Goal: Communication & Community: Answer question/provide support

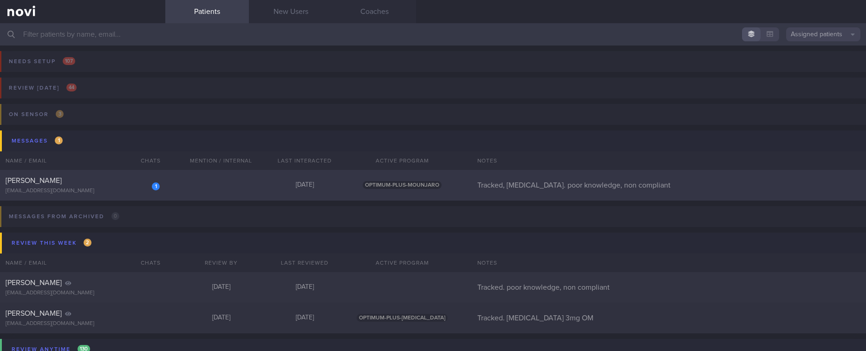
click at [240, 195] on div "1 [PERSON_NAME] [EMAIL_ADDRESS][DOMAIN_NAME] [DATE] OPTIMUM-PLUS-MOUNJARO Track…" at bounding box center [433, 185] width 866 height 31
select select "9"
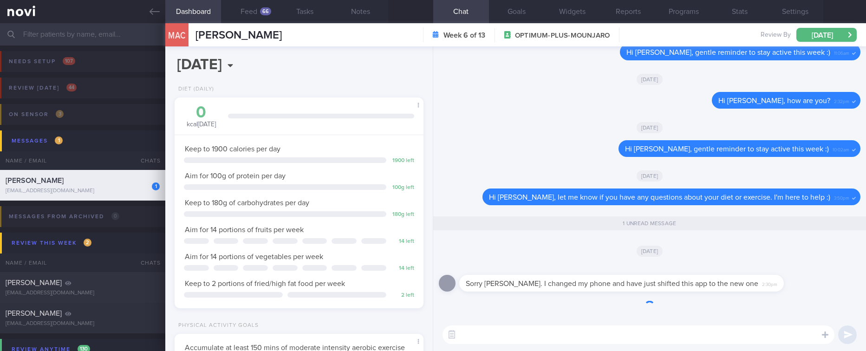
scroll to position [124, 221]
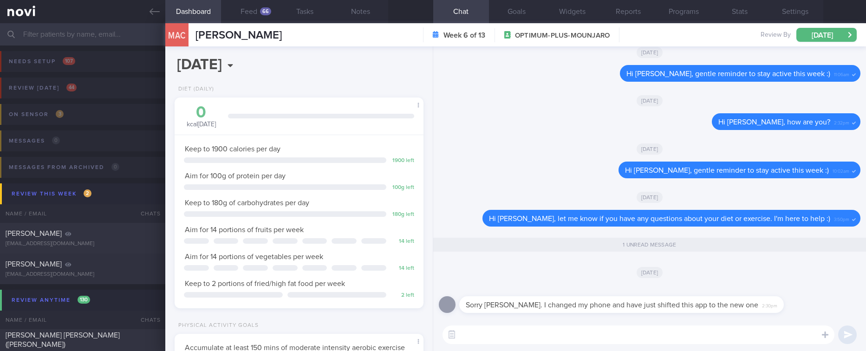
click at [702, 335] on textarea at bounding box center [638, 334] width 392 height 19
type textarea "No problem [PERSON_NAME]. I hope you've been well!"
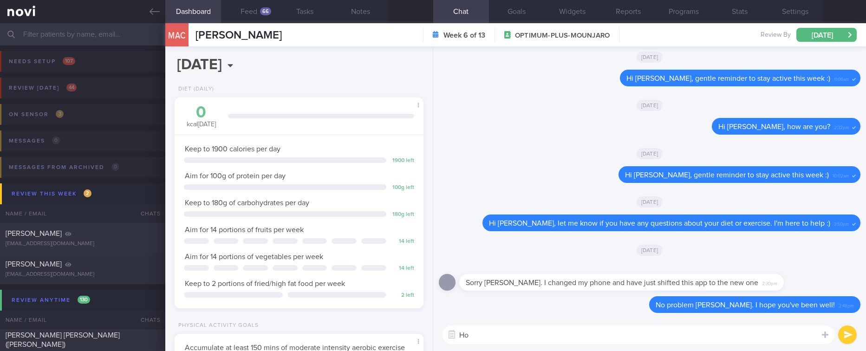
type textarea "H"
type textarea "h"
click at [161, 16] on link at bounding box center [82, 11] width 165 height 23
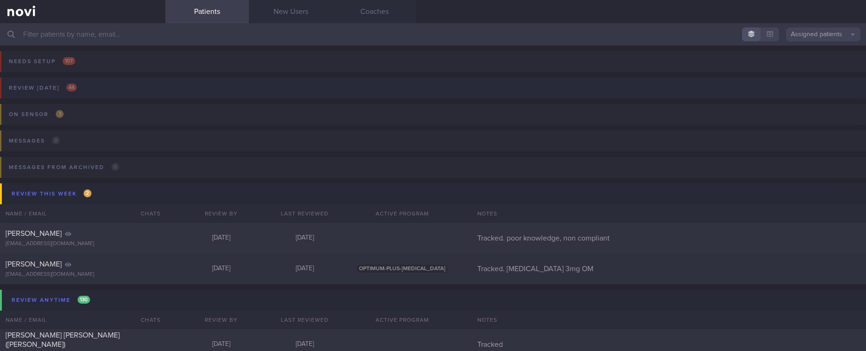
click at [120, 84] on button "Review [DATE] 44" at bounding box center [431, 91] width 869 height 26
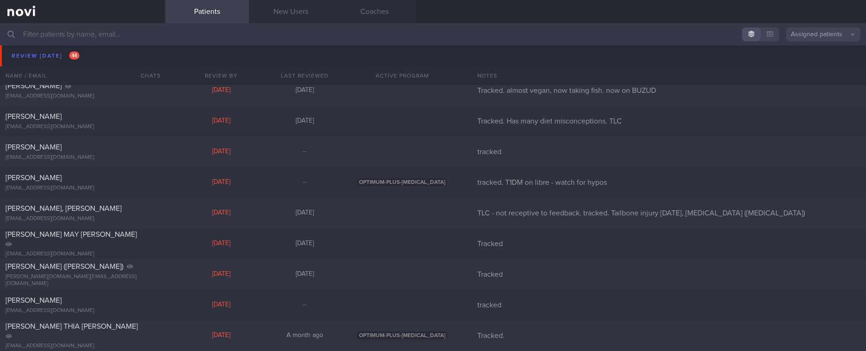
scroll to position [418, 0]
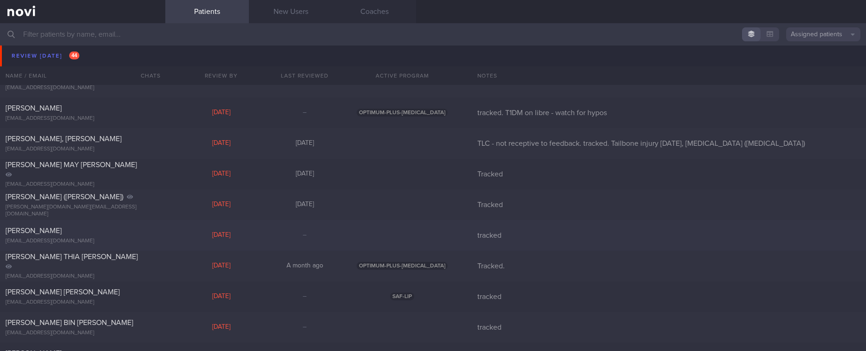
click at [145, 234] on div "[PERSON_NAME]" at bounding box center [82, 230] width 152 height 9
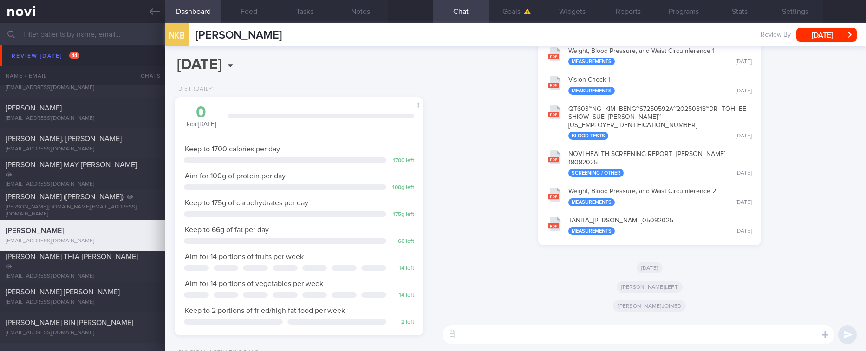
scroll to position [488, 0]
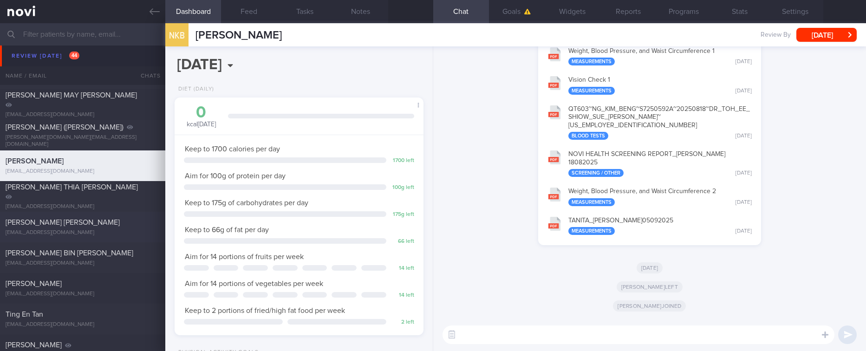
click at [91, 230] on div "[EMAIL_ADDRESS][DOMAIN_NAME]" at bounding box center [83, 232] width 154 height 7
select select "8"
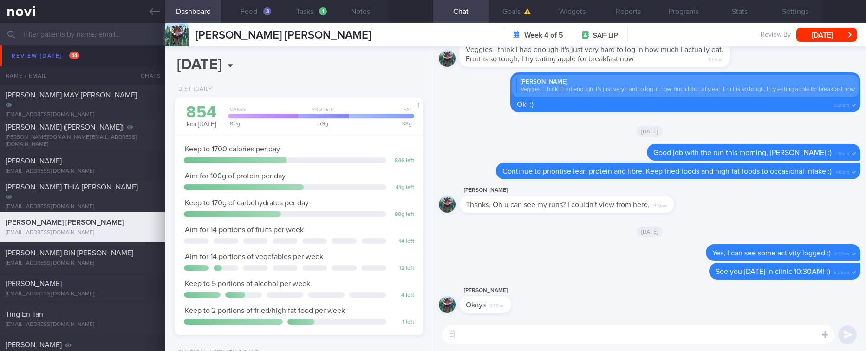
scroll to position [124, 221]
click at [107, 290] on div "[PERSON_NAME] [EMAIL_ADDRESS][DOMAIN_NAME]" at bounding box center [82, 288] width 165 height 19
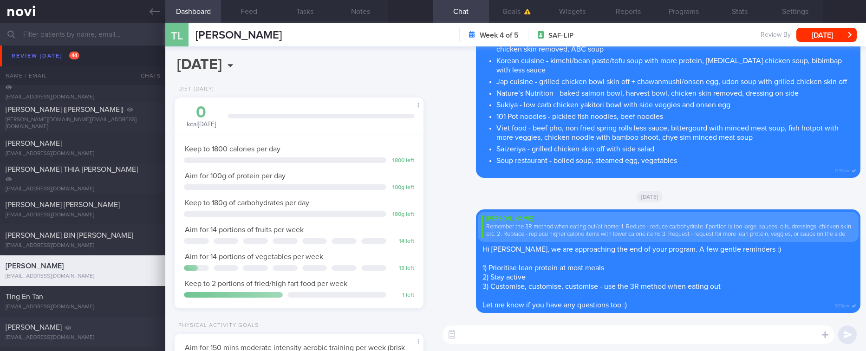
scroll to position [557, 0]
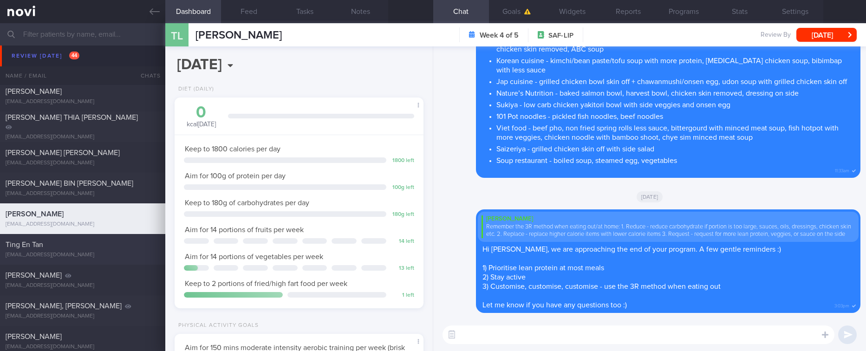
click at [72, 243] on div "Ting En Tan" at bounding box center [82, 244] width 152 height 9
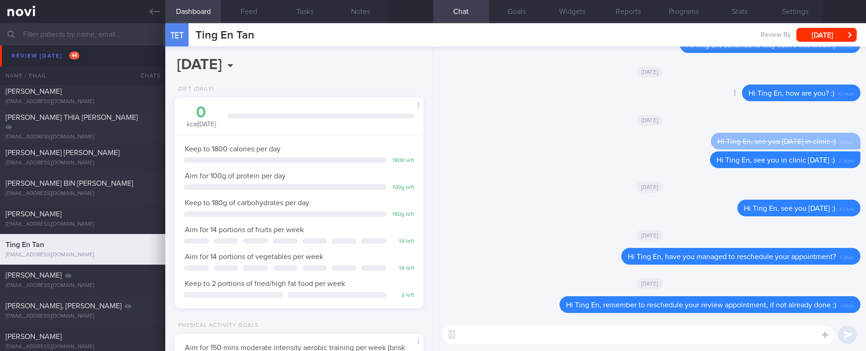
scroll to position [112, 225]
click at [104, 314] on div "[EMAIL_ADDRESS][DOMAIN_NAME]" at bounding box center [83, 316] width 154 height 7
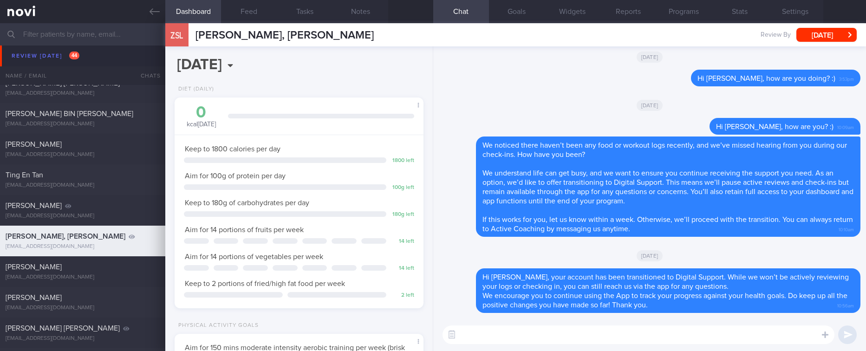
scroll to position [766, 0]
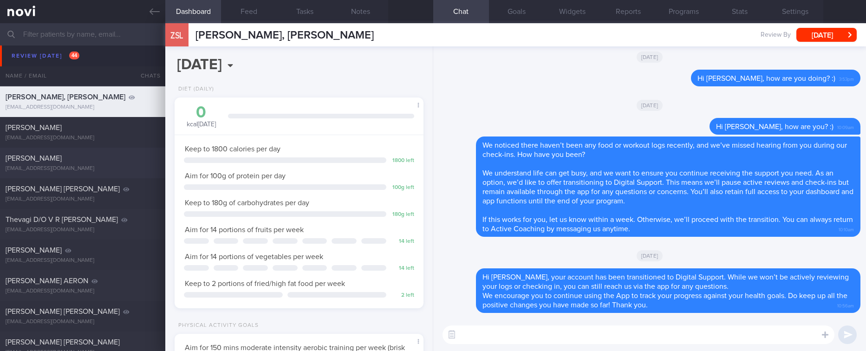
click at [114, 160] on div "[PERSON_NAME]" at bounding box center [82, 158] width 152 height 9
type input "tracked"
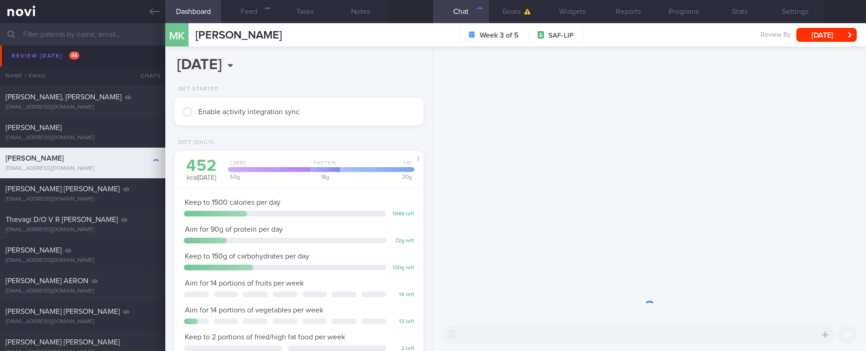
scroll to position [112, 225]
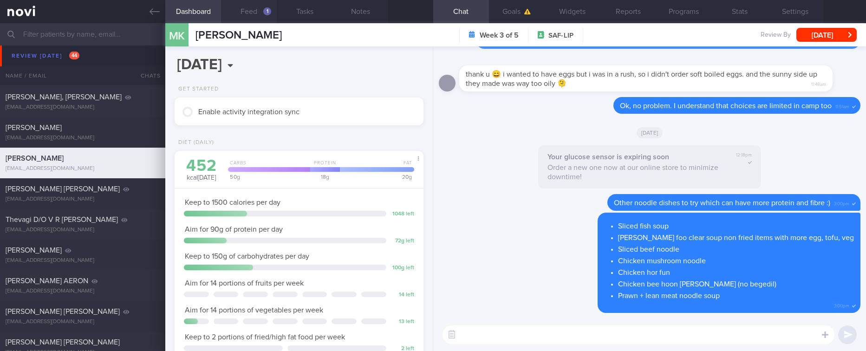
click at [260, 12] on button "Feed 1" at bounding box center [249, 11] width 56 height 23
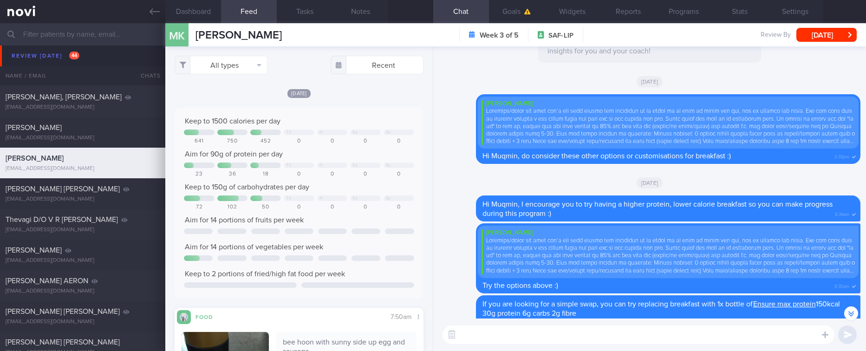
click at [587, 345] on div "​ ​" at bounding box center [649, 335] width 433 height 33
click at [586, 342] on textarea at bounding box center [638, 334] width 392 height 19
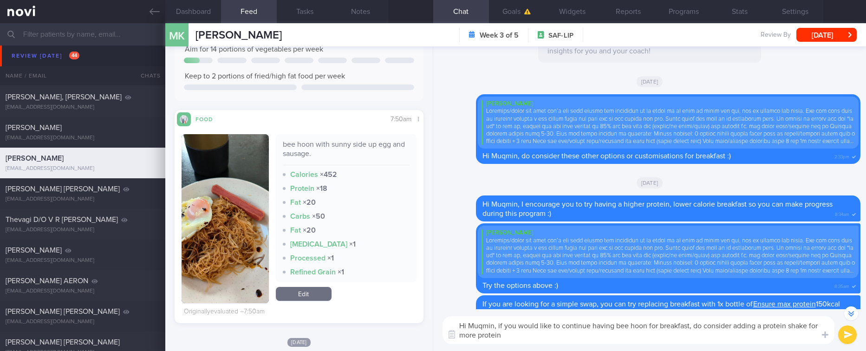
scroll to position [229, 0]
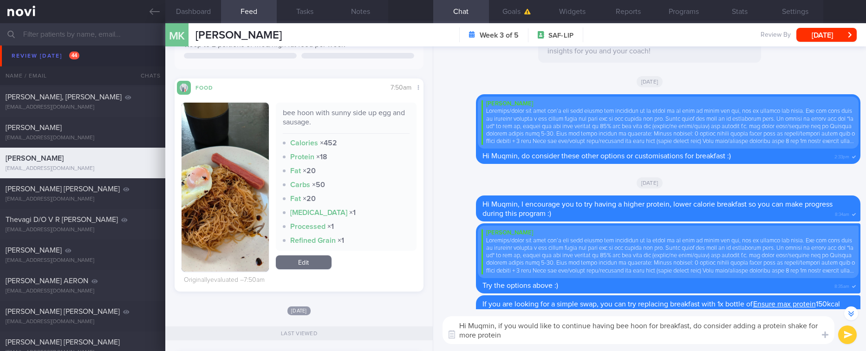
click at [529, 336] on textarea "Hi Muqmin, if you would like to continue having bee hoon for breakfast, do cons…" at bounding box center [638, 330] width 392 height 28
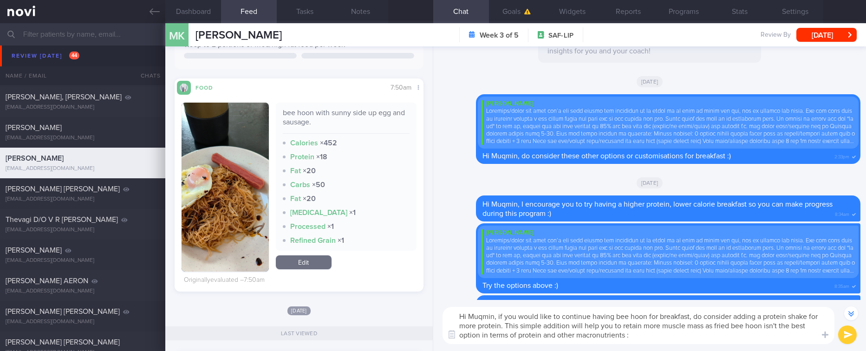
type textarea "Hi Muqmin, if you would like to continue having bee hoon for breakfast, do cons…"
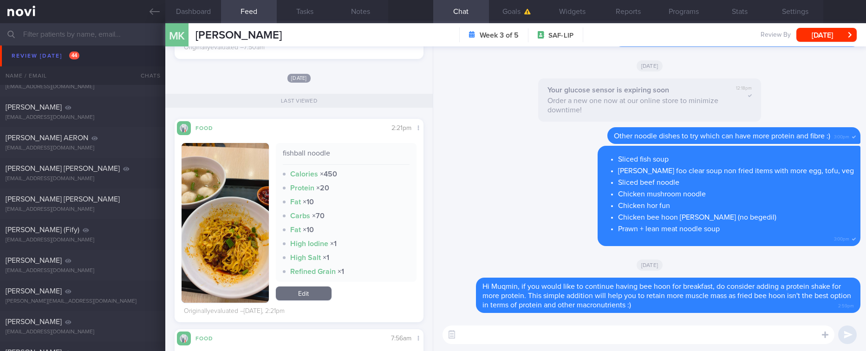
scroll to position [462, 0]
click at [110, 201] on div "[PERSON_NAME] [PERSON_NAME]" at bounding box center [82, 199] width 152 height 9
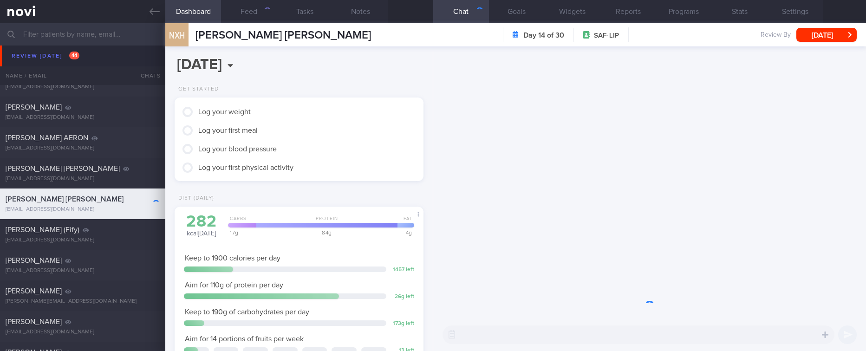
scroll to position [112, 225]
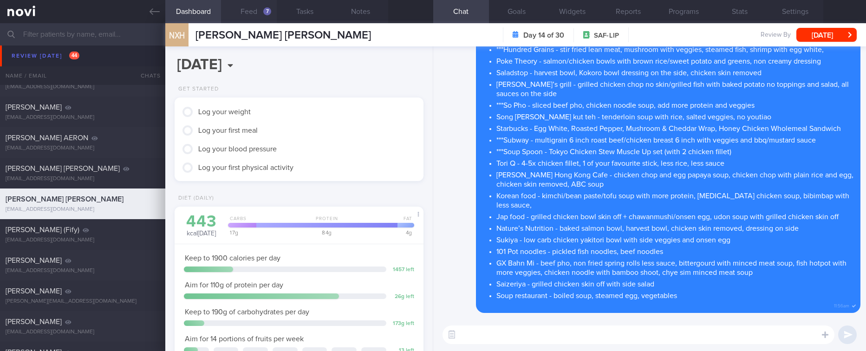
click at [263, 18] on button "Feed 7" at bounding box center [249, 11] width 56 height 23
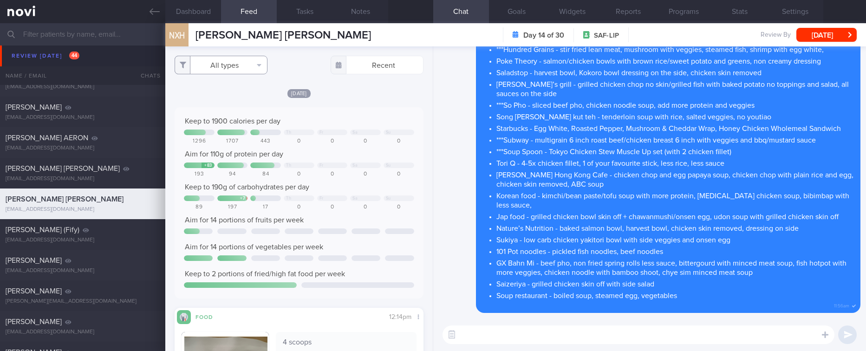
click at [244, 62] on button "All types" at bounding box center [221, 65] width 93 height 19
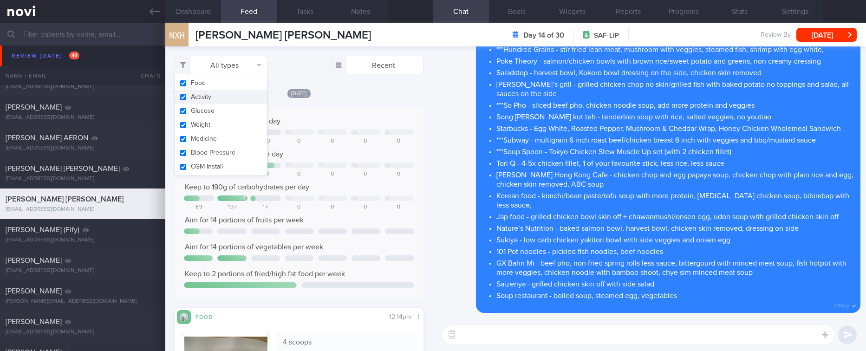
click at [223, 98] on button "Activity" at bounding box center [221, 97] width 92 height 14
checkbox input "false"
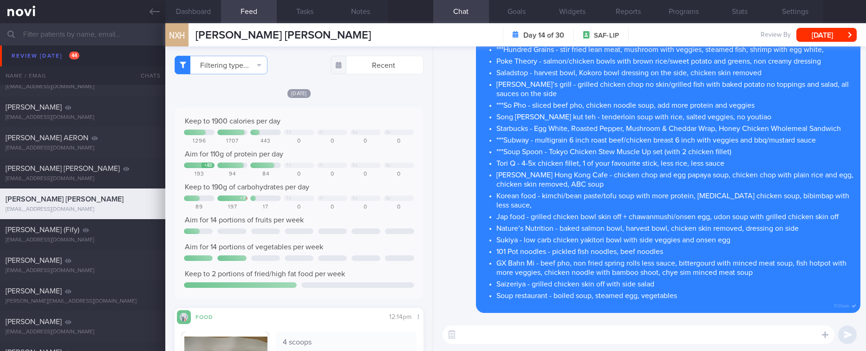
drag, startPoint x: 371, startPoint y: 119, endPoint x: 373, endPoint y: 127, distance: 7.9
click at [372, 119] on div "Keep to 1900 calories per day" at bounding box center [299, 121] width 230 height 9
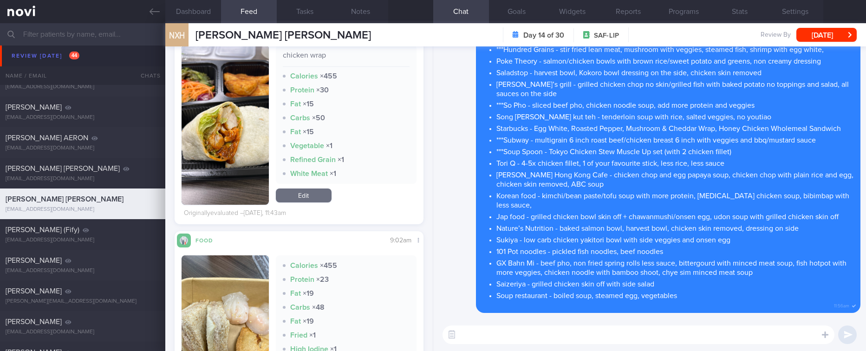
scroll to position [975, 0]
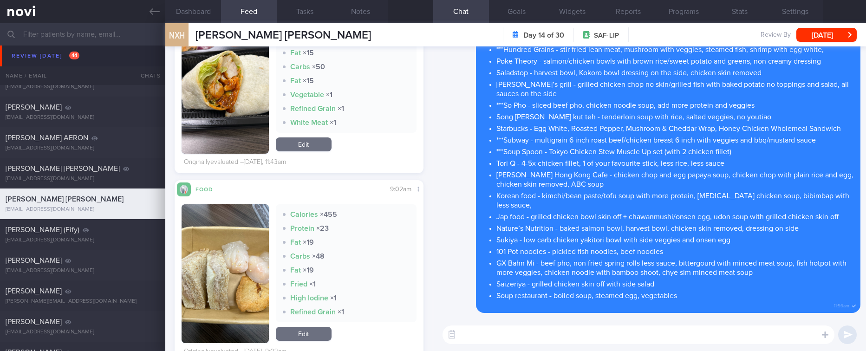
click at [479, 329] on textarea at bounding box center [638, 334] width 392 height 19
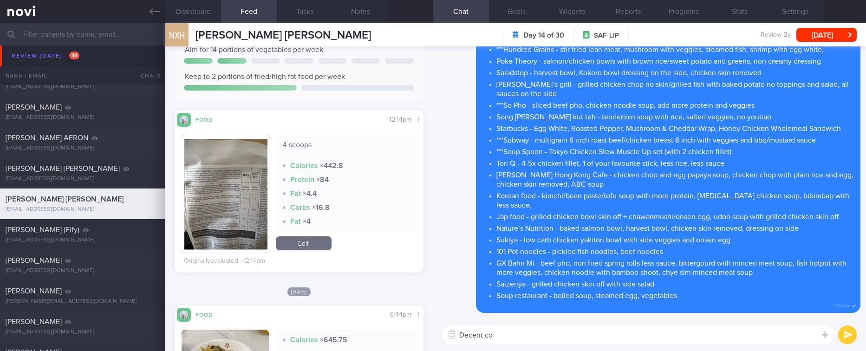
scroll to position [0, 0]
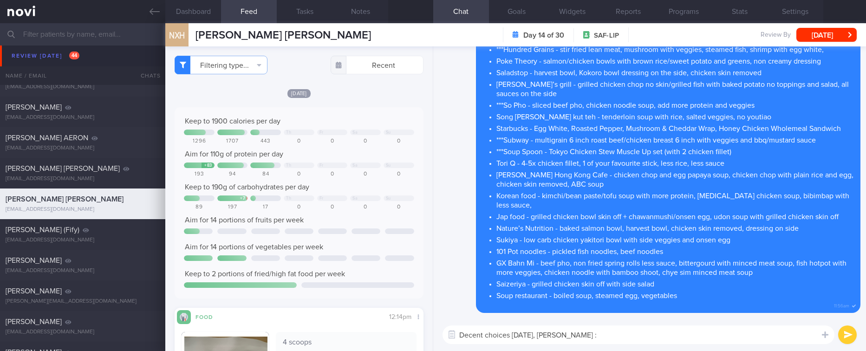
type textarea "Decent choices [DATE], [PERSON_NAME] :)"
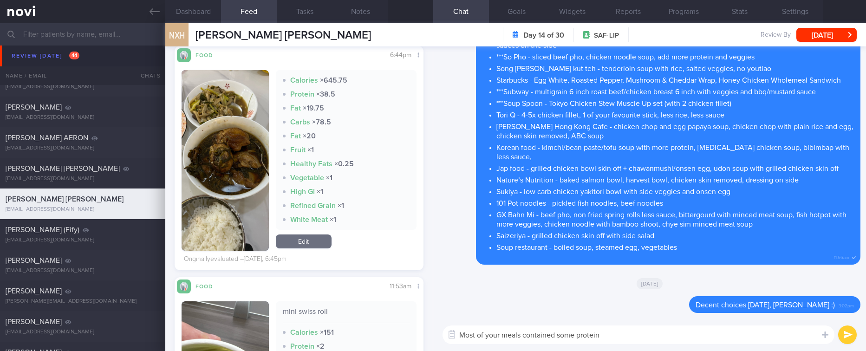
scroll to position [418, 0]
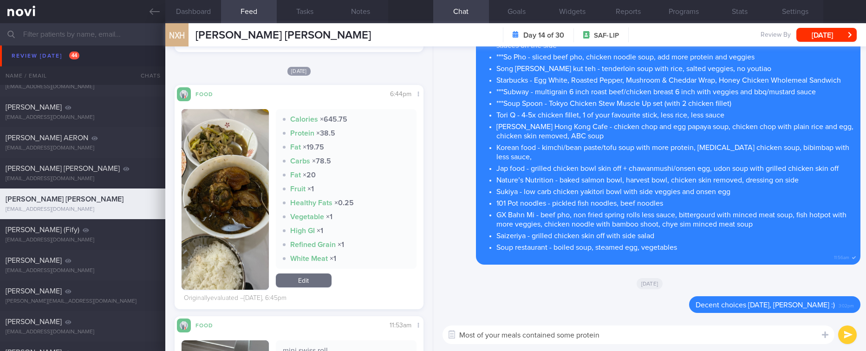
type textarea "Most of your meals contained some protein"
click at [249, 202] on button "button" at bounding box center [225, 199] width 87 height 181
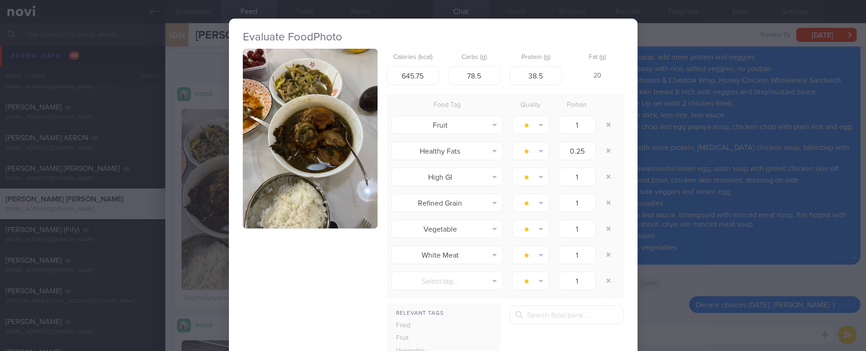
click at [320, 97] on button "button" at bounding box center [310, 139] width 135 height 180
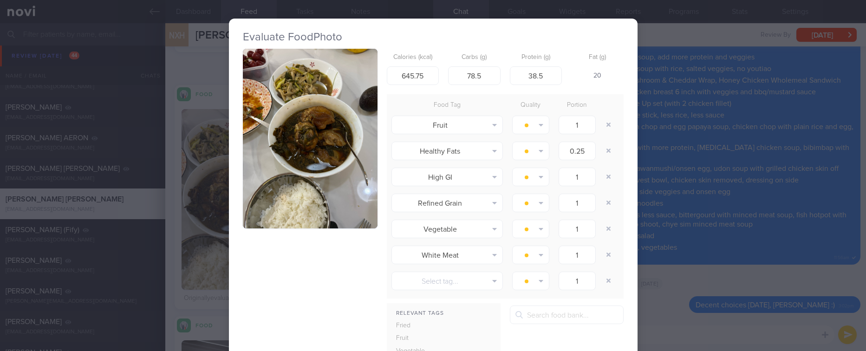
click at [736, 291] on div "Evaluate Food Photo Calories (kcal) 645.75 Carbs (g) 78.5 Protein (g) 38.5 Fat …" at bounding box center [433, 175] width 866 height 351
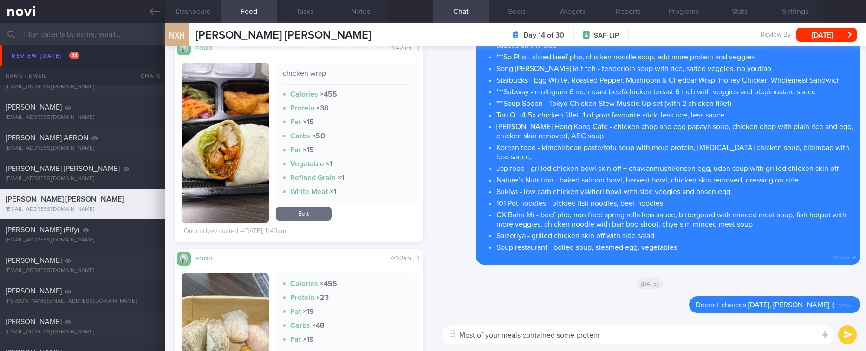
scroll to position [836, 0]
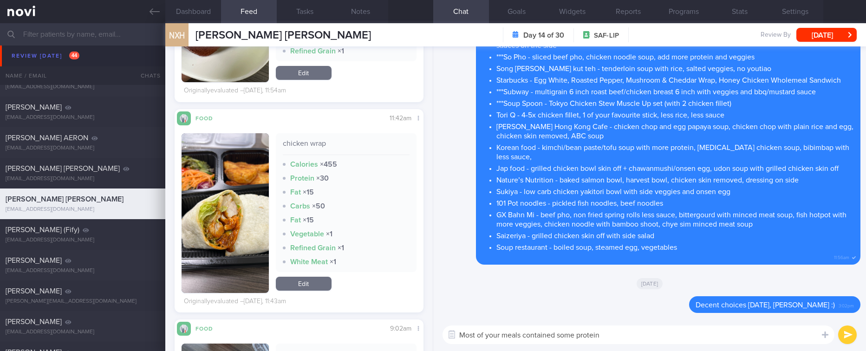
click at [250, 240] on img "button" at bounding box center [225, 213] width 87 height 160
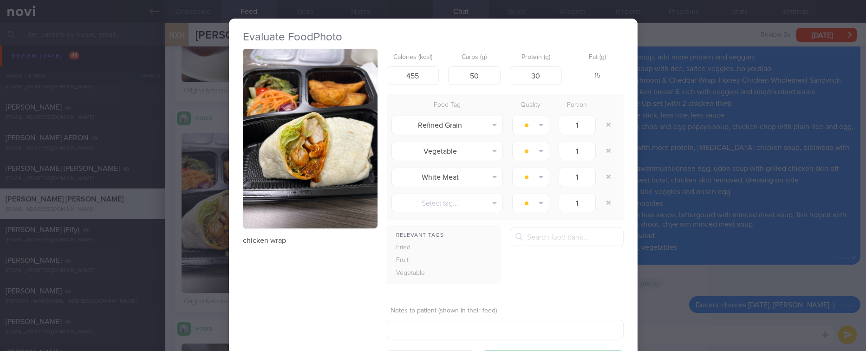
click at [633, 152] on div "Evaluate Food Photo chicken wrap Calories (kcal) 455 Carbs (g) 50 Protein (g) 3…" at bounding box center [433, 175] width 866 height 351
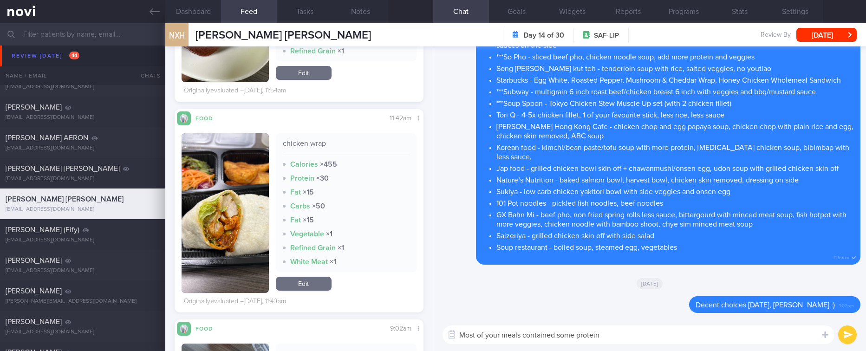
click at [663, 243] on li "Soup restaurant - boiled soup, steamed egg, vegetables" at bounding box center [675, 247] width 358 height 12
click at [633, 332] on textarea "Most of your meals contained some protein" at bounding box center [638, 334] width 392 height 19
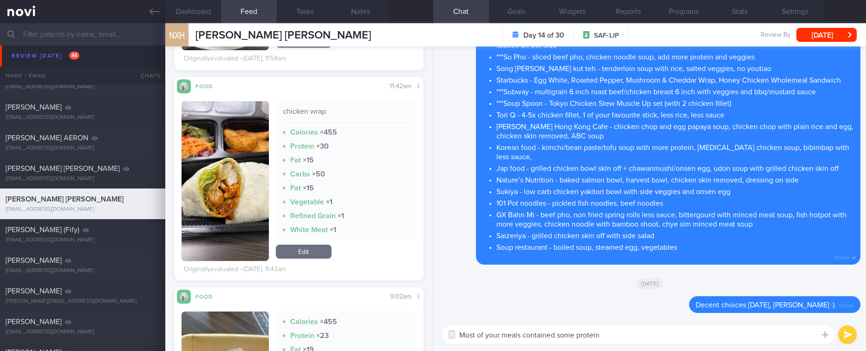
scroll to position [975, 0]
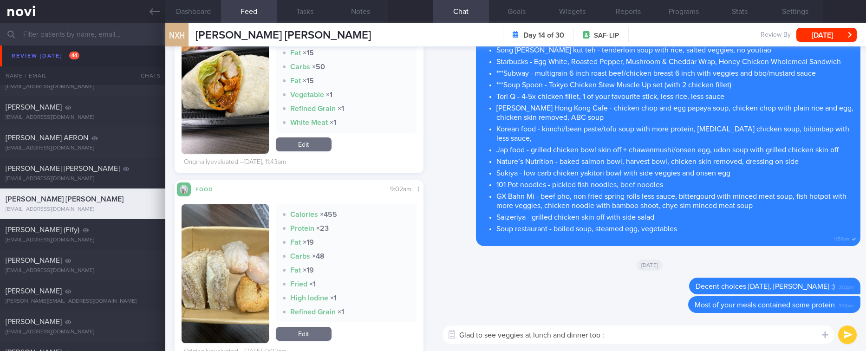
type textarea "Glad to see veggies at lunch and dinner too :)"
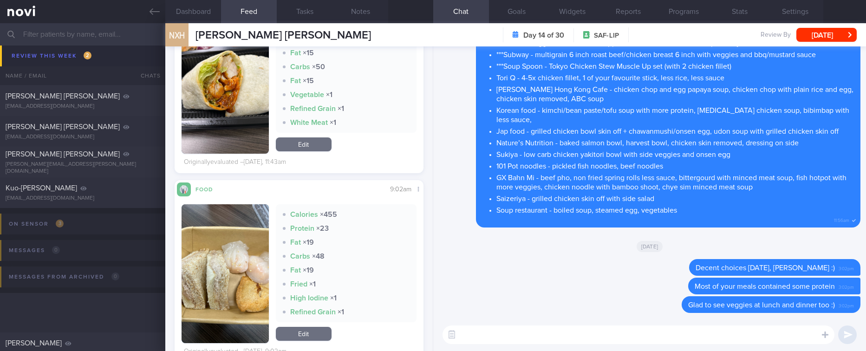
scroll to position [1536, 0]
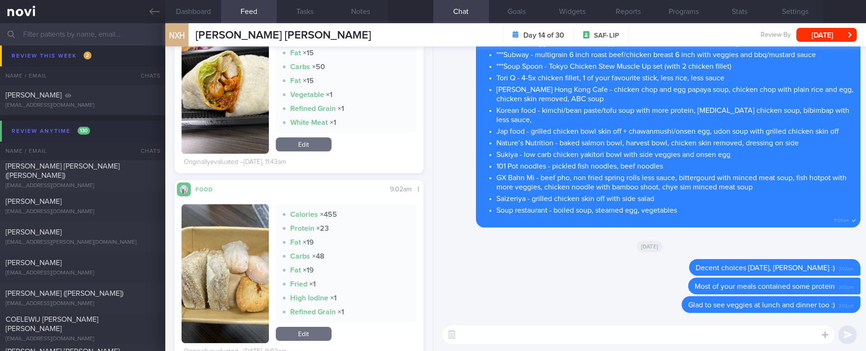
drag, startPoint x: 146, startPoint y: 7, endPoint x: 404, endPoint y: 134, distance: 287.2
click at [146, 8] on link at bounding box center [82, 11] width 165 height 23
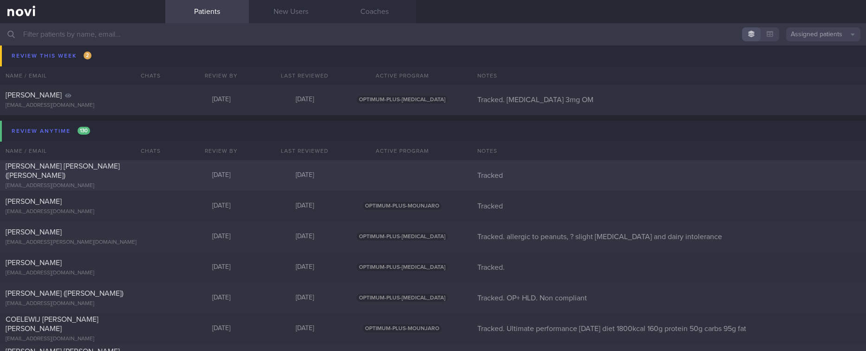
click at [195, 181] on div "[PERSON_NAME] [PERSON_NAME] ([PERSON_NAME]) [EMAIL_ADDRESS][DOMAIN_NAME] [DATE]…" at bounding box center [433, 175] width 866 height 31
select select "9"
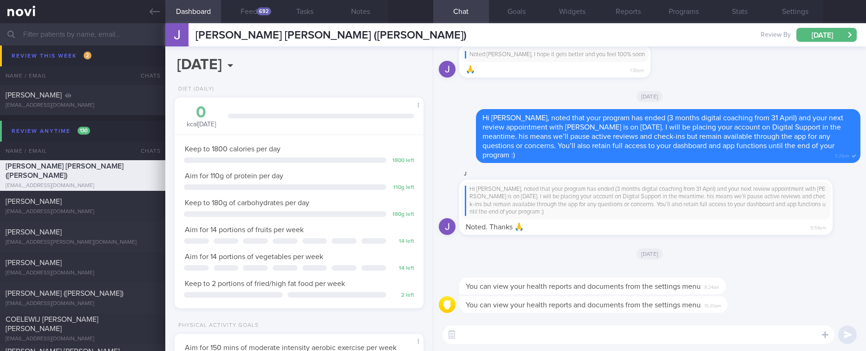
scroll to position [112, 225]
click at [797, 14] on button "Settings" at bounding box center [795, 11] width 56 height 23
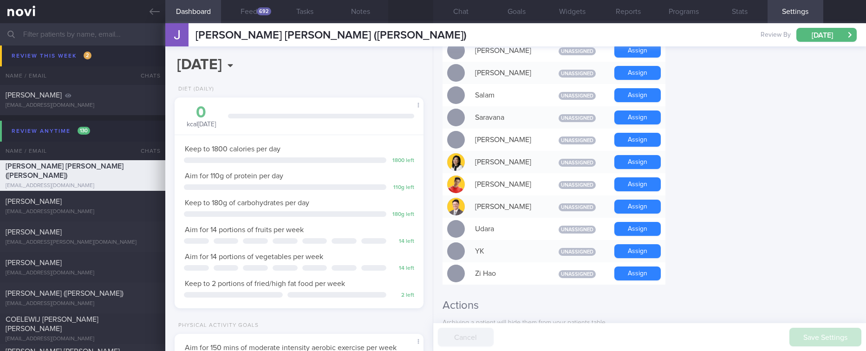
scroll to position [871, 0]
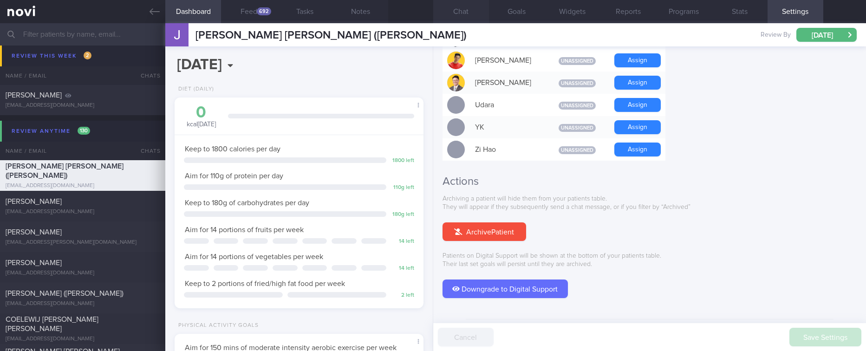
click at [519, 280] on button "Downgrade to Digital Support" at bounding box center [504, 289] width 125 height 19
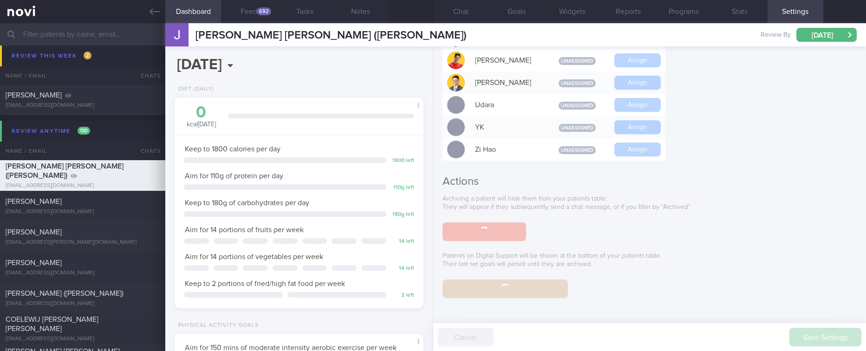
click at [465, 11] on button "Chat" at bounding box center [461, 11] width 56 height 23
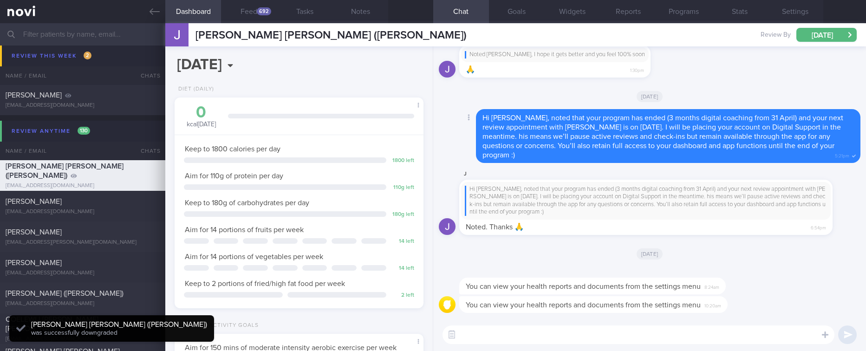
scroll to position [112, 225]
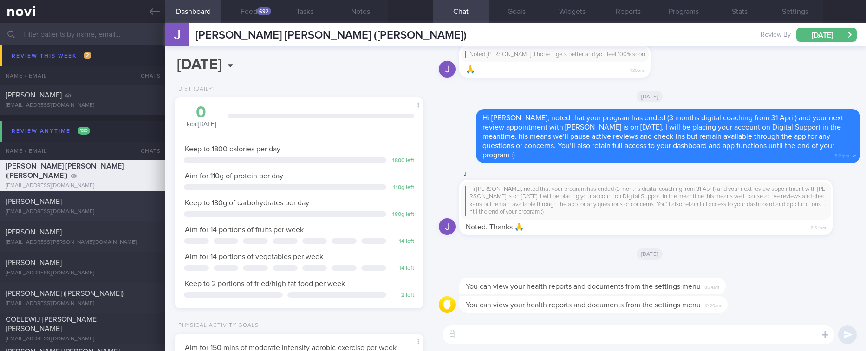
click at [111, 212] on div "[EMAIL_ADDRESS][DOMAIN_NAME]" at bounding box center [83, 211] width 154 height 7
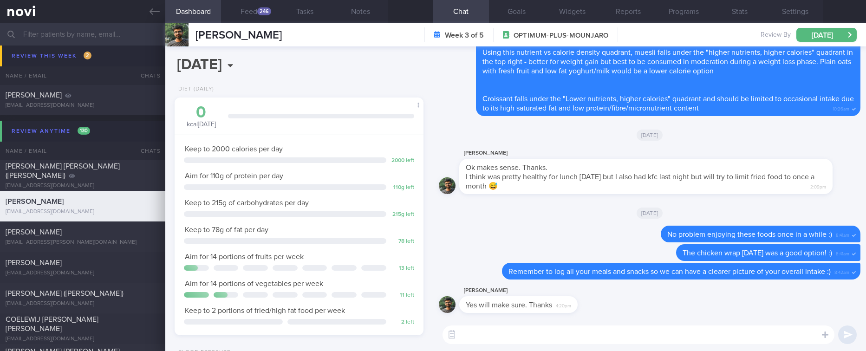
scroll to position [112, 225]
click at [256, 23] on div "[PERSON_NAME] [PERSON_NAME] [EMAIL_ADDRESS][DOMAIN_NAME]" at bounding box center [223, 34] width 117 height 23
click at [258, 15] on button "Feed 246" at bounding box center [249, 11] width 56 height 23
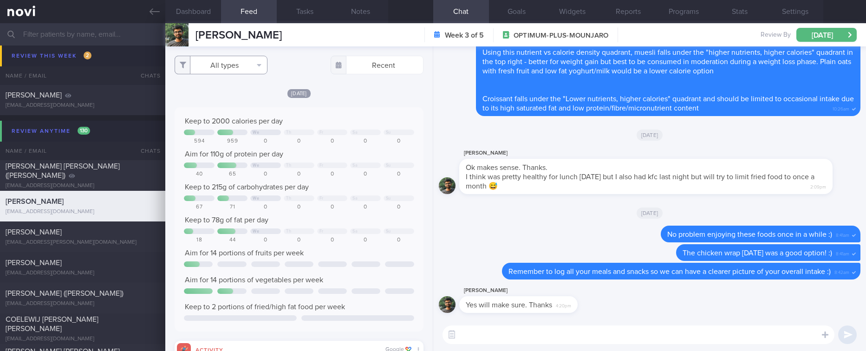
click at [235, 68] on button "All types" at bounding box center [221, 65] width 93 height 19
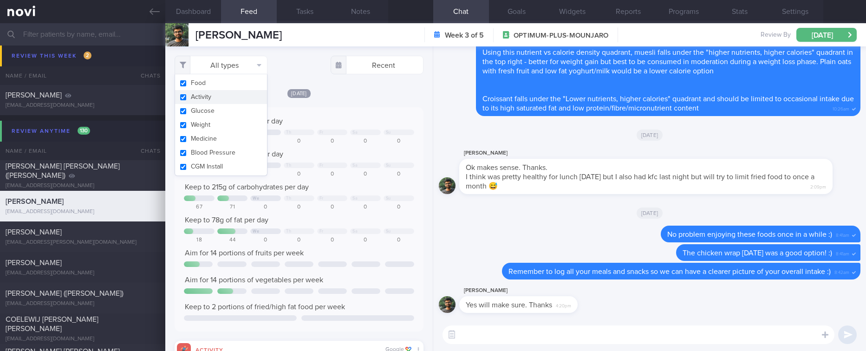
click at [219, 101] on button "Activity" at bounding box center [221, 97] width 92 height 14
checkbox input "false"
click at [328, 150] on div "Aim for 110g of protein per day" at bounding box center [299, 154] width 230 height 9
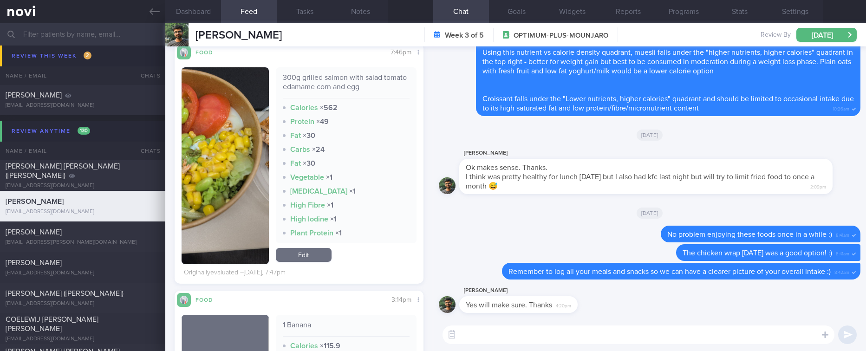
click at [496, 341] on textarea at bounding box center [638, 334] width 392 height 19
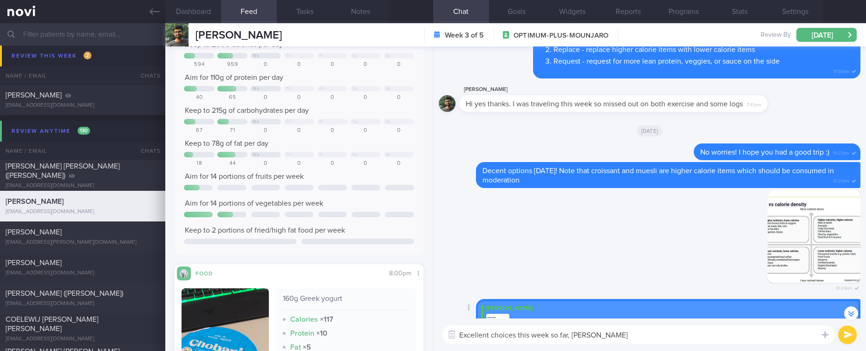
type textarea "Excellent choices this week so far, [PERSON_NAME]!"
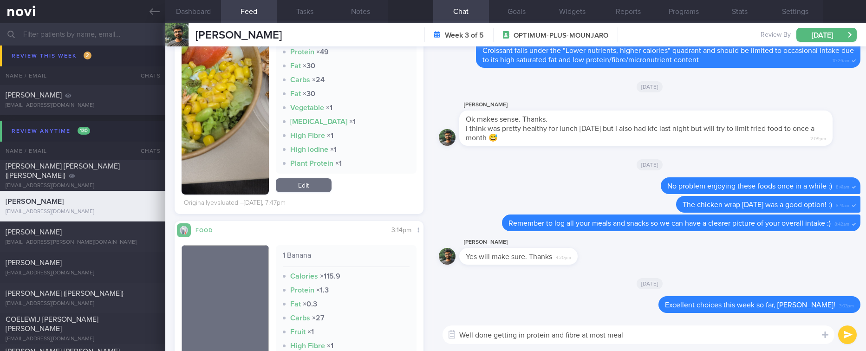
type textarea "Well done getting in protein and fibre at most meals"
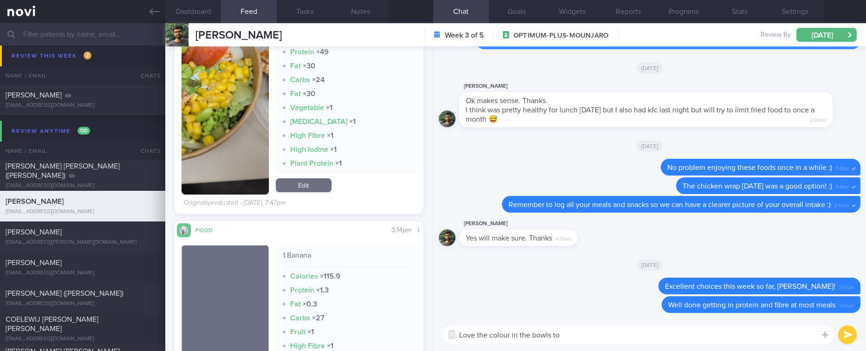
type textarea "Love the colour in the bowls too"
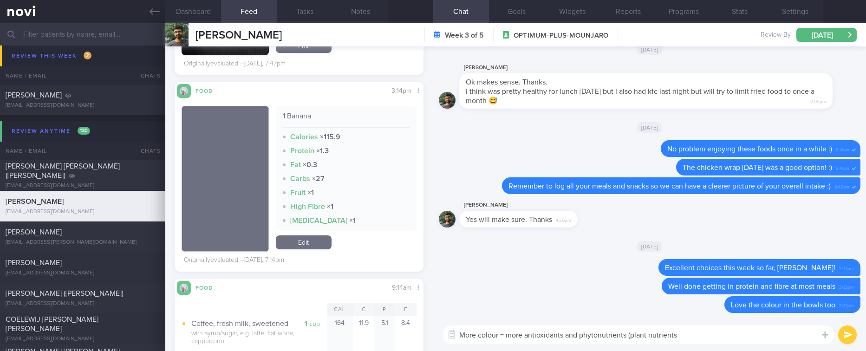
type textarea "More colour = more antioxidants and phytonutrients (plant nutrients)"
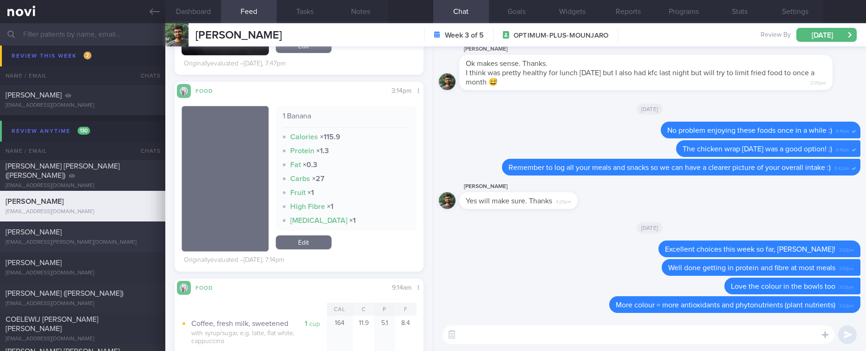
click at [114, 236] on div "[PERSON_NAME]" at bounding box center [82, 232] width 152 height 9
type input "Tracked. allergic to peanuts, ? slight [MEDICAL_DATA] and dairy intolerance"
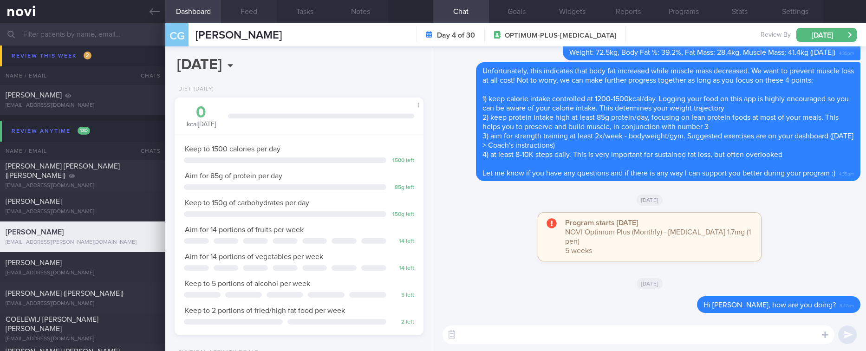
click at [260, 12] on button "Feed" at bounding box center [249, 11] width 56 height 23
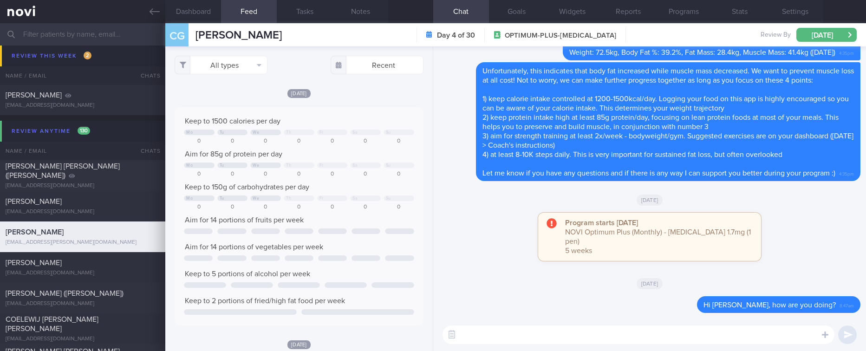
scroll to position [56, 226]
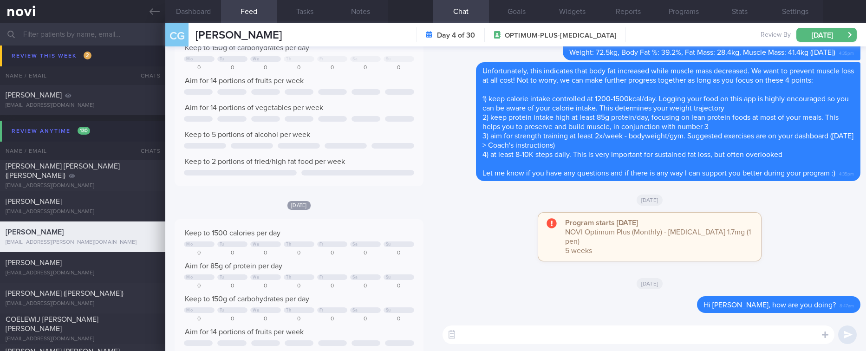
click at [504, 333] on textarea at bounding box center [638, 334] width 392 height 19
type textarea "Hi [PERSON_NAME], I hope you're doing well! Remember to stay active this week :)"
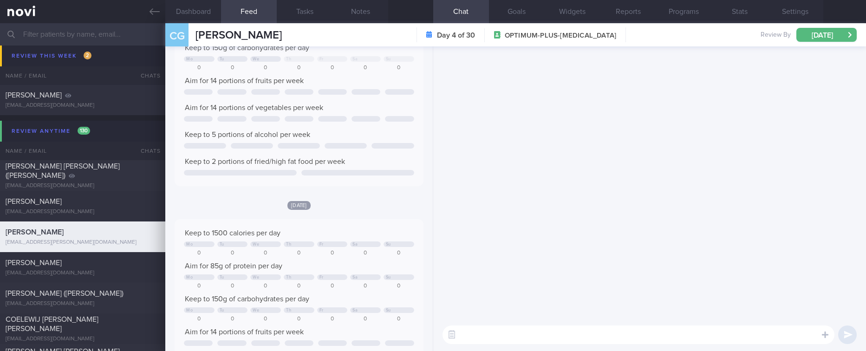
scroll to position [0, 0]
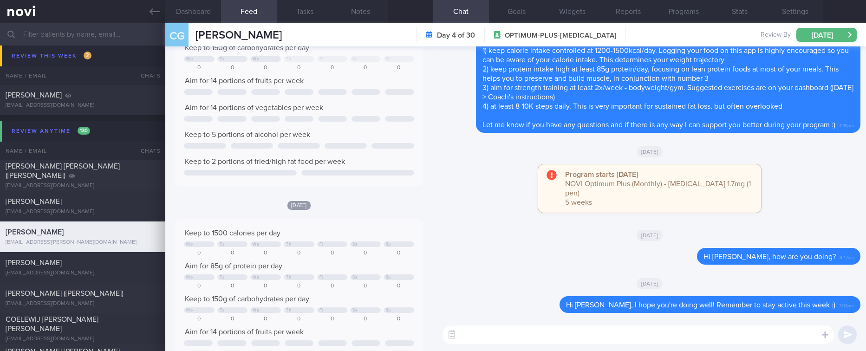
click at [590, 331] on textarea at bounding box center [638, 334] width 392 height 19
paste textarea "we noticed there haven’t been any food logs recently, and we’ve missed hearing …"
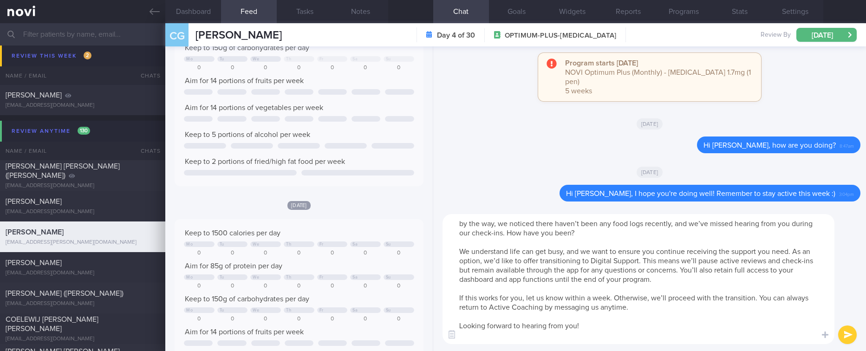
drag, startPoint x: 599, startPoint y: 233, endPoint x: 506, endPoint y: 228, distance: 93.4
click at [506, 228] on textarea "by the way, we noticed there haven’t been any food logs recently, and we’ve mis…" at bounding box center [638, 279] width 392 height 130
drag, startPoint x: 465, startPoint y: 224, endPoint x: 445, endPoint y: 223, distance: 19.6
click at [445, 223] on textarea "by the way, we noticed there haven’t been any food logs recently, and we’ve mis…" at bounding box center [638, 279] width 392 height 130
type textarea "By the way, we noticed there haven’t been any food logs recently, and we’ve mis…"
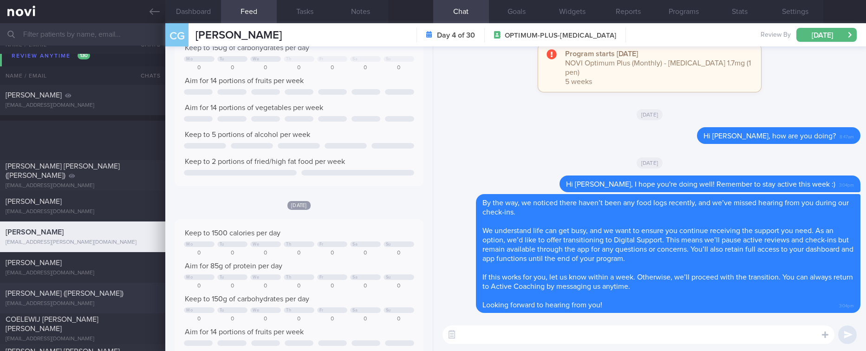
scroll to position [1675, 0]
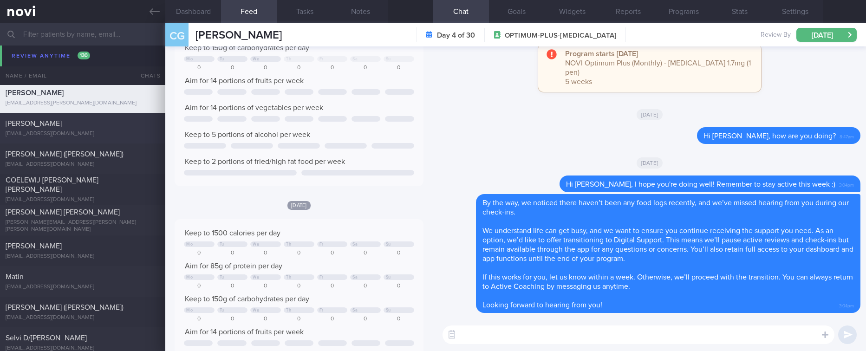
click at [127, 125] on div "[PERSON_NAME]" at bounding box center [82, 123] width 152 height 9
type input "Tracked."
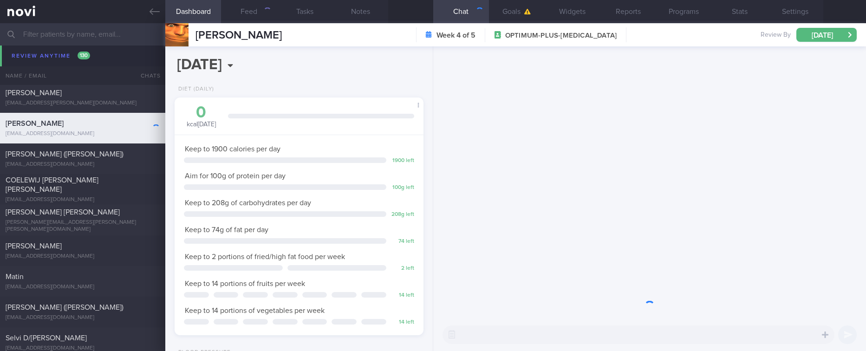
scroll to position [111, 221]
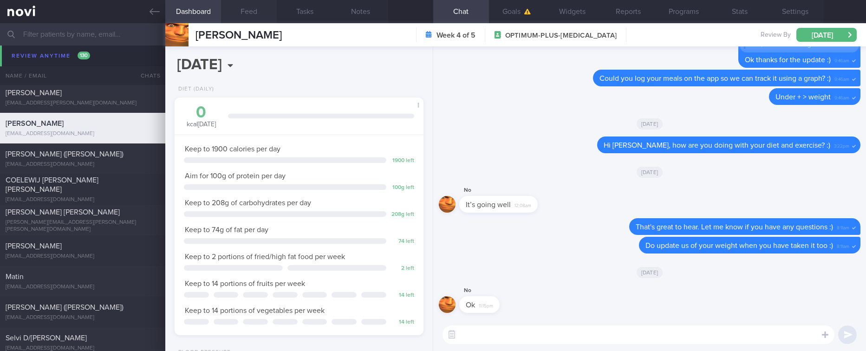
click at [241, 8] on button "Feed" at bounding box center [249, 11] width 56 height 23
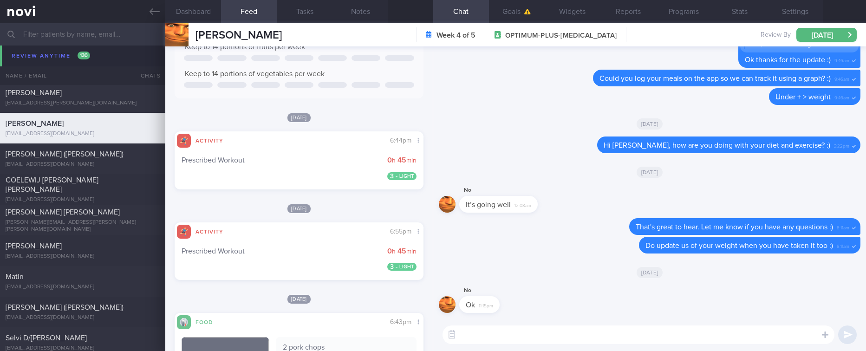
scroll to position [77, 0]
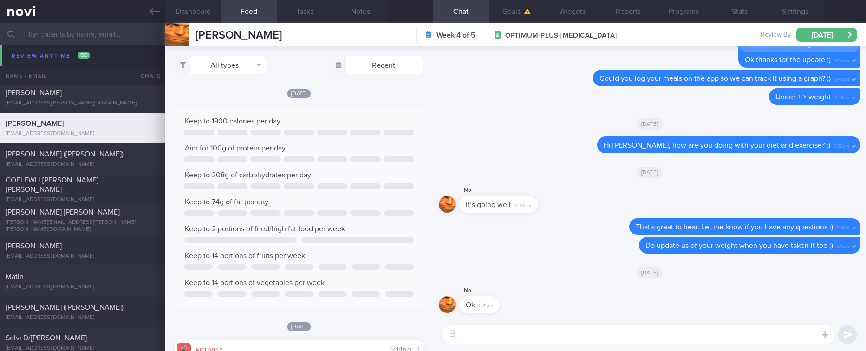
click at [569, 345] on div "​ ​" at bounding box center [649, 335] width 433 height 33
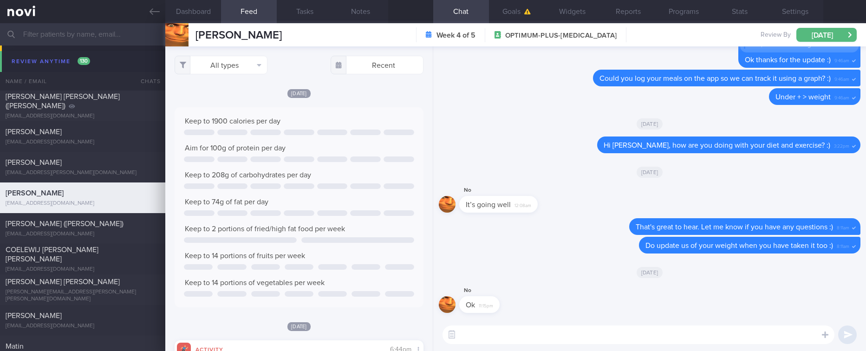
click at [499, 338] on textarea at bounding box center [638, 334] width 392 height 19
type textarea "Hi [PERSON_NAME], gentle reminder to do your regular strength training and keep…"
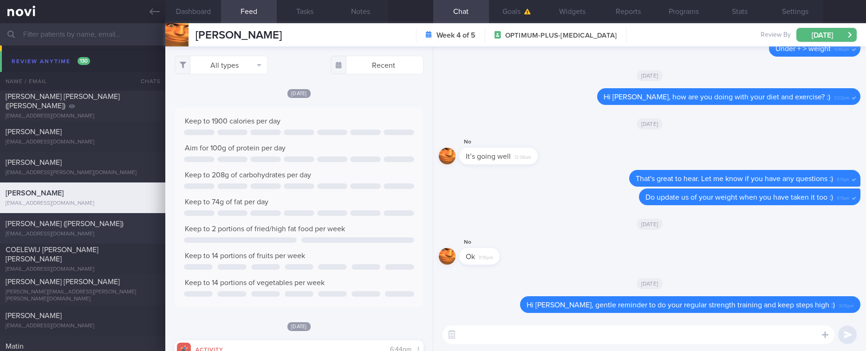
click at [100, 229] on div "[PERSON_NAME] ([PERSON_NAME]) [EMAIL_ADDRESS][DOMAIN_NAME]" at bounding box center [82, 228] width 165 height 19
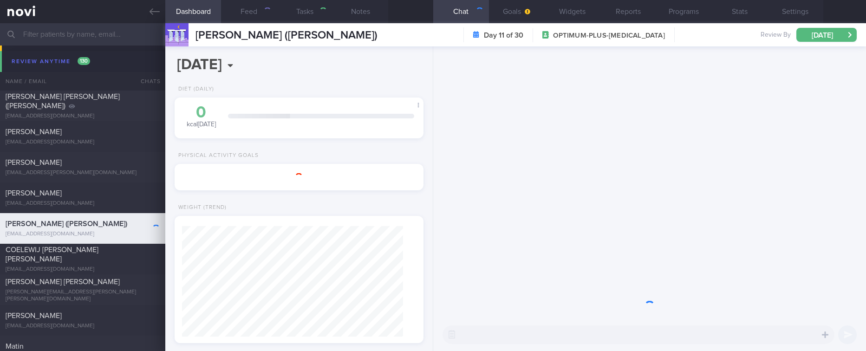
type input "Tracked. OP+ HLD. Non compliant"
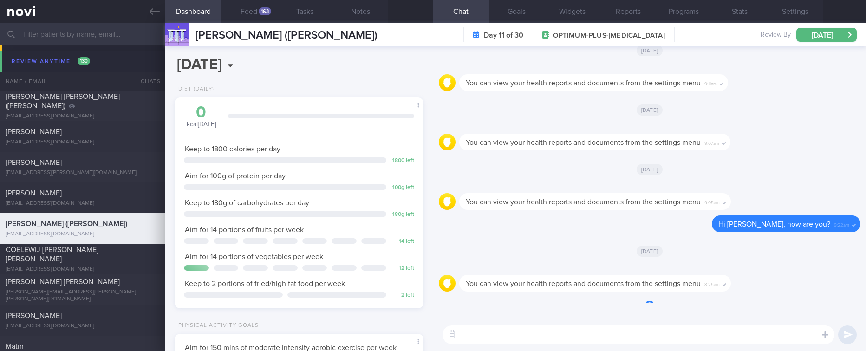
scroll to position [124, 221]
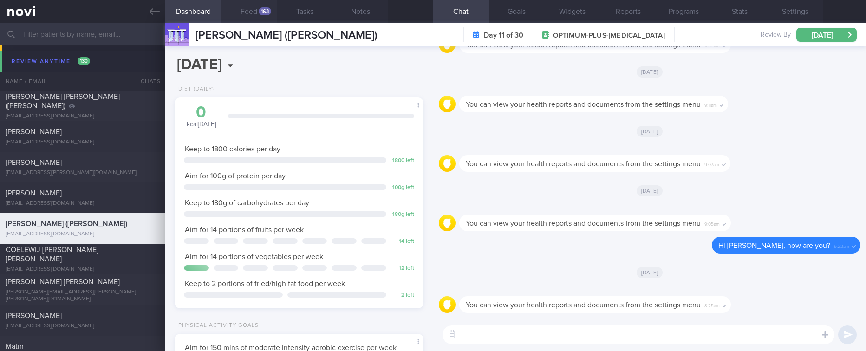
click at [250, 15] on button "Feed 163" at bounding box center [249, 11] width 56 height 23
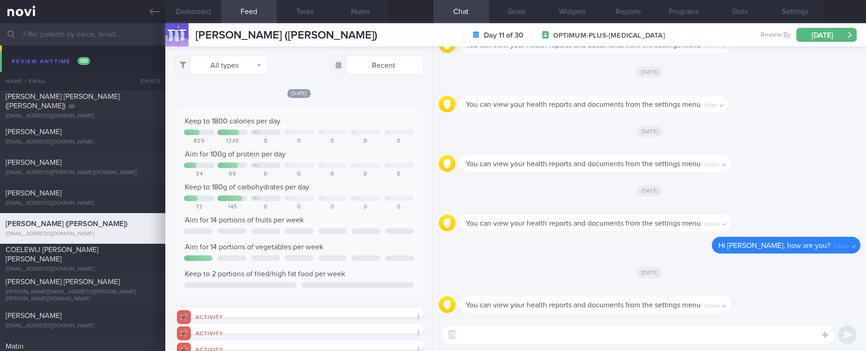
click at [613, 333] on textarea at bounding box center [638, 334] width 392 height 19
type textarea "Hi [PERSON_NAME], gentle reminder to stay active this week - do your regular st…"
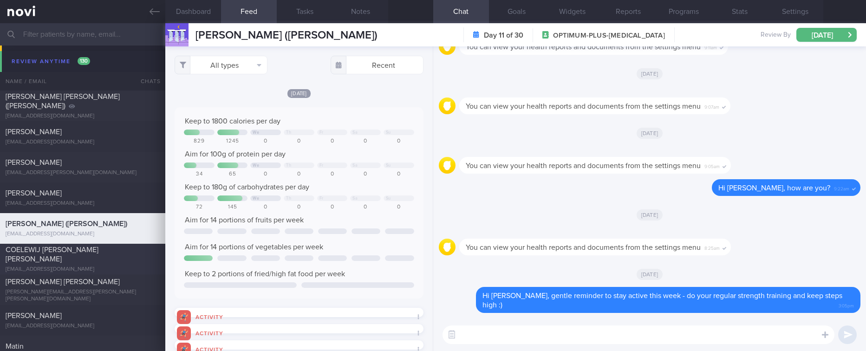
click at [119, 260] on div "COELEWIJ [PERSON_NAME] [PERSON_NAME]" at bounding box center [82, 254] width 152 height 19
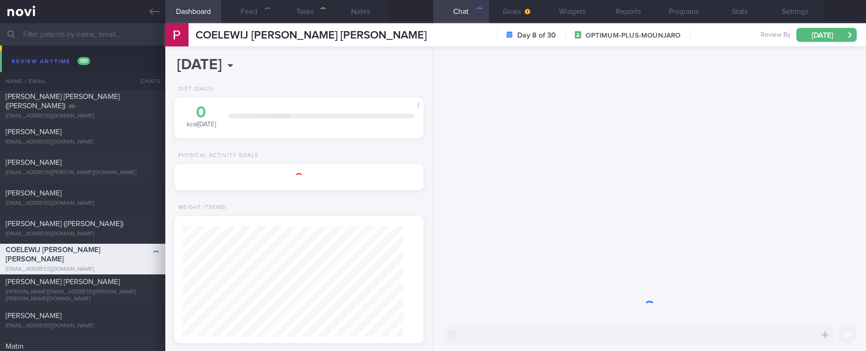
type input "Tracked. Ultimate performance [DATE] diet 1800kcal 160g protein 50g carbs 95g f…"
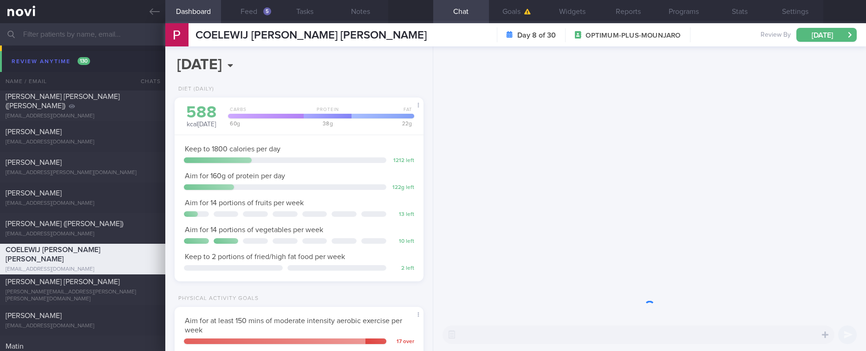
scroll to position [124, 221]
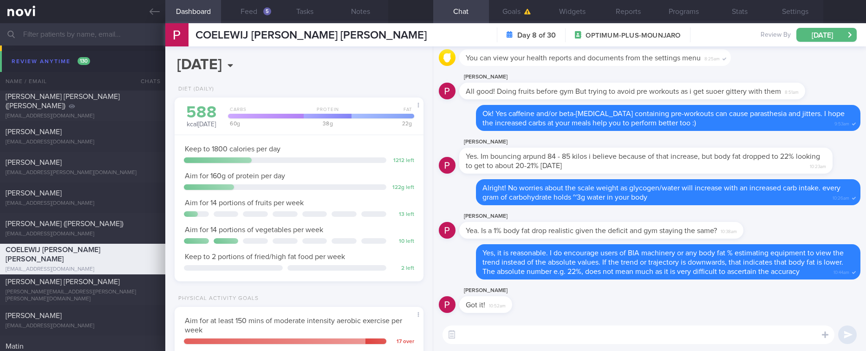
click at [238, 1] on button "Feed 5" at bounding box center [249, 11] width 56 height 23
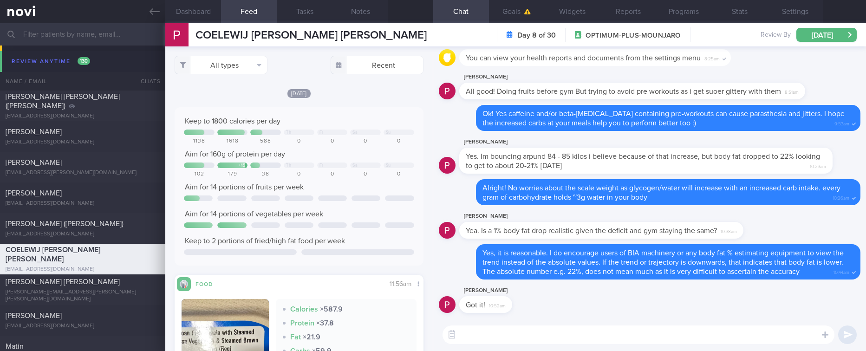
click at [220, 80] on div "All types Food Activity Glucose Weight Medicine [MEDICAL_DATA] [MEDICAL_DATA] I…" at bounding box center [298, 198] width 267 height 305
click at [224, 67] on button "All types" at bounding box center [221, 65] width 93 height 19
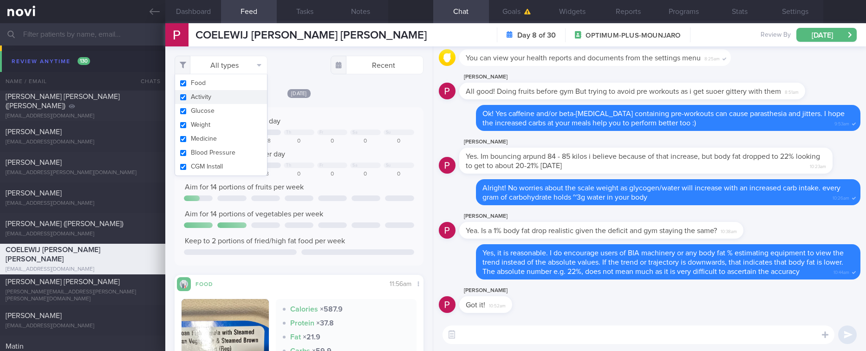
click at [212, 93] on button "Activity" at bounding box center [221, 97] width 92 height 14
checkbox input "false"
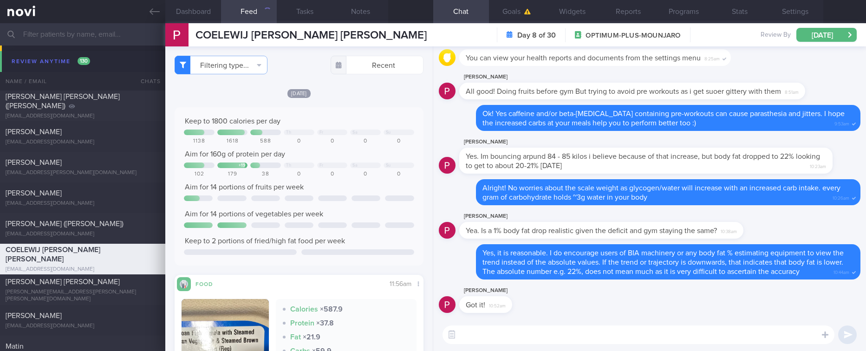
click at [373, 114] on div "Keep to 1800 calories per day Th Fr Sa Su 1138 1618 588 0 0 0 0 Aim for 160g of…" at bounding box center [299, 186] width 248 height 158
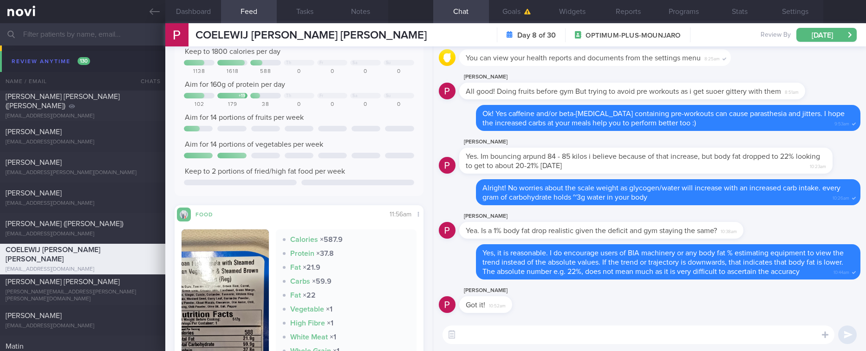
click at [497, 340] on textarea at bounding box center [638, 334] width 392 height 19
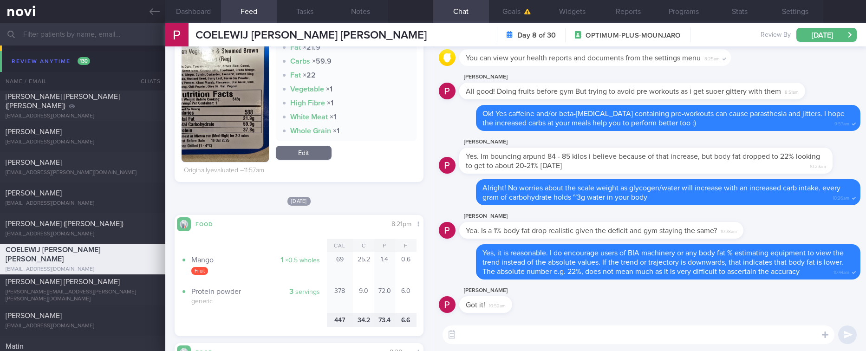
scroll to position [0, 0]
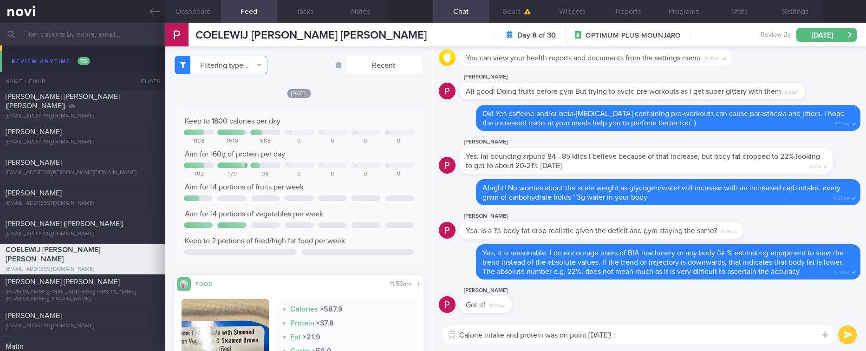
type textarea "Calorie intake and protein was on point [DATE]! :)"
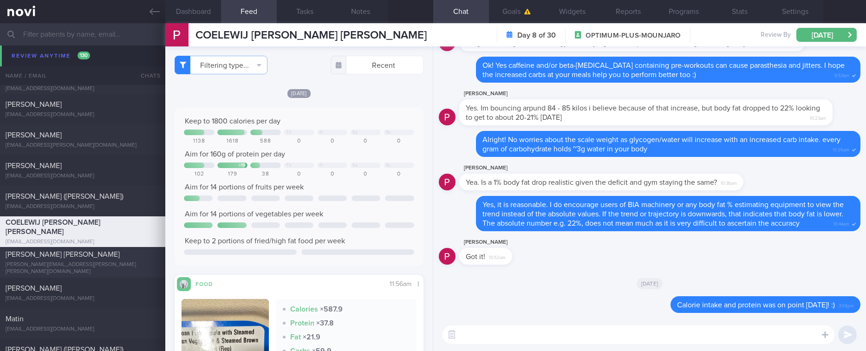
scroll to position [1675, 0]
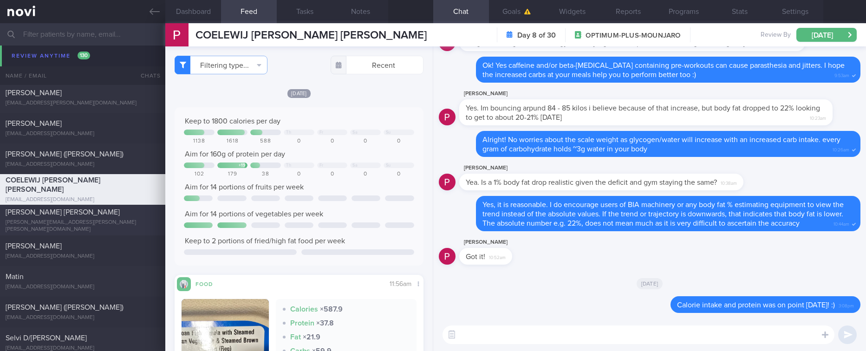
click at [129, 223] on div "[PERSON_NAME][EMAIL_ADDRESS][PERSON_NAME][PERSON_NAME][DOMAIN_NAME]" at bounding box center [83, 226] width 154 height 14
type input "tracked. pescatarian"
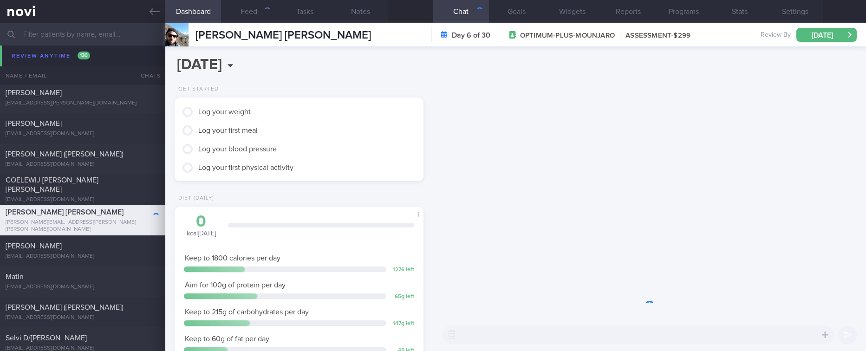
scroll to position [124, 221]
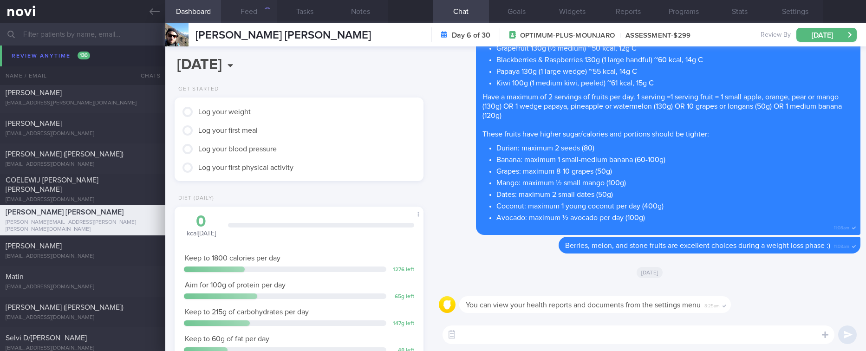
click at [257, 10] on button "Feed" at bounding box center [249, 11] width 56 height 23
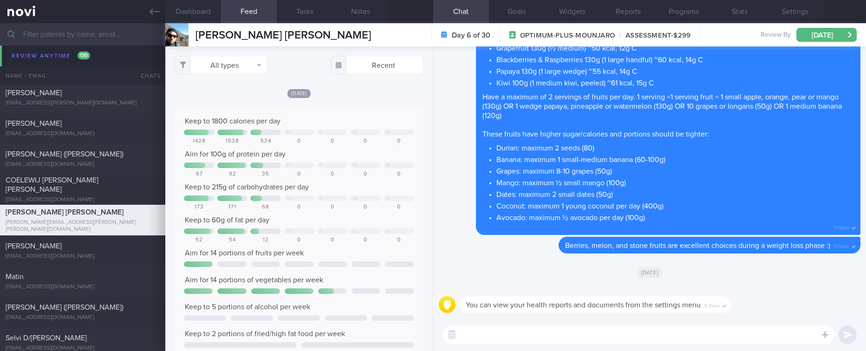
scroll to position [56, 226]
click at [238, 61] on button "All types" at bounding box center [221, 65] width 93 height 19
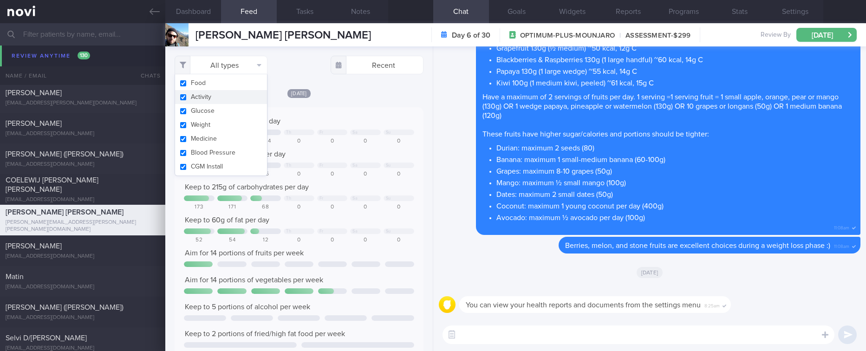
click at [226, 96] on button "Activity" at bounding box center [221, 97] width 92 height 14
checkbox input "false"
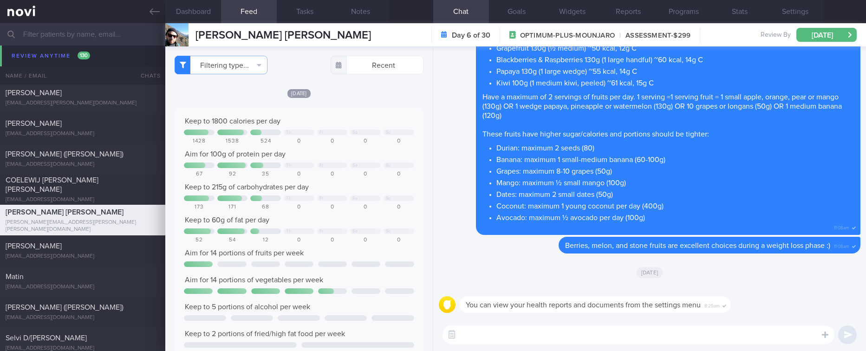
drag, startPoint x: 318, startPoint y: 121, endPoint x: 346, endPoint y: 131, distance: 30.0
click at [319, 121] on div "Keep to 1800 calories per day" at bounding box center [299, 121] width 230 height 9
click at [483, 336] on textarea at bounding box center [638, 334] width 392 height 19
type textarea "Well done with your protein intake [DATE], [PERSON_NAME]!"
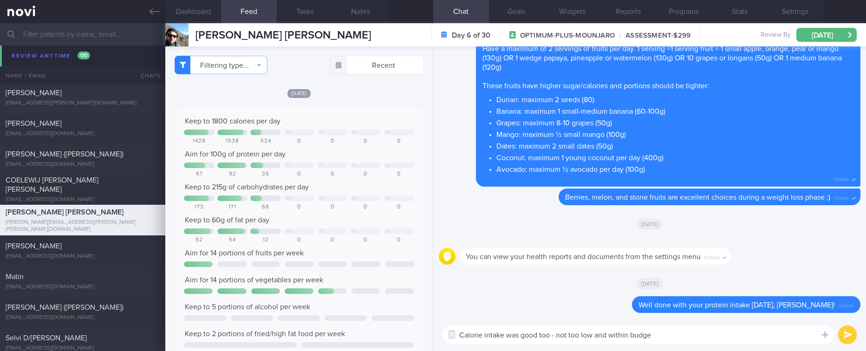
type textarea "Calorie intake was good too - not too low and within budget"
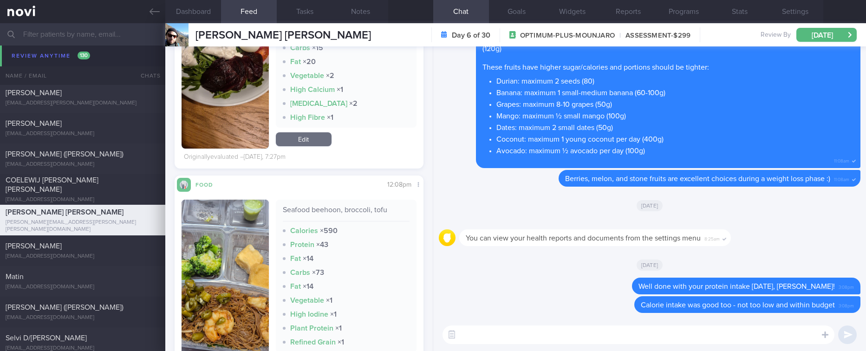
scroll to position [1254, 0]
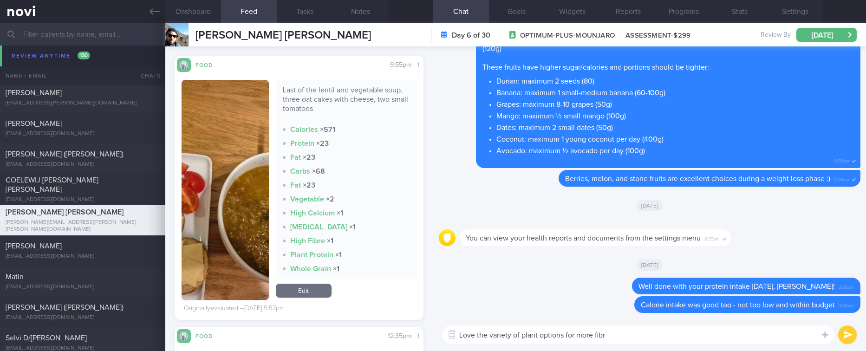
type textarea "Love the variety of plant options for more fibre"
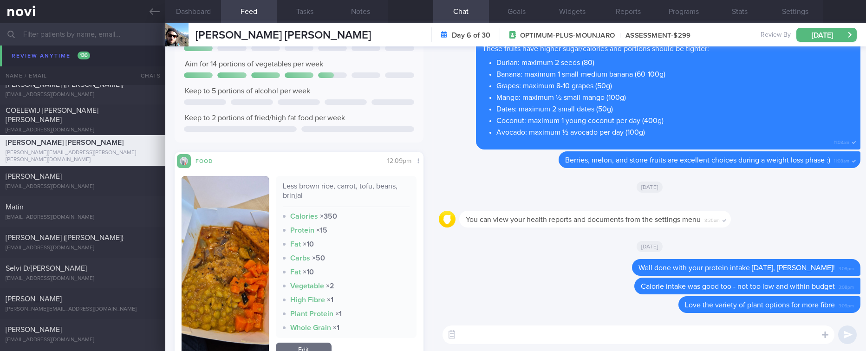
click at [494, 330] on textarea at bounding box center [638, 334] width 392 height 19
click at [488, 331] on textarea at bounding box center [638, 334] width 392 height 19
type textarea "S"
type textarea "Including beans is a good way to bump up fibre and protein"
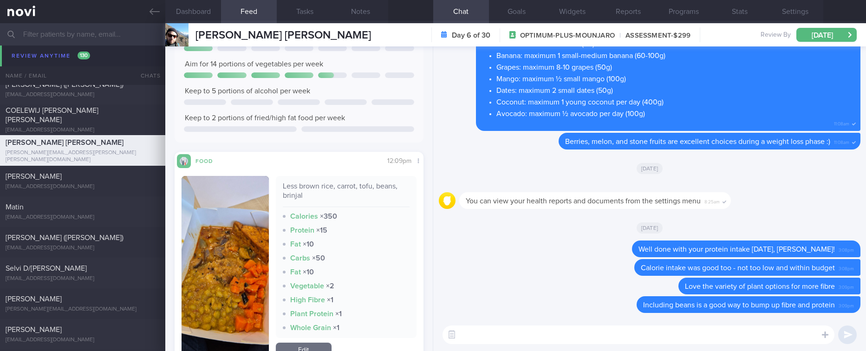
click at [605, 335] on textarea at bounding box center [638, 334] width 392 height 19
paste textarea "[tau kwa]([URL][DOMAIN_NAME]) provide more protein"
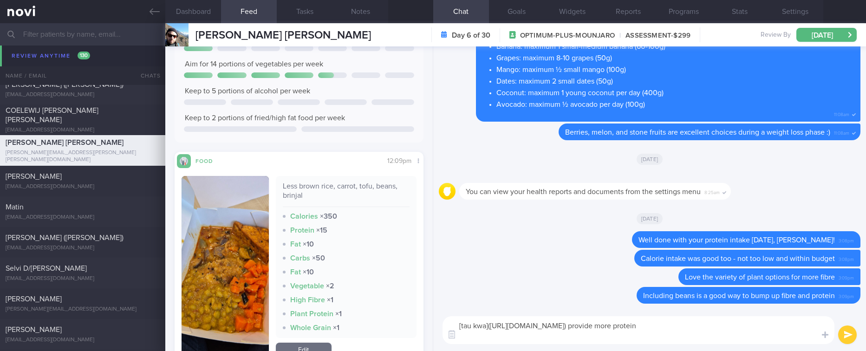
scroll to position [0, 0]
click at [464, 324] on textarea "[tau kwa]([URL][DOMAIN_NAME]) provide more protein" at bounding box center [638, 330] width 392 height 28
click at [498, 326] on textarea "[Fortune tau kwa]([URL][DOMAIN_NAME]) provide more protein" at bounding box center [638, 330] width 392 height 28
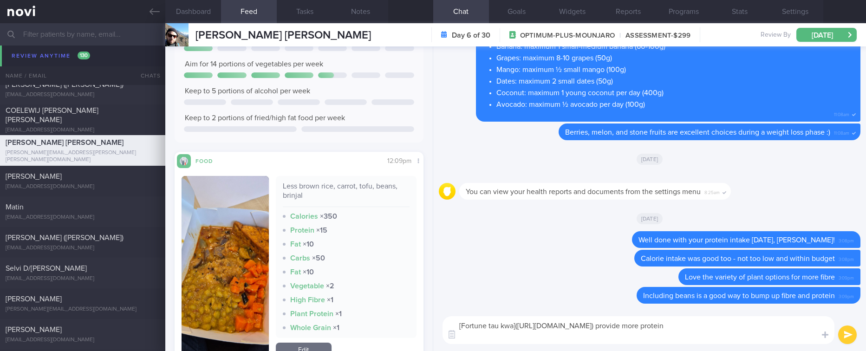
click at [505, 326] on textarea "[Fortune tau kwa]([URL][DOMAIN_NAME]) provide more protein" at bounding box center [638, 330] width 392 height 28
click at [761, 324] on textarea "[Fortune firm tofu]([URL][DOMAIN_NAME]) provide more protein" at bounding box center [638, 330] width 392 height 28
click at [810, 325] on textarea "[Fortune firm tofu]([URL][DOMAIN_NAME]) provides more protein" at bounding box center [638, 330] width 392 height 28
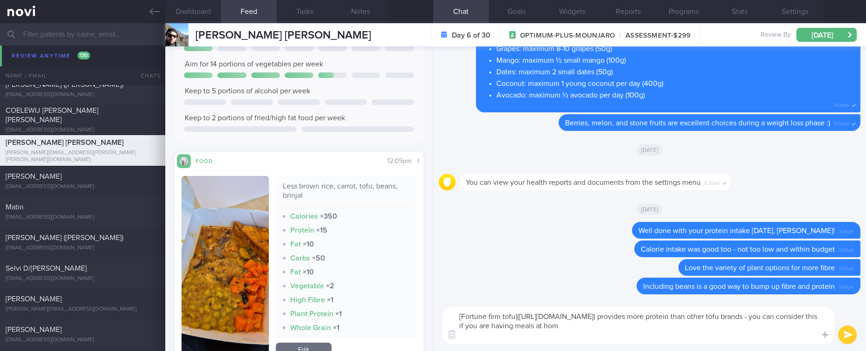
type textarea "[Fortune firm tofu]([URL][DOMAIN_NAME]) provides more protein than other tofu b…"
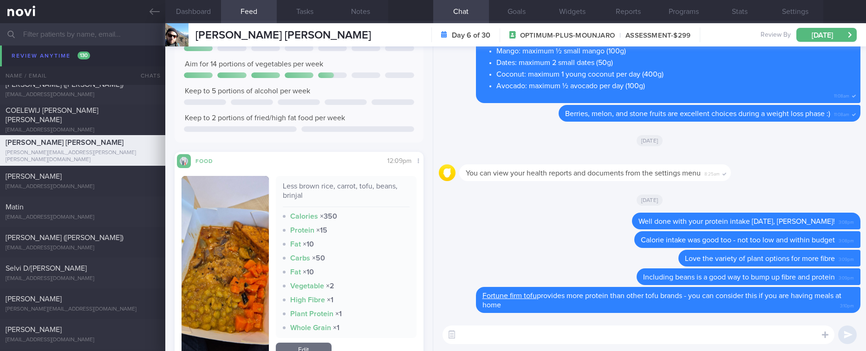
drag, startPoint x: 482, startPoint y: 345, endPoint x: 482, endPoint y: 328, distance: 17.2
click at [482, 345] on div "​ ​" at bounding box center [649, 335] width 433 height 33
click at [482, 328] on textarea at bounding box center [638, 334] width 392 height 19
type textarea "Remember to stay active and do your regular strength training this week :)"
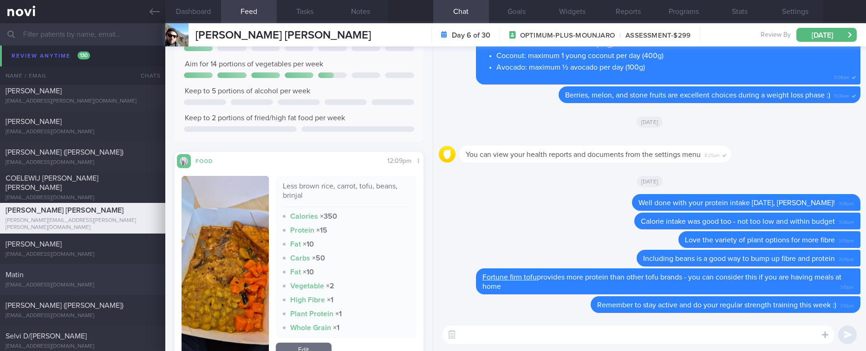
scroll to position [1675, 0]
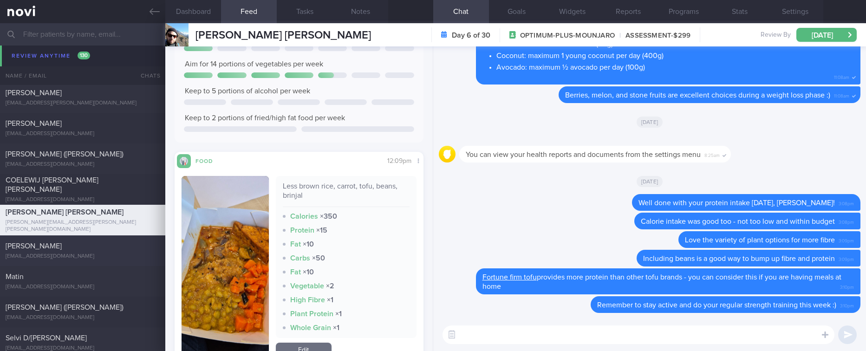
click at [110, 256] on div "[EMAIL_ADDRESS][DOMAIN_NAME]" at bounding box center [83, 256] width 154 height 7
type input "Tracked."
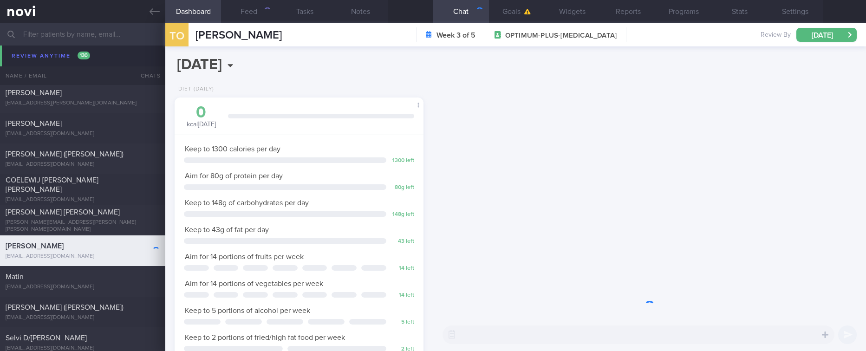
scroll to position [124, 221]
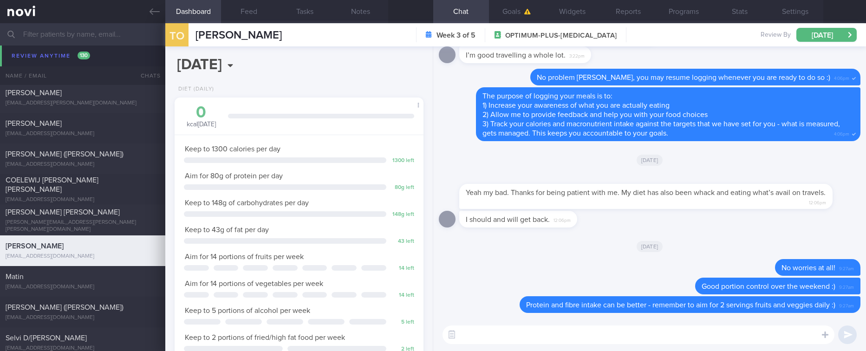
click at [547, 328] on textarea at bounding box center [638, 334] width 392 height 19
click at [546, 328] on textarea at bounding box center [638, 334] width 392 height 19
type textarea "Hi [PERSON_NAME], remember to stay active and do your regular strength training…"
click at [539, 327] on textarea "Hi [PERSON_NAME], remember to stay active and do your regular strength training…" at bounding box center [638, 334] width 392 height 19
click at [498, 334] on textarea "Hi [PERSON_NAME], remember to stay active and do your regular strength training…" at bounding box center [638, 334] width 392 height 19
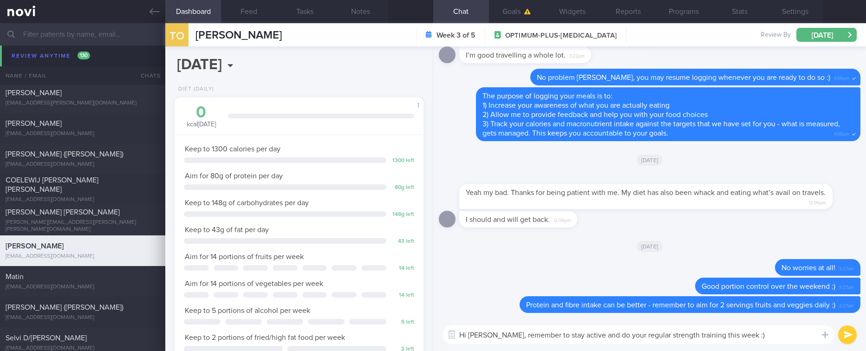
drag, startPoint x: 500, startPoint y: 332, endPoint x: 876, endPoint y: 344, distance: 376.7
click at [865, 344] on html "You are offline! Some functionality will be unavailable Patients New Users Coac…" at bounding box center [433, 175] width 866 height 351
click at [800, 330] on textarea "Hi [PERSON_NAME], remember to stay active and do your regular strength training…" at bounding box center [638, 334] width 392 height 19
drag, startPoint x: 626, startPoint y: 336, endPoint x: 496, endPoint y: 338, distance: 130.0
click at [496, 338] on textarea "Hi [PERSON_NAME], remember to stay active and do your regular strength training…" at bounding box center [638, 334] width 392 height 19
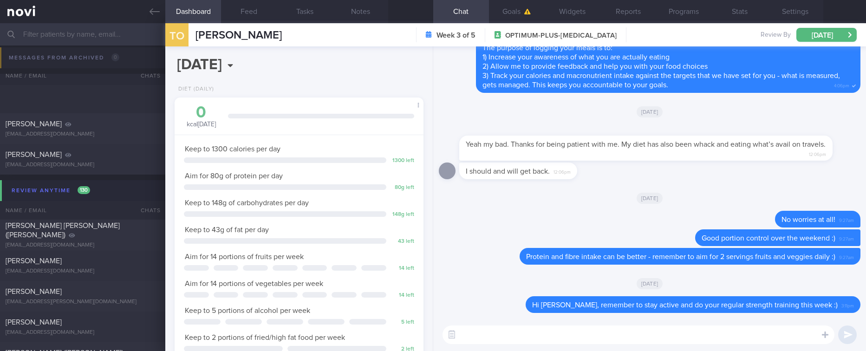
scroll to position [1675, 0]
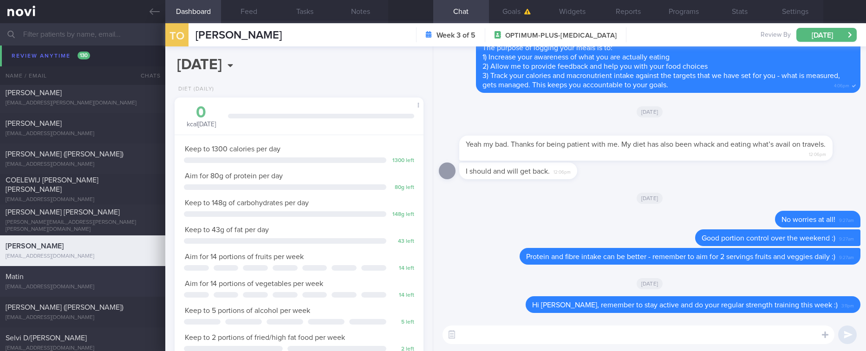
click at [108, 285] on div "[EMAIL_ADDRESS][DOMAIN_NAME]" at bounding box center [83, 287] width 154 height 7
type input "Tracked. Matin. eGFR 66 ([DATE]), history of high creatinine"
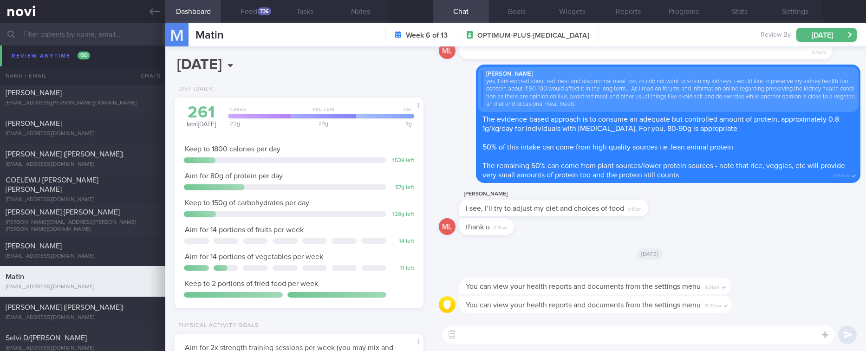
scroll to position [112, 225]
click at [261, 17] on button "Feed 736" at bounding box center [249, 11] width 56 height 23
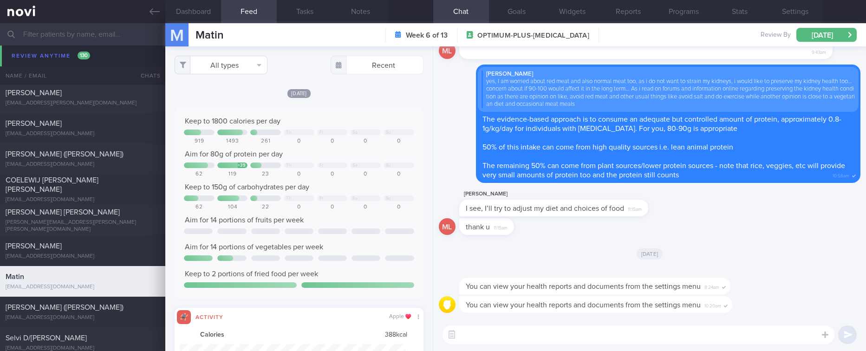
scroll to position [56, 226]
click at [240, 57] on button "All types" at bounding box center [221, 65] width 93 height 19
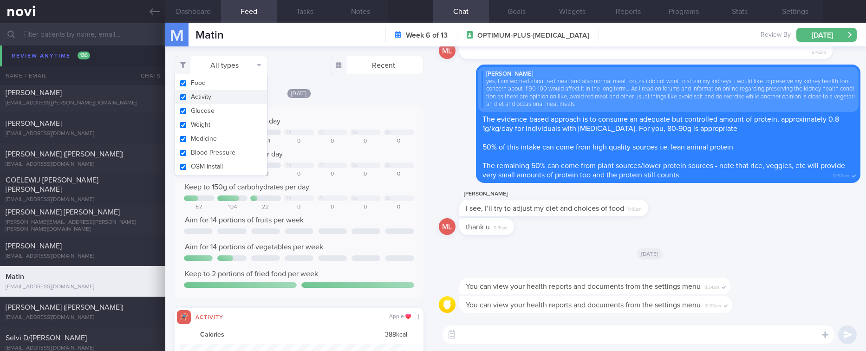
click at [218, 98] on button "Activity" at bounding box center [221, 97] width 92 height 14
click at [340, 106] on div "[DATE] Keep to 1800 calories per day Th Fr Sa Su 919 1493 261 0 0 0 0 Aim for 8…" at bounding box center [299, 247] width 248 height 319
checkbox input "false"
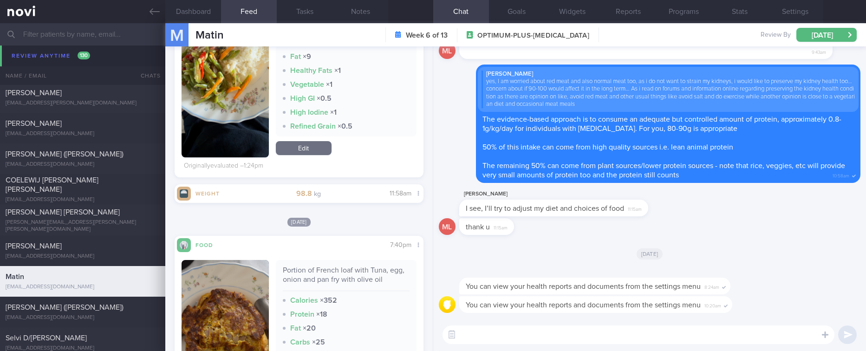
scroll to position [418, 0]
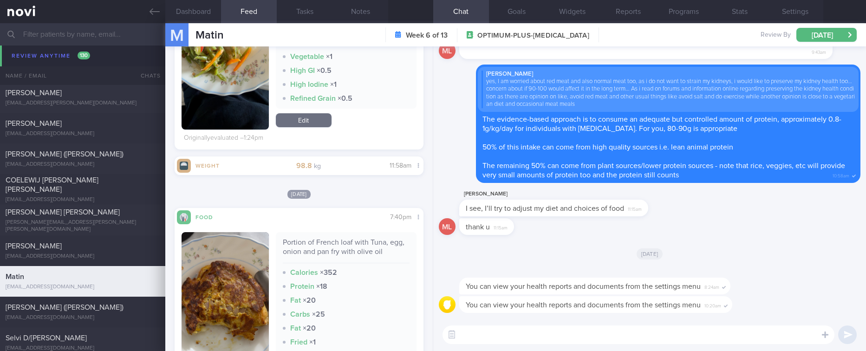
click at [489, 329] on textarea at bounding box center [638, 334] width 392 height 19
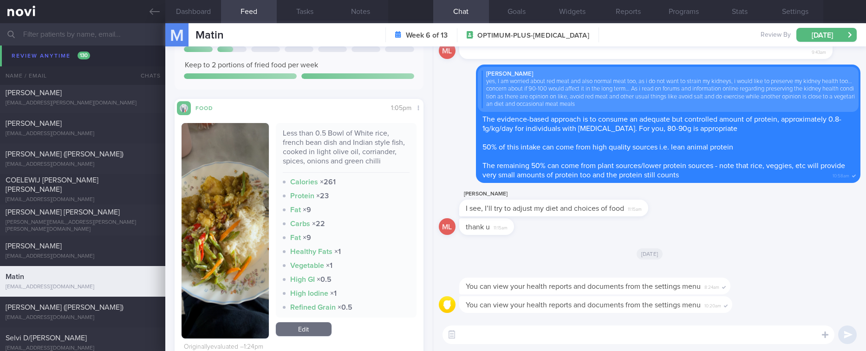
scroll to position [70, 0]
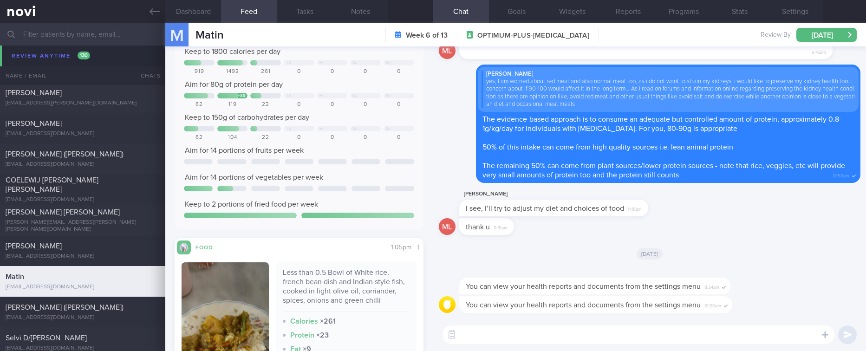
click at [477, 336] on textarea at bounding box center [638, 334] width 392 height 19
type textarea "Was the french loaf duplicate entry an error or did you have two slices? :)"
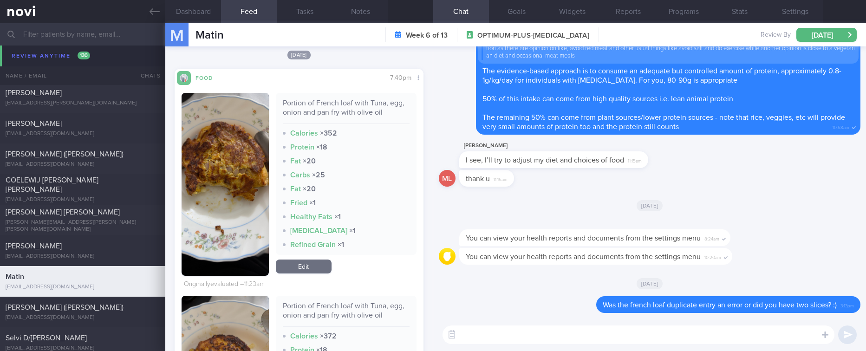
scroll to position [1814, 0]
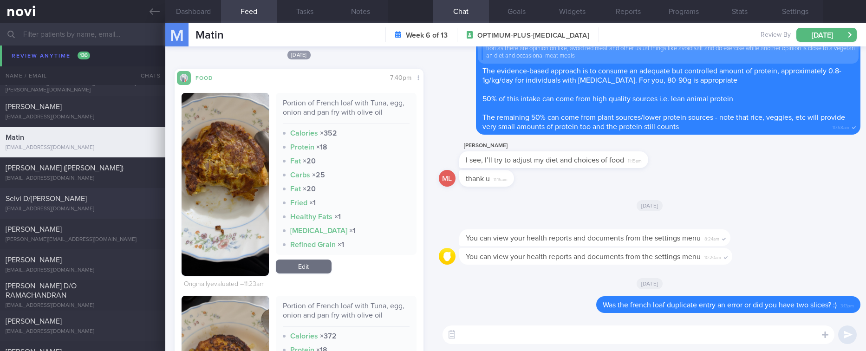
click at [109, 202] on div "Selvi D/[PERSON_NAME]" at bounding box center [82, 198] width 152 height 9
type input "Tracked. TLC"
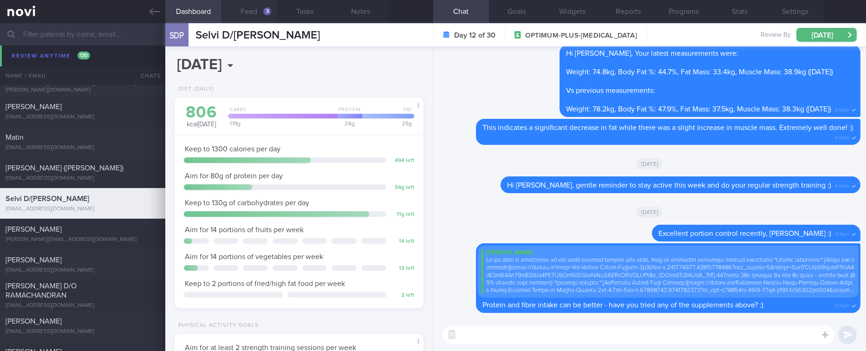
click at [260, 10] on button "Feed 3" at bounding box center [249, 11] width 56 height 23
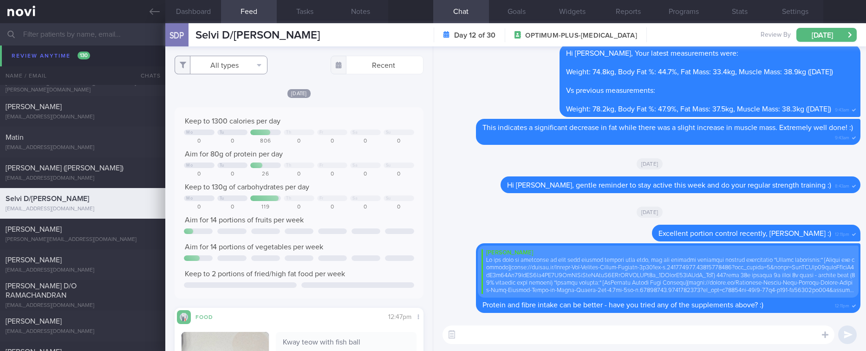
click at [247, 69] on button "All types" at bounding box center [221, 65] width 93 height 19
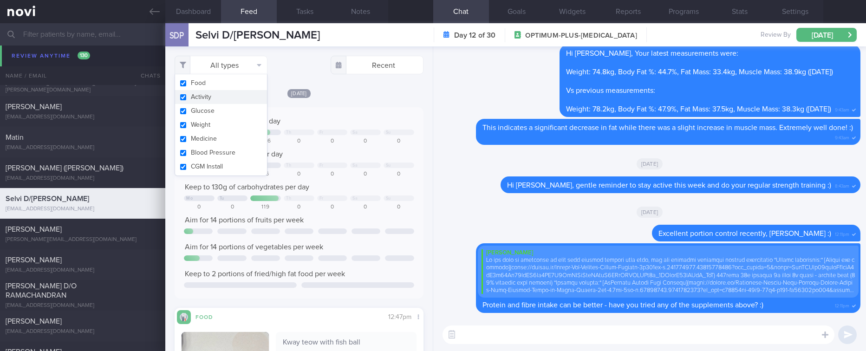
click at [223, 100] on button "Activity" at bounding box center [221, 97] width 92 height 14
checkbox input "false"
click at [322, 123] on div "Keep to 1300 calories per day" at bounding box center [299, 121] width 230 height 9
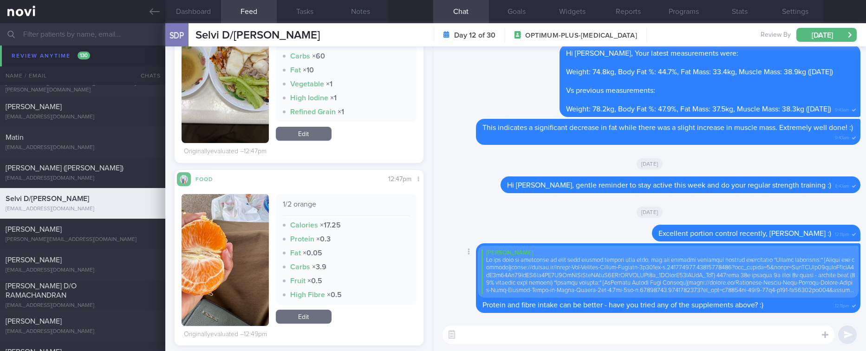
scroll to position [418, 0]
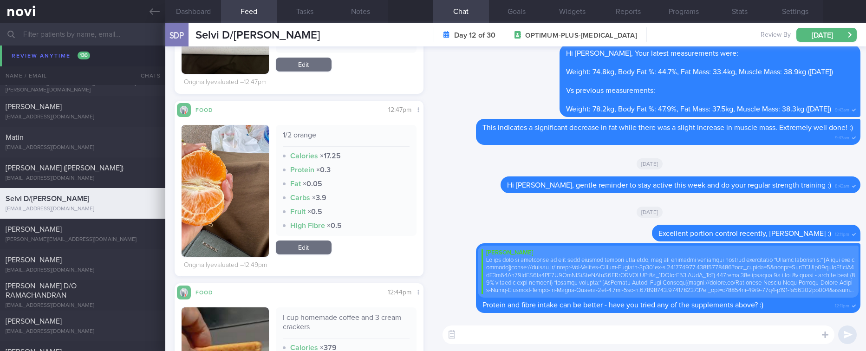
click at [500, 332] on textarea at bounding box center [638, 334] width 392 height 19
click at [493, 337] on textarea at bounding box center [638, 334] width 392 height 19
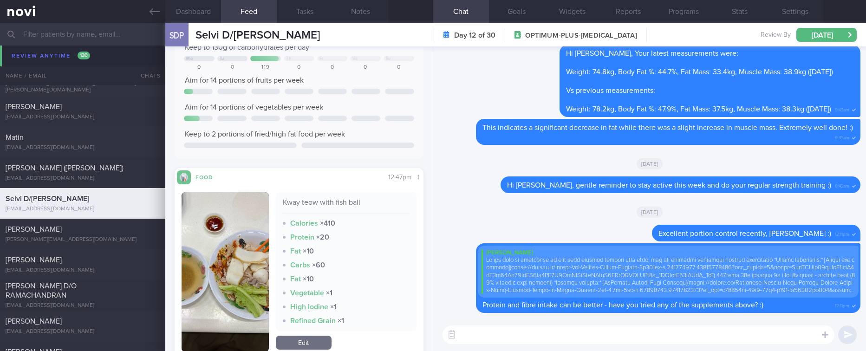
scroll to position [139, 0]
type textarea "Thanks for logging your meals [DATE], [PERSON_NAME] :)"
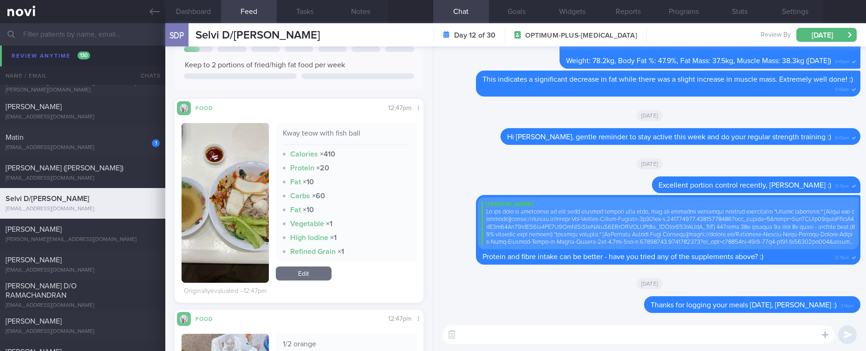
scroll to position [1833, 0]
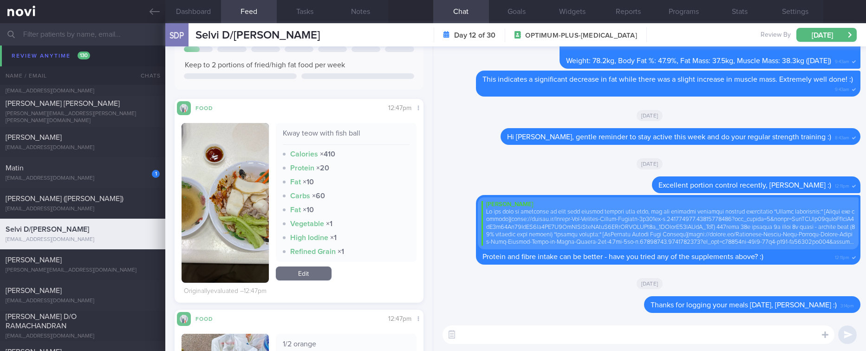
click at [484, 329] on textarea at bounding box center [638, 334] width 392 height 19
paste textarea "lor ip dolorsi ame conse, adipisci eli seddoeius te inc'ut laboree dol m aliq e…"
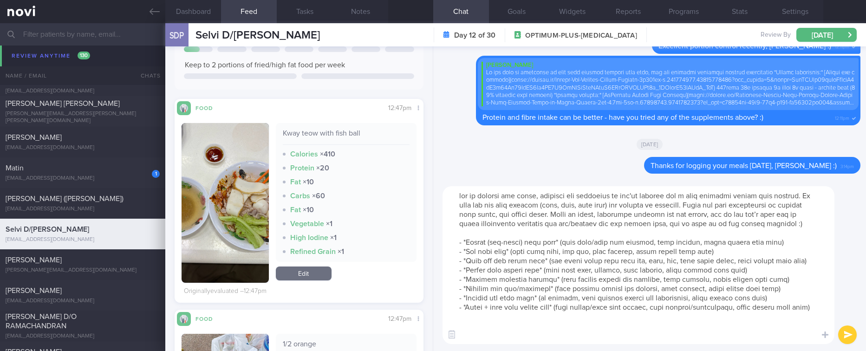
scroll to position [0, 0]
click at [455, 193] on textarea at bounding box center [638, 265] width 392 height 158
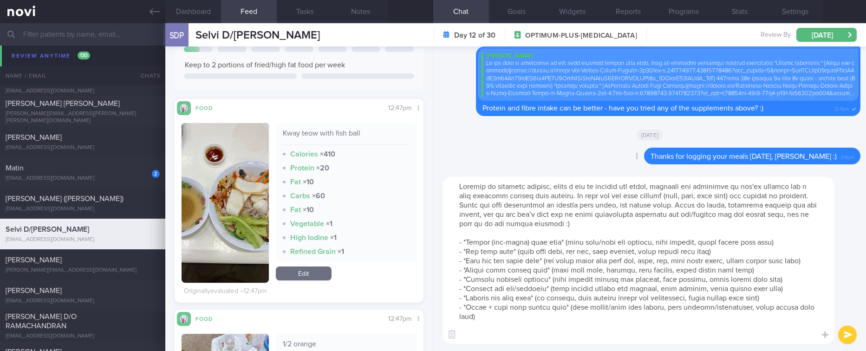
type textarea "Loremip do sitametc adipisc, elits do eiu te incidid utl etdol, magnaali eni ad…"
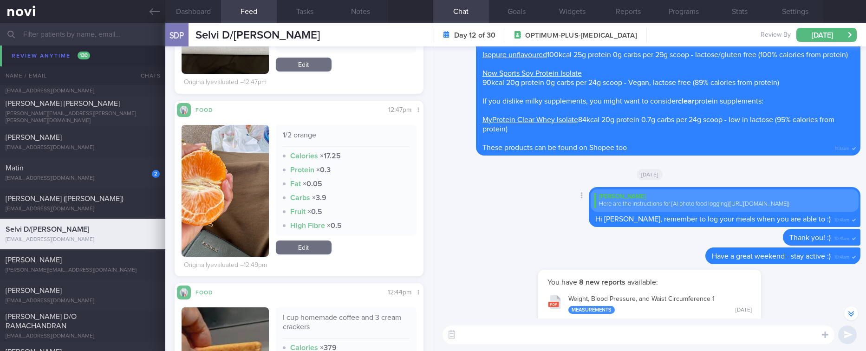
scroll to position [-2700, 0]
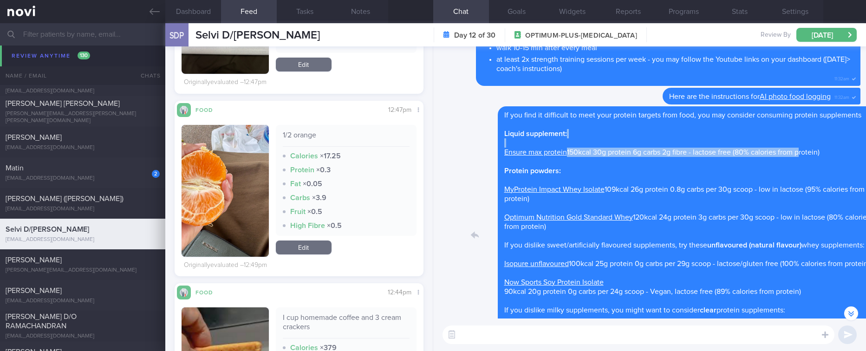
drag, startPoint x: 584, startPoint y: 116, endPoint x: 788, endPoint y: 118, distance: 203.8
click at [784, 121] on div "Delete If you find it difficult to meet your protein targets from food, you may…" at bounding box center [650, 235] width 422 height 258
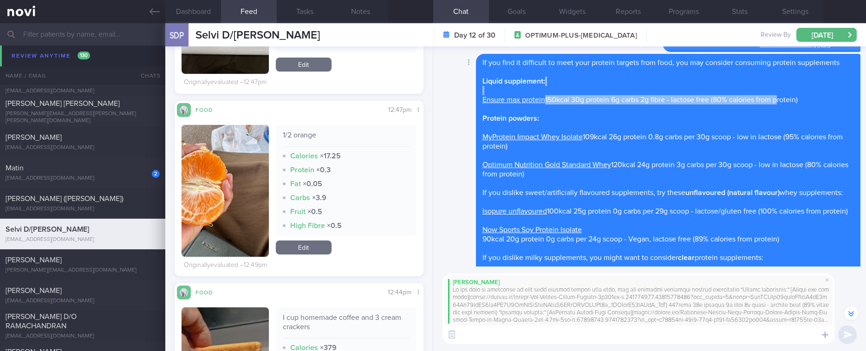
scroll to position [-2752, 0]
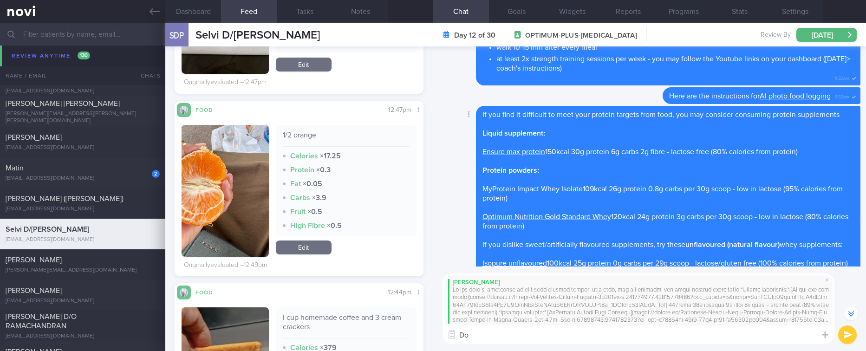
type textarea "D"
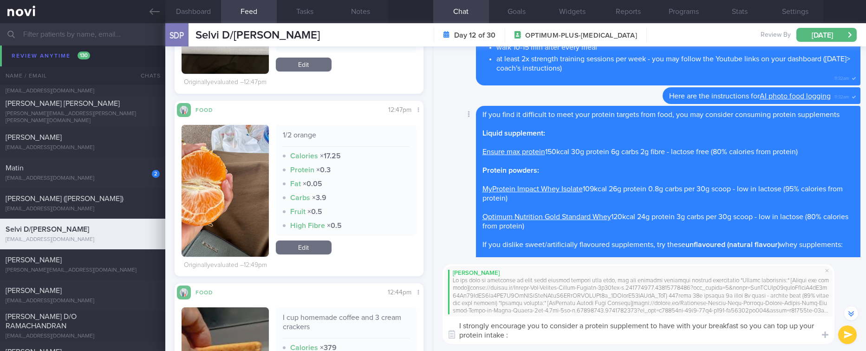
type textarea "I strongly encourage you to consider a protein supplement to have with your bre…"
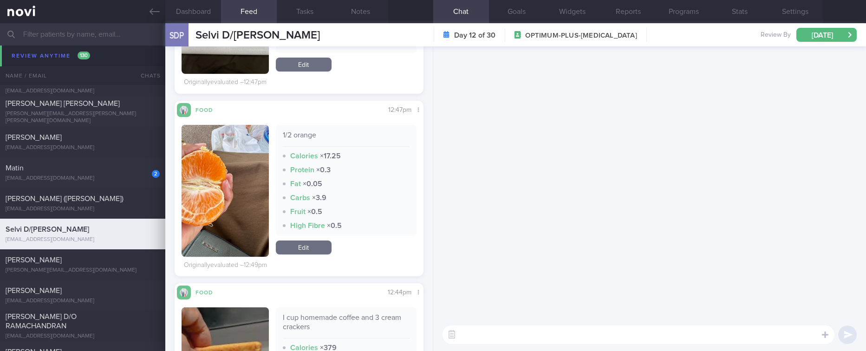
scroll to position [0, 0]
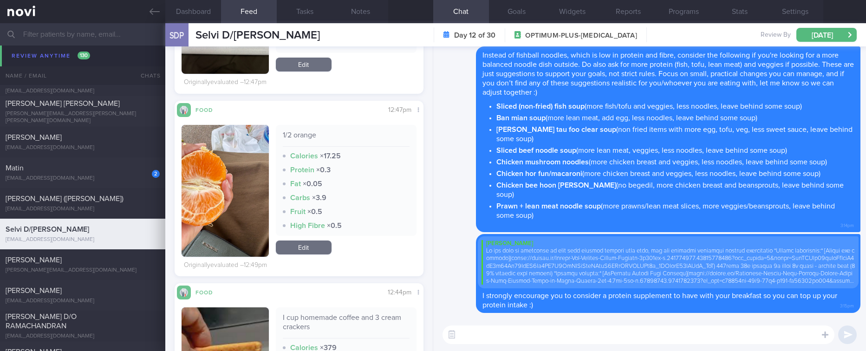
click at [584, 344] on div "​ ​" at bounding box center [649, 335] width 433 height 33
click at [582, 343] on textarea at bounding box center [638, 334] width 392 height 19
paste textarea "Protein is of utmost importance during a weight loss phase and especially as we…"
type textarea "Protein is of utmost importance during a weight loss phase and especially as we…"
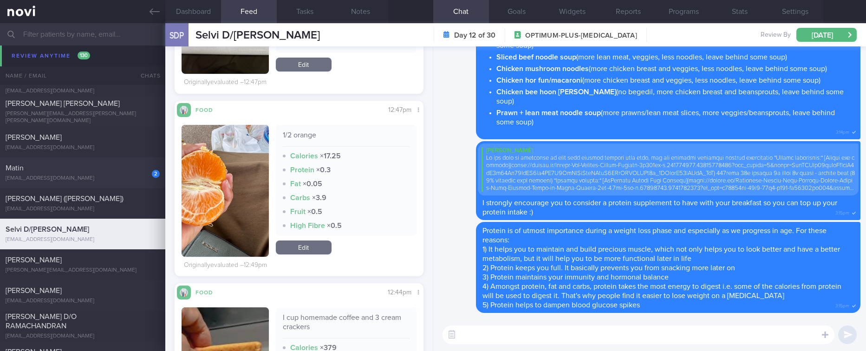
click at [114, 170] on div "Matin" at bounding box center [82, 167] width 152 height 9
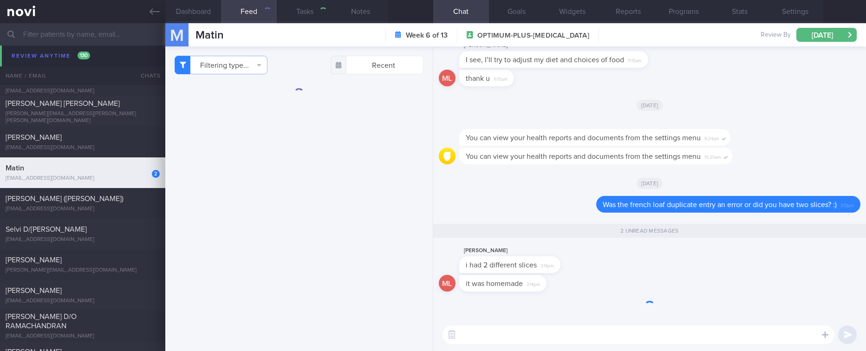
type input "Tracked. Matin. eGFR 66 ([DATE]), history of high creatinine"
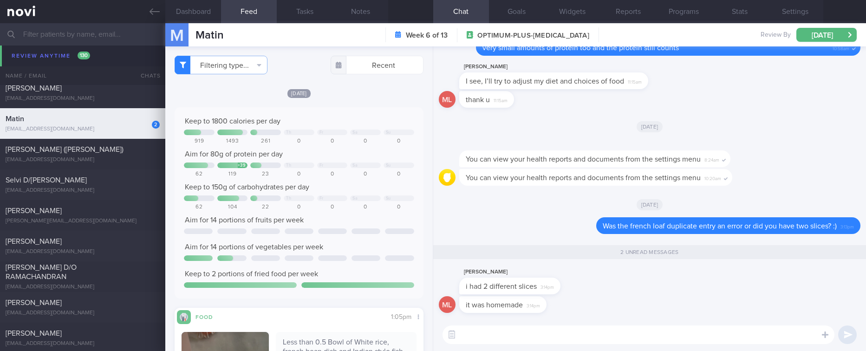
scroll to position [1784, 0]
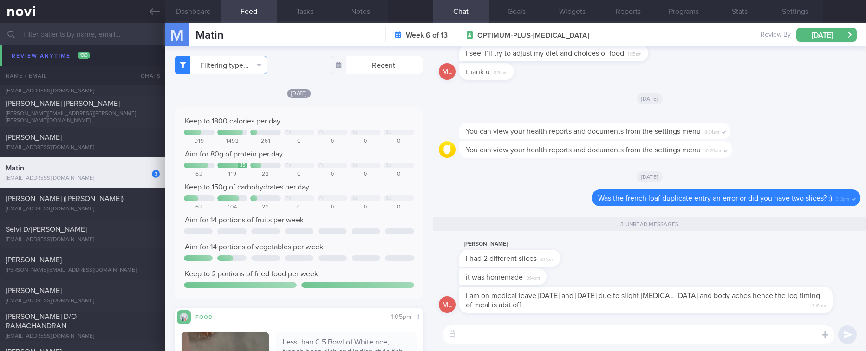
click at [685, 338] on textarea at bounding box center [638, 334] width 392 height 19
click at [628, 336] on textarea at bounding box center [638, 334] width 392 height 19
drag, startPoint x: 504, startPoint y: 251, endPoint x: 673, endPoint y: 251, distance: 169.0
click at [672, 253] on div "[PERSON_NAME] i had 2 different slices 3:14pm" at bounding box center [650, 254] width 422 height 30
drag, startPoint x: 672, startPoint y: 254, endPoint x: 652, endPoint y: 256, distance: 20.1
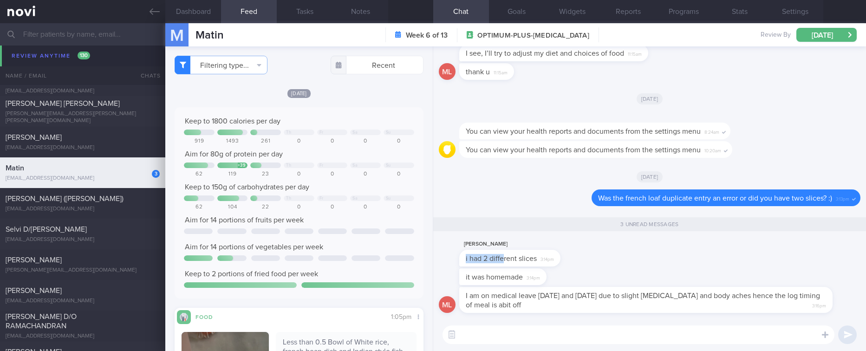
click at [671, 254] on div "[PERSON_NAME] i had 2 different slices 3:14pm" at bounding box center [650, 254] width 422 height 30
click at [505, 255] on span "i had 2 different slices" at bounding box center [501, 258] width 71 height 7
drag, startPoint x: 508, startPoint y: 252, endPoint x: 663, endPoint y: 248, distance: 154.6
click at [663, 248] on div "[PERSON_NAME] i had 2 different slices 3:14pm" at bounding box center [650, 254] width 422 height 30
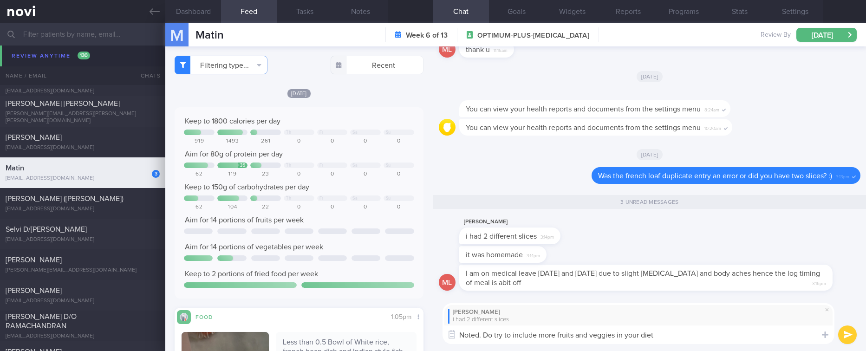
click at [577, 337] on textarea "Noted. Do try to include more fruits and veggies in your diet" at bounding box center [638, 334] width 392 height 19
drag, startPoint x: 573, startPoint y: 333, endPoint x: 633, endPoint y: 320, distance: 61.4
click at [573, 333] on textarea "Noted. Do try to include more fruits and veggies in your diet" at bounding box center [638, 334] width 392 height 19
click at [730, 331] on textarea "Noted. Do try to include more fruits (no starfruit) and veggies in your diet" at bounding box center [638, 334] width 392 height 19
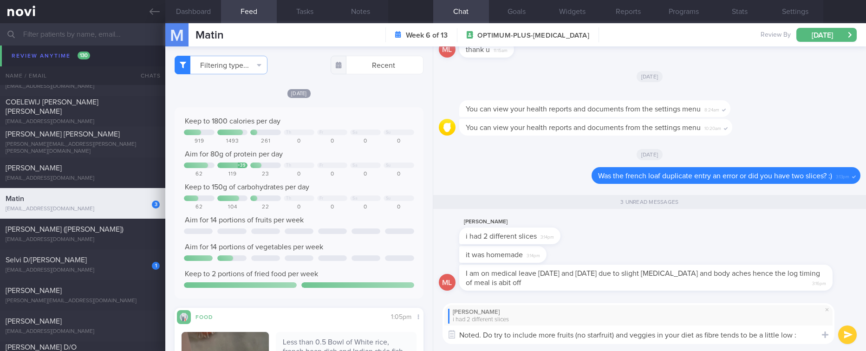
type textarea "Noted. Do try to include more fruits (no starfruit) and veggies in your diet as…"
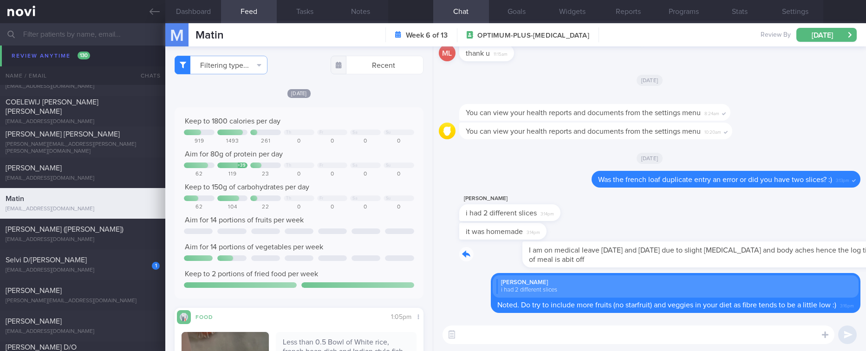
drag, startPoint x: 515, startPoint y: 264, endPoint x: 719, endPoint y: 264, distance: 203.8
click at [719, 264] on div "I am on medical leave [DATE] and [DATE] due to slight [MEDICAL_DATA] and body a…" at bounding box center [659, 254] width 401 height 26
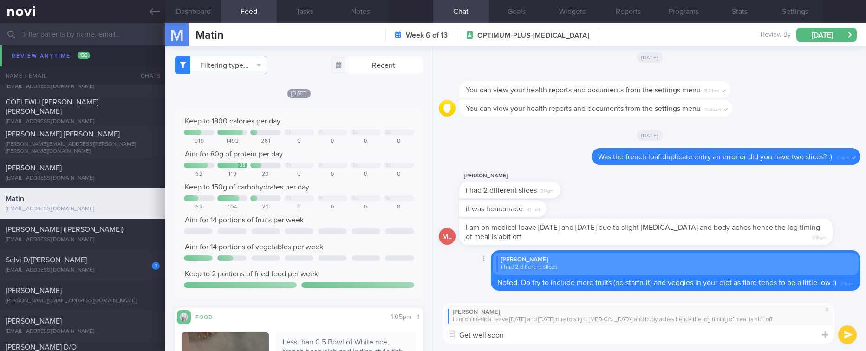
type textarea "Get well soon!"
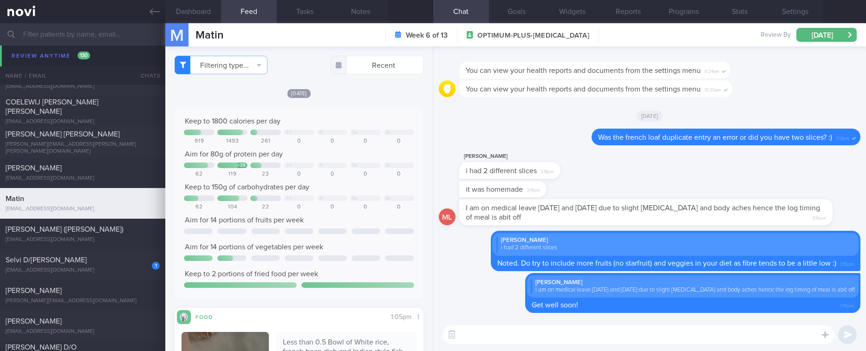
click at [79, 265] on div "1 Selvi D/[PERSON_NAME] [EMAIL_ADDRESS][DOMAIN_NAME]" at bounding box center [82, 264] width 165 height 19
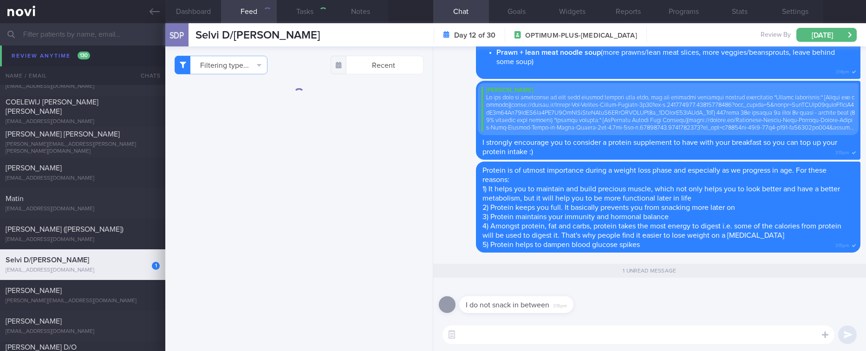
type input "Tracked. TLC"
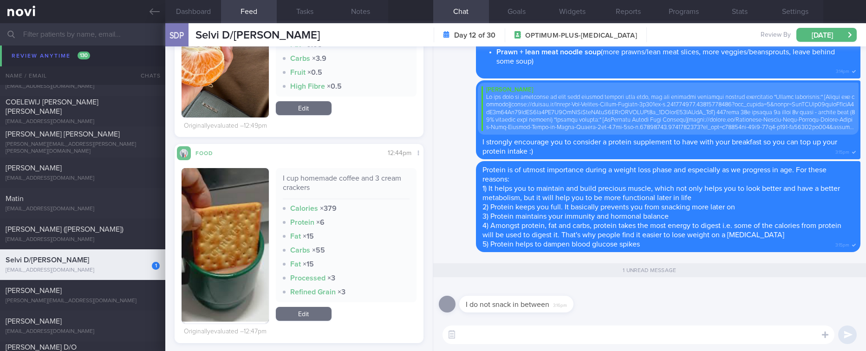
scroll to position [627, 0]
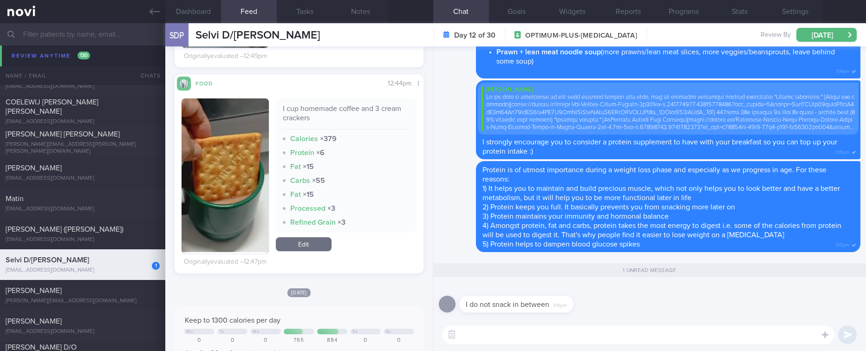
click at [585, 333] on textarea at bounding box center [638, 334] width 392 height 19
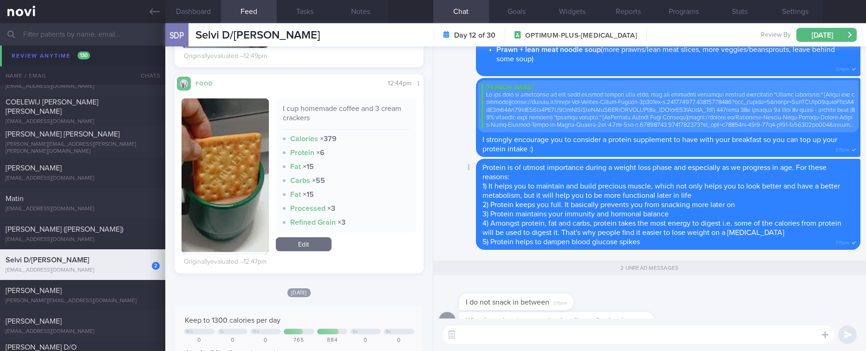
scroll to position [0, 0]
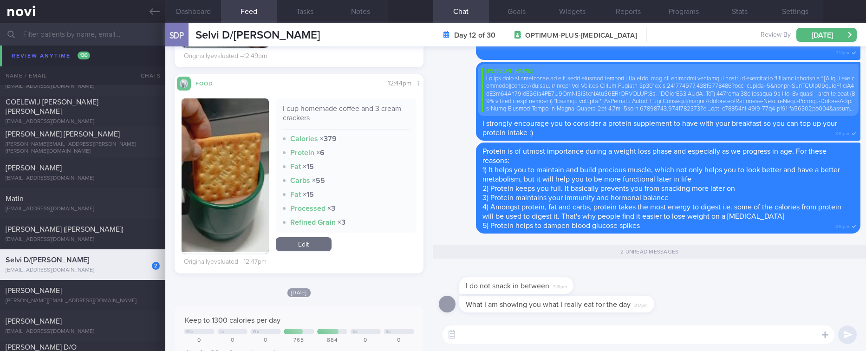
click at [549, 338] on textarea at bounding box center [638, 334] width 392 height 19
click at [549, 338] on textarea "Noted, [PERSON_NAME]. Protein is still very important" at bounding box center [638, 334] width 392 height 19
drag, startPoint x: 518, startPoint y: 329, endPoint x: 657, endPoint y: 329, distance: 138.8
click at [657, 329] on textarea "Noted, [PERSON_NAME]. Protein is still very important" at bounding box center [638, 334] width 392 height 19
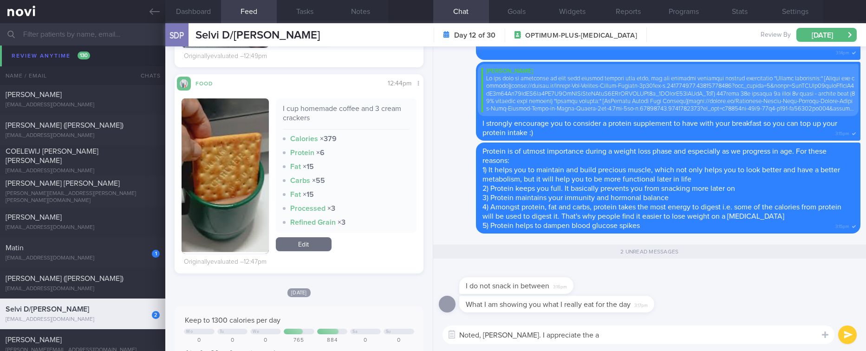
scroll to position [1772, 0]
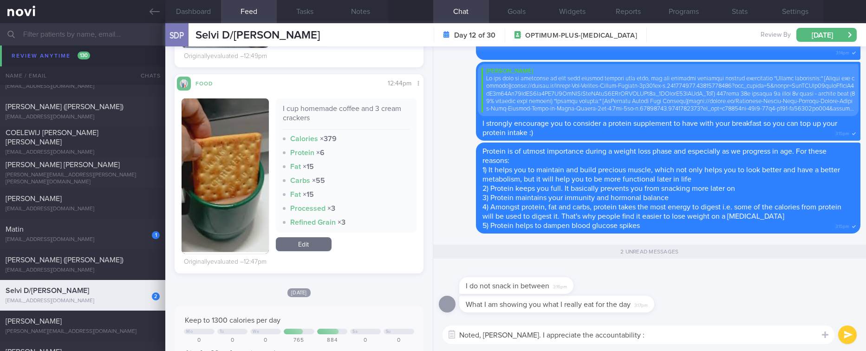
type textarea "Noted, [PERSON_NAME]. I appreciate the accountability :)"
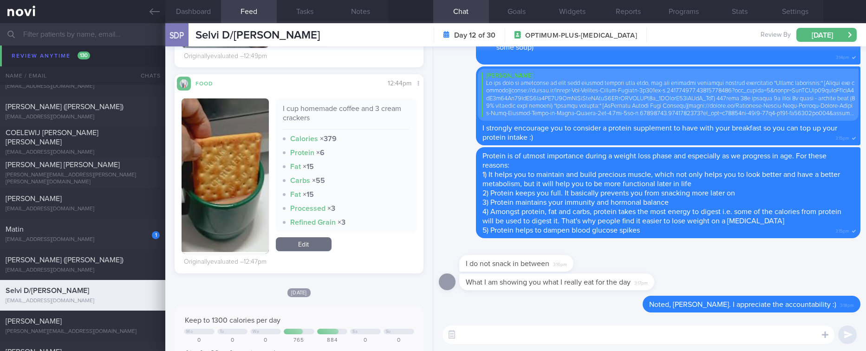
scroll to position [0, 0]
type textarea "Y"
type textarea "Protein is still important as its main purpose is to help you retain your muscl…"
click at [739, 337] on textarea "Protein is still important as its main purpose is to help you retain your muscl…" at bounding box center [638, 334] width 392 height 19
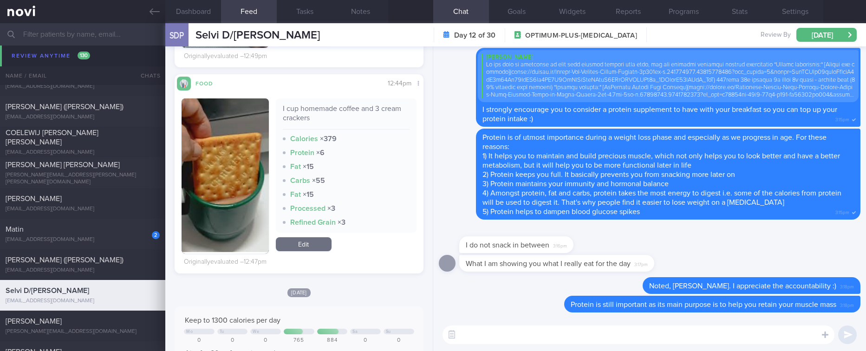
scroll to position [0, 0]
click at [86, 234] on div "2 Matin [EMAIL_ADDRESS][DOMAIN_NAME]" at bounding box center [82, 234] width 165 height 19
type input "Tracked. Matin. eGFR 66 ([DATE]), history of high creatinine"
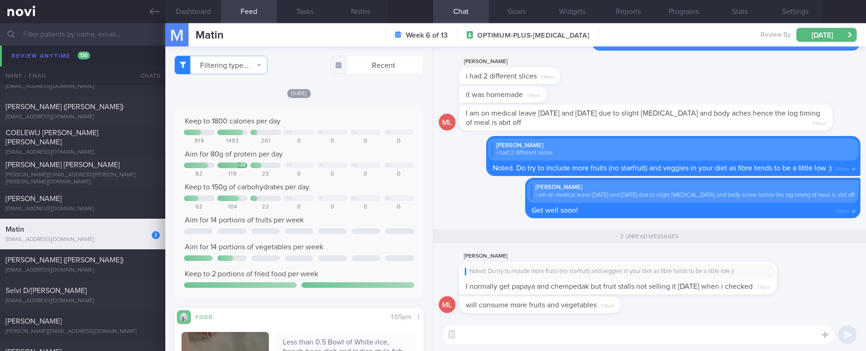
scroll to position [70, 0]
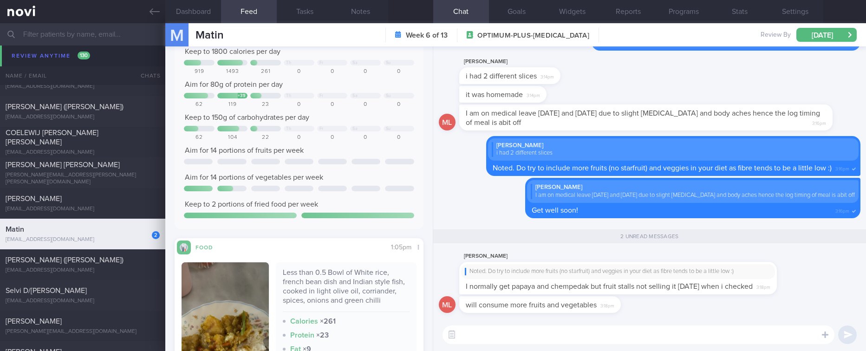
click at [597, 331] on textarea at bounding box center [638, 334] width 392 height 19
click at [596, 331] on textarea at bounding box center [638, 334] width 392 height 19
click at [603, 331] on textarea at bounding box center [638, 334] width 392 height 19
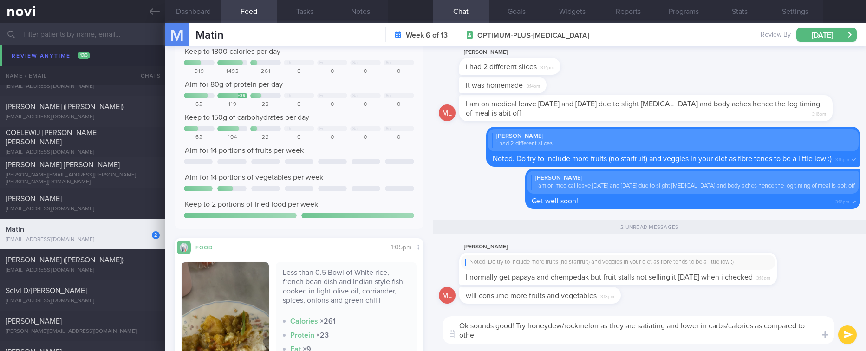
scroll to position [0, 0]
click at [602, 319] on textarea "Ok sounds good! Try honeydew/rockmelon as they are satiating and lower in carbs…" at bounding box center [638, 330] width 392 height 28
click at [555, 328] on textarea "Ok sounds good! Try honeydew/rockmelon and stawberries as they are satiating an…" at bounding box center [638, 330] width 392 height 28
click at [552, 336] on textarea "Ok sounds good! Try honeydew/rockmelon and stawberries as they are satiating an…" at bounding box center [638, 330] width 392 height 28
type textarea "Ok sounds good! Try honeydew/rockmelon and stawberries as they are satiating an…"
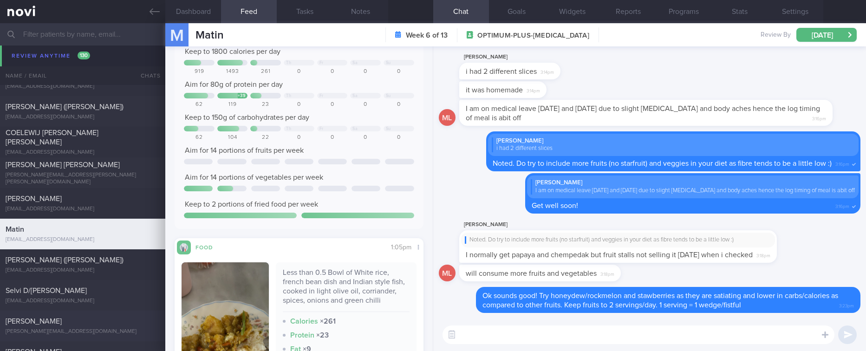
scroll to position [1792, 0]
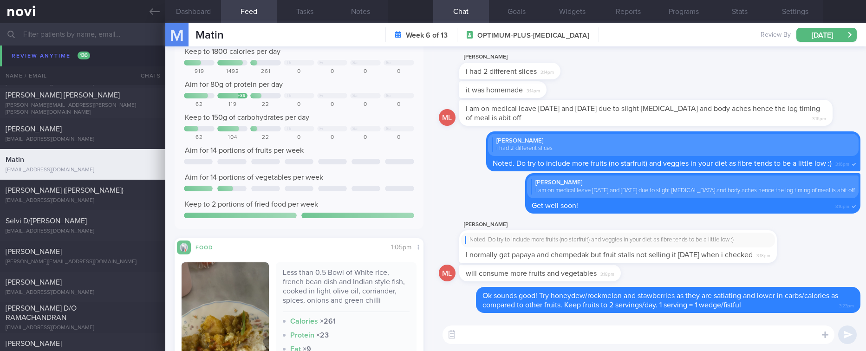
click at [106, 221] on div "Selvi D/[PERSON_NAME]" at bounding box center [82, 220] width 152 height 9
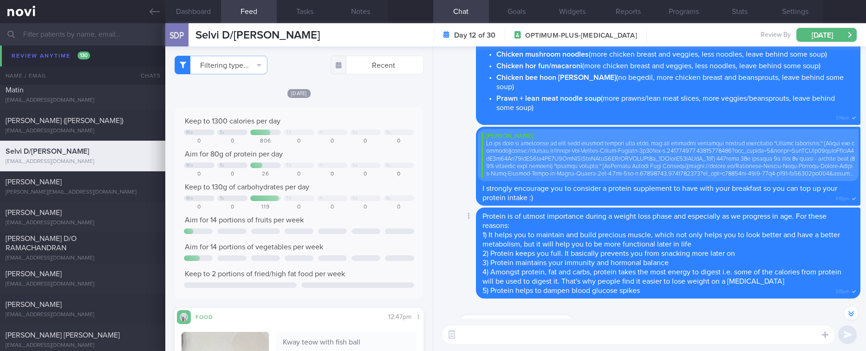
scroll to position [0, 0]
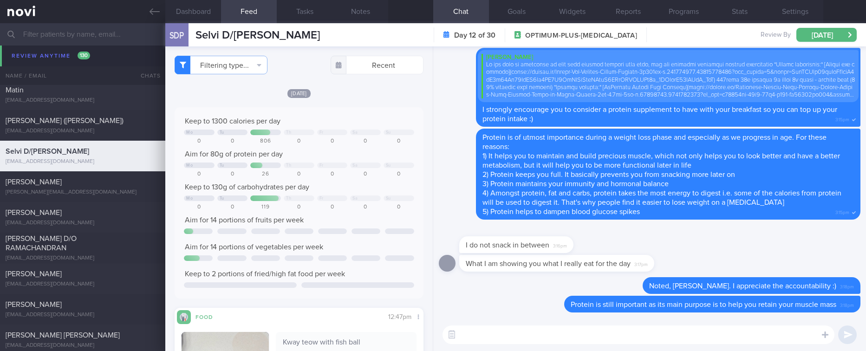
click at [112, 188] on div "[PERSON_NAME] [PERSON_NAME][EMAIL_ADDRESS][DOMAIN_NAME]" at bounding box center [82, 186] width 165 height 19
type input "Tracked. not compliant. too lazy to exercise"
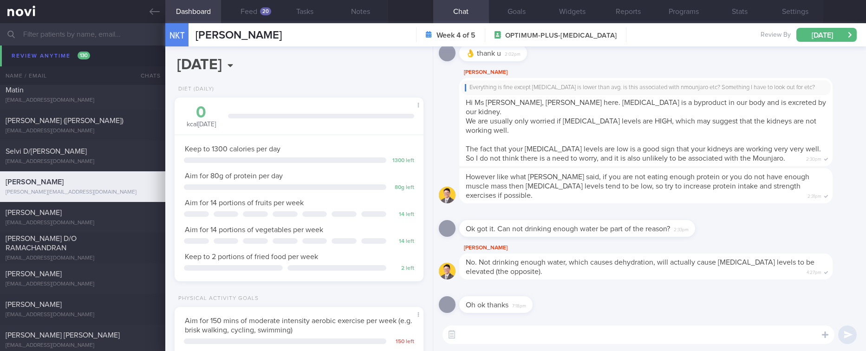
scroll to position [111, 221]
click at [255, 13] on button "Feed 20" at bounding box center [249, 11] width 56 height 23
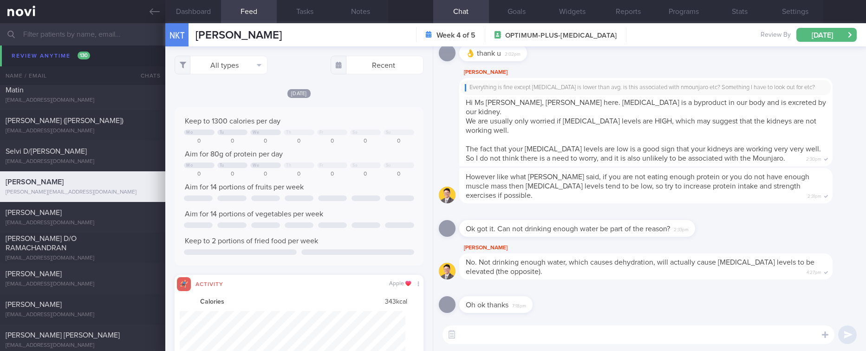
scroll to position [56, 226]
click at [238, 69] on button "All types" at bounding box center [221, 65] width 93 height 19
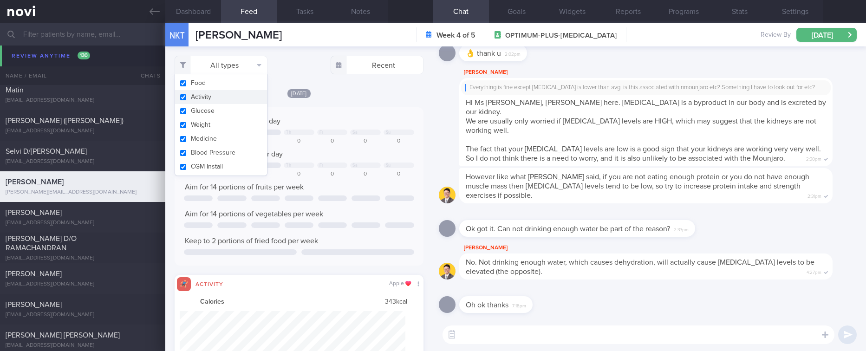
click at [218, 95] on button "Activity" at bounding box center [221, 97] width 92 height 14
checkbox input "false"
click at [338, 116] on div "Keep to 1300 calories per day Mo Tu We Th Fr Sa Su 0 0 0 0 0 0 0 Aim for 80g of…" at bounding box center [299, 186] width 248 height 158
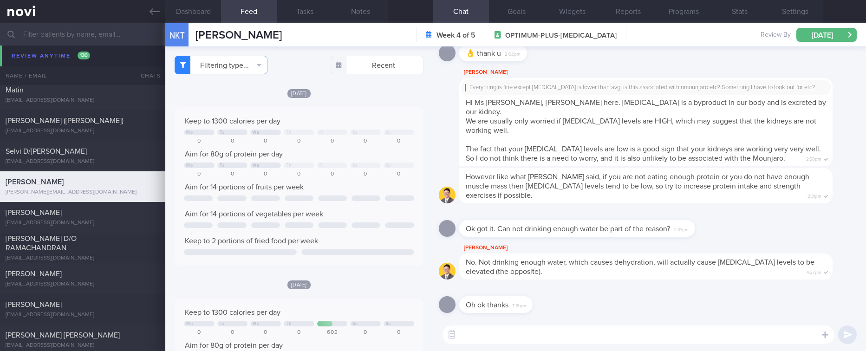
drag, startPoint x: 617, startPoint y: 172, endPoint x: 625, endPoint y: 191, distance: 20.8
click at [618, 166] on div "[PERSON_NAME] Everything is fine except [MEDICAL_DATA] is lower than avg. is th…" at bounding box center [659, 116] width 401 height 99
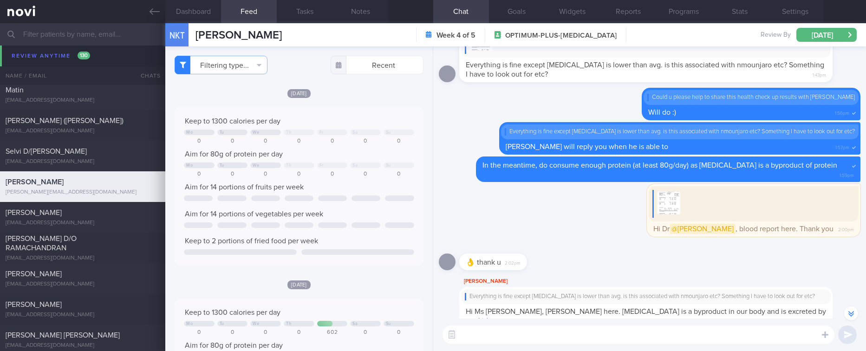
click at [660, 338] on textarea at bounding box center [638, 334] width 392 height 19
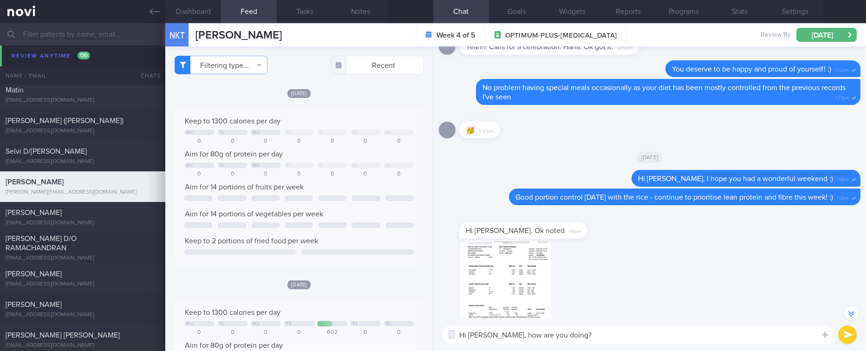
type textarea "Hi [PERSON_NAME], how are you doing?"
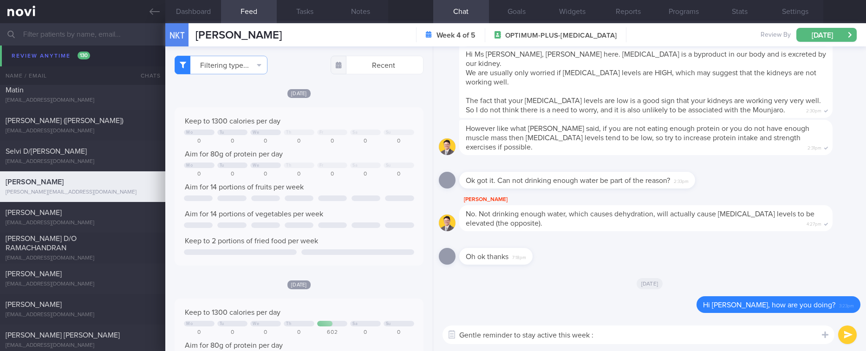
type textarea "Gentle reminder to stay active this week :)"
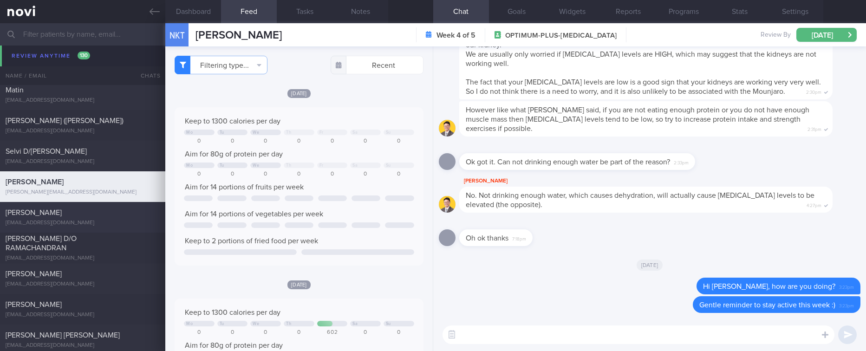
click at [70, 221] on div "[EMAIL_ADDRESS][DOMAIN_NAME]" at bounding box center [83, 223] width 154 height 7
type input "Tracked"
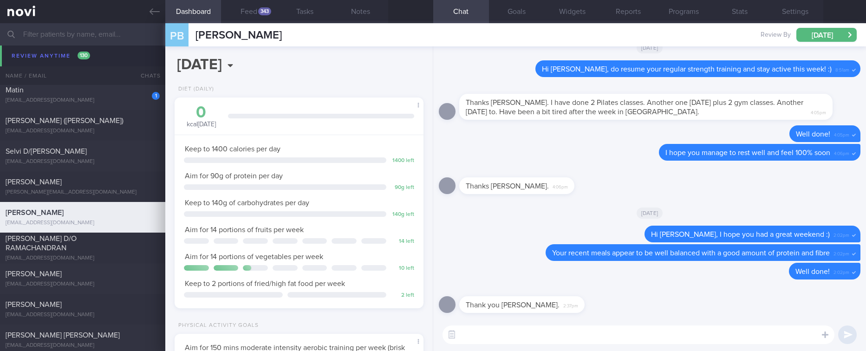
scroll to position [1880, 0]
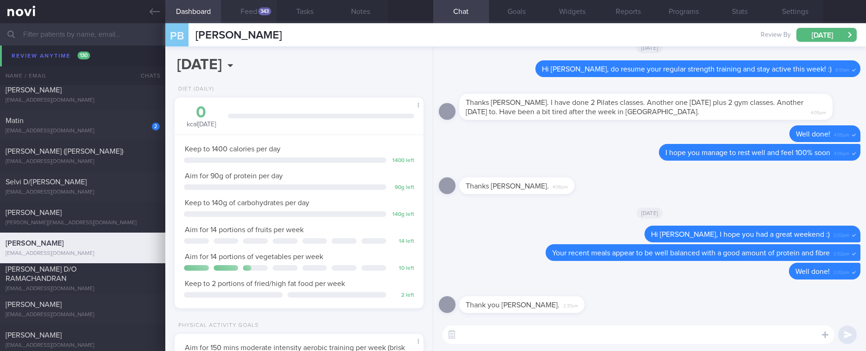
click at [254, 17] on button "Feed 343" at bounding box center [249, 11] width 56 height 23
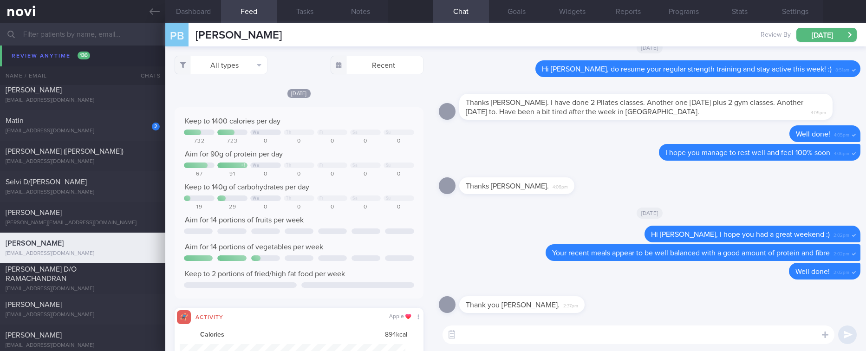
scroll to position [56, 226]
click at [251, 64] on button "All types" at bounding box center [221, 65] width 93 height 19
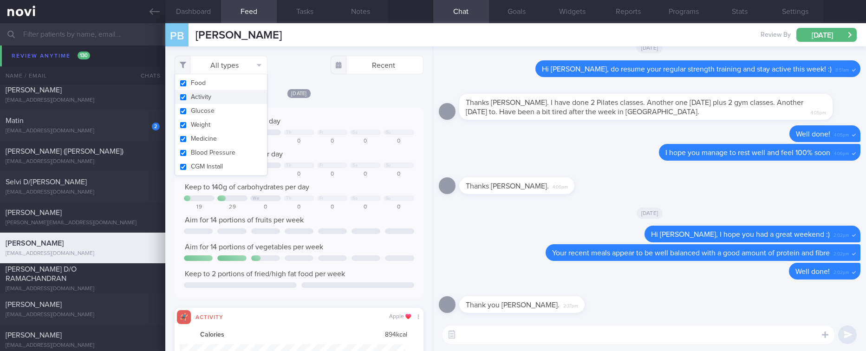
click at [216, 98] on button "Activity" at bounding box center [221, 97] width 92 height 14
click at [300, 123] on div "Keep to 1400 calories per day" at bounding box center [299, 121] width 230 height 9
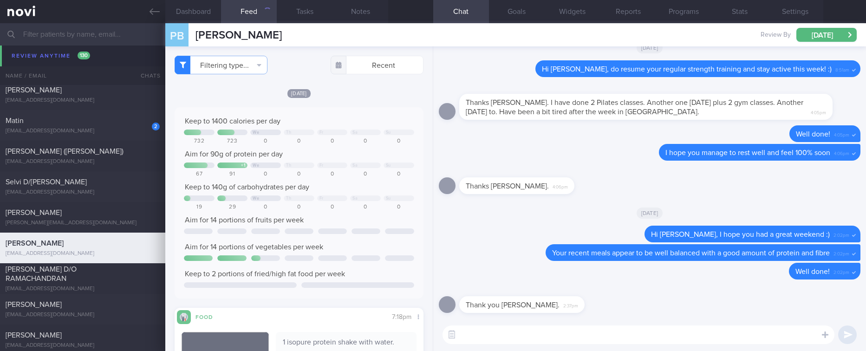
checkbox input "false"
click at [337, 229] on div at bounding box center [332, 231] width 29 height 6
click at [478, 340] on textarea at bounding box center [638, 334] width 392 height 19
type textarea "Great options this week so far, [PERSON_NAME] :)"
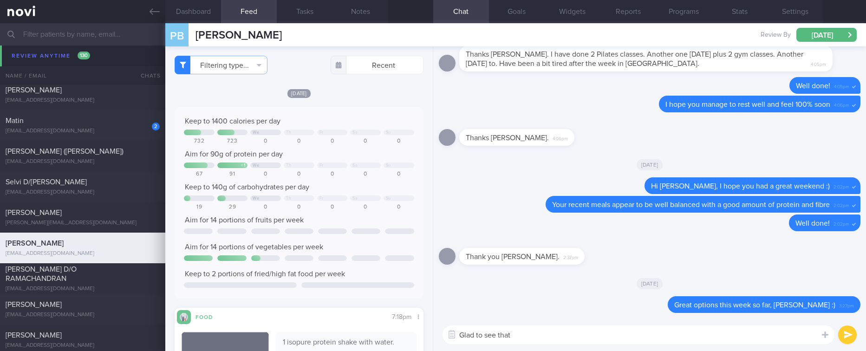
type textarea "Y"
type textarea "How is your exercise going?"
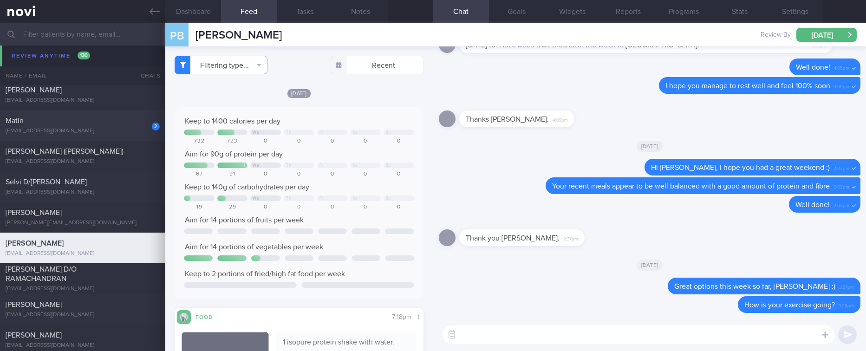
click at [121, 123] on div "Matin" at bounding box center [82, 120] width 152 height 9
type input "Tracked. Matin. eGFR 66 ([DATE]), history of high creatinine"
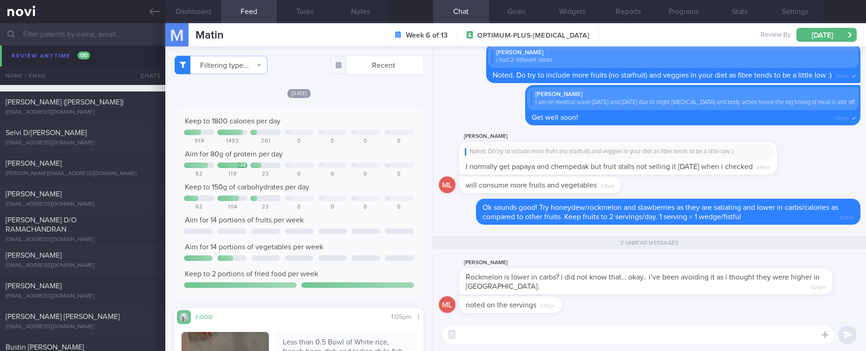
scroll to position [1831, 0]
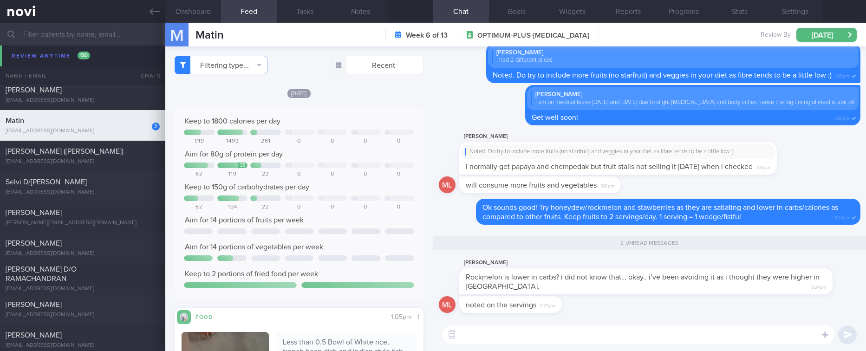
click at [532, 336] on textarea at bounding box center [638, 334] width 392 height 19
drag, startPoint x: 541, startPoint y: 289, endPoint x: 639, endPoint y: 286, distance: 98.5
click at [639, 286] on div "[PERSON_NAME] Rockmelon is lower in carbs? i did not know that… okay.. i’ve bee…" at bounding box center [659, 275] width 401 height 37
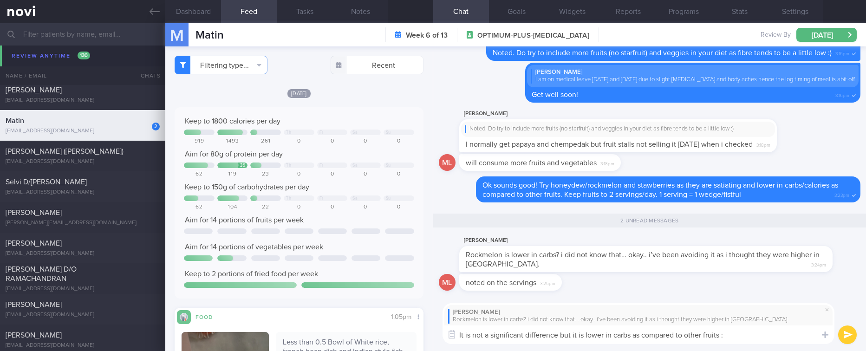
type textarea "It is not a significant difference but it is lower in carbs as compared to othe…"
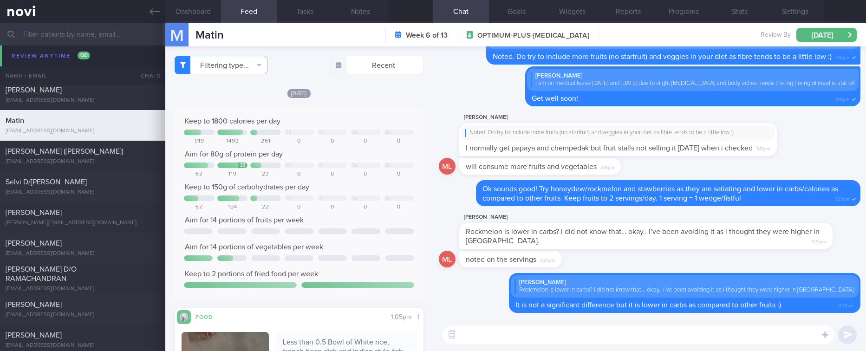
paste textarea "- Longan 50g (~10 pieces) ~27 kcal, 7g C - Strawberries 130g (~10-12 medium ber…"
type textarea "- Longan 50g (~10 pieces) ~27 kcal, 7g C - Strawberries 130g (~10-12 medium ber…"
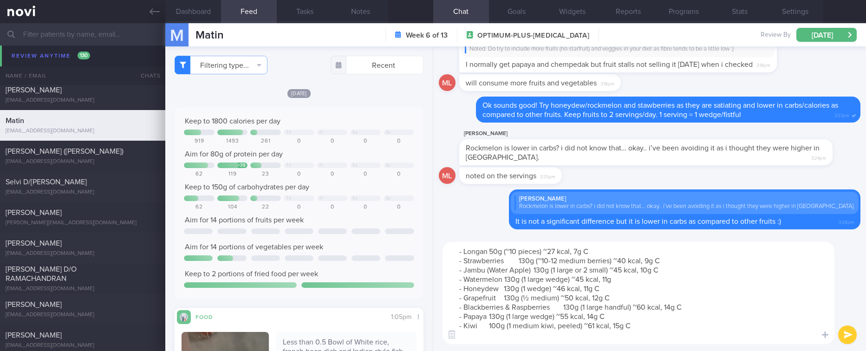
scroll to position [0, 0]
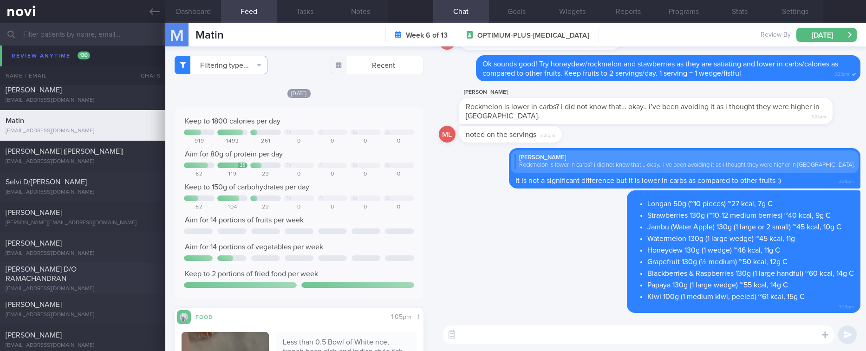
click at [119, 277] on div "[PERSON_NAME] D/O RAMACHANDRAN" at bounding box center [82, 274] width 152 height 19
type input "Tracked. [GEOGRAPHIC_DATA]"
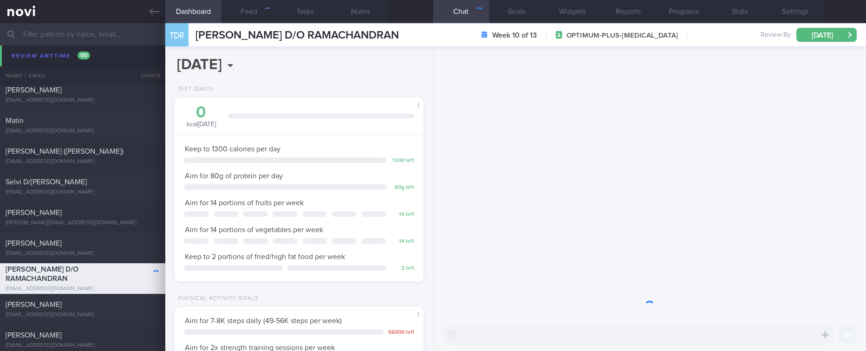
scroll to position [124, 221]
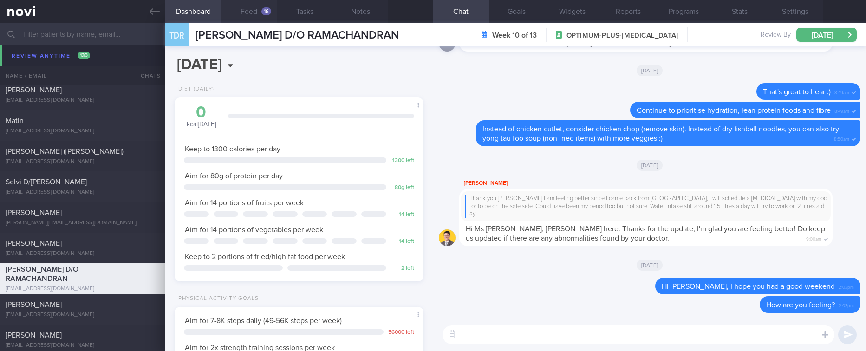
click at [248, 11] on button "Feed 16" at bounding box center [249, 11] width 56 height 23
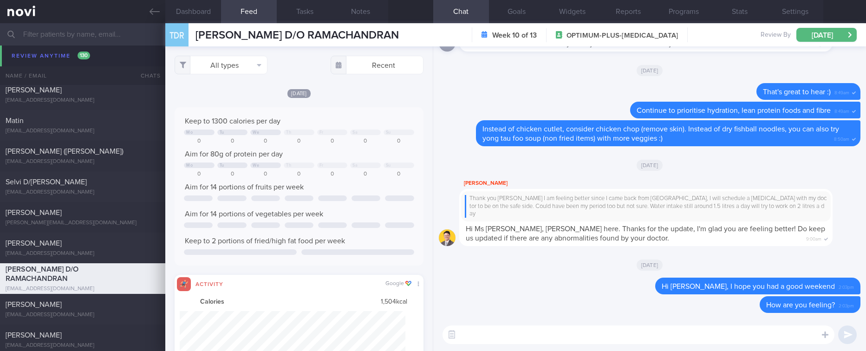
scroll to position [56, 226]
click at [234, 63] on button "All types" at bounding box center [221, 65] width 93 height 19
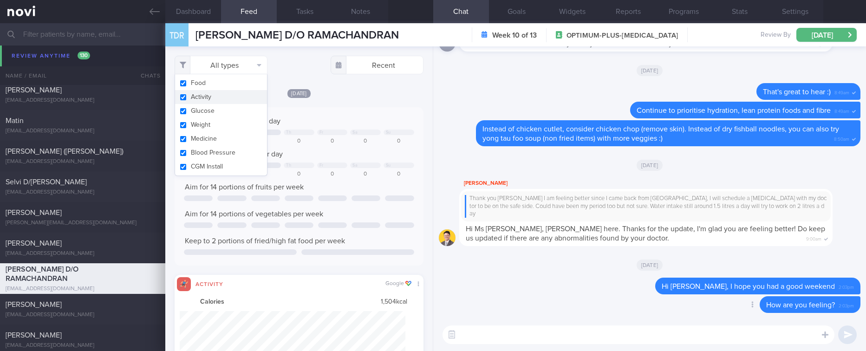
click at [217, 95] on button "Activity" at bounding box center [221, 97] width 92 height 14
checkbox input "false"
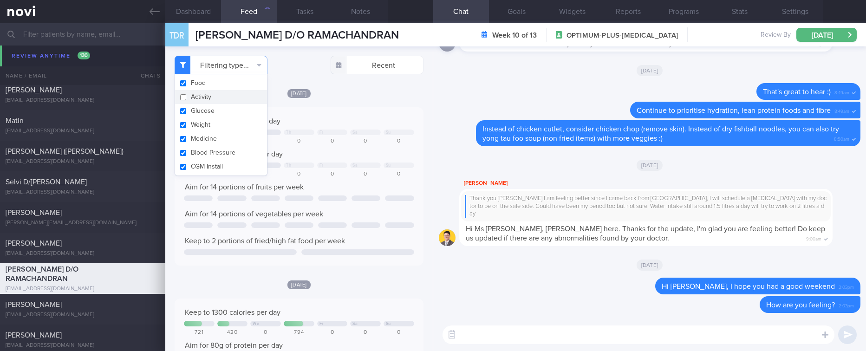
click at [553, 323] on div "​ ​" at bounding box center [649, 335] width 433 height 33
click at [536, 328] on textarea at bounding box center [638, 334] width 392 height 19
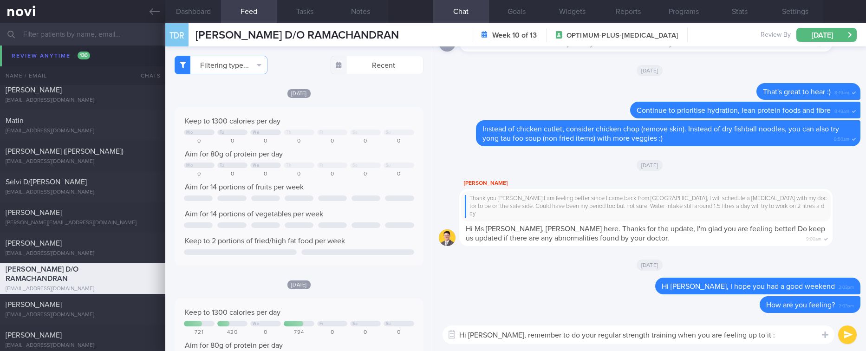
type textarea "Hi [PERSON_NAME], remember to do your regular strength training when you are fe…"
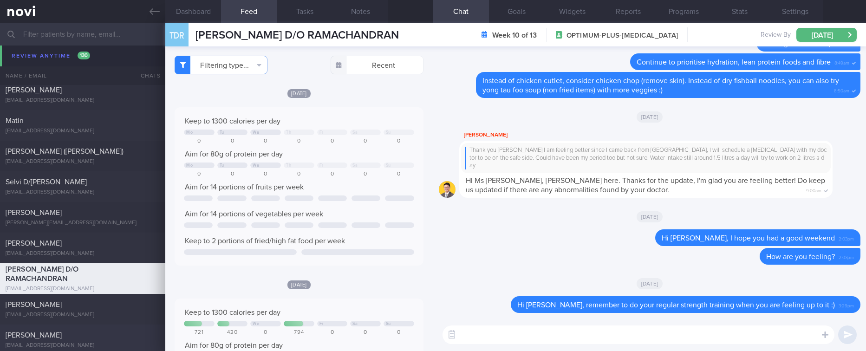
scroll to position [1901, 0]
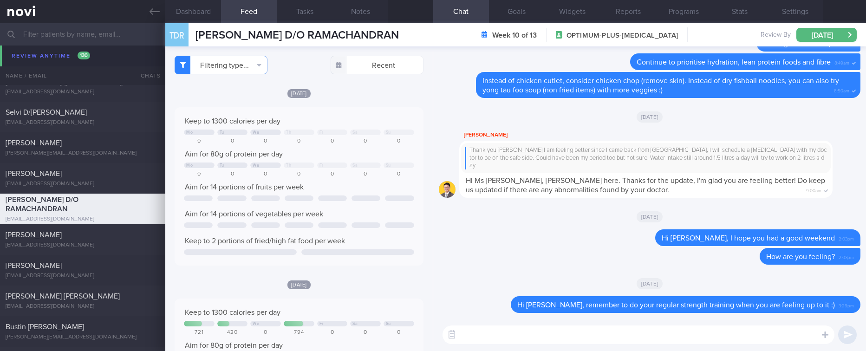
click at [98, 40] on input "text" at bounding box center [433, 34] width 866 height 22
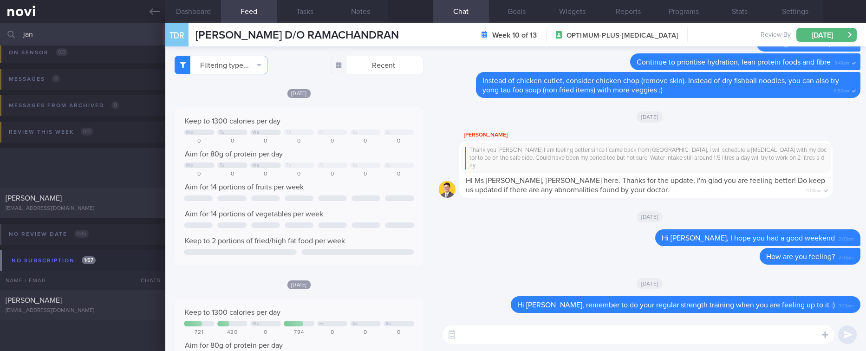
scroll to position [62, 0]
type input "jan"
click at [122, 210] on div "[EMAIL_ADDRESS][DOMAIN_NAME]" at bounding box center [83, 208] width 154 height 7
type input "tracked"
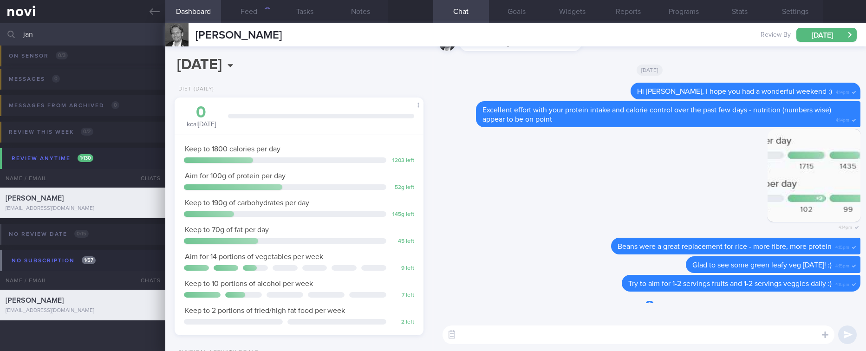
scroll to position [112, 225]
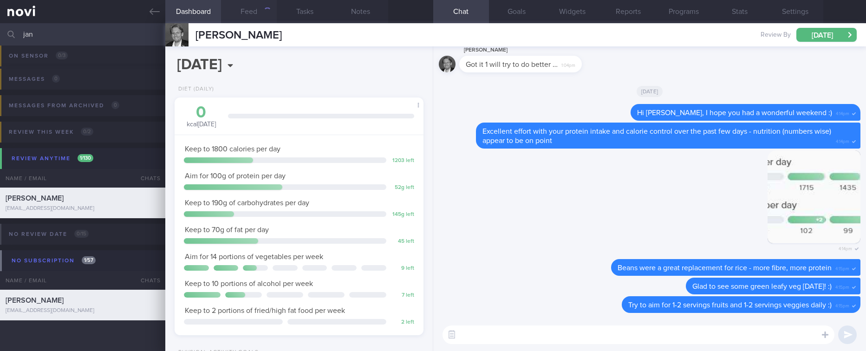
click at [265, 14] on div "button" at bounding box center [267, 10] width 7 height 7
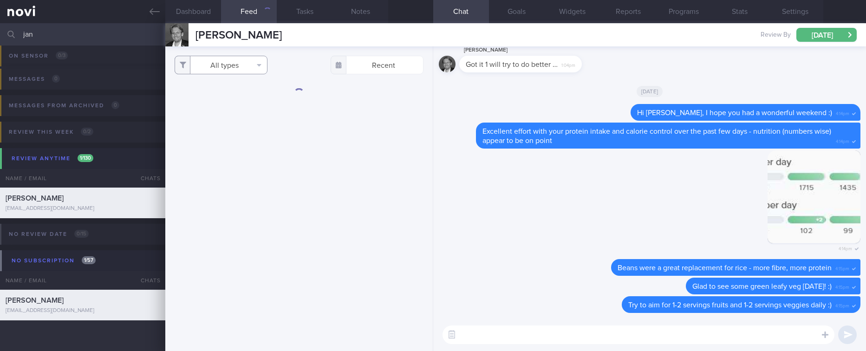
click at [252, 59] on button "All types" at bounding box center [221, 65] width 93 height 19
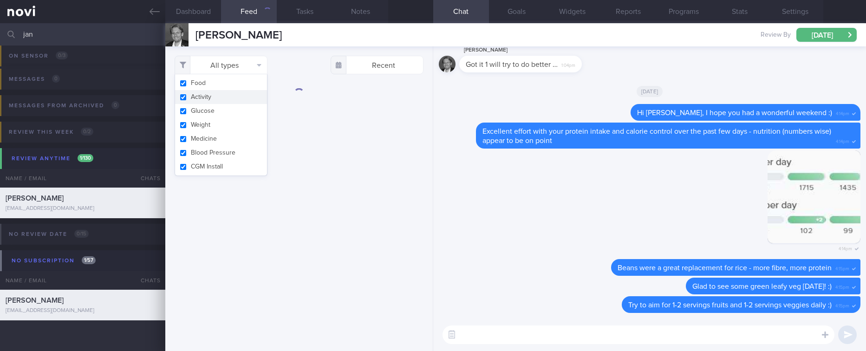
click at [220, 94] on button "Activity" at bounding box center [221, 97] width 92 height 14
checkbox input "false"
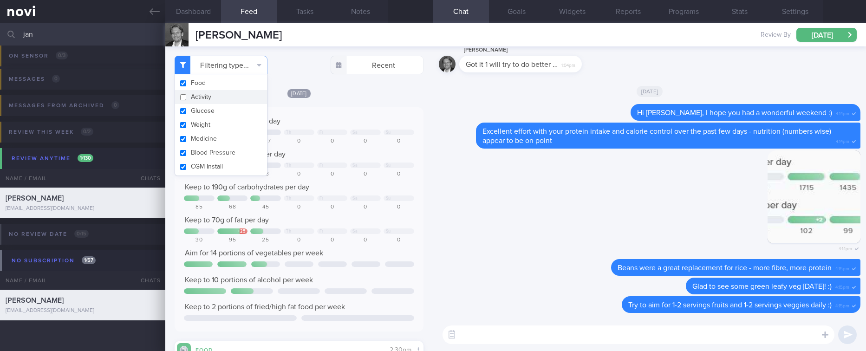
scroll to position [112, 225]
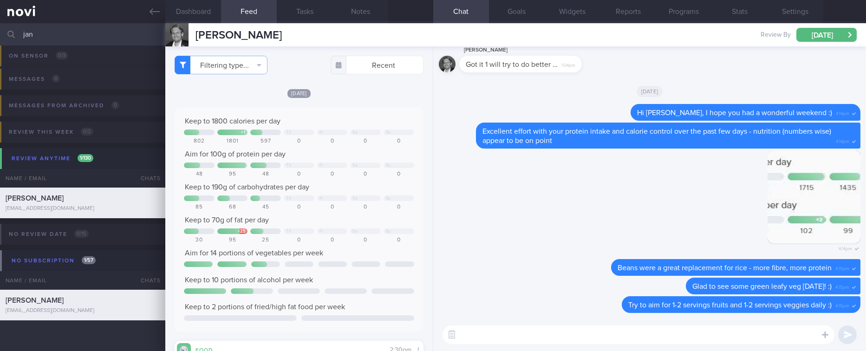
click at [384, 98] on div "[DATE]" at bounding box center [299, 93] width 248 height 10
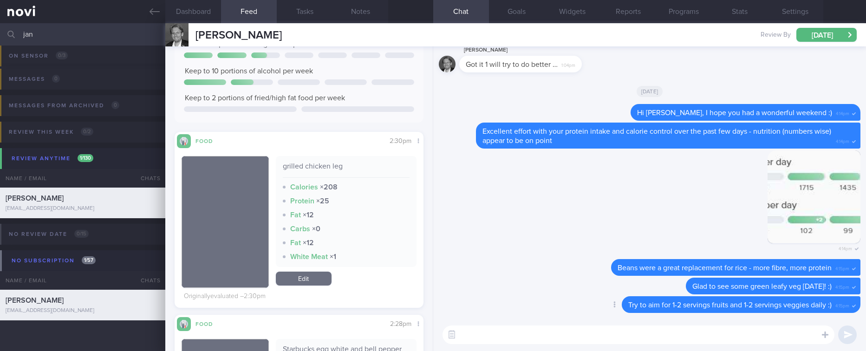
scroll to position [0, 0]
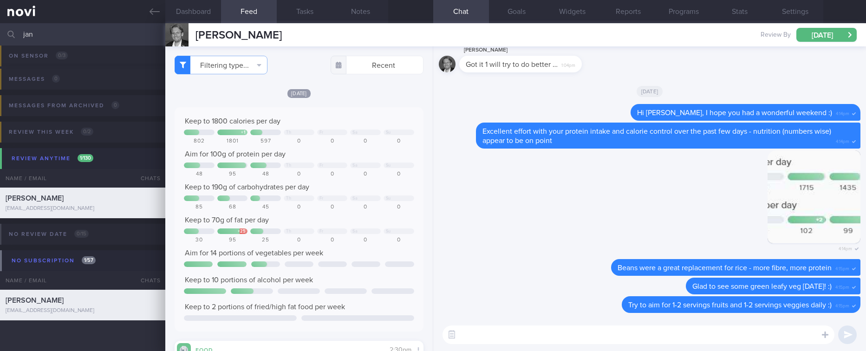
click at [525, 332] on textarea at bounding box center [638, 334] width 392 height 19
type textarea "Excellent job with your calorie and protein intake [DATE], Jan! :)"
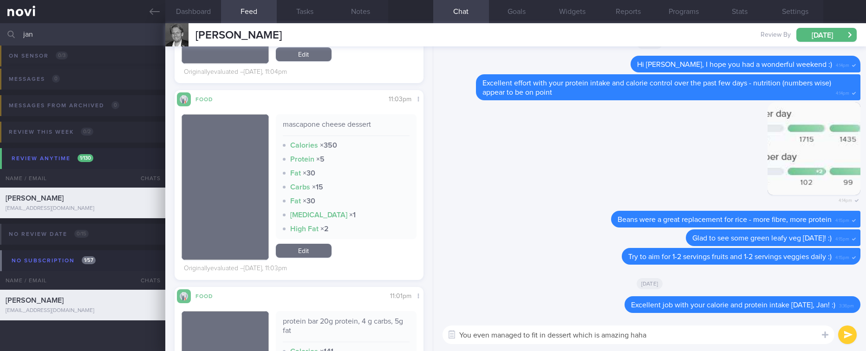
scroll to position [1254, 0]
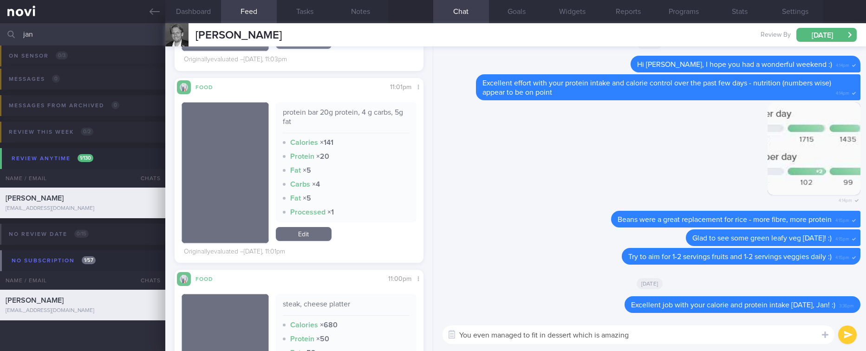
type textarea "You even managed to fit in dessert which is amazing"
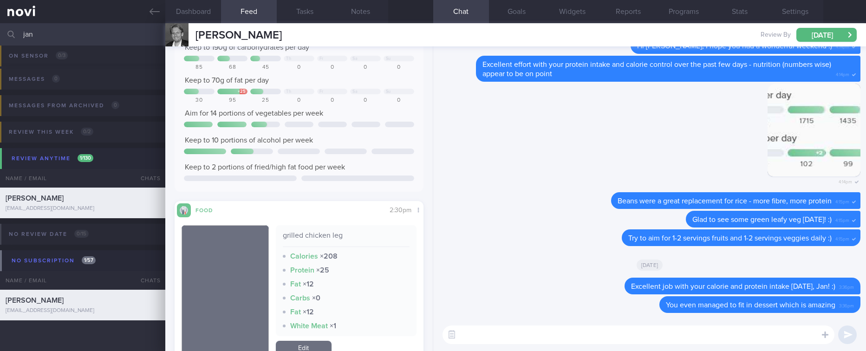
scroll to position [0, 0]
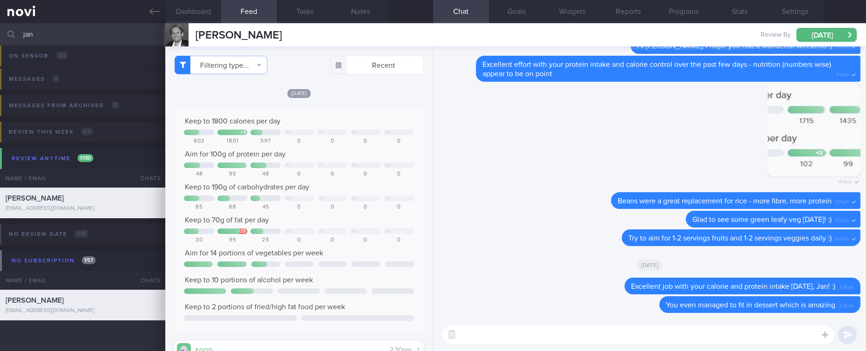
click at [499, 331] on textarea at bounding box center [638, 334] width 392 height 19
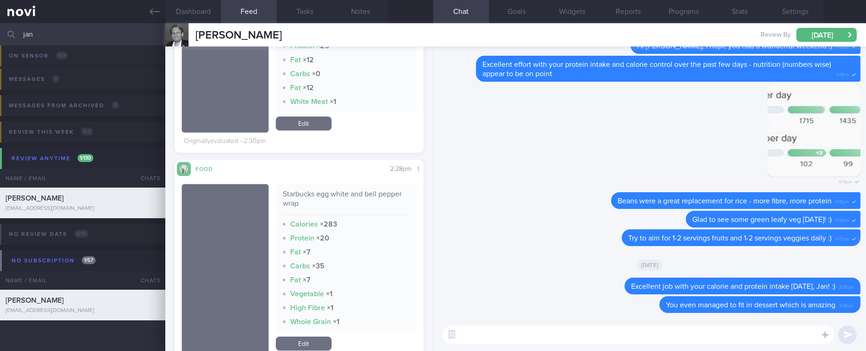
scroll to position [418, 0]
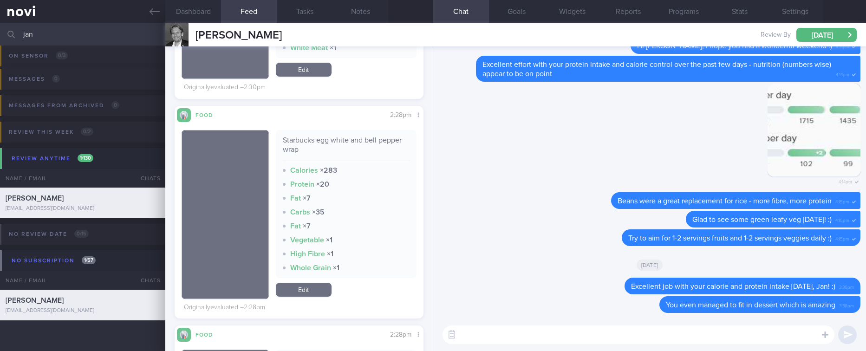
click at [532, 331] on textarea at bounding box center [638, 334] width 392 height 19
type textarea "Remember to stay active this week - keep steps high and do your regular strengt…"
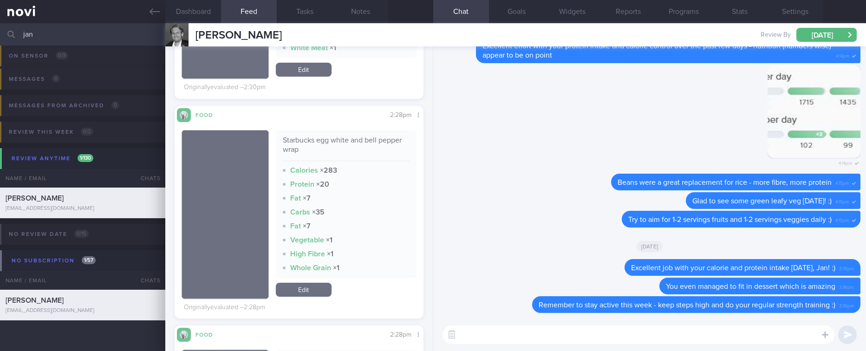
click at [22, 34] on input "jan" at bounding box center [433, 34] width 866 height 22
drag, startPoint x: 50, startPoint y: 39, endPoint x: -15, endPoint y: 30, distance: 65.1
click at [0, 30] on html "You are offline! Some functionality will be unavailable Patients New Users Coac…" at bounding box center [433, 175] width 866 height 351
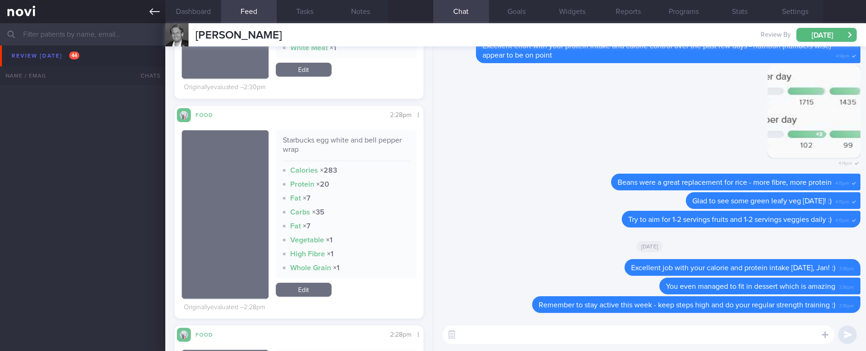
scroll to position [969, 0]
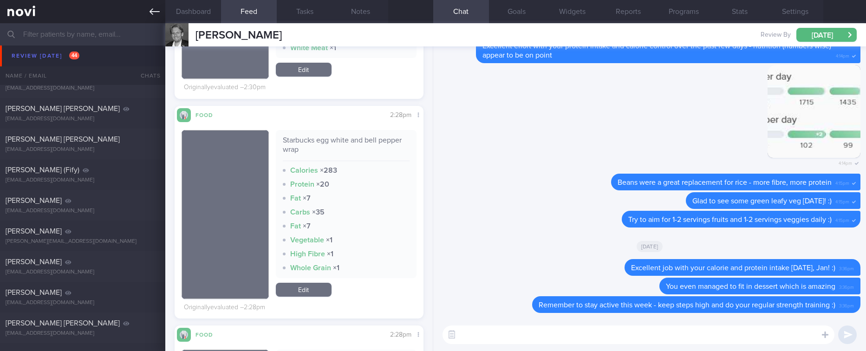
click at [153, 12] on icon at bounding box center [155, 12] width 10 height 10
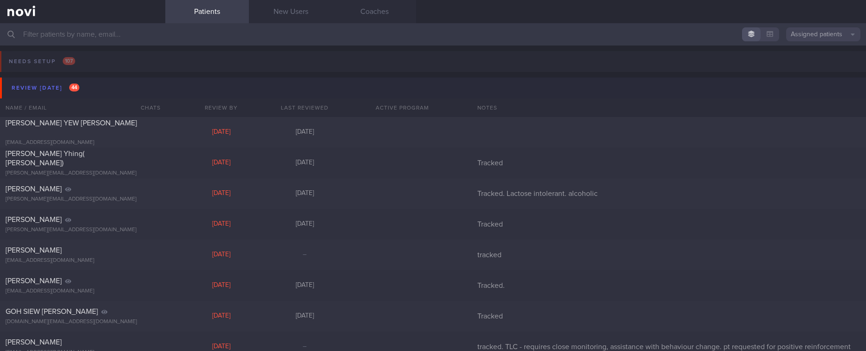
click at [92, 86] on button "Review [DATE] 44" at bounding box center [434, 88] width 869 height 21
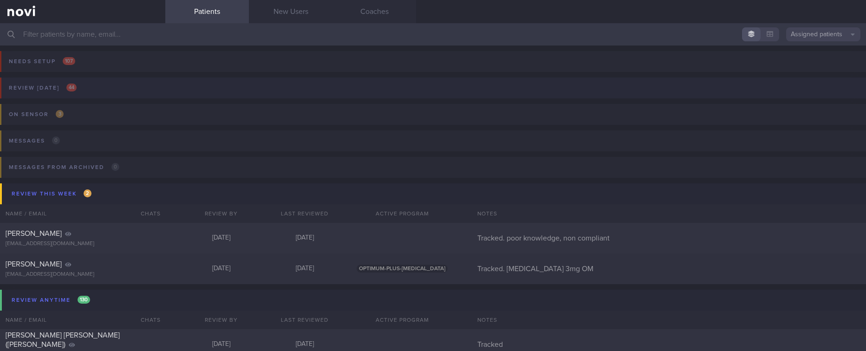
click at [151, 95] on button "Review [DATE] 44" at bounding box center [431, 91] width 869 height 26
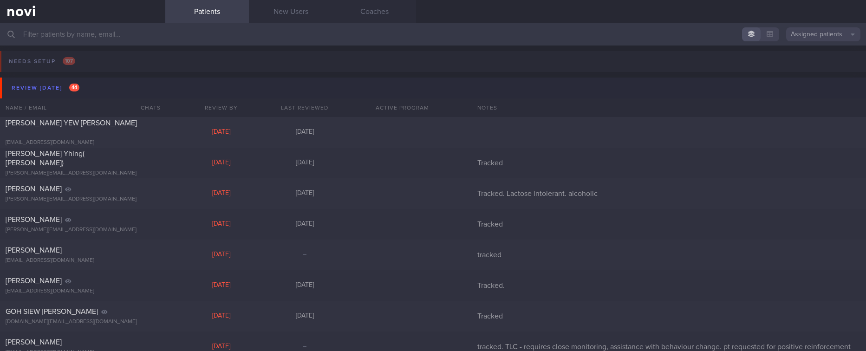
click at [153, 91] on button "Review [DATE] 44" at bounding box center [434, 88] width 869 height 21
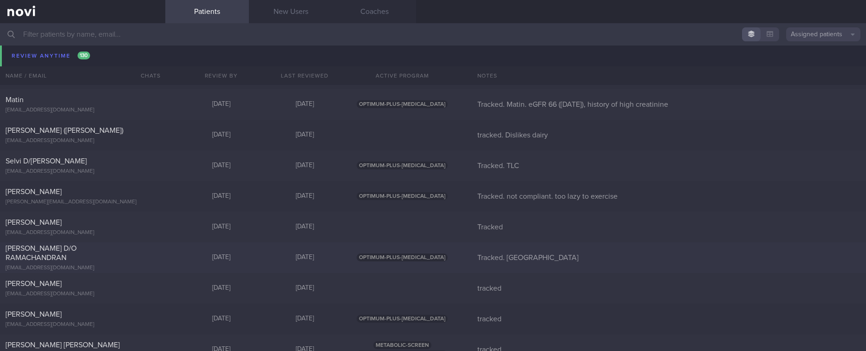
scroll to position [488, 0]
click at [133, 289] on div "[EMAIL_ADDRESS][DOMAIN_NAME]" at bounding box center [83, 291] width 154 height 7
select select "9"
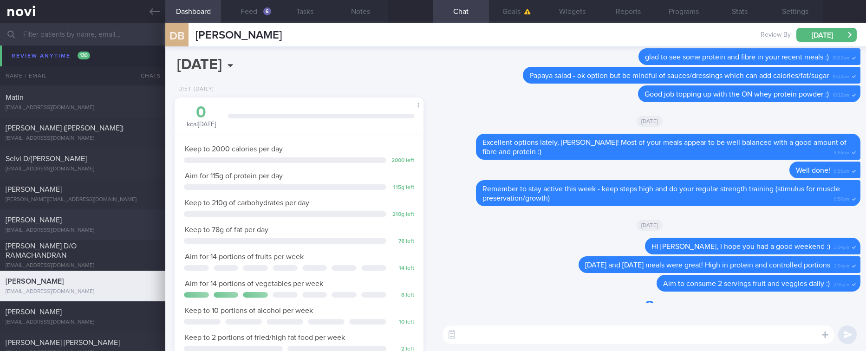
scroll to position [111, 221]
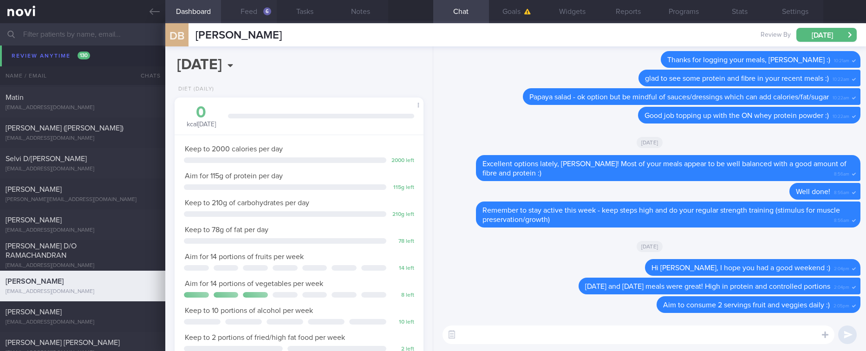
click at [269, 4] on button "Feed 6" at bounding box center [249, 11] width 56 height 23
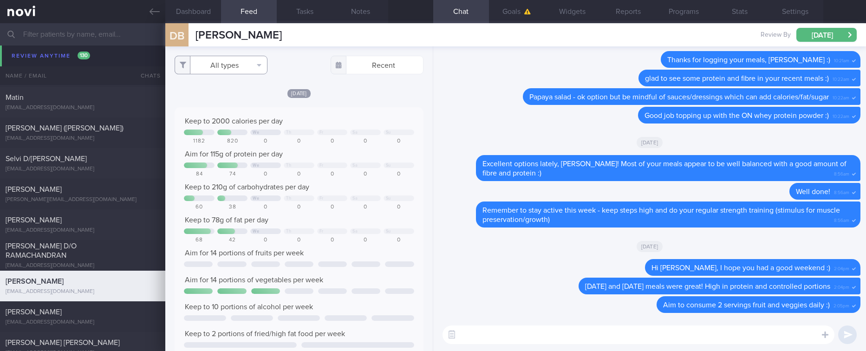
click at [230, 68] on button "All types" at bounding box center [221, 65] width 93 height 19
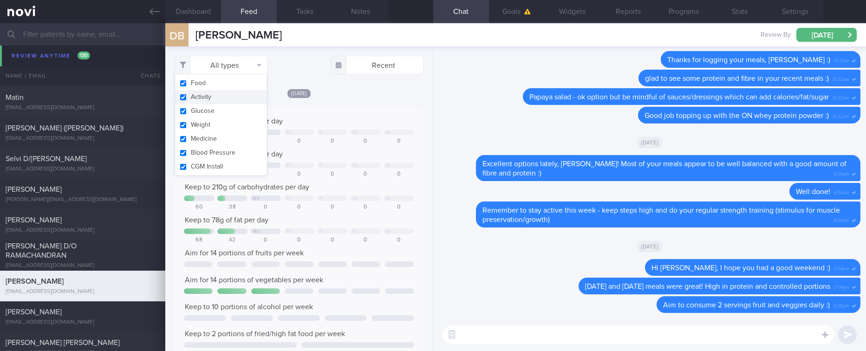
click at [217, 100] on button "Activity" at bounding box center [221, 97] width 92 height 14
click at [358, 117] on div "Keep to 2000 calories per day" at bounding box center [299, 121] width 230 height 9
checkbox input "false"
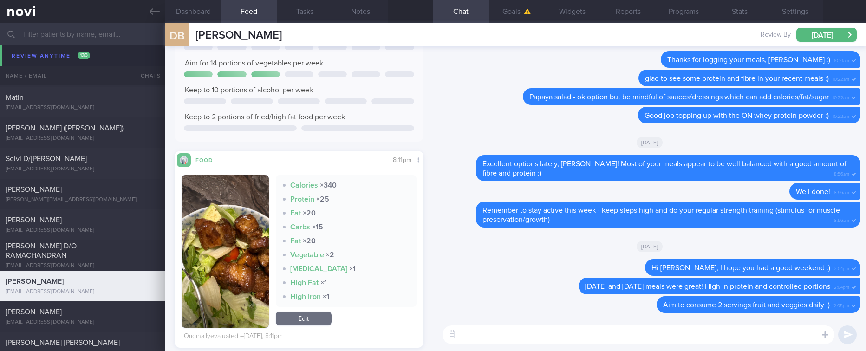
scroll to position [279, 0]
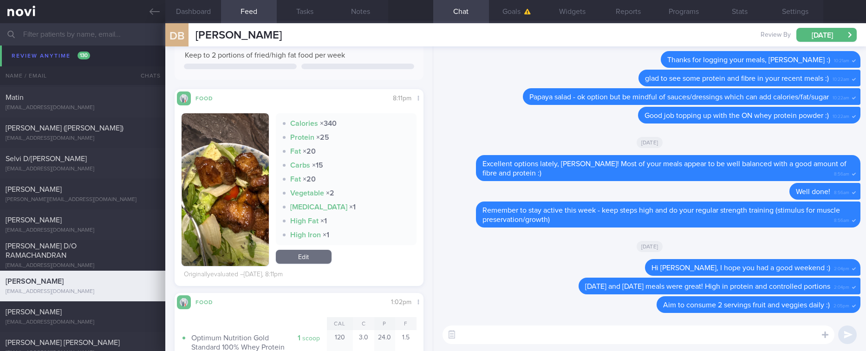
click at [265, 206] on div "Calories × 340 Protein × 25 Fat × 20 Carbs × 15 Fat × 20 Vegetable × 2 [MEDICAL…" at bounding box center [299, 189] width 234 height 153
click at [247, 203] on button "button" at bounding box center [225, 189] width 87 height 153
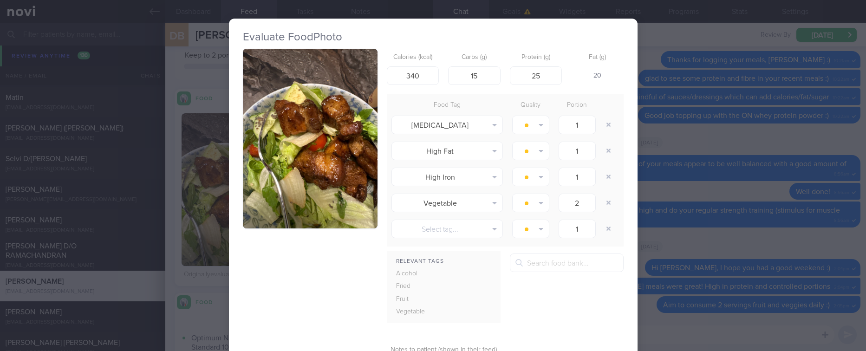
click at [370, 152] on button "button" at bounding box center [310, 139] width 135 height 180
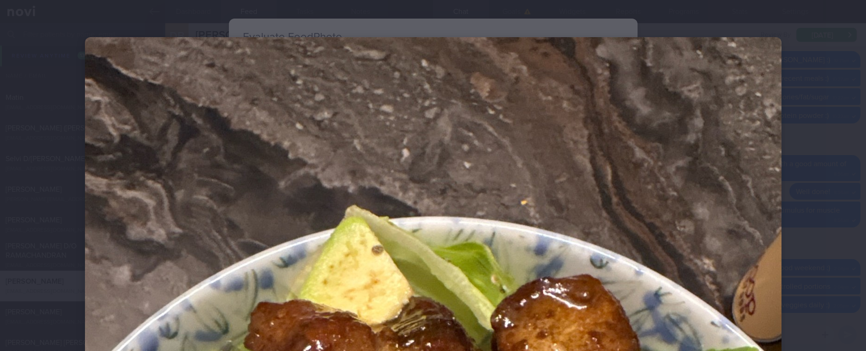
scroll to position [348, 0]
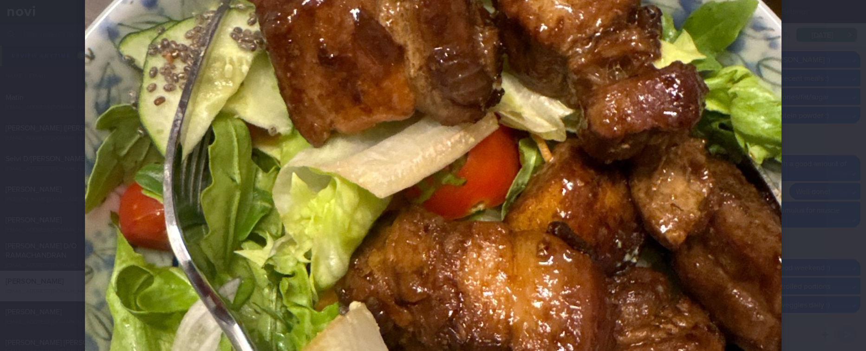
click at [784, 195] on div at bounding box center [433, 153] width 771 height 1003
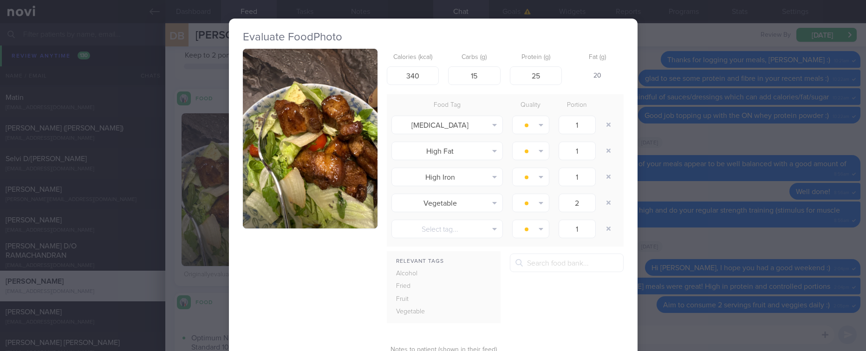
click at [755, 209] on div "Evaluate Food Photo Calories (kcal) 340 Carbs (g) 15 Protein (g) 25 Fat (g) 20 …" at bounding box center [433, 175] width 866 height 351
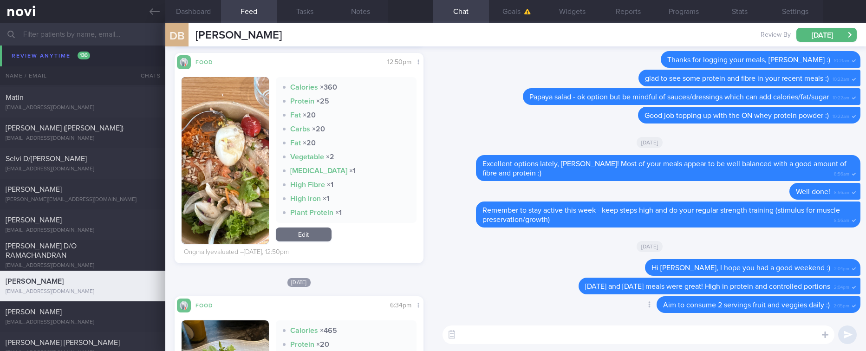
scroll to position [766, 0]
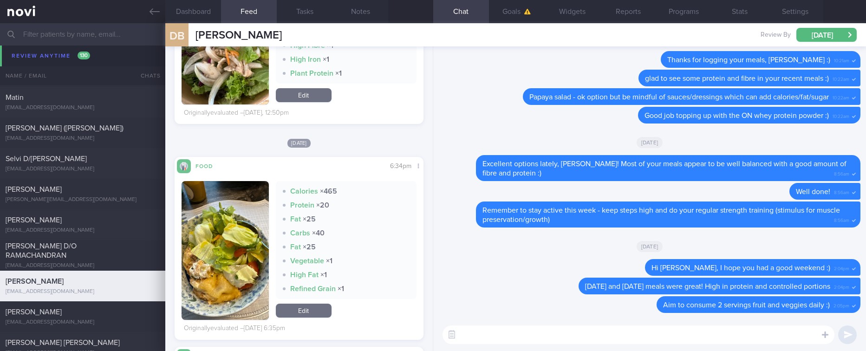
click at [603, 329] on textarea at bounding box center [638, 334] width 392 height 19
click at [553, 340] on textarea at bounding box center [638, 334] width 392 height 19
type textarea "Well done with your recent meals, [PERSON_NAME]!"
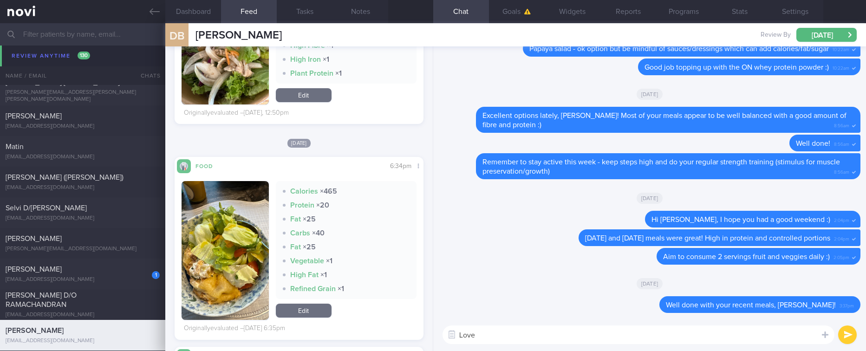
scroll to position [506, 0]
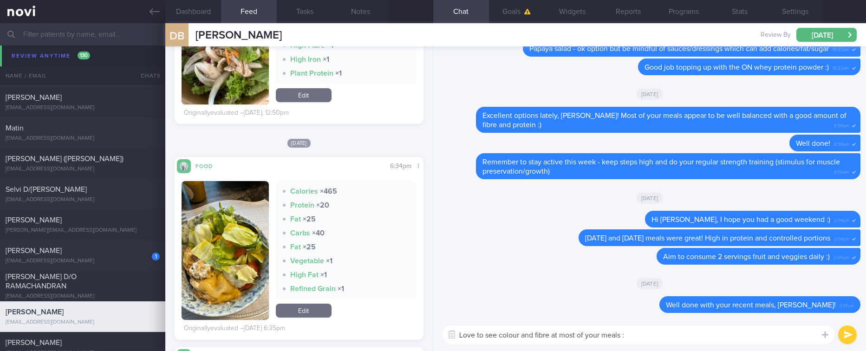
type textarea "Love to see colour and fibre at most of your meals :)"
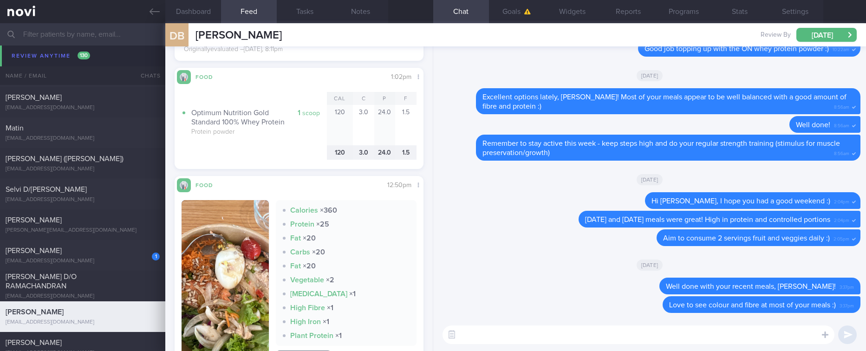
scroll to position [279, 0]
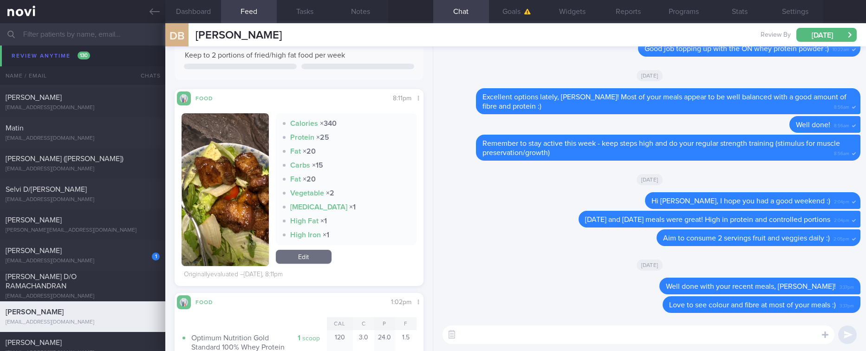
click at [238, 228] on img "button" at bounding box center [225, 189] width 87 height 153
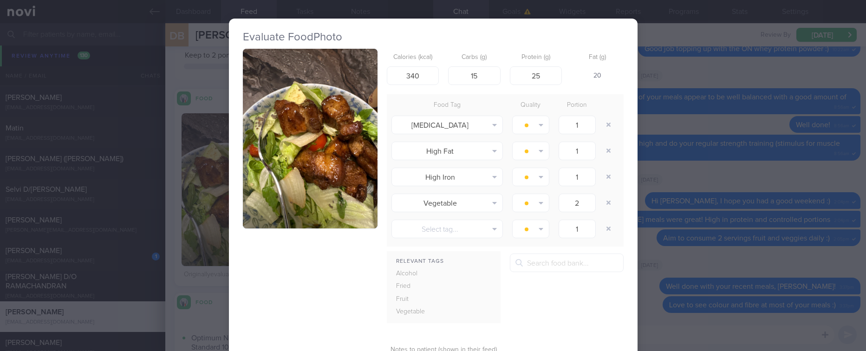
click at [301, 178] on button "button" at bounding box center [310, 139] width 135 height 180
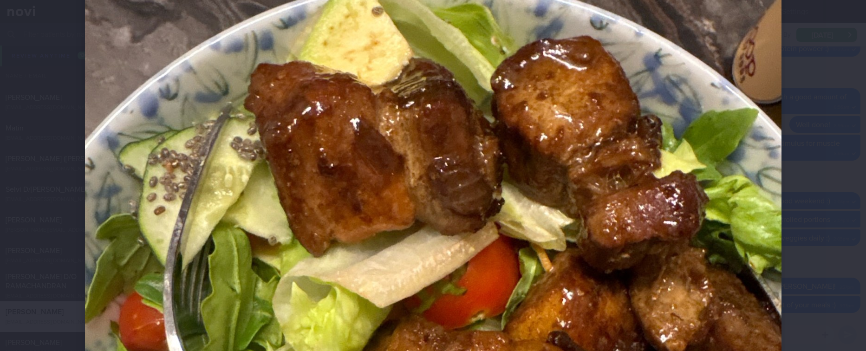
scroll to position [304, 0]
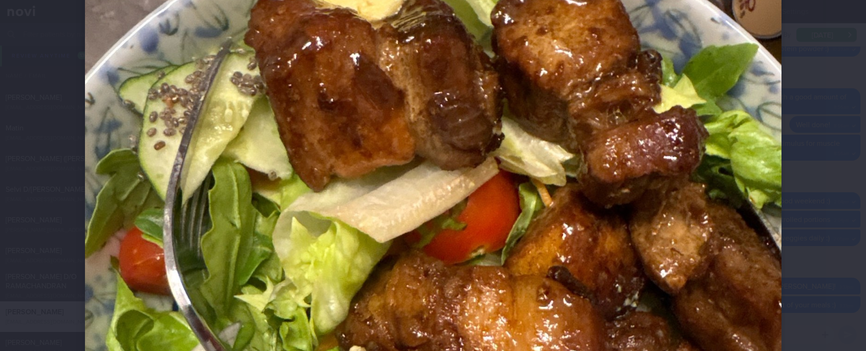
click at [621, 229] on img at bounding box center [433, 197] width 696 height 929
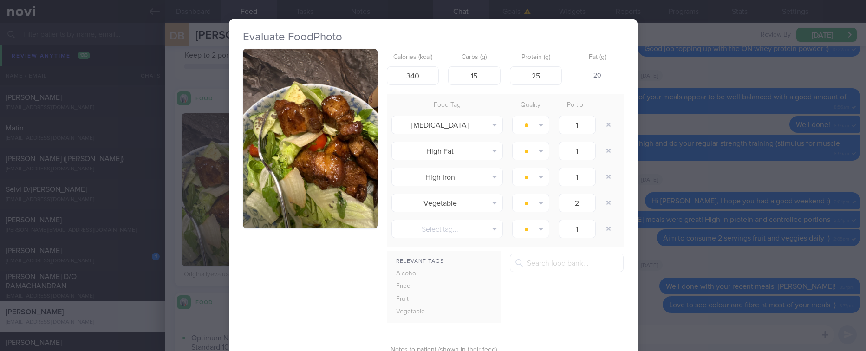
click at [687, 208] on div "Evaluate Food Photo Calories (kcal) 340 Carbs (g) 15 Protein (g) 25 Fat (g) 20 …" at bounding box center [433, 175] width 866 height 351
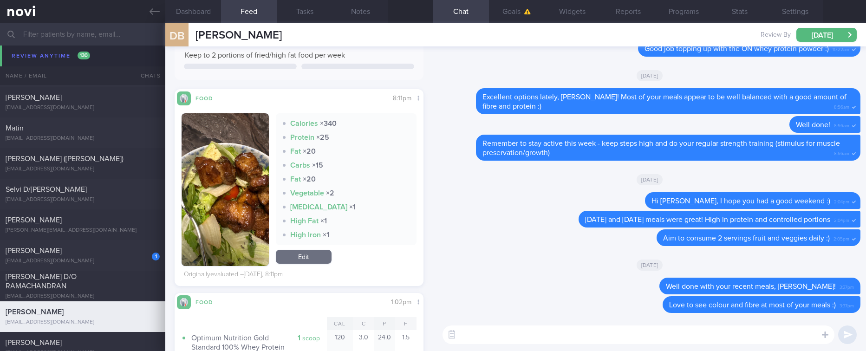
click at [578, 333] on textarea at bounding box center [638, 334] width 392 height 19
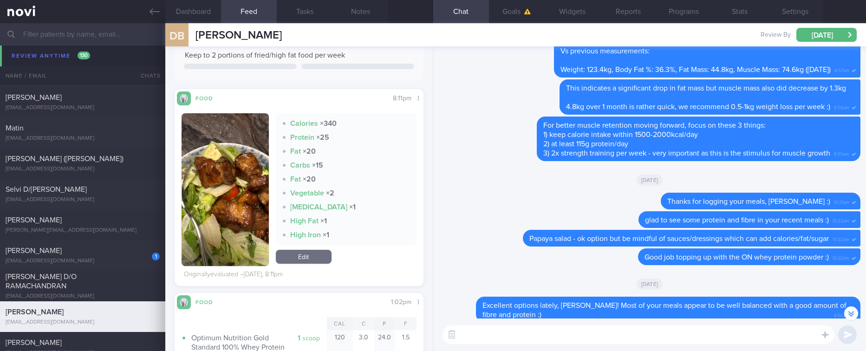
scroll to position [-348, 0]
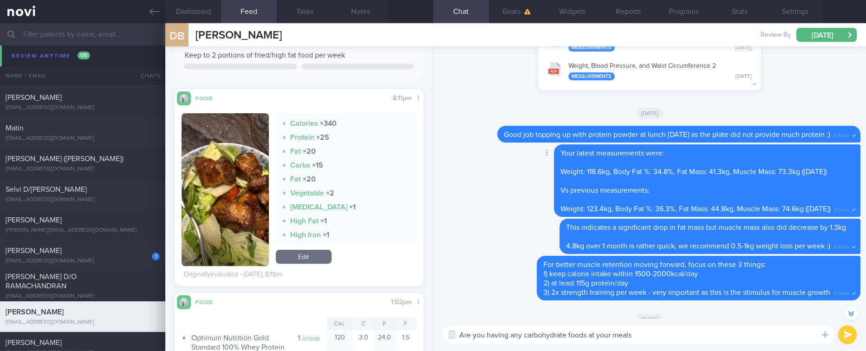
type textarea "Are you having any carbohydrate foods at your meals?"
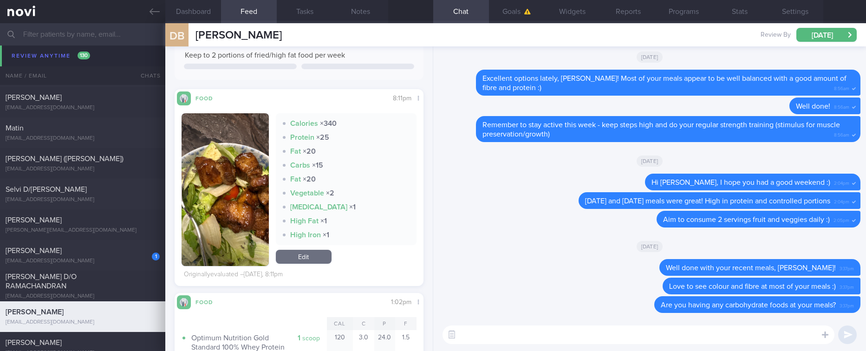
scroll to position [576, 0]
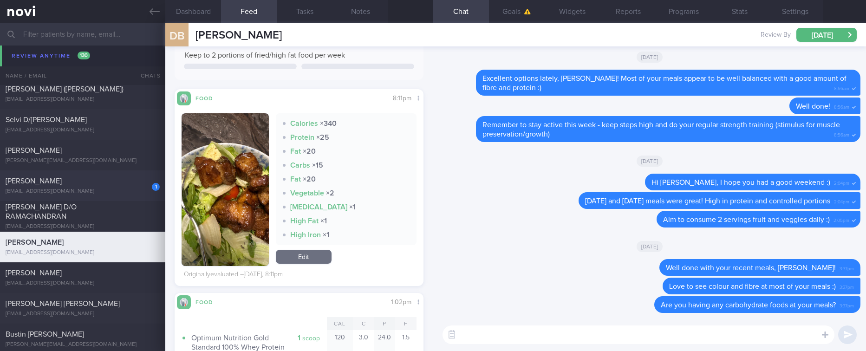
click at [91, 182] on div "[PERSON_NAME]" at bounding box center [82, 180] width 152 height 9
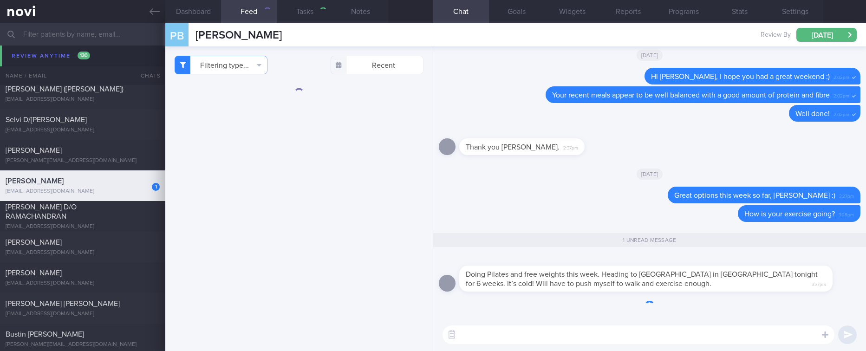
type input "Tracked"
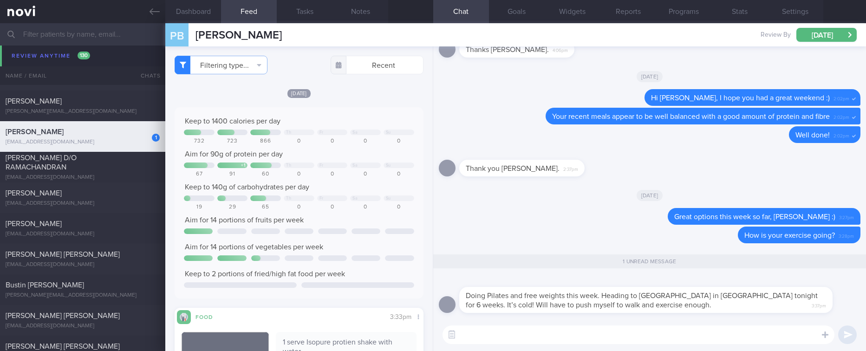
scroll to position [527, 0]
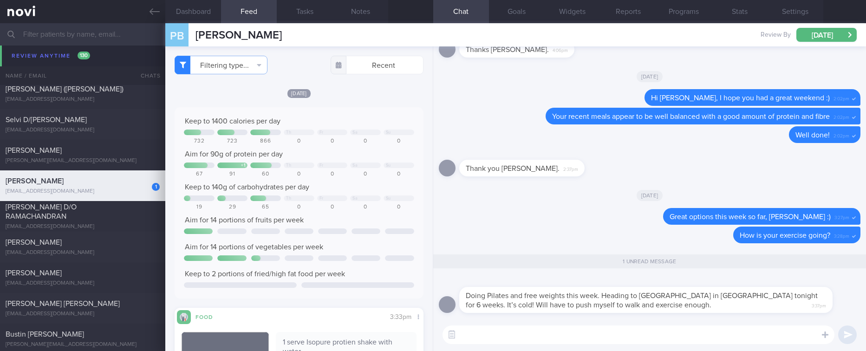
click at [566, 331] on textarea at bounding box center [638, 334] width 392 height 19
click at [568, 333] on textarea at bounding box center [638, 334] width 392 height 19
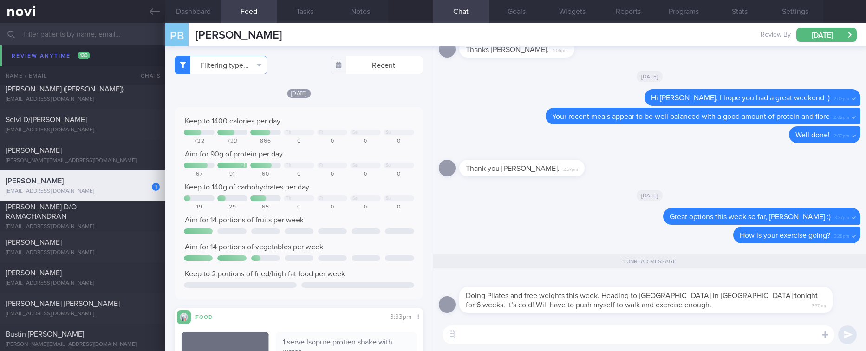
click at [568, 333] on textarea at bounding box center [638, 334] width 392 height 19
click at [641, 332] on textarea at bounding box center [638, 334] width 392 height 19
click at [637, 331] on textarea at bounding box center [638, 334] width 392 height 19
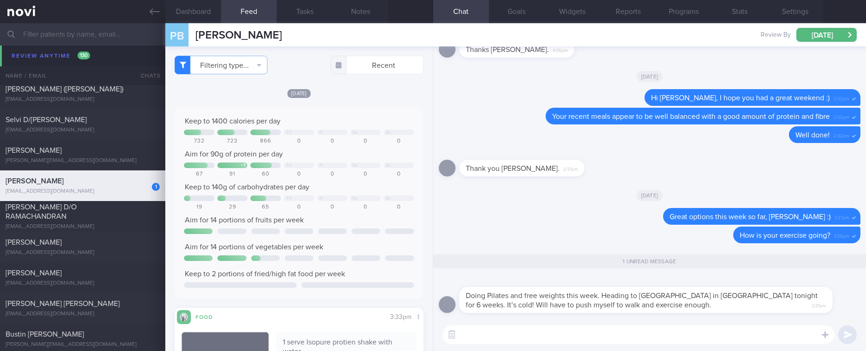
click at [637, 331] on textarea at bounding box center [638, 334] width 392 height 19
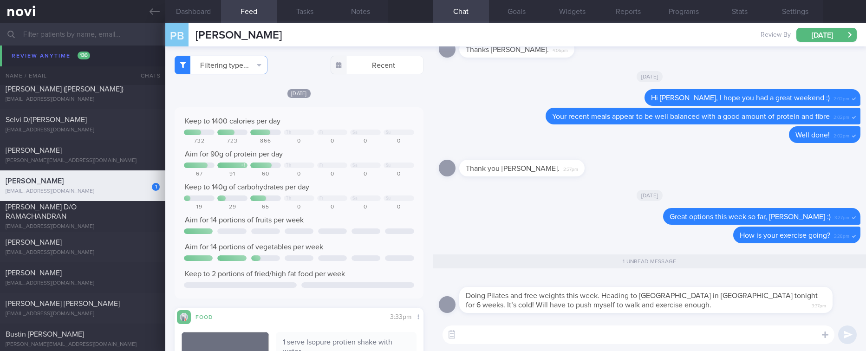
click at [637, 331] on textarea at bounding box center [638, 334] width 392 height 19
click at [650, 330] on textarea at bounding box center [638, 334] width 392 height 19
type textarea "I"
type textarea "W"
type textarea "D"
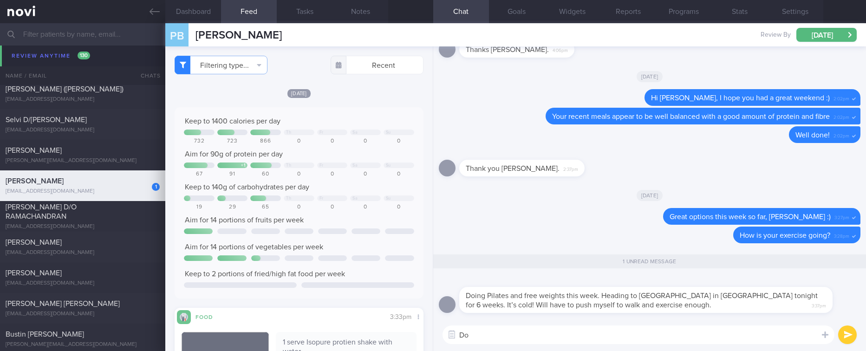
type textarea "D"
type textarea "Have a great trip! :)"
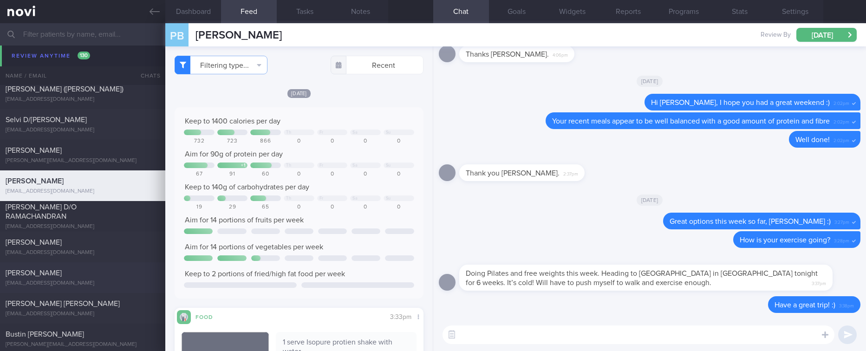
click at [109, 273] on div "[PERSON_NAME]" at bounding box center [82, 272] width 152 height 9
type input "tracked"
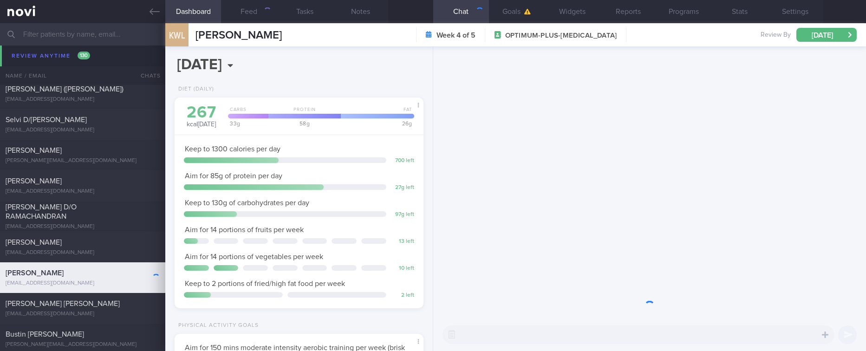
scroll to position [124, 221]
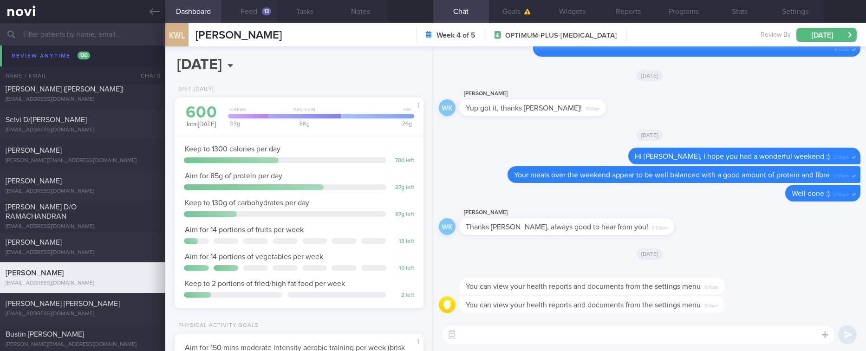
click at [263, 13] on div "13" at bounding box center [266, 11] width 9 height 8
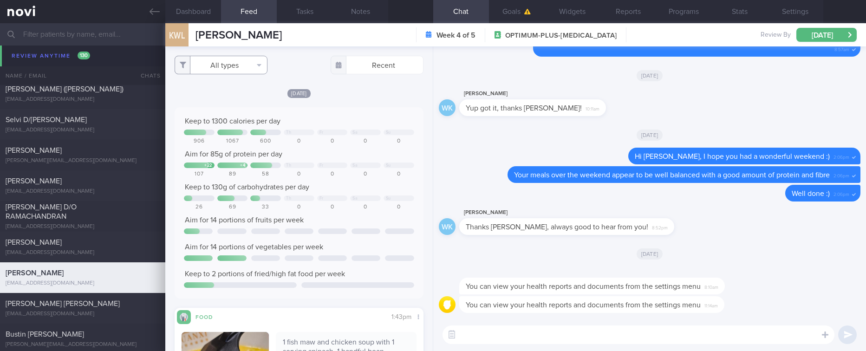
click at [246, 70] on button "All types" at bounding box center [221, 65] width 93 height 19
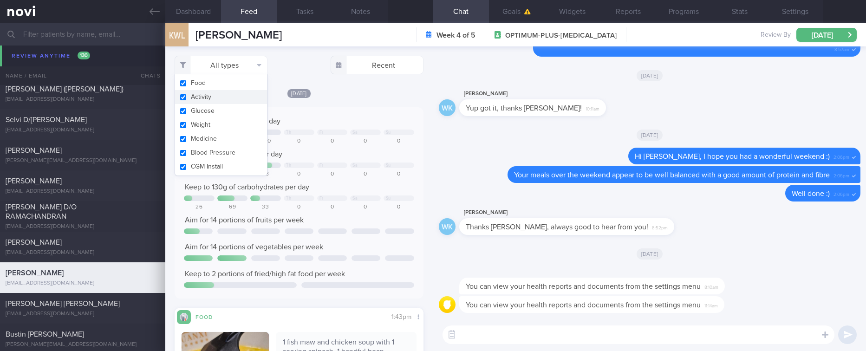
click at [226, 98] on button "Activity" at bounding box center [221, 97] width 92 height 14
checkbox input "false"
click at [333, 100] on div "[DATE] Keep to 1300 calories per day Th Fr Sa Su 906 1067 600 0 0 0 0 Aim for 8…" at bounding box center [299, 318] width 248 height 461
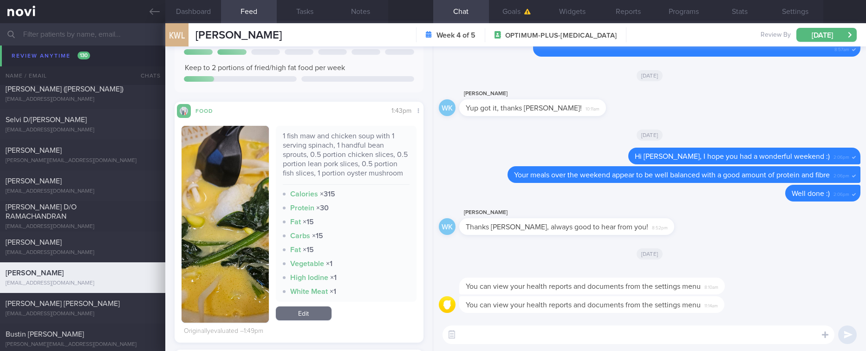
scroll to position [209, 0]
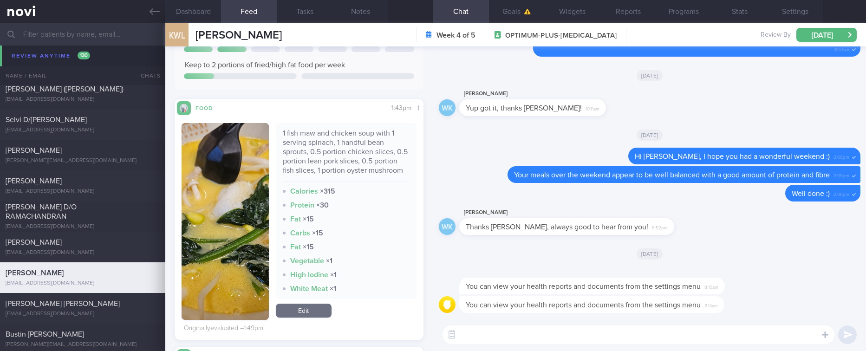
click at [491, 326] on textarea at bounding box center [638, 334] width 392 height 19
click at [235, 262] on button "button" at bounding box center [225, 221] width 87 height 197
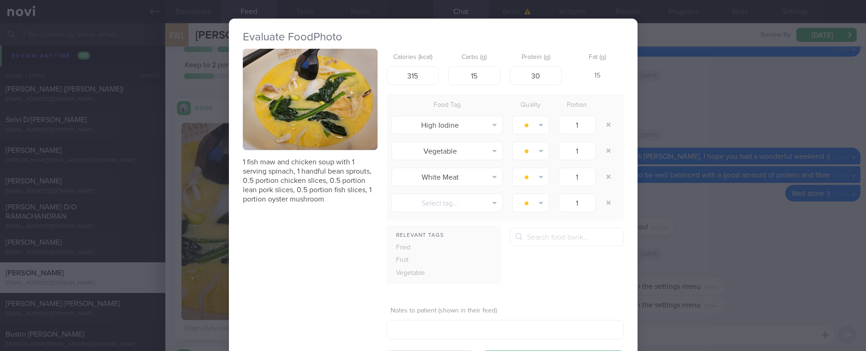
click at [296, 122] on button "button" at bounding box center [310, 99] width 135 height 101
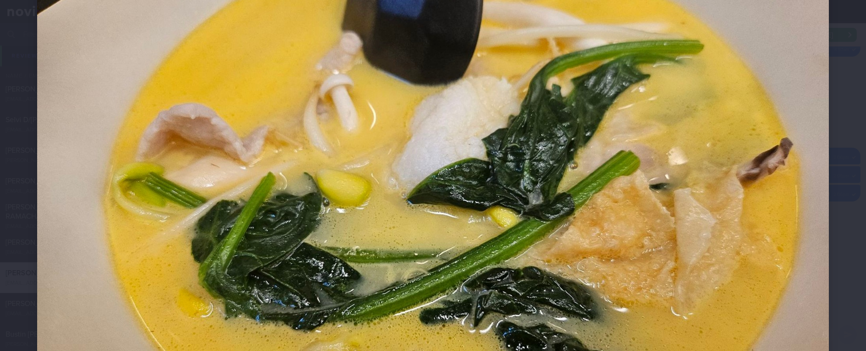
scroll to position [209, 0]
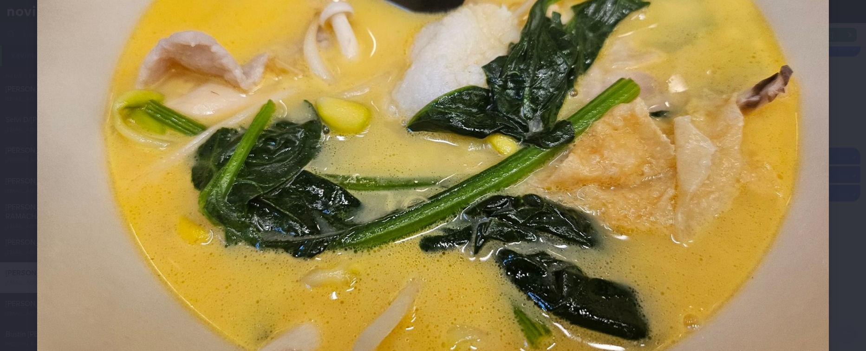
click at [648, 248] on img at bounding box center [433, 125] width 792 height 594
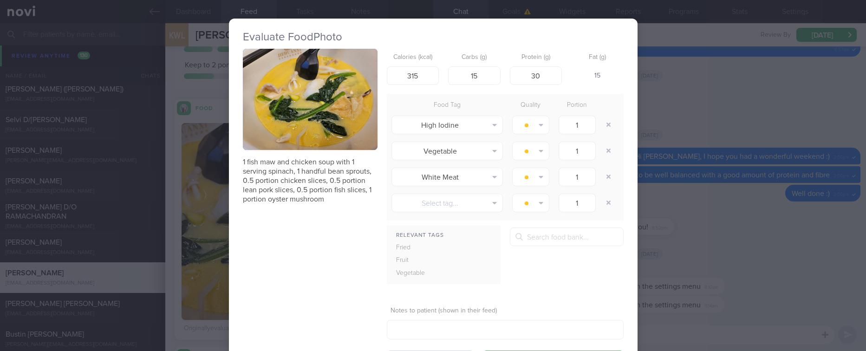
click at [704, 266] on div "Evaluate Food Photo 1 fish maw and chicken soup with 1 serving spinach, 1 handf…" at bounding box center [433, 175] width 866 height 351
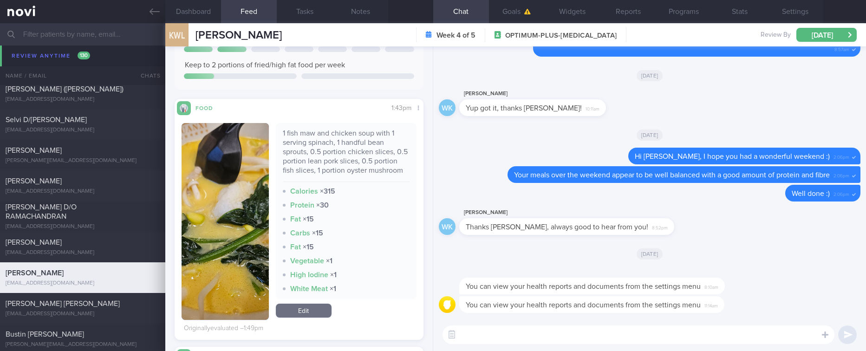
click at [647, 333] on textarea at bounding box center [638, 334] width 392 height 19
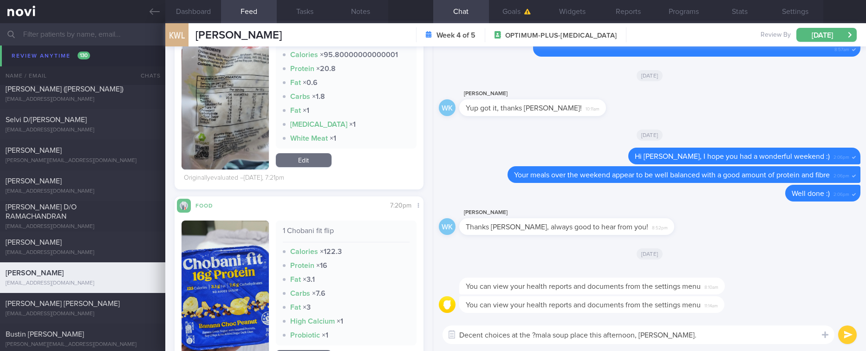
scroll to position [843, 0]
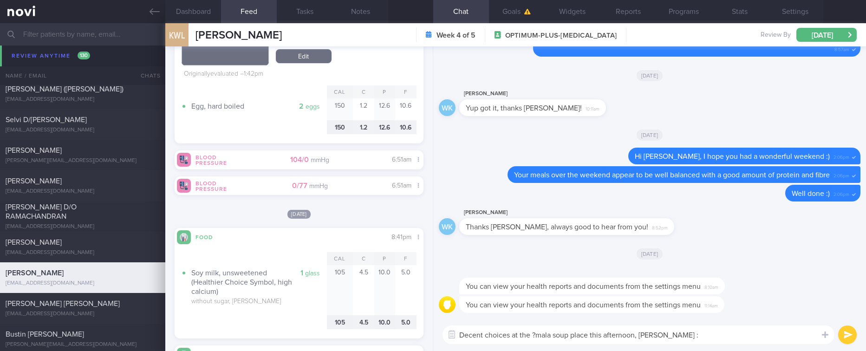
type textarea "Decent choices at the ?mala soup place this afternoon, [PERSON_NAME] :)"
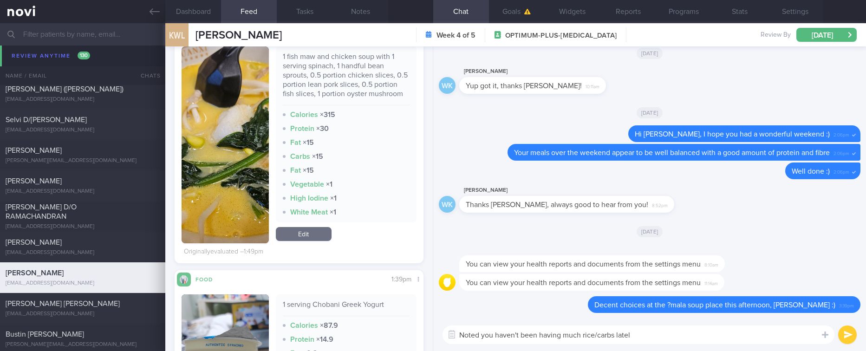
scroll to position [0, 0]
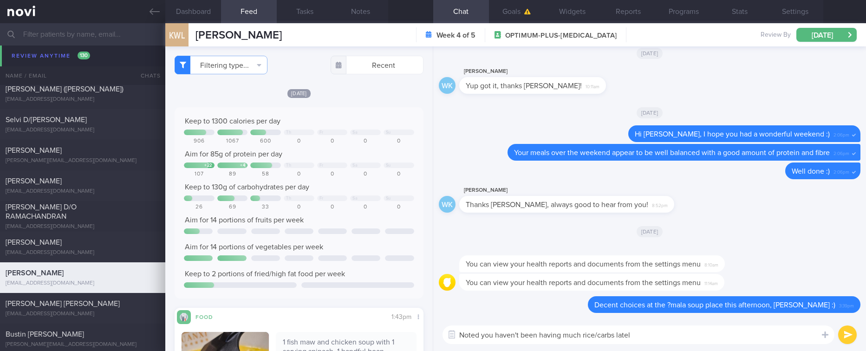
type textarea "Noted you haven't been having much rice/carbs lately"
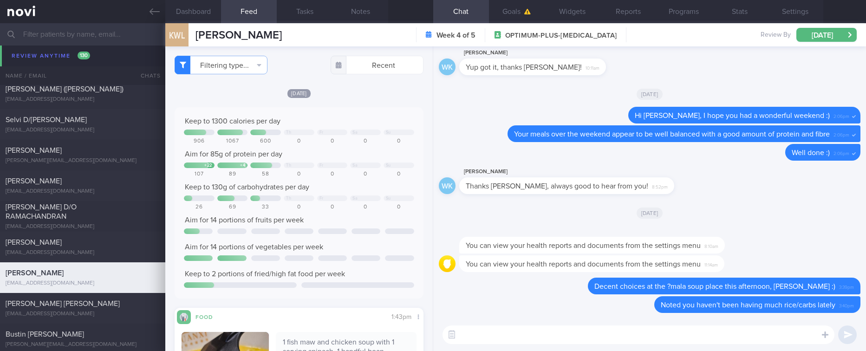
click at [635, 325] on textarea at bounding box center [638, 334] width 392 height 19
paste textarea "It is ok to have less rice/carbs but do remember that it is not necessary to av…"
type textarea "It is ok to have less rice/carbs but do remember that it is not necessary to av…"
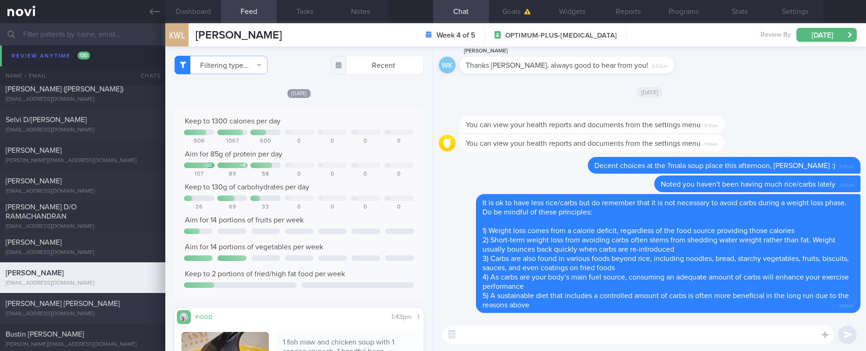
click at [101, 308] on div "[PERSON_NAME] [PERSON_NAME]" at bounding box center [82, 303] width 152 height 9
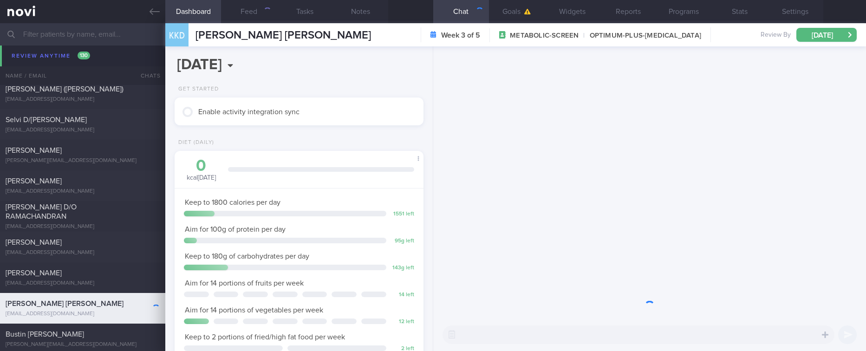
scroll to position [111, 221]
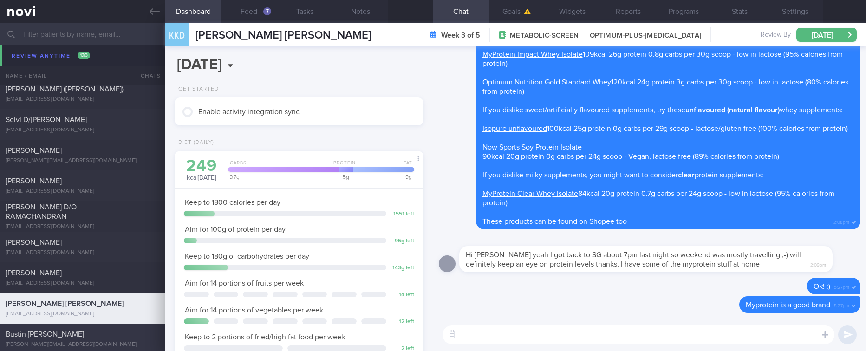
drag, startPoint x: 269, startPoint y: 13, endPoint x: 142, endPoint y: 349, distance: 359.3
click at [269, 13] on div "7" at bounding box center [267, 11] width 8 height 8
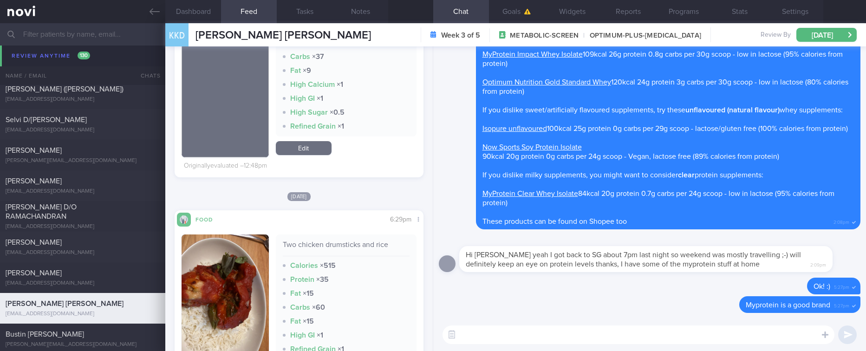
click at [477, 328] on textarea at bounding box center [638, 334] width 392 height 19
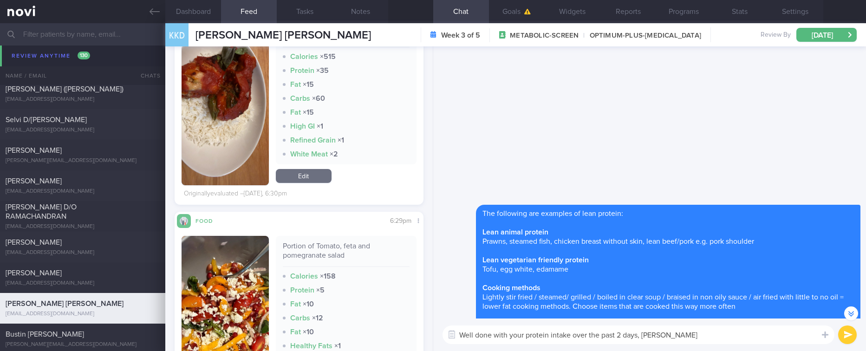
scroll to position [-418, 0]
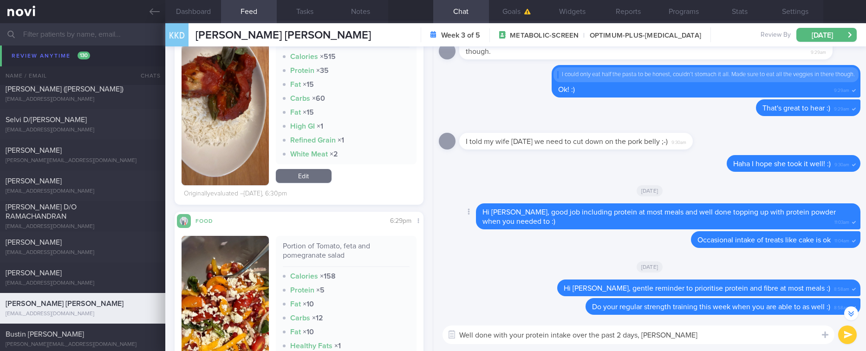
type textarea "Well done with your protein intake over the past 2 days, [PERSON_NAME]!"
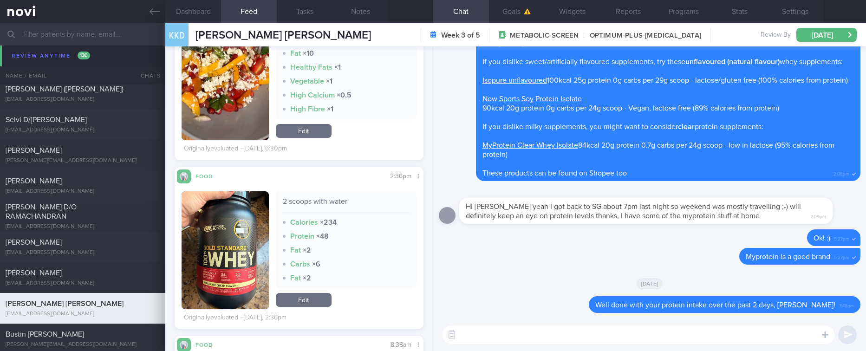
scroll to position [627, 0]
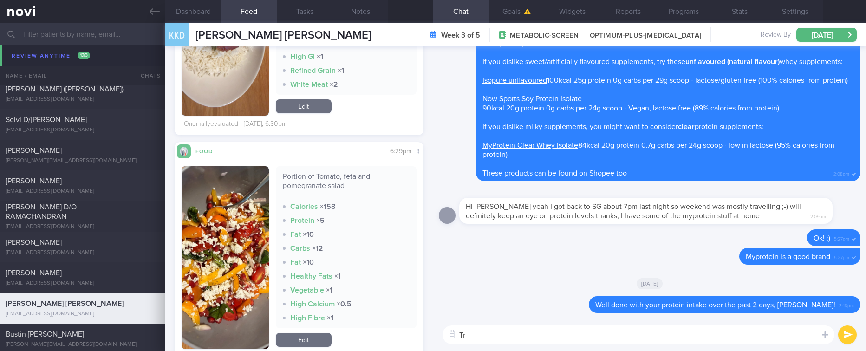
type textarea "T"
type textarea "U"
type textarea "You can afford to have 2 servings fruits/day - for more fibre, nutrients"
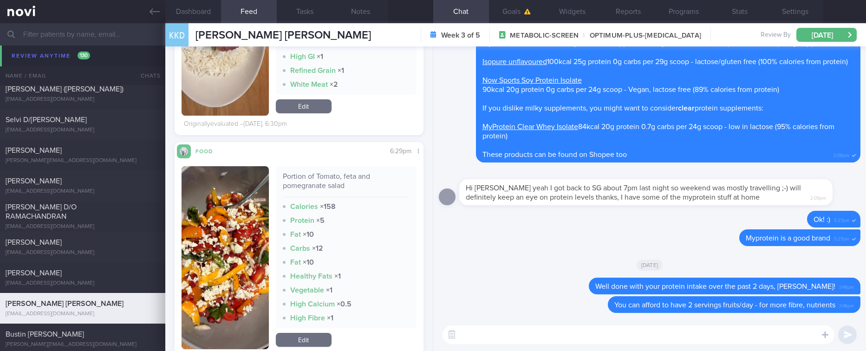
scroll to position [596, 0]
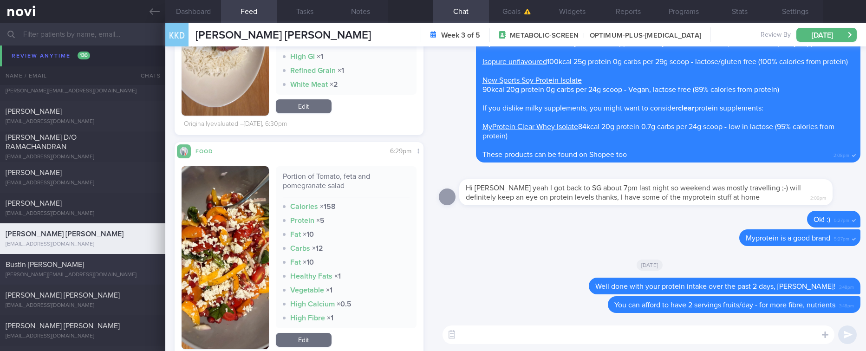
click at [79, 269] on div "Bustin [PERSON_NAME]" at bounding box center [82, 264] width 152 height 9
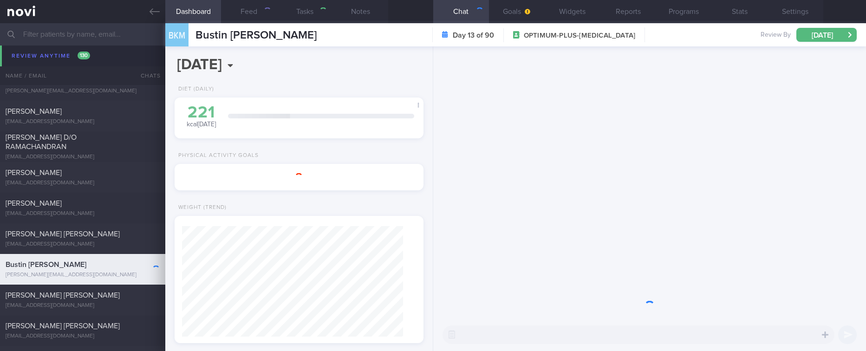
type input "Tracked. [PERSON_NAME]"
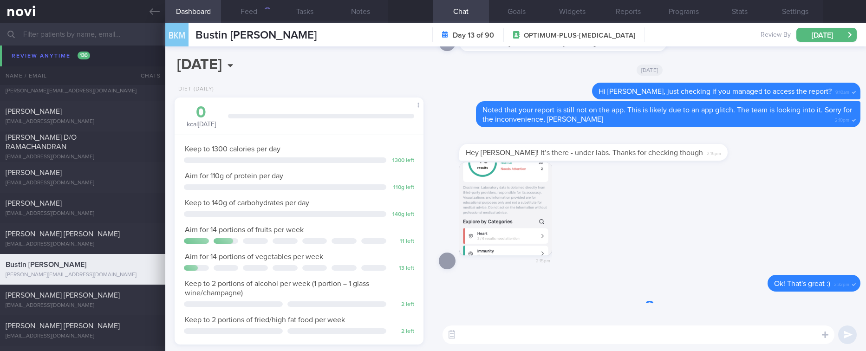
scroll to position [124, 221]
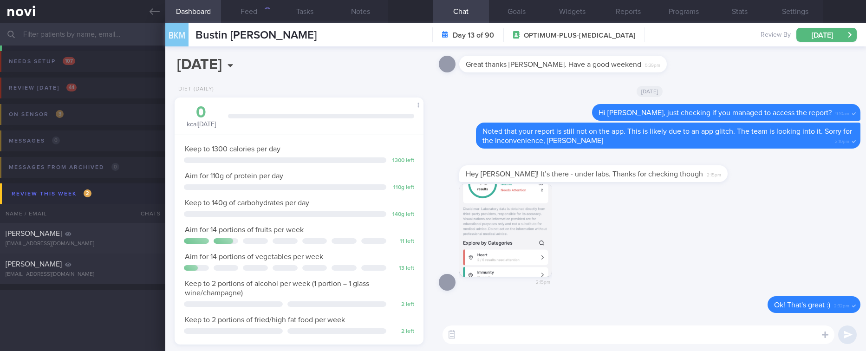
select select "9"
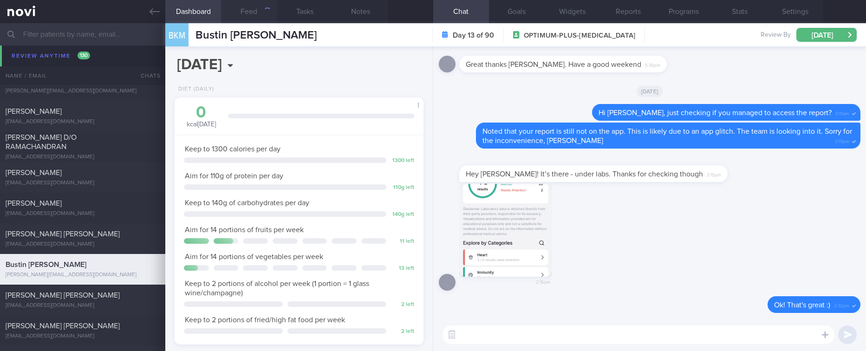
click at [259, 13] on button "Feed" at bounding box center [249, 11] width 56 height 23
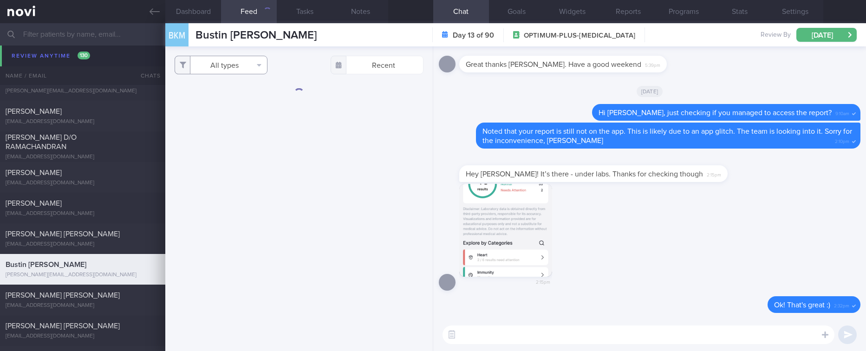
click at [242, 63] on button "All types" at bounding box center [221, 65] width 93 height 19
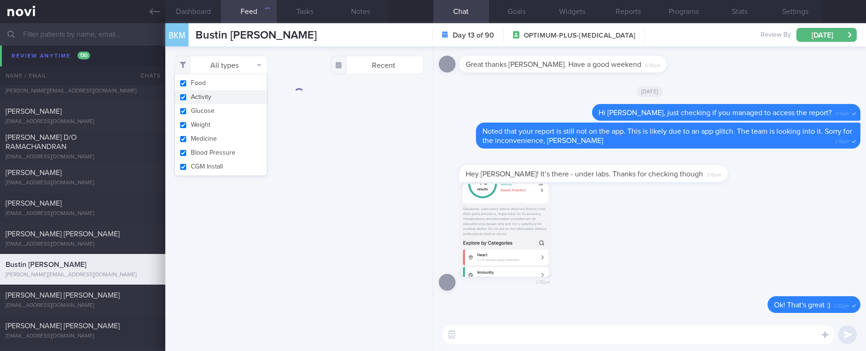
click at [213, 99] on button "Activity" at bounding box center [221, 97] width 92 height 14
checkbox input "false"
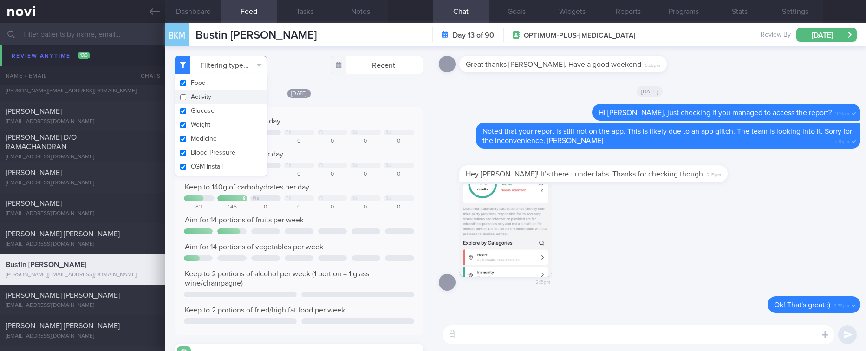
click at [399, 139] on div "0" at bounding box center [399, 141] width 31 height 7
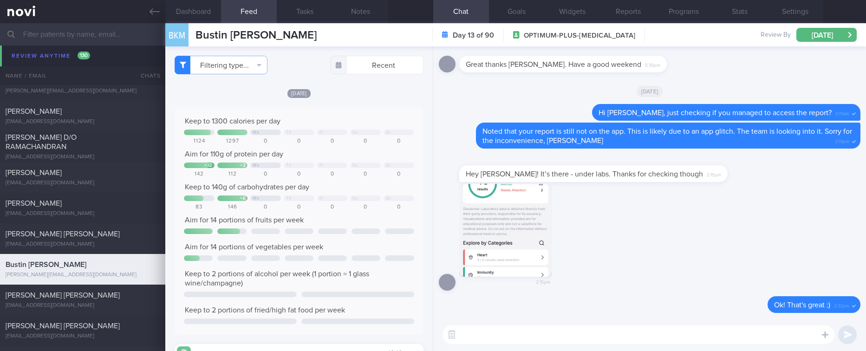
click at [494, 336] on textarea at bounding box center [638, 334] width 392 height 19
type textarea "Well done with your protein intake this week so far, Kay! :)"
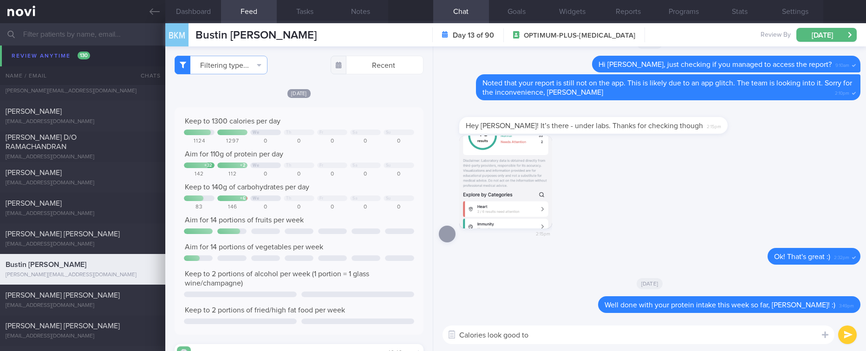
type textarea "Calories look good too"
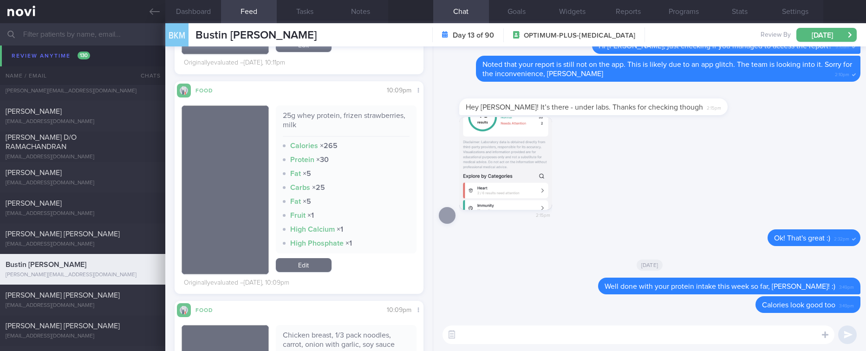
scroll to position [279, 0]
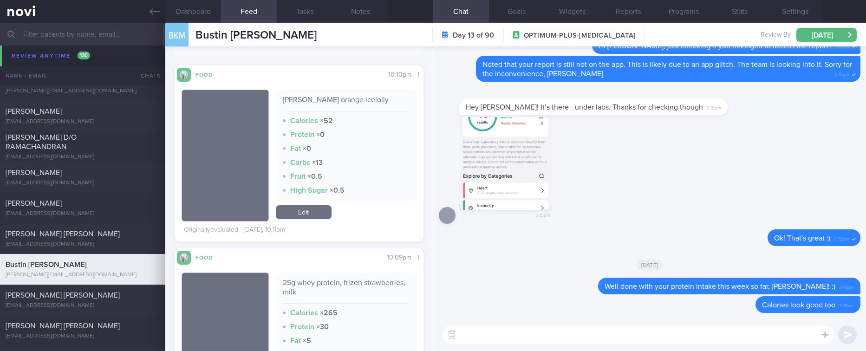
type textarea "U"
type textarea "You even managed to include some treats - ice lolly :)"
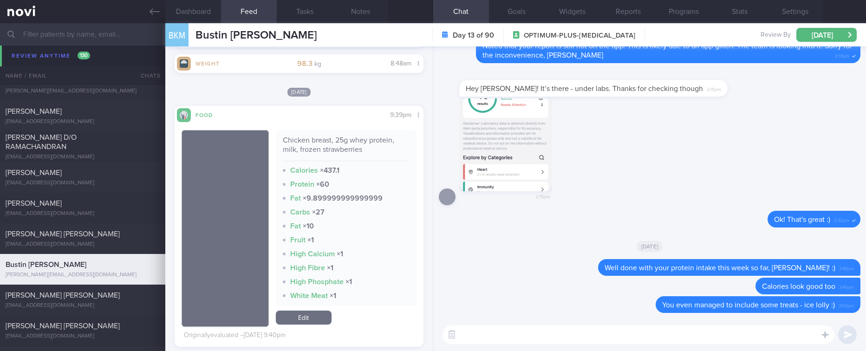
scroll to position [1532, 0]
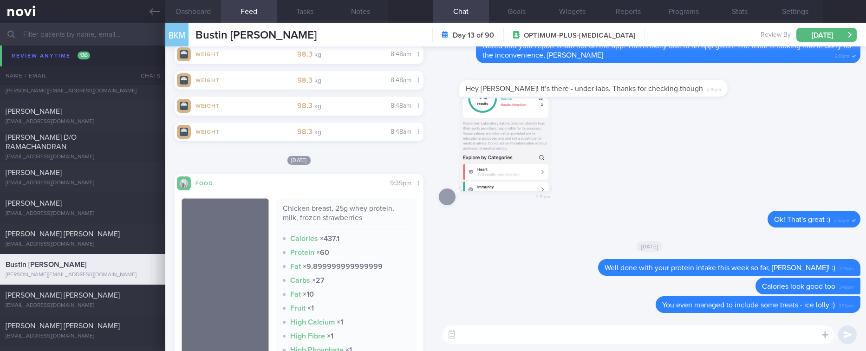
click at [213, 10] on button "Dashboard" at bounding box center [193, 11] width 56 height 23
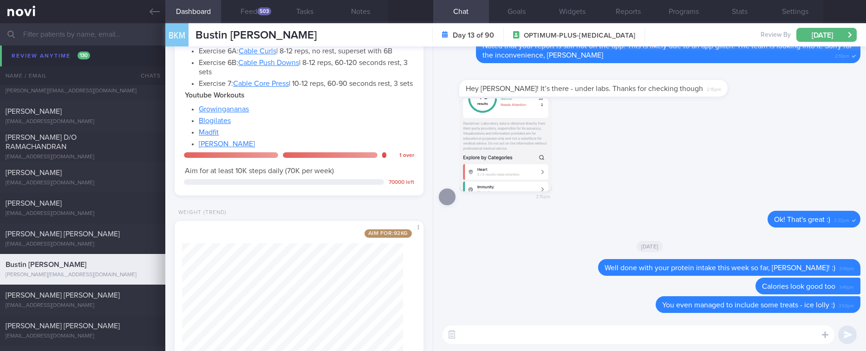
scroll to position [548, 0]
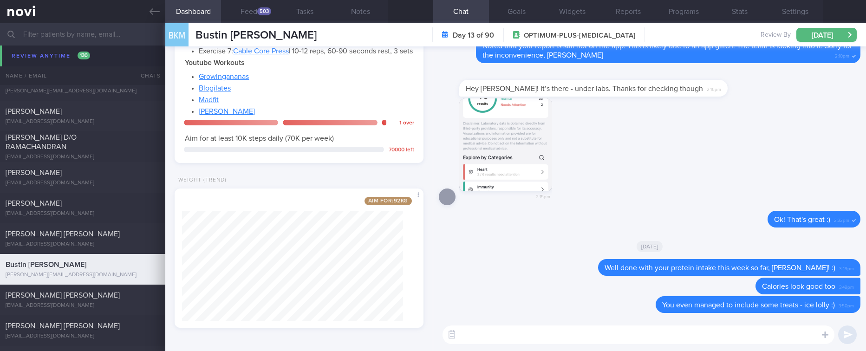
click at [494, 337] on textarea at bounding box center [638, 334] width 392 height 19
type textarea "R"
type textarea "Do continue to stay active this week!"
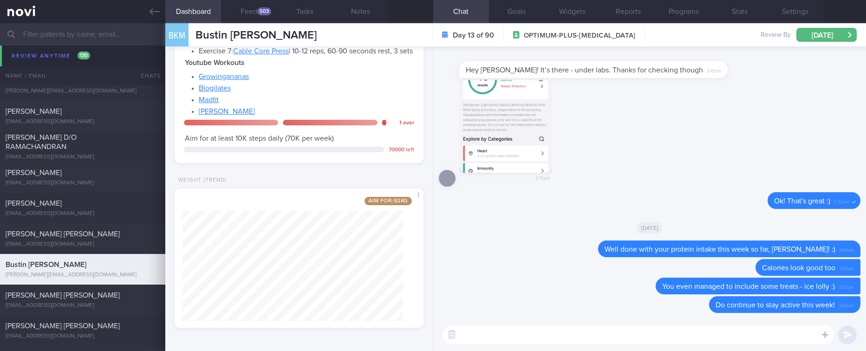
click at [805, 93] on div "2:15pm" at bounding box center [650, 136] width 422 height 113
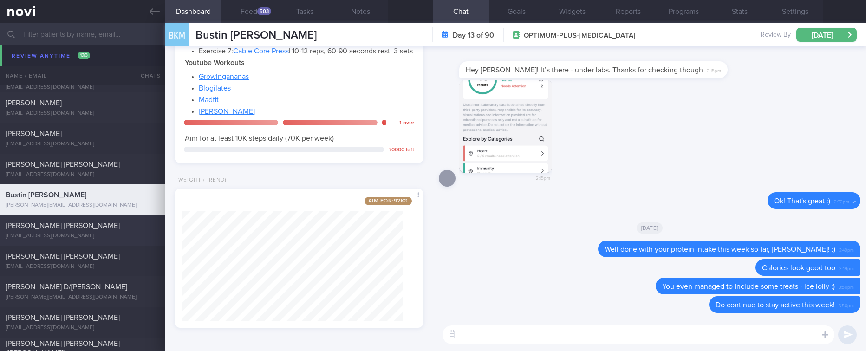
click at [116, 231] on div "DOLERA EARL JOYCE RIVERA earldolera@gmail.com" at bounding box center [82, 230] width 165 height 19
type input "tracked."
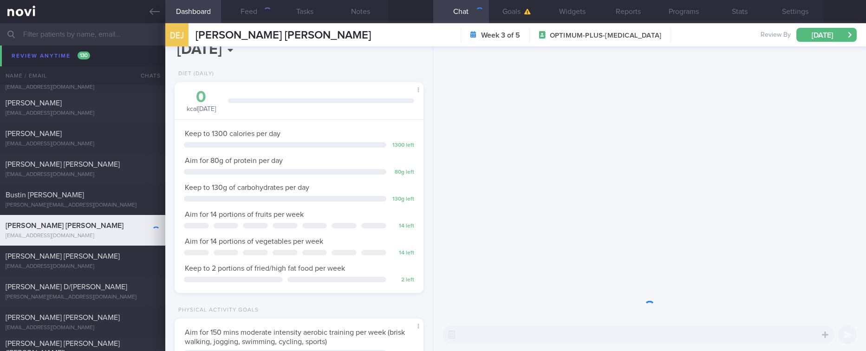
scroll to position [124, 221]
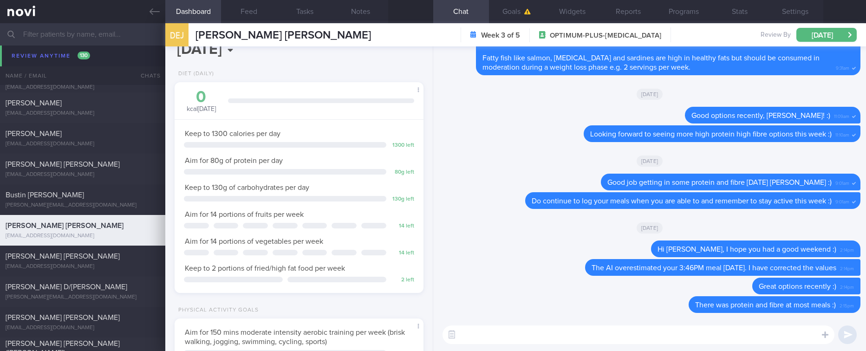
click at [606, 340] on textarea at bounding box center [638, 334] width 392 height 19
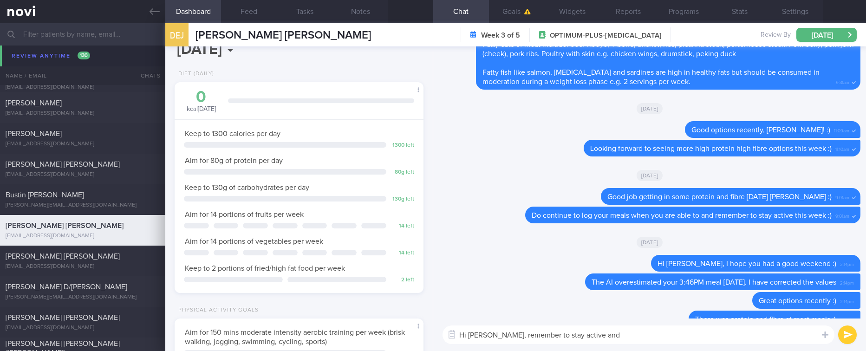
scroll to position [0, 0]
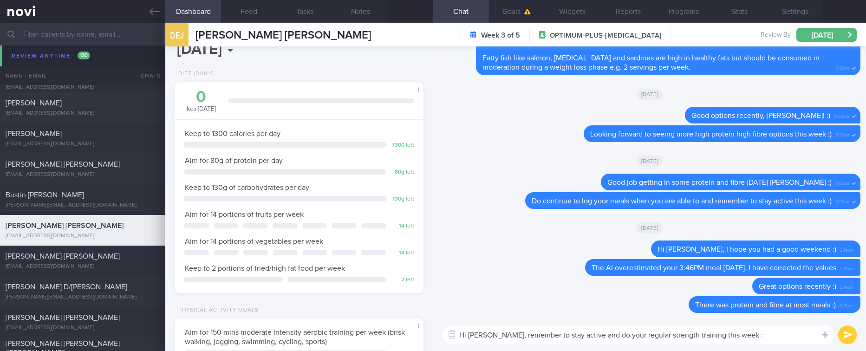
type textarea "Hi Earl, remember to stay active and do your regular strength training this wee…"
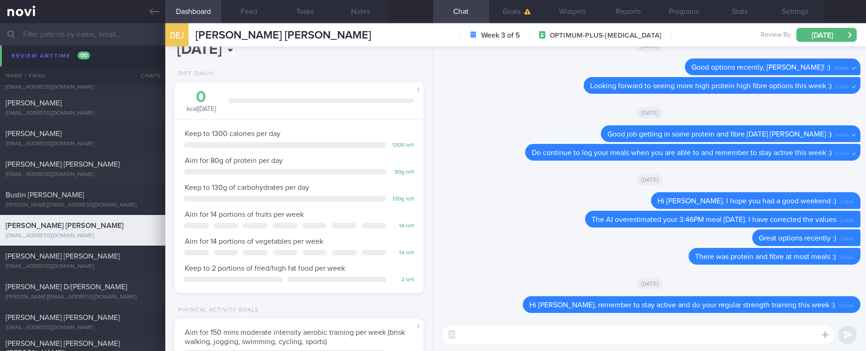
click at [779, 282] on div "[DATE]" at bounding box center [650, 283] width 422 height 26
click at [618, 335] on textarea at bounding box center [638, 334] width 392 height 19
click at [69, 254] on div "[PERSON_NAME] [PERSON_NAME]" at bounding box center [82, 256] width 152 height 9
type input "[MEDICAL_DATA]. TLC - app tech issues"
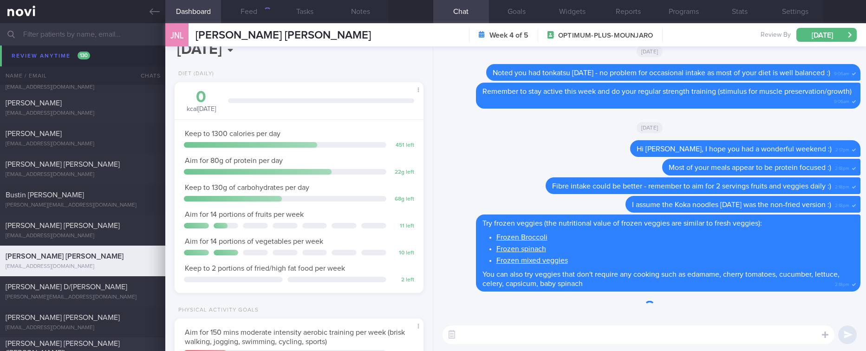
scroll to position [124, 221]
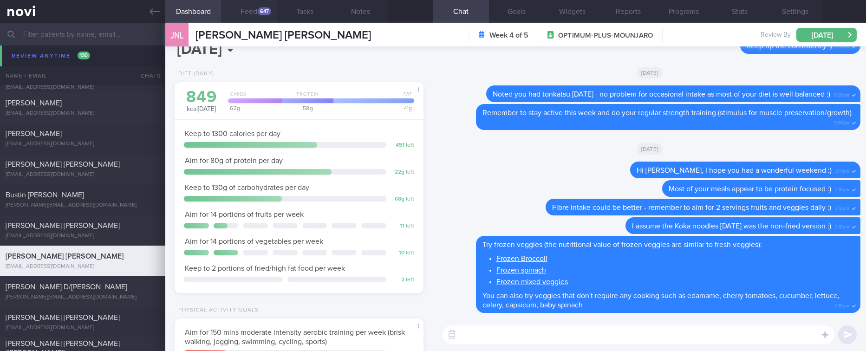
click at [264, 18] on button "Feed 647" at bounding box center [249, 11] width 56 height 23
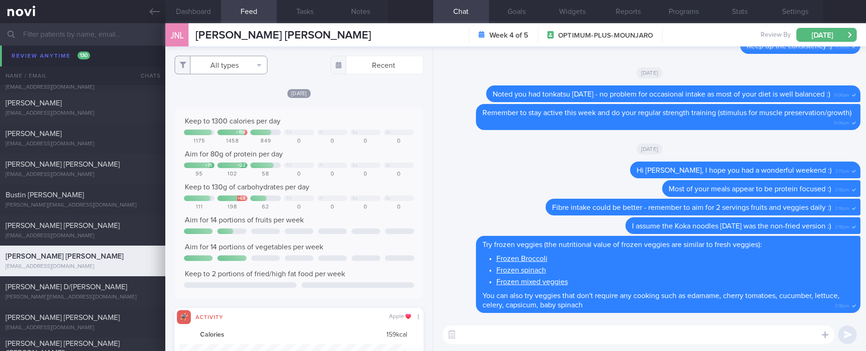
click at [241, 66] on button "All types" at bounding box center [221, 65] width 93 height 19
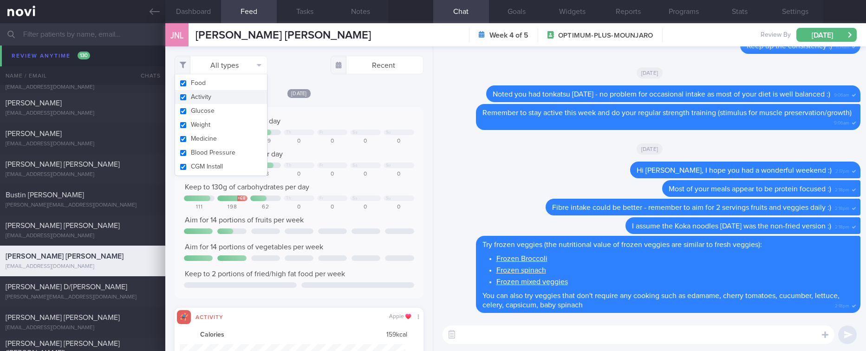
click at [229, 95] on button "Activity" at bounding box center [221, 97] width 92 height 14
checkbox input "false"
click at [332, 118] on div "Keep to 1300 calories per day" at bounding box center [299, 121] width 230 height 9
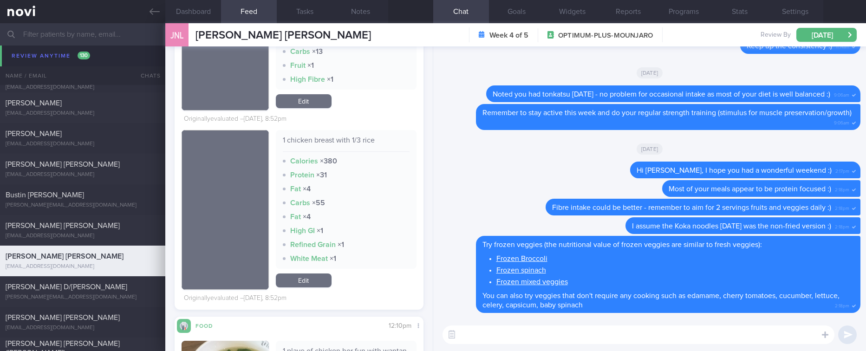
scroll to position [1045, 0]
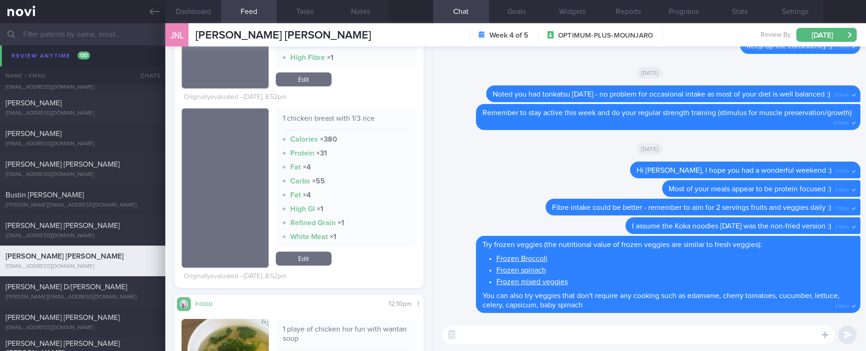
drag, startPoint x: 317, startPoint y: 253, endPoint x: 351, endPoint y: 246, distance: 34.6
click at [317, 253] on link "Edit" at bounding box center [304, 259] width 56 height 14
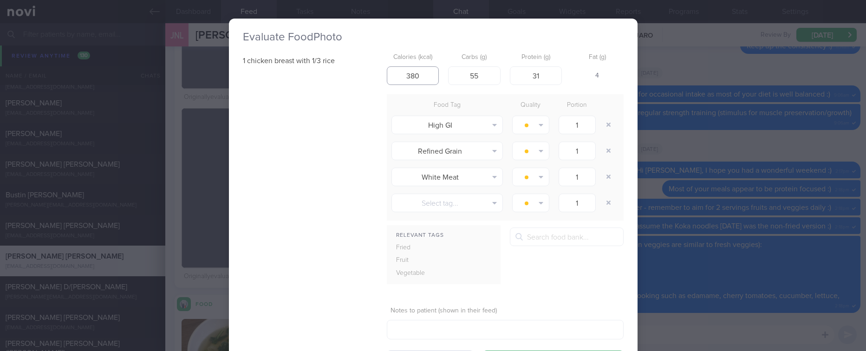
click at [422, 72] on input "380" at bounding box center [413, 75] width 52 height 19
drag, startPoint x: 481, startPoint y: 73, endPoint x: 450, endPoint y: 73, distance: 30.6
click at [450, 73] on input "55" at bounding box center [474, 75] width 52 height 19
type input "20"
drag, startPoint x: 417, startPoint y: 71, endPoint x: 390, endPoint y: 72, distance: 27.4
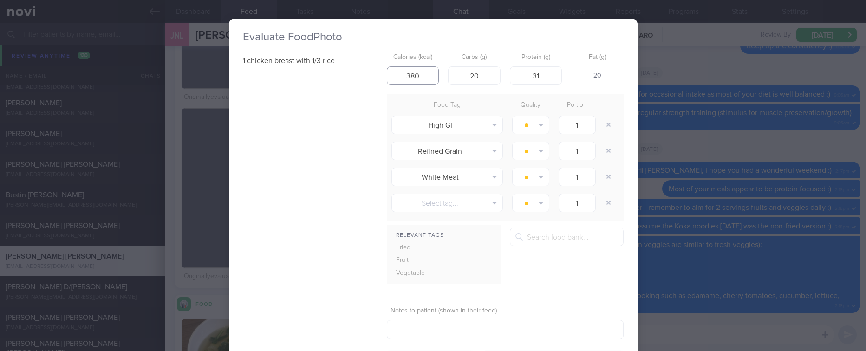
click at [390, 72] on input "380" at bounding box center [413, 75] width 52 height 19
drag, startPoint x: 426, startPoint y: 77, endPoint x: 369, endPoint y: 77, distance: 57.1
click at [369, 77] on div "1 chicken breast with 1/3 rice Calories (kcal) 250 Carbs (g) 20 Protein (g) 31 …" at bounding box center [433, 209] width 381 height 320
type input "260"
click at [602, 126] on button "button" at bounding box center [608, 125] width 17 height 17
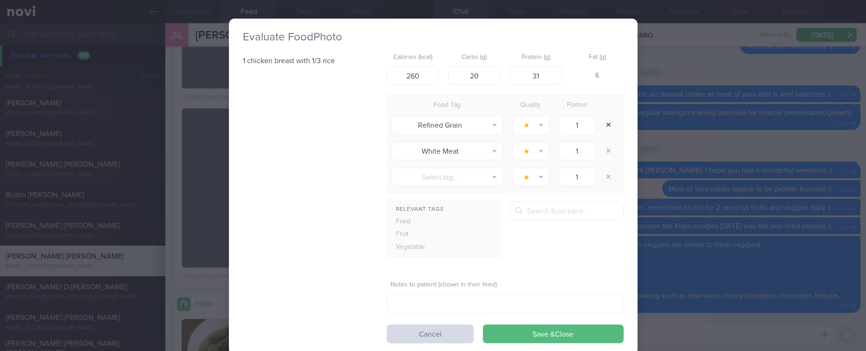
click at [602, 126] on button "button" at bounding box center [608, 125] width 17 height 17
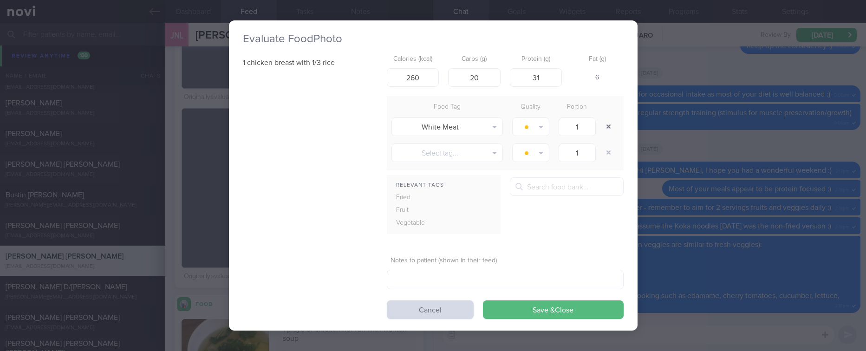
click at [602, 126] on button "button" at bounding box center [608, 126] width 17 height 17
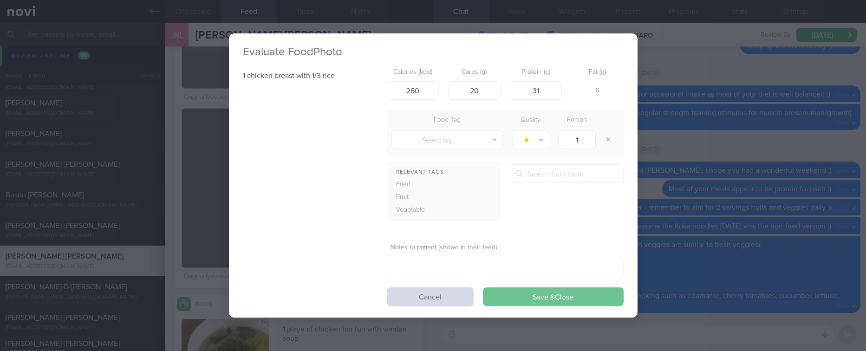
click at [585, 304] on button "Save & Close" at bounding box center [553, 296] width 141 height 19
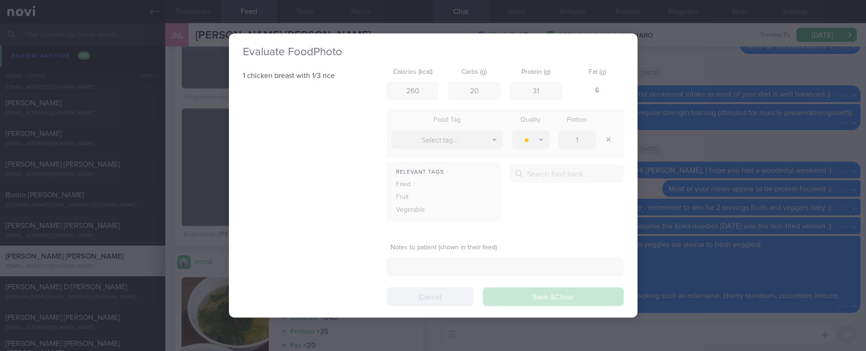
drag, startPoint x: 610, startPoint y: 334, endPoint x: 579, endPoint y: 330, distance: 31.8
click at [608, 332] on div "Evaluate Food Photo 1 chicken breast with 1/3 rice Calories (kcal) 260 Carbs (g…" at bounding box center [433, 175] width 409 height 351
click at [578, 330] on textarea at bounding box center [638, 334] width 392 height 19
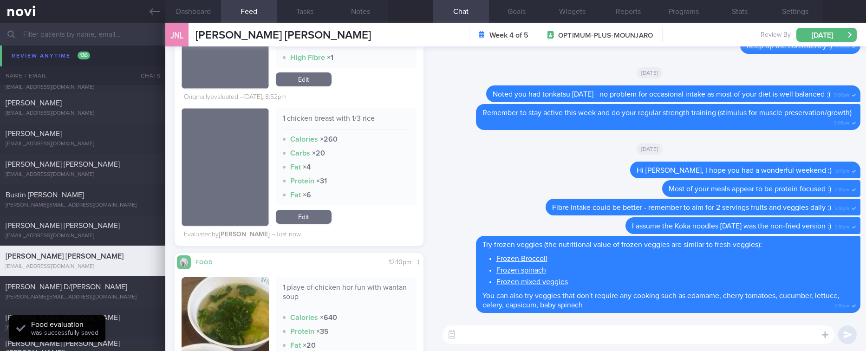
click at [578, 330] on textarea at bounding box center [638, 334] width 392 height 19
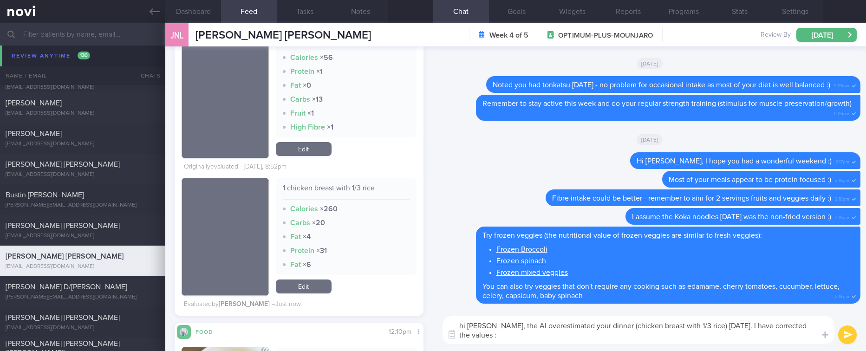
type textarea "hi Joanna, the AI overestimated your dinner (chicken breast with 1/3 rice) yest…"
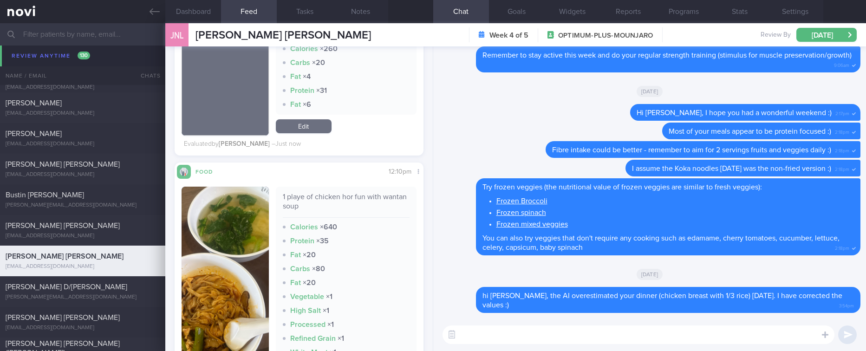
scroll to position [1254, 0]
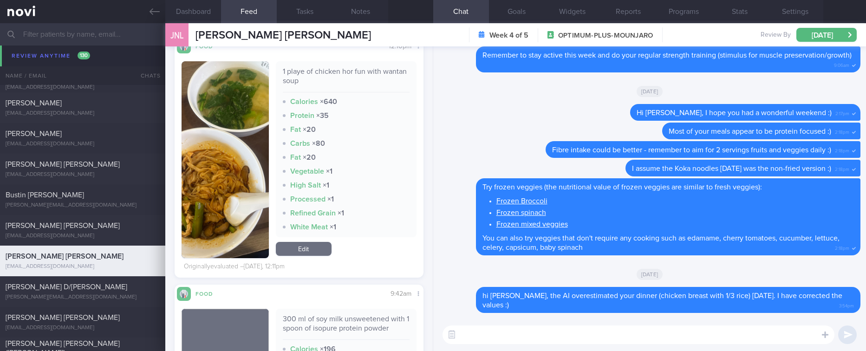
click at [481, 327] on textarea at bounding box center [638, 334] width 392 height 19
click at [481, 329] on textarea at bounding box center [638, 334] width 392 height 19
type textarea "Chicken hor fun was a decent option - it did provide some protein"
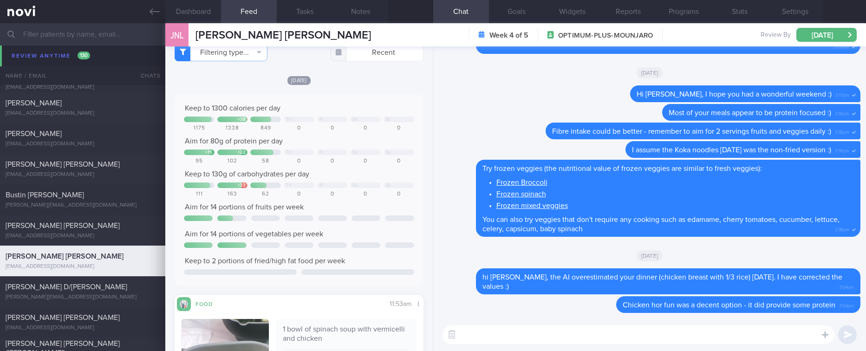
scroll to position [0, 0]
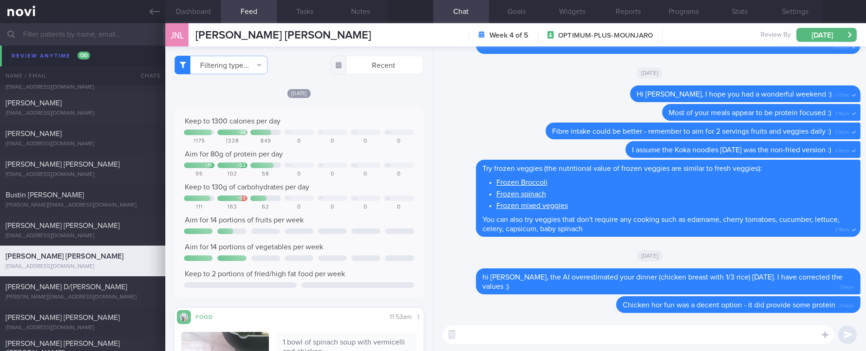
click at [599, 325] on textarea at bounding box center [638, 334] width 392 height 19
type textarea "R"
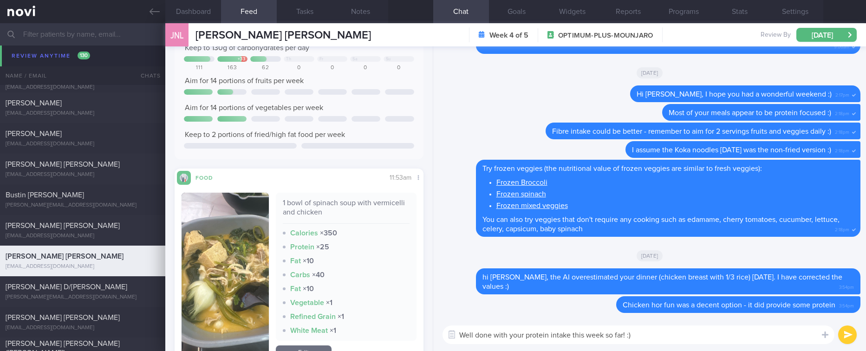
scroll to position [209, 0]
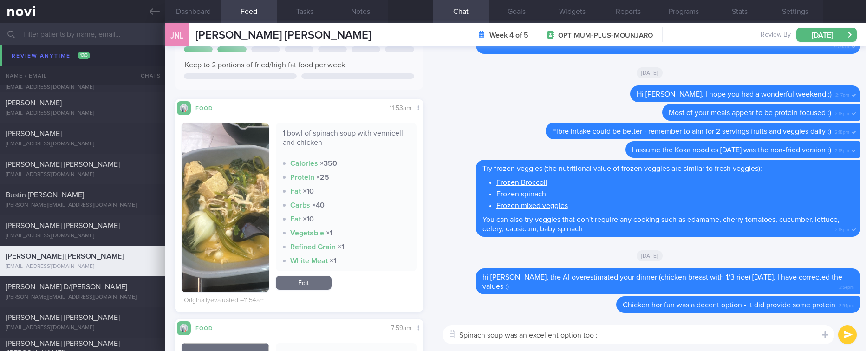
type textarea "Spinach soup was an excellent option too :)"
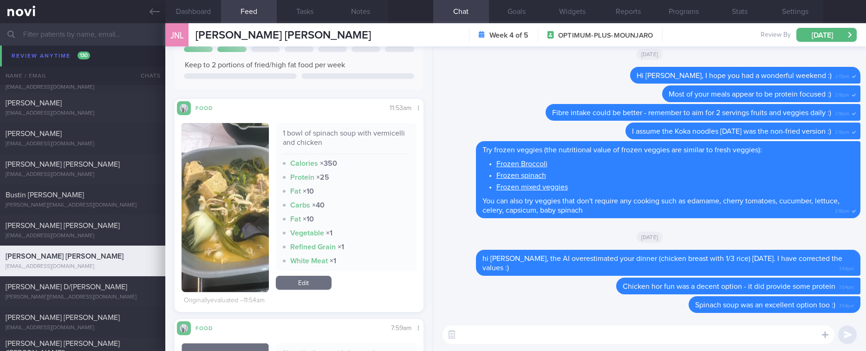
paste textarea "Well done with your protein intake this week so far! :)"
type textarea "Well done with your protein intake this week so far! :)"
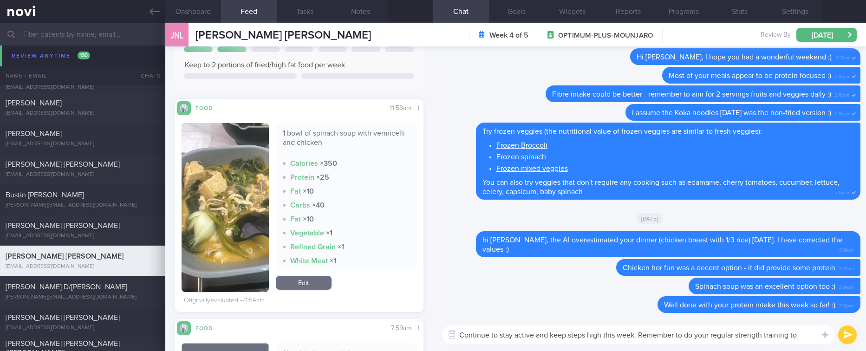
type textarea "Continue to stay active and keep steps high this week. Remember to do your regu…"
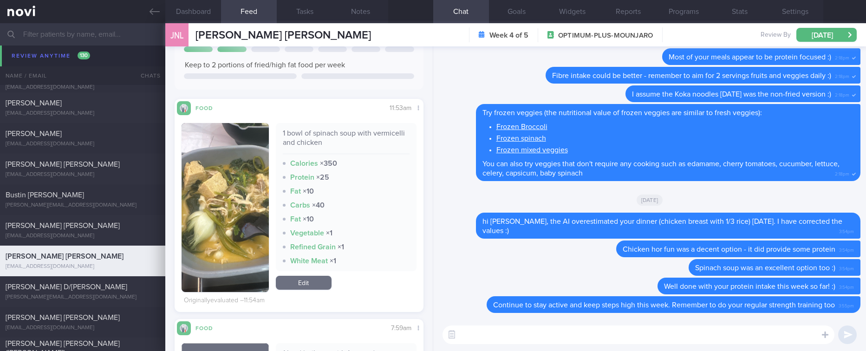
click at [752, 187] on div "[DATE]" at bounding box center [650, 200] width 422 height 26
click at [233, 209] on button "button" at bounding box center [225, 207] width 87 height 169
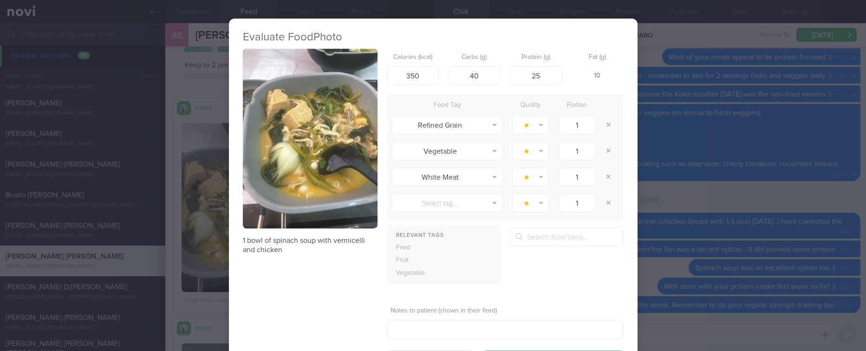
click at [311, 135] on button "button" at bounding box center [310, 139] width 135 height 180
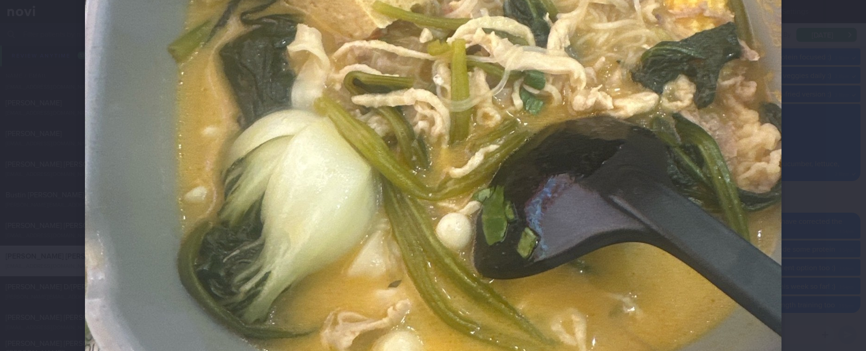
scroll to position [348, 0]
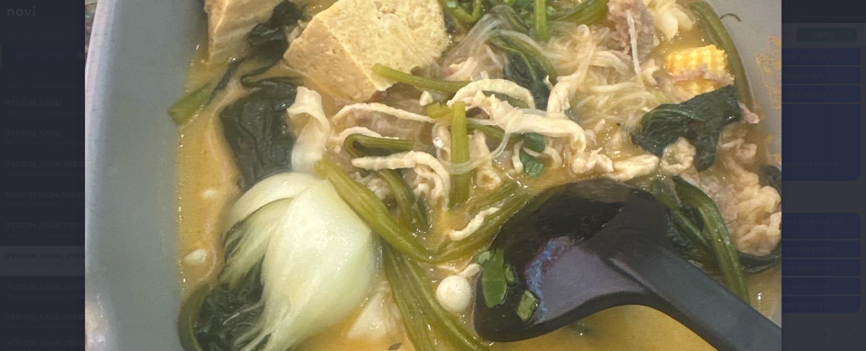
click at [809, 149] on div at bounding box center [433, 153] width 771 height 1003
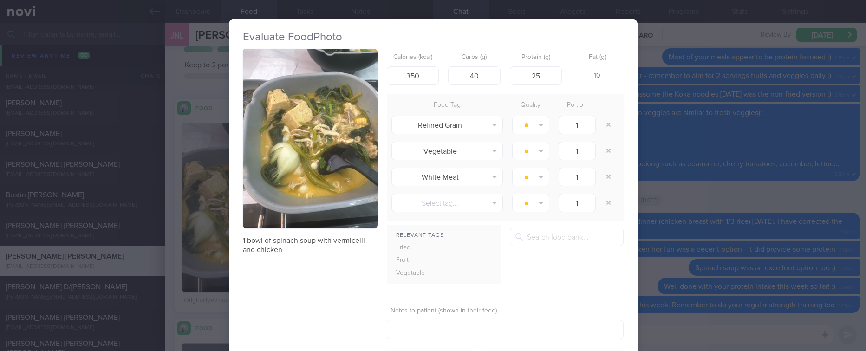
click at [333, 175] on button "button" at bounding box center [310, 139] width 135 height 180
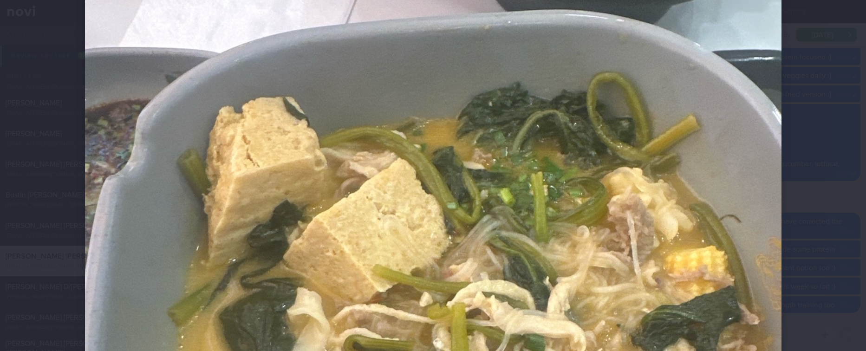
scroll to position [209, 0]
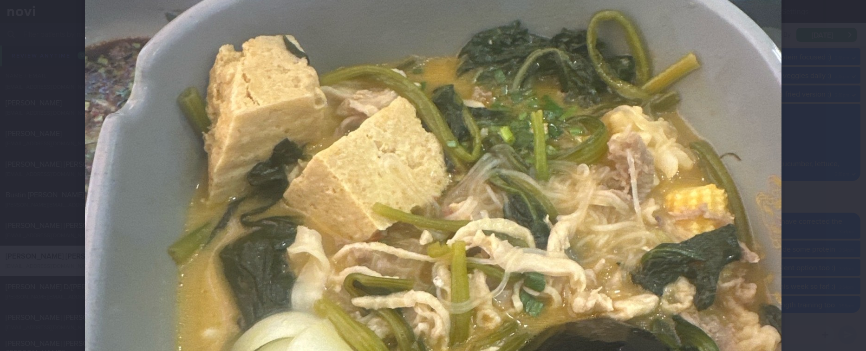
click at [795, 162] on div at bounding box center [433, 292] width 771 height 1003
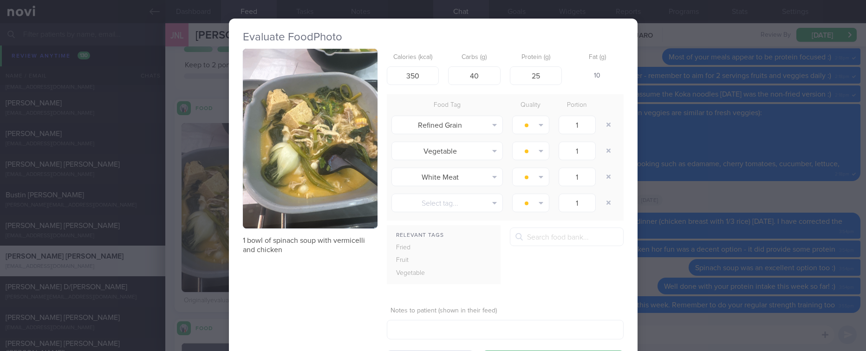
click at [759, 213] on div "Evaluate Food Photo 1 bowl of spinach soup with vermicelli and chicken Calories…" at bounding box center [433, 175] width 866 height 351
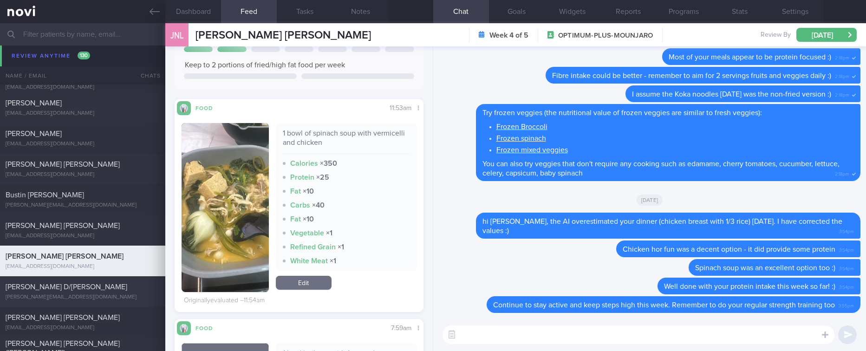
scroll to position [735, 0]
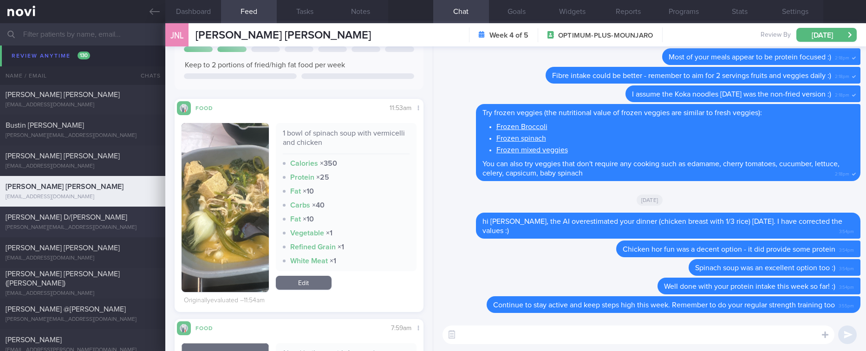
click at [100, 222] on div "Kasturi D/O Gunasegaran kasturi.guna45@gmail.com" at bounding box center [82, 222] width 165 height 19
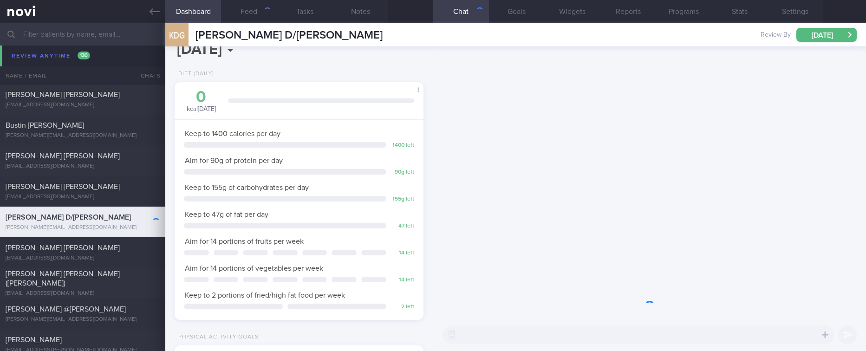
scroll to position [124, 221]
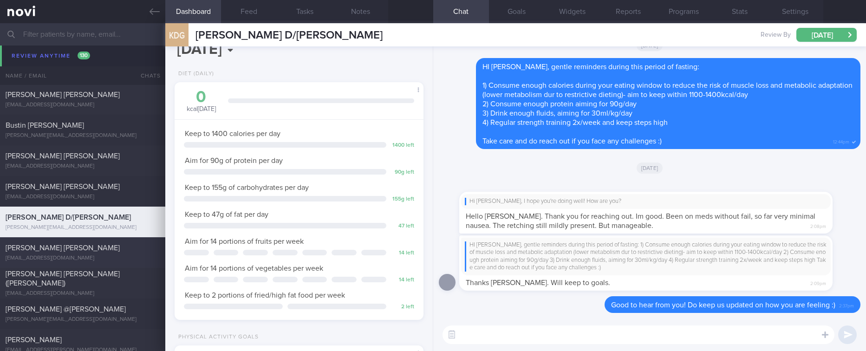
click at [47, 247] on span "[PERSON_NAME] [PERSON_NAME]" at bounding box center [63, 247] width 114 height 7
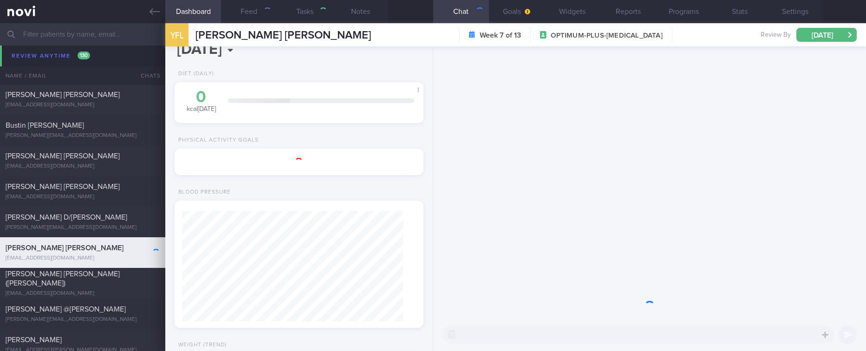
type input "tracked."
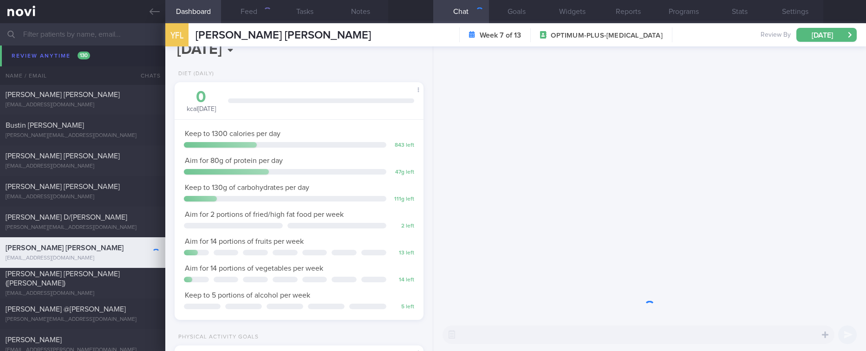
scroll to position [124, 221]
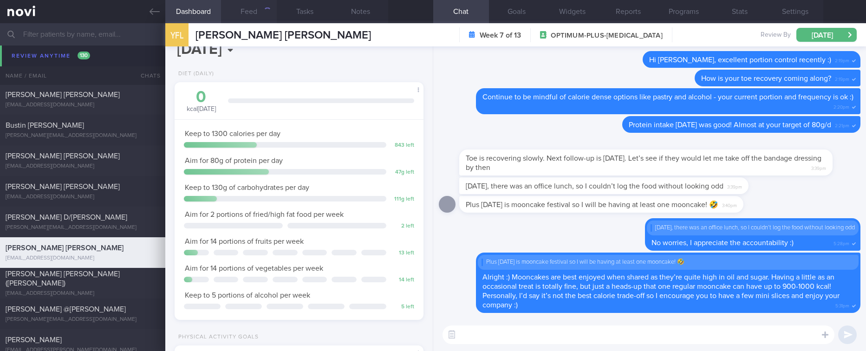
click at [261, 11] on button "Feed" at bounding box center [249, 11] width 56 height 23
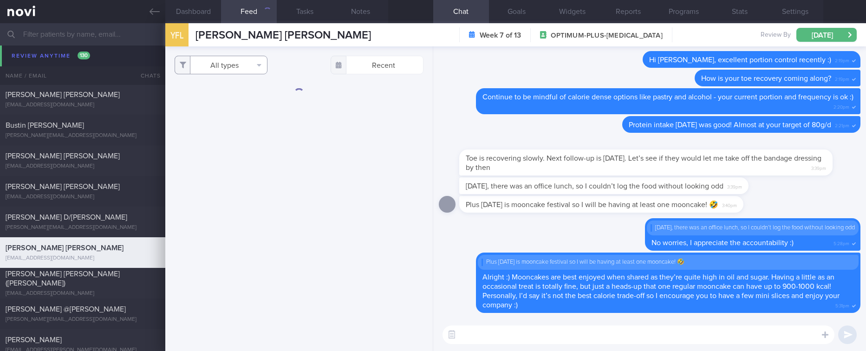
click at [243, 61] on button "All types" at bounding box center [221, 65] width 93 height 19
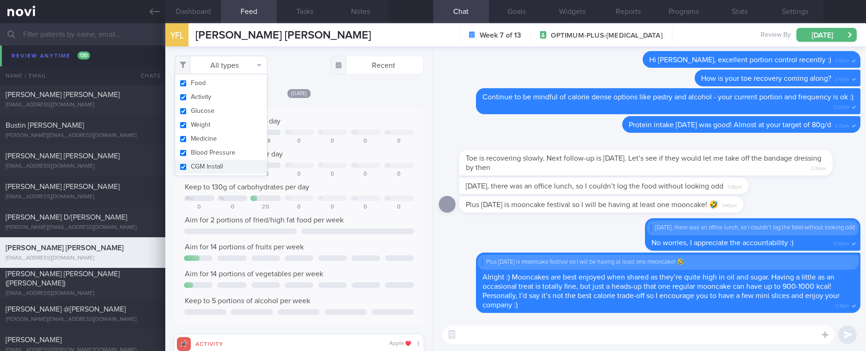
scroll to position [56, 226]
click at [235, 93] on button "Activity" at bounding box center [221, 97] width 92 height 14
checkbox input "false"
click at [280, 125] on div "Keep to 1300 calories per day" at bounding box center [299, 121] width 230 height 9
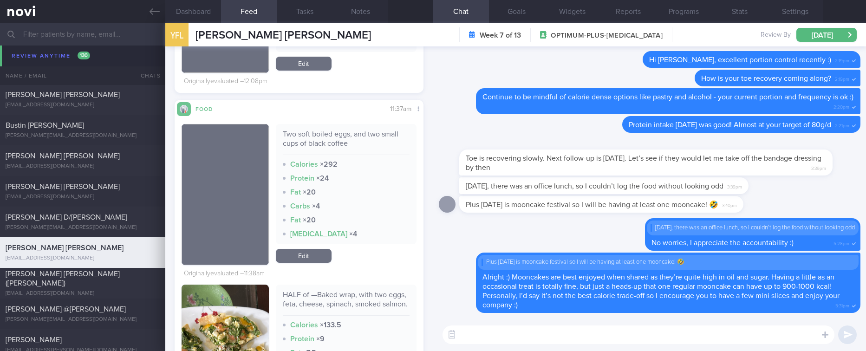
scroll to position [557, 0]
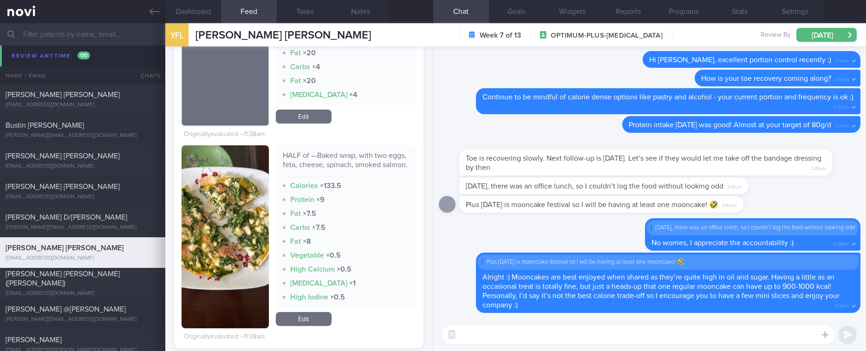
drag, startPoint x: 317, startPoint y: 327, endPoint x: 423, endPoint y: 257, distance: 126.6
click at [317, 326] on link "Edit" at bounding box center [304, 319] width 56 height 14
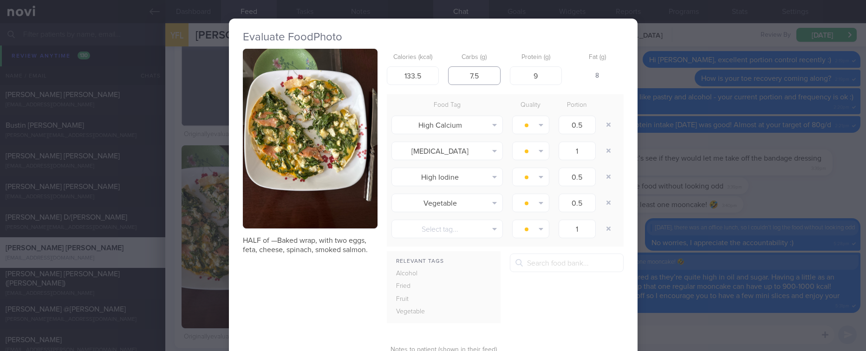
click at [448, 69] on input "7.5" at bounding box center [474, 75] width 52 height 19
type input "15"
drag, startPoint x: 552, startPoint y: 70, endPoint x: 494, endPoint y: 69, distance: 58.0
click at [494, 69] on div "Calories (kcal) 133.5 Carbs (g) 15 Protein (g) 9 Fat (g) 4" at bounding box center [505, 67] width 237 height 37
type input "12"
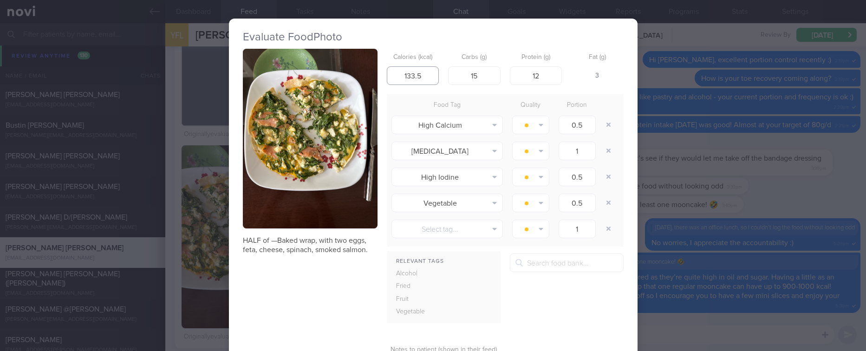
drag, startPoint x: 429, startPoint y: 72, endPoint x: 358, endPoint y: 71, distance: 71.5
click at [358, 72] on div "HALF of —Baked wrap, with two eggs, feta, cheese, spinach, smoked salmon. Calor…" at bounding box center [433, 228] width 381 height 359
type input "200"
click at [605, 116] on div at bounding box center [609, 125] width 19 height 26
click at [606, 117] on button "button" at bounding box center [608, 125] width 17 height 17
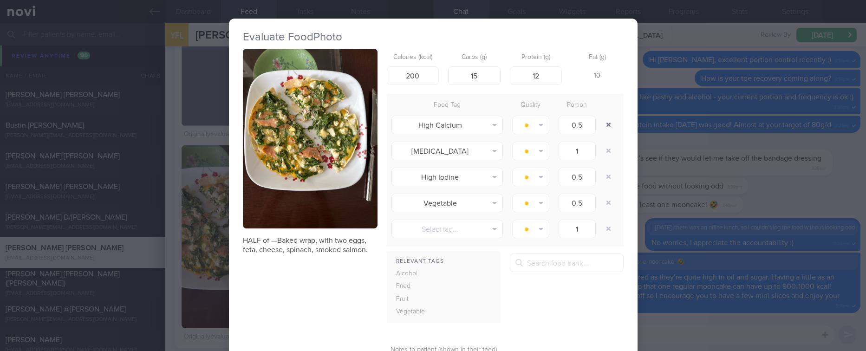
type input "1"
type input "0.5"
type input "1"
click at [605, 119] on button "button" at bounding box center [608, 125] width 17 height 17
type input "0.5"
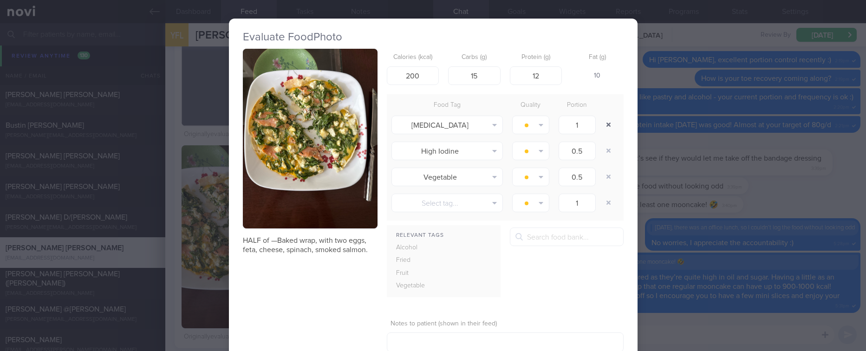
type input "1"
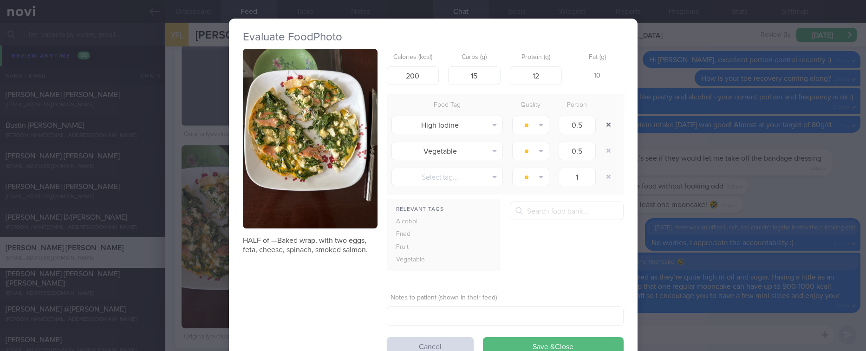
click at [605, 119] on button "button" at bounding box center [608, 125] width 17 height 17
type input "1"
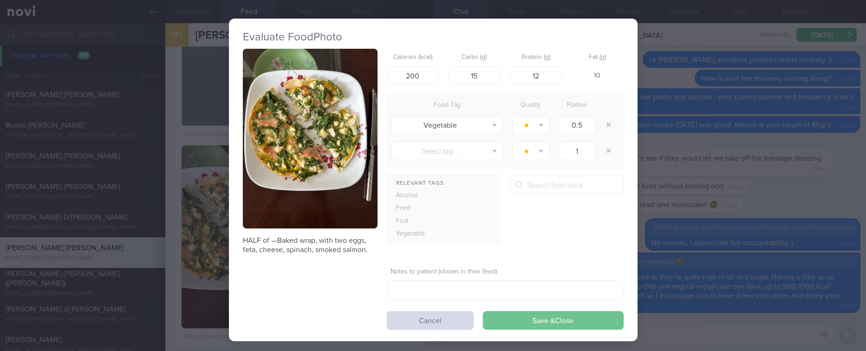
click at [572, 318] on button "Save & Close" at bounding box center [553, 320] width 141 height 19
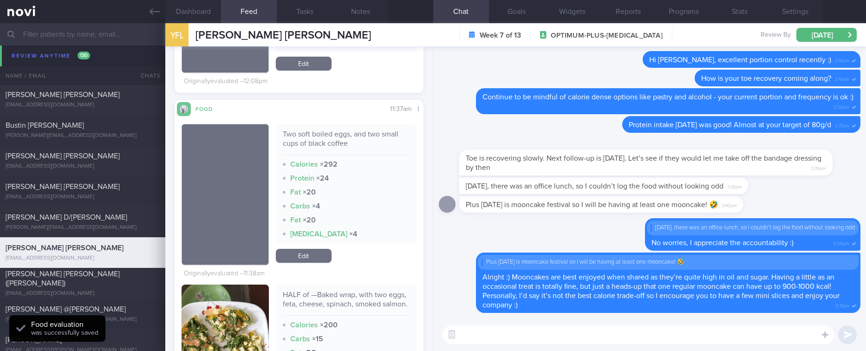
scroll to position [279, 0]
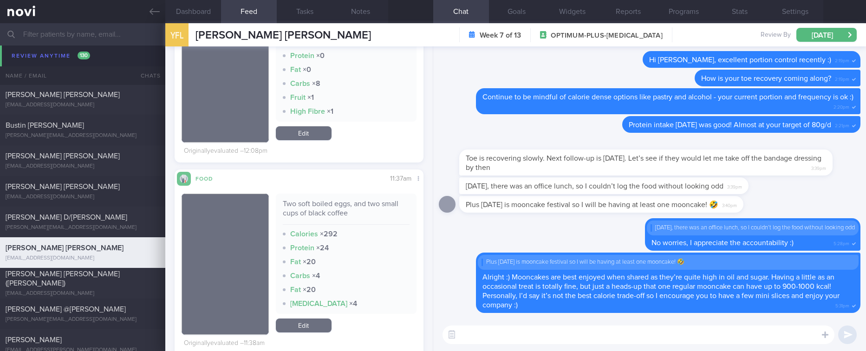
click at [497, 330] on textarea at bounding box center [638, 334] width 392 height 19
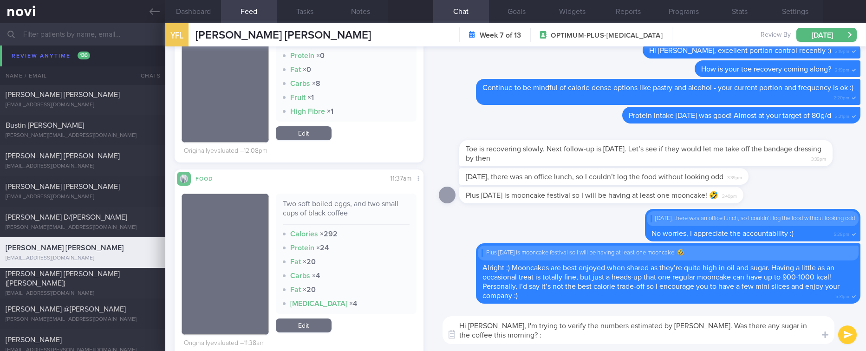
type textarea "Hi Yueh Fang, I'm trying to verify the numbers estimated by AI. Was there any s…"
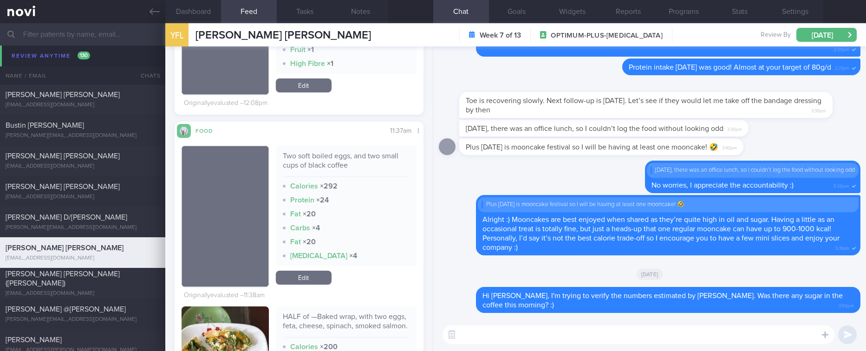
scroll to position [418, 0]
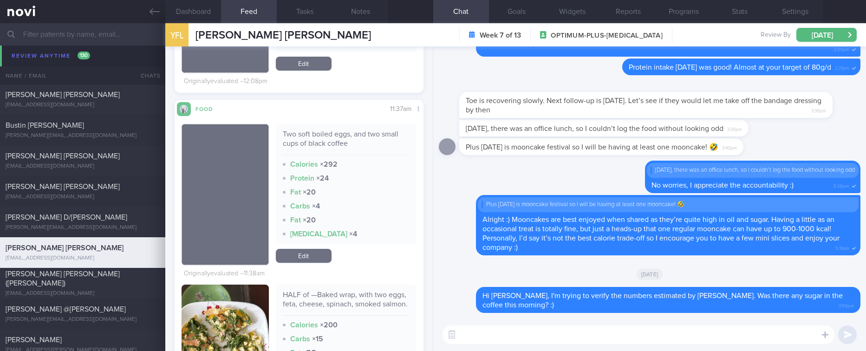
drag, startPoint x: 312, startPoint y: 252, endPoint x: 374, endPoint y: 246, distance: 62.6
click at [312, 252] on link "Edit" at bounding box center [304, 256] width 56 height 14
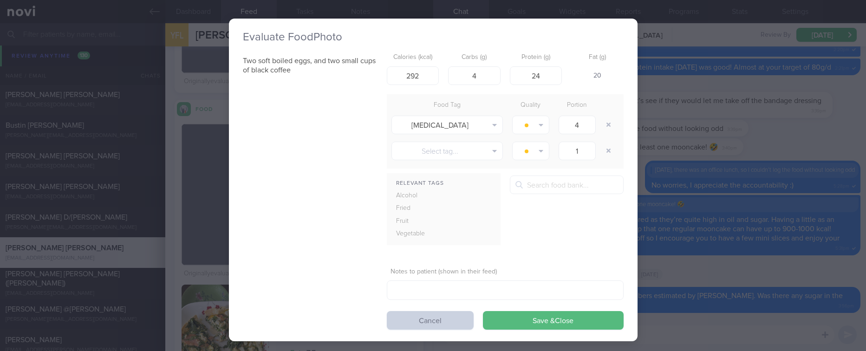
click at [443, 321] on button "Cancel" at bounding box center [430, 320] width 87 height 19
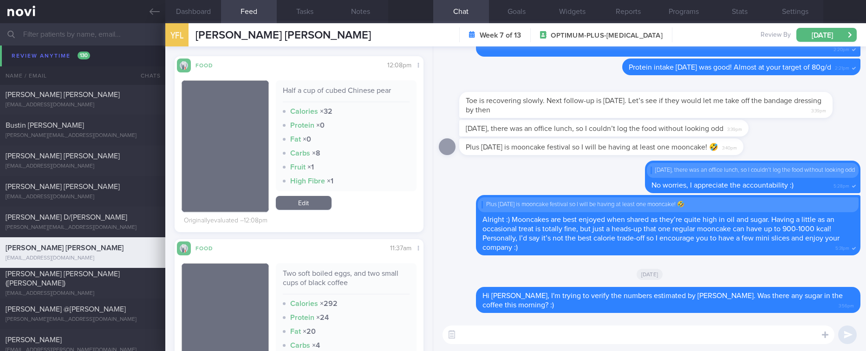
scroll to position [348, 0]
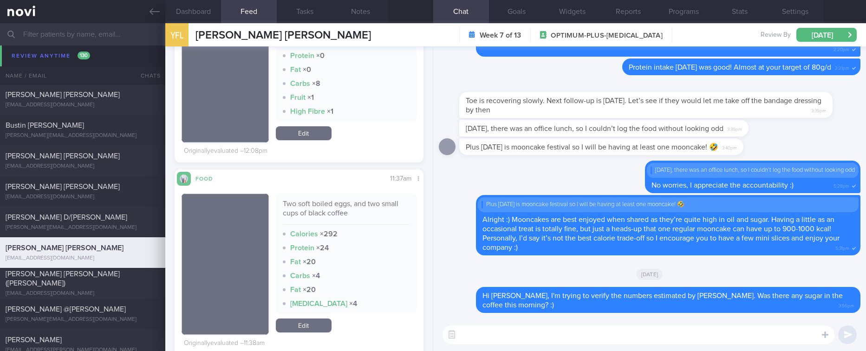
click at [319, 320] on link "Edit" at bounding box center [304, 326] width 56 height 14
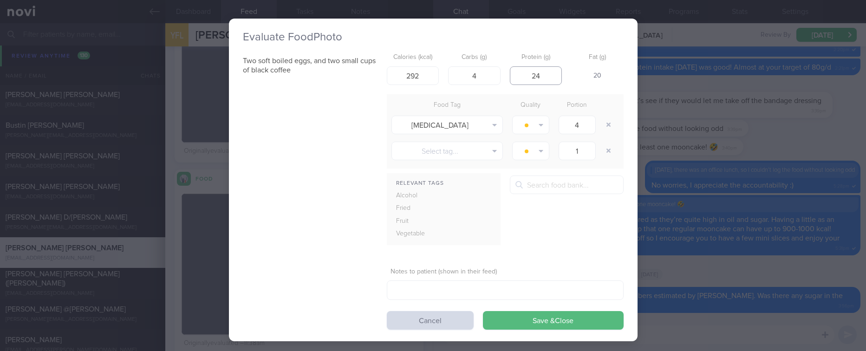
drag, startPoint x: 543, startPoint y: 75, endPoint x: 510, endPoint y: 74, distance: 33.0
click at [510, 74] on input "24" at bounding box center [536, 75] width 52 height 19
type input "12"
drag, startPoint x: 485, startPoint y: 72, endPoint x: 435, endPoint y: 71, distance: 50.6
click at [435, 71] on div "Calories (kcal) 292 Carbs (g) 4 Protein (g) 12 Fat (g) 25" at bounding box center [505, 67] width 237 height 37
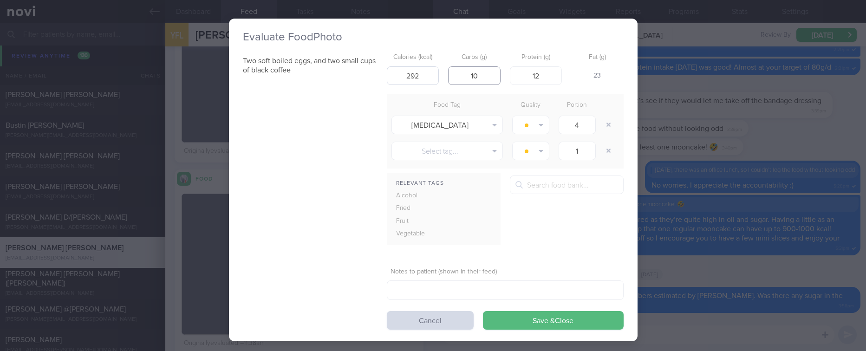
type input "10"
drag, startPoint x: 416, startPoint y: 73, endPoint x: 394, endPoint y: 73, distance: 22.3
click at [394, 73] on input "292" at bounding box center [413, 75] width 52 height 19
drag, startPoint x: 415, startPoint y: 72, endPoint x: 382, endPoint y: 68, distance: 33.8
click at [387, 68] on input "250" at bounding box center [413, 75] width 52 height 19
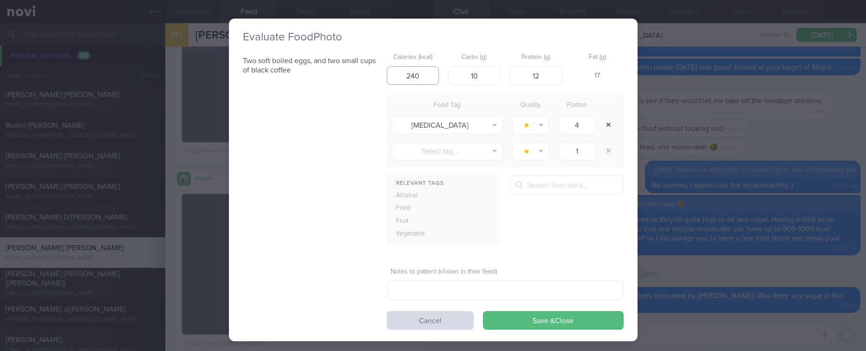
type input "240"
click at [609, 125] on button "button" at bounding box center [608, 125] width 17 height 17
type input "1"
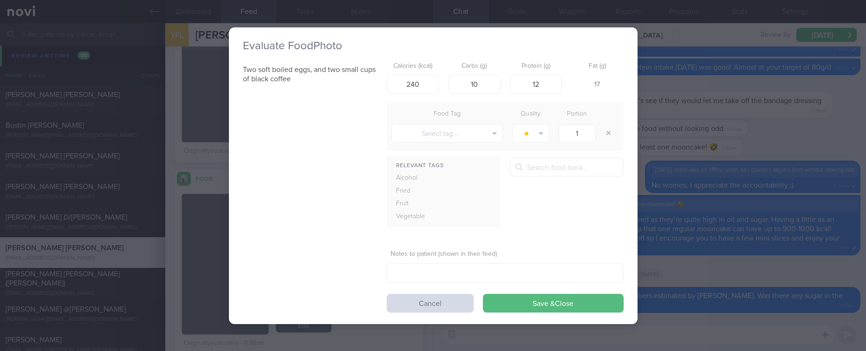
click at [572, 313] on div "Evaluate Food Photo Two soft boiled eggs, and two small cups of black coffee Ca…" at bounding box center [433, 175] width 409 height 297
click at [573, 303] on button "Save & Close" at bounding box center [553, 303] width 141 height 19
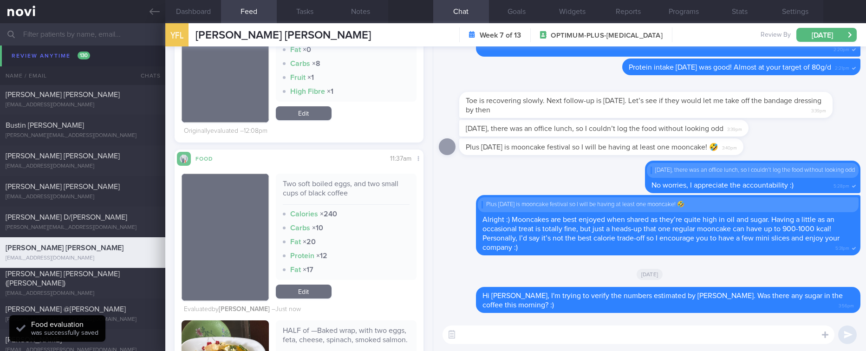
scroll to position [418, 0]
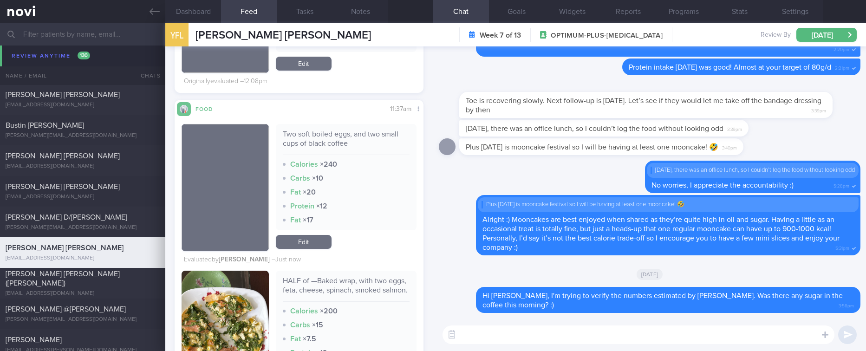
click at [504, 331] on textarea at bounding box center [638, 334] width 392 height 19
type textarea "Remember to stay active this week and do your regular strength training :)"
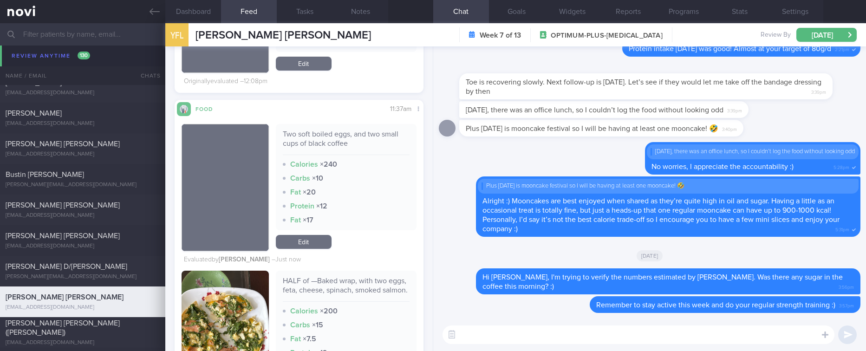
scroll to position [754, 0]
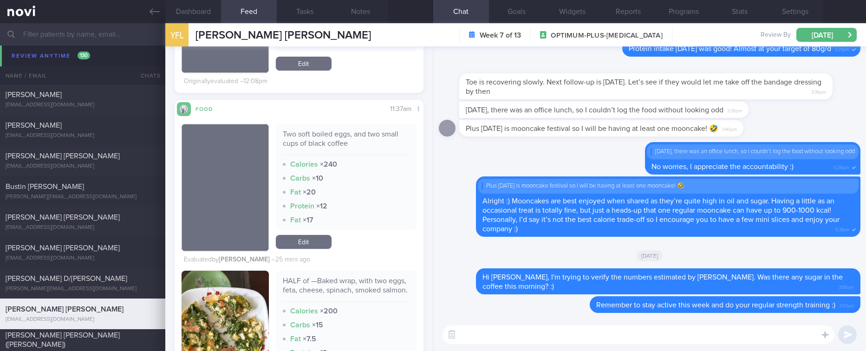
click at [739, 131] on div "Plus today is mooncake festival so I will be having at least one mooncake! 🤣 3:…" at bounding box center [601, 128] width 284 height 17
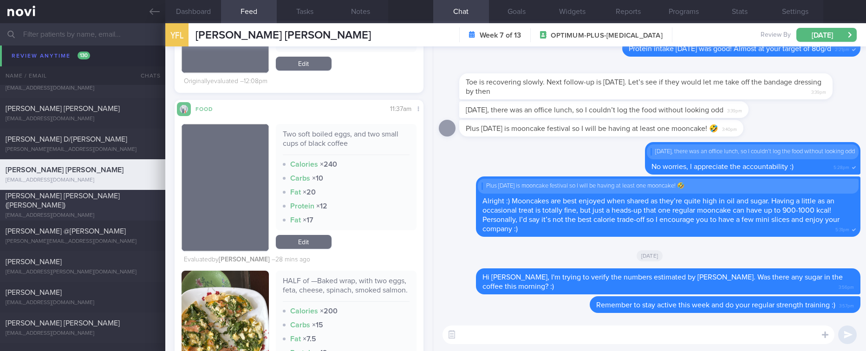
click at [76, 202] on span "[PERSON_NAME] [PERSON_NAME] ([PERSON_NAME])" at bounding box center [63, 200] width 114 height 17
type input "Tracked"
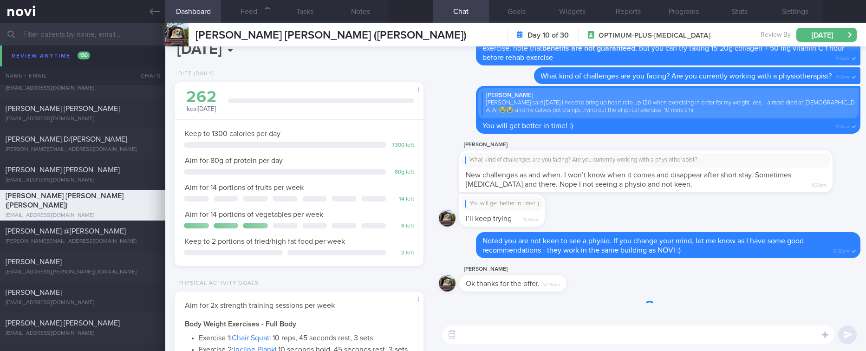
scroll to position [111, 221]
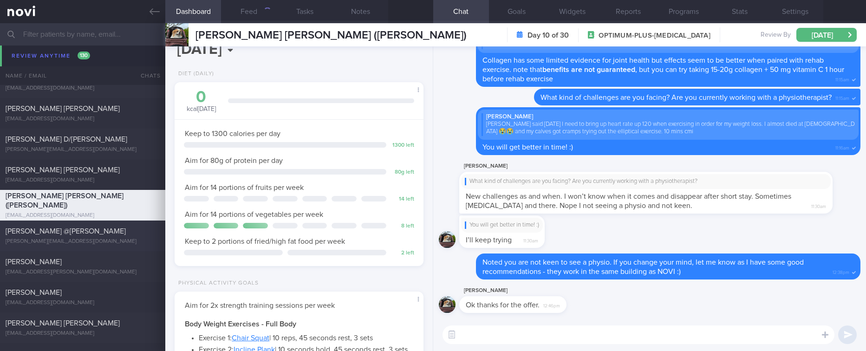
click at [133, 233] on div "[PERSON_NAME] @[PERSON_NAME]" at bounding box center [82, 231] width 152 height 9
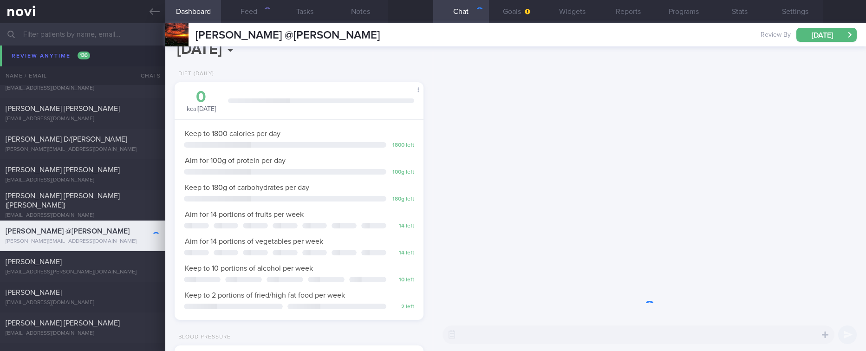
scroll to position [111, 221]
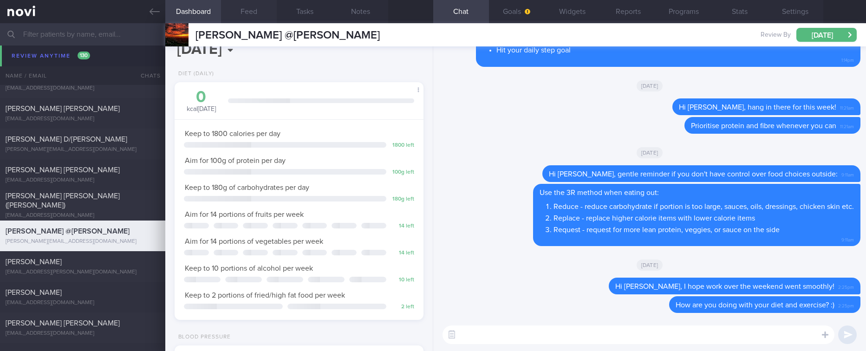
click at [256, 13] on button "Feed" at bounding box center [249, 11] width 56 height 23
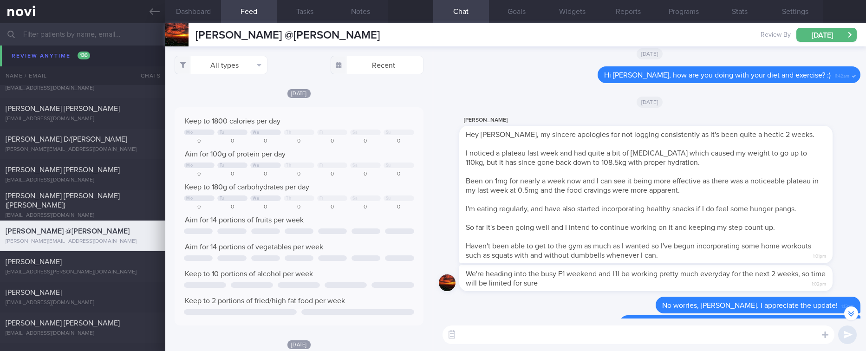
scroll to position [124, 221]
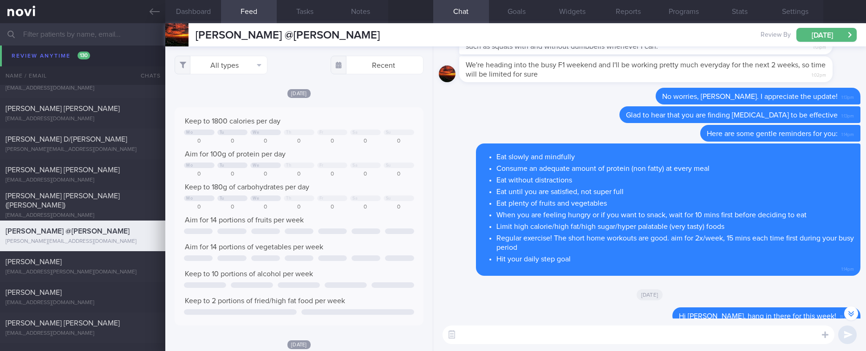
click at [620, 333] on textarea at bounding box center [638, 334] width 392 height 19
type textarea "Hi Brendan, do remember to stay active and do your regular strength training th…"
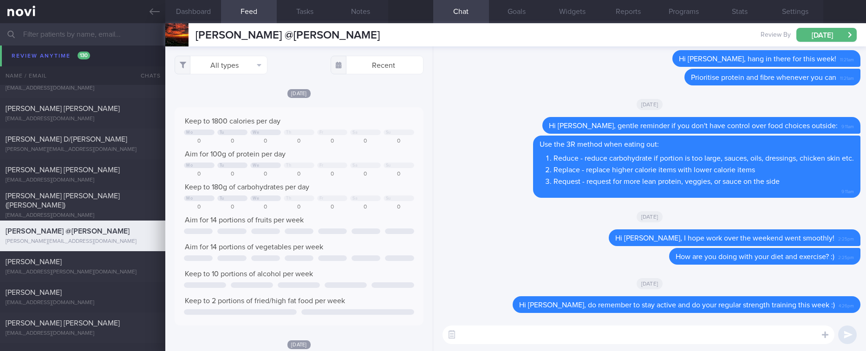
click at [52, 60] on div "[PERSON_NAME][EMAIL_ADDRESS][DOMAIN_NAME]" at bounding box center [83, 57] width 154 height 7
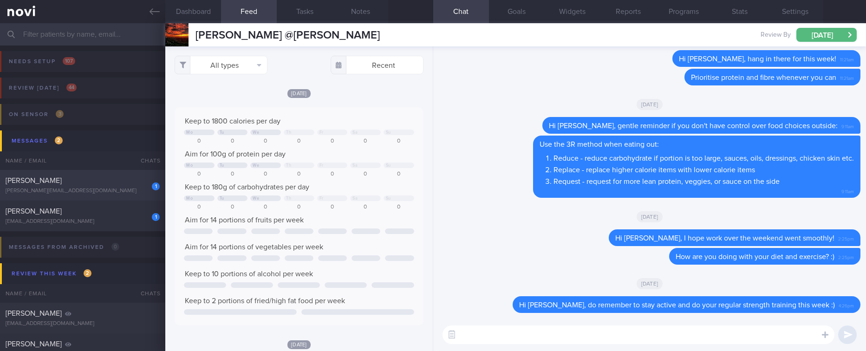
click at [92, 187] on div "1 NERISSA KOK TANGYA jennifer_lopants@yahoo.com.sg" at bounding box center [82, 185] width 165 height 19
type input "Tracked. not compliant. too lazy to exercise"
checkbox input "false"
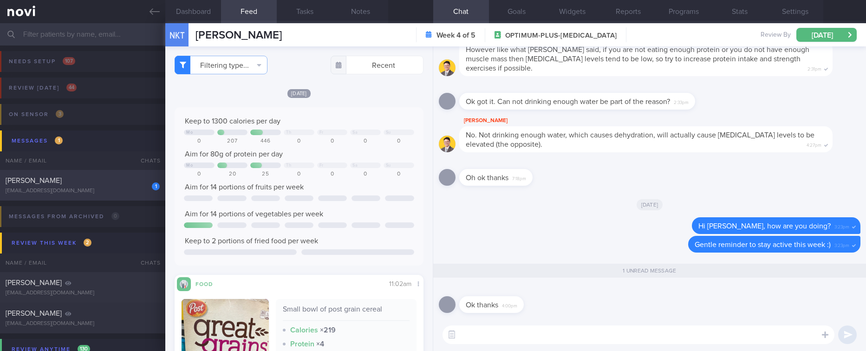
click at [112, 188] on div "[EMAIL_ADDRESS][DOMAIN_NAME]" at bounding box center [83, 191] width 154 height 7
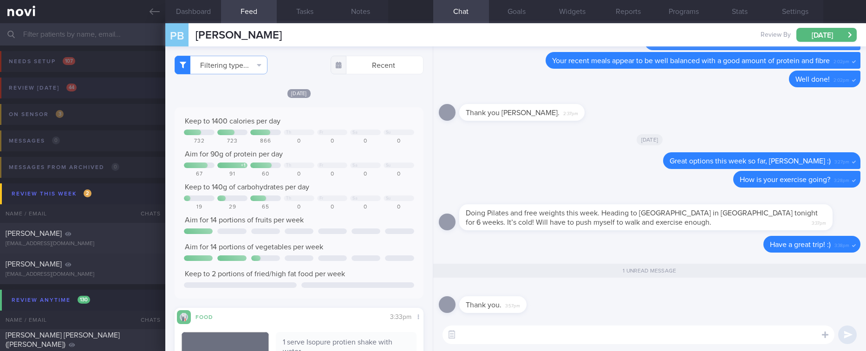
click at [85, 94] on button "Review [DATE] 44" at bounding box center [431, 91] width 869 height 26
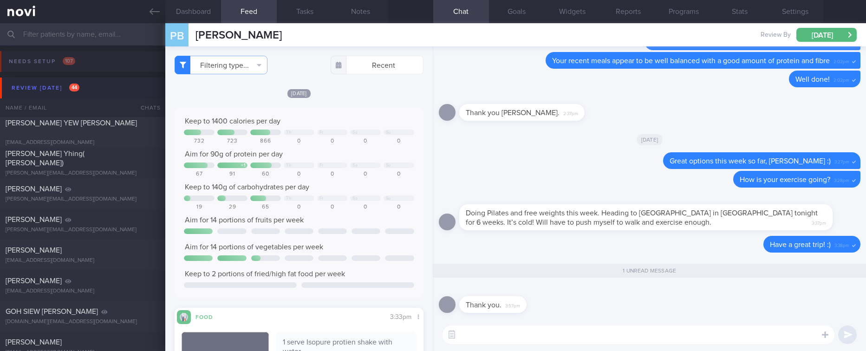
click at [98, 88] on button "Review [DATE] 44" at bounding box center [434, 88] width 869 height 21
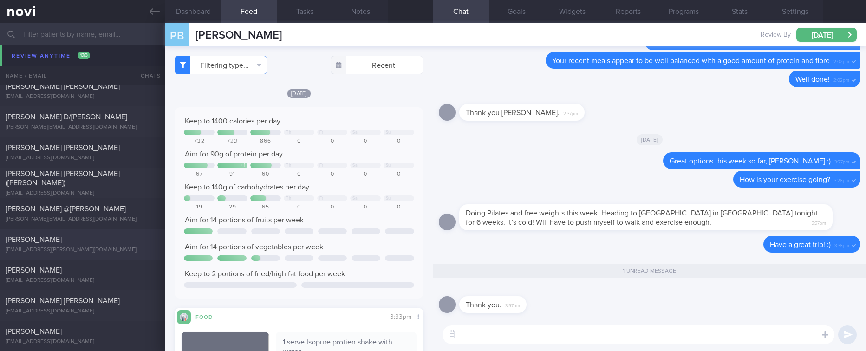
click at [107, 250] on div "[EMAIL_ADDRESS][PERSON_NAME][DOMAIN_NAME]" at bounding box center [83, 250] width 154 height 7
type input "tracked"
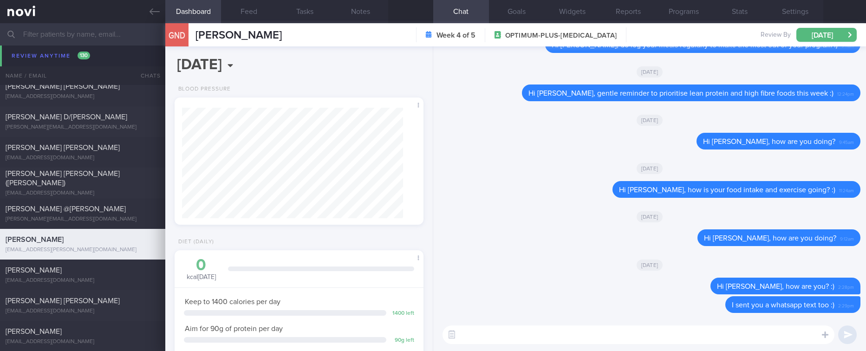
click at [696, 334] on textarea at bounding box center [638, 334] width 392 height 19
type textarea "Hi Naomi, remember to stay active and do your regular strength training this we…"
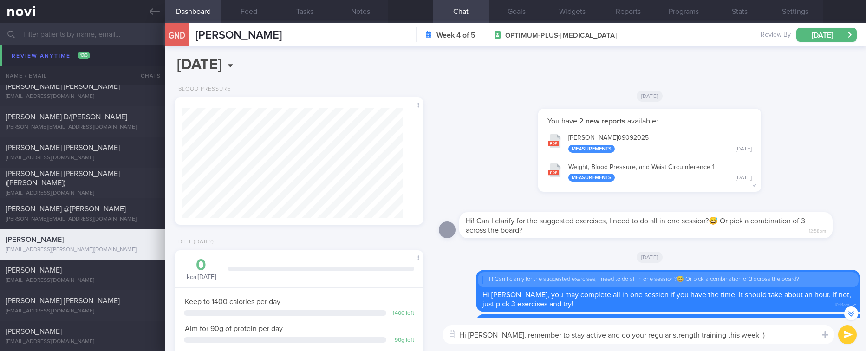
scroll to position [0, 0]
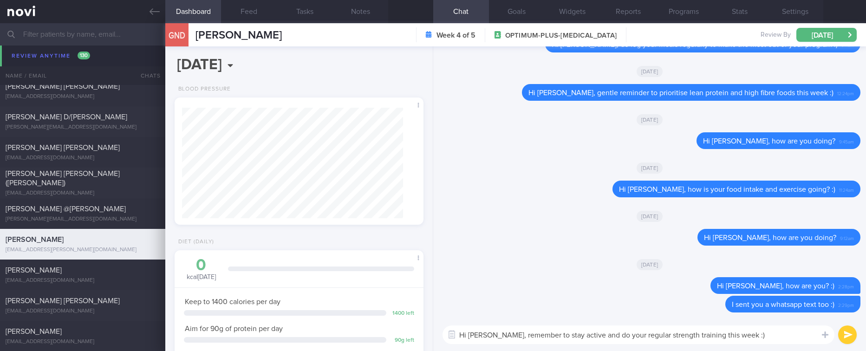
drag, startPoint x: 748, startPoint y: 329, endPoint x: 385, endPoint y: 328, distance: 362.6
click at [385, 328] on div "Dashboard Feed Tasks Notes Chat Goals Widgets Reports Programs Stats Settings G…" at bounding box center [515, 187] width 701 height 328
click at [758, 330] on textarea "Hi Naomi, remember to stay active and do your regular strength training this we…" at bounding box center [638, 334] width 392 height 19
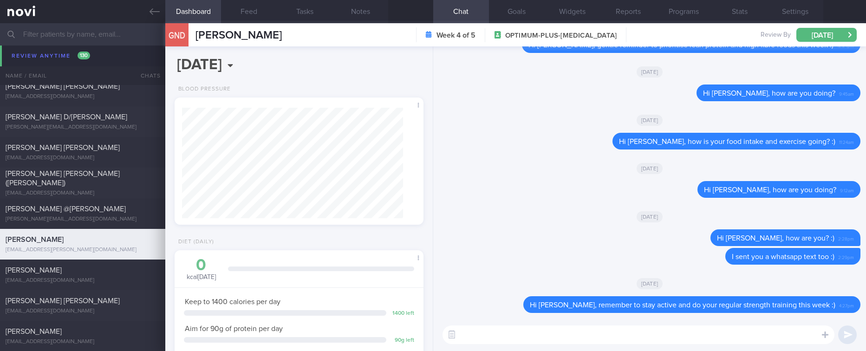
scroll to position [0, 0]
click at [546, 334] on textarea at bounding box center [638, 334] width 392 height 19
paste textarea "we noticed there haven’t been any food logs recently, and we’ve missed hearing …"
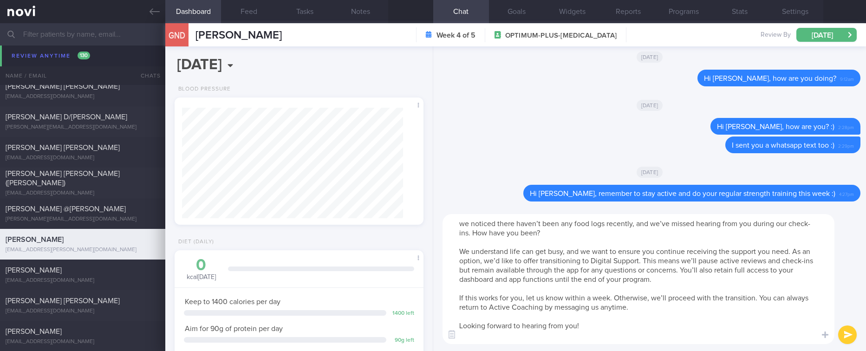
drag, startPoint x: 542, startPoint y: 233, endPoint x: 473, endPoint y: 228, distance: 69.3
click at [473, 228] on textarea "we noticed there haven’t been any food logs recently, and we’ve missed hearing …" at bounding box center [638, 279] width 392 height 130
click at [463, 223] on textarea "we noticed there haven’t been any food logs recently, and we’ve missed hearing …" at bounding box center [638, 279] width 392 height 130
click at [463, 223] on textarea "by the way, we noticed there haven’t been any food logs recently, and we’ve mis…" at bounding box center [638, 279] width 392 height 130
type textarea "By the way, we noticed there haven’t been any food logs recently, and we’ve mis…"
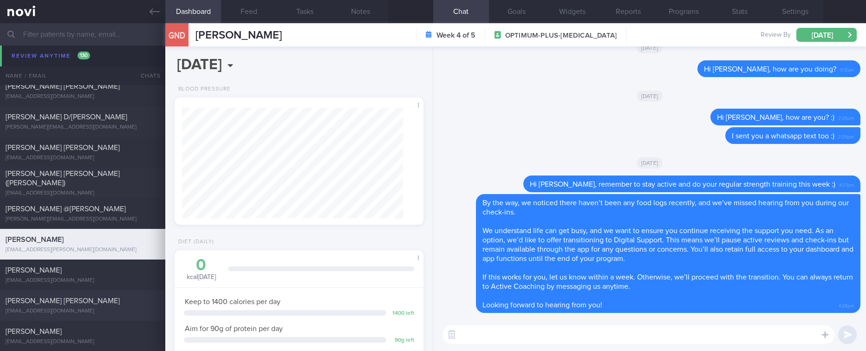
click at [103, 297] on div "RACHEL HO SZE YINN" at bounding box center [82, 300] width 152 height 9
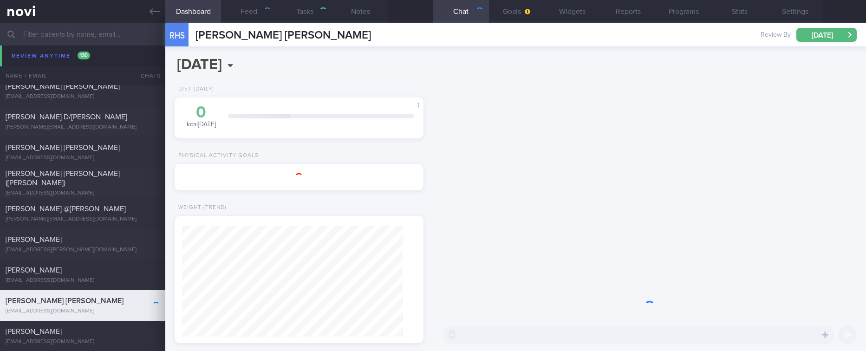
type input "Tracked"
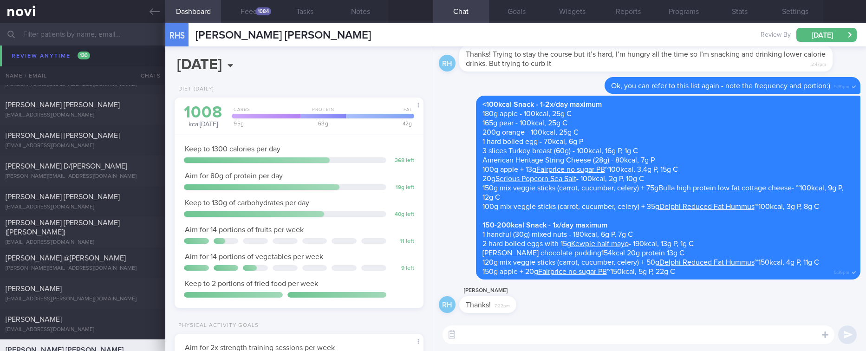
scroll to position [854, 0]
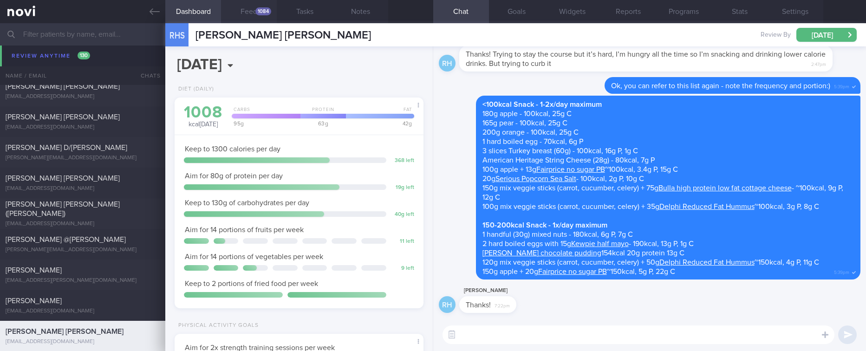
click at [261, 17] on button "Feed 1084" at bounding box center [249, 11] width 56 height 23
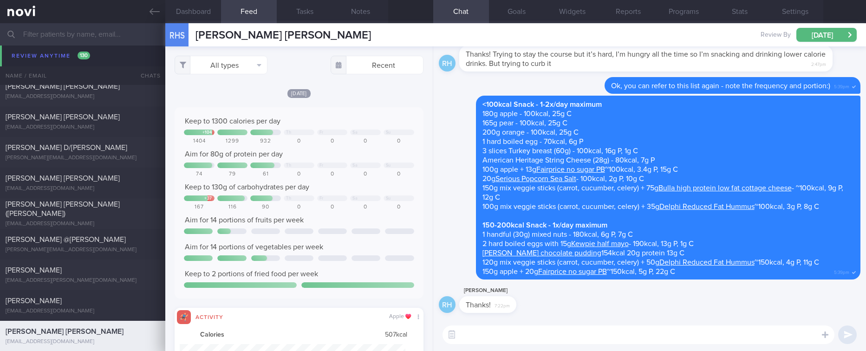
scroll to position [56, 226]
click at [234, 62] on button "All types" at bounding box center [221, 65] width 93 height 19
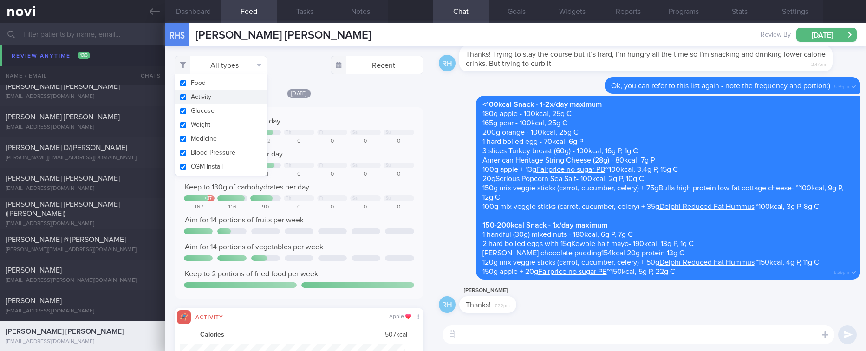
click at [222, 98] on button "Activity" at bounding box center [221, 97] width 92 height 14
click at [311, 106] on div "Today Keep to 1300 calories per day + 104 Th Fr Sa Su 1404 1299 932 0 0 0 0 Aim…" at bounding box center [299, 247] width 248 height 319
checkbox input "false"
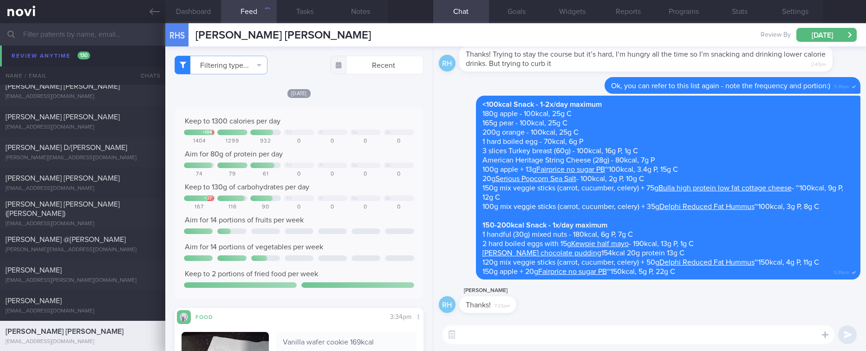
click at [504, 330] on textarea at bounding box center [638, 334] width 392 height 19
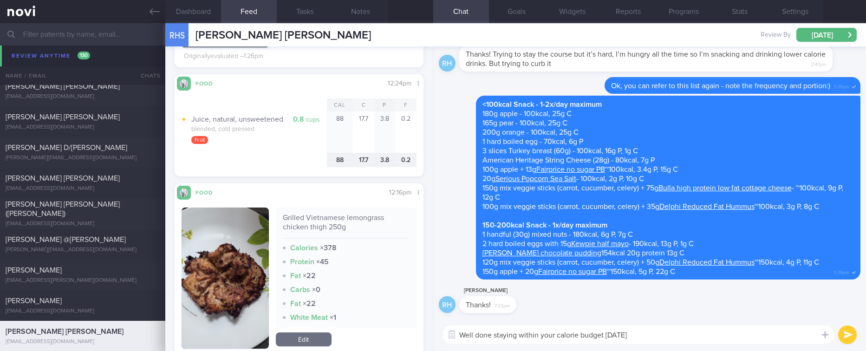
scroll to position [557, 0]
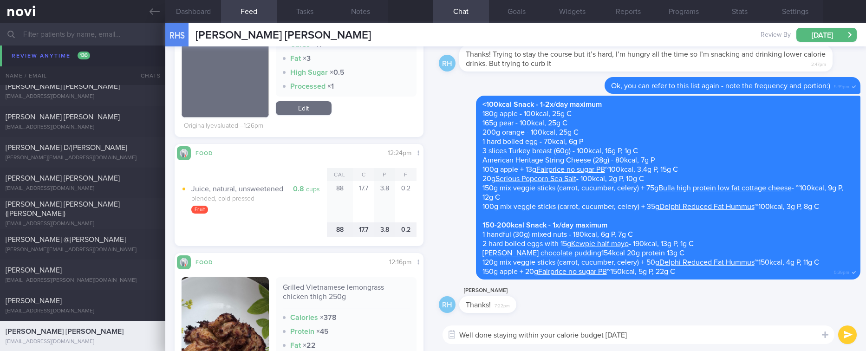
click at [631, 332] on textarea "Well done staying within your calorie budget on Tues" at bounding box center [638, 334] width 392 height 19
click at [630, 332] on textarea "Well done staying within your calorie budget on Tues" at bounding box center [638, 334] width 392 height 19
click at [625, 332] on textarea "Well done staying within your calorie budget on Tues" at bounding box center [638, 334] width 392 height 19
drag, startPoint x: 641, startPoint y: 333, endPoint x: 602, endPoint y: 332, distance: 39.0
click at [602, 332] on textarea "Well done staying within your calorie budget on Tues" at bounding box center [638, 334] width 392 height 19
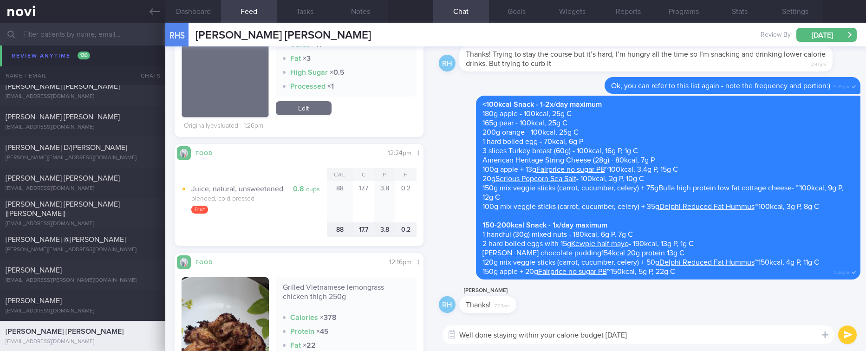
click at [603, 332] on textarea "Well done staying within your calorie budget on Tues" at bounding box center [638, 334] width 392 height 19
drag, startPoint x: 660, startPoint y: 343, endPoint x: 603, endPoint y: 332, distance: 57.6
click at [602, 332] on textarea "Well done staying within your calorie budget on Tues" at bounding box center [638, 334] width 392 height 19
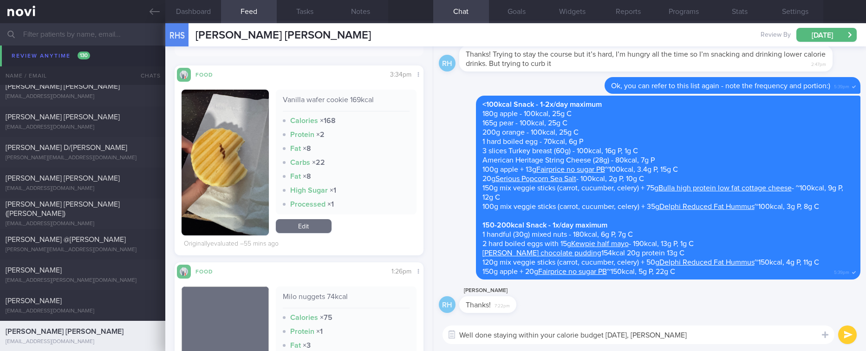
scroll to position [279, 0]
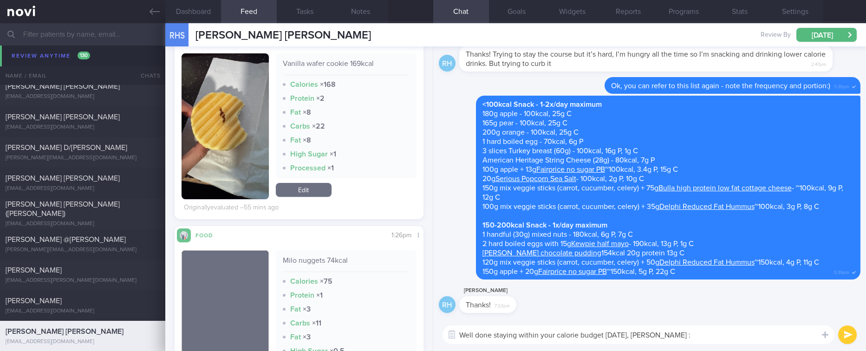
type textarea "Well done staying within your calorie budget yesterday, Rachel :)"
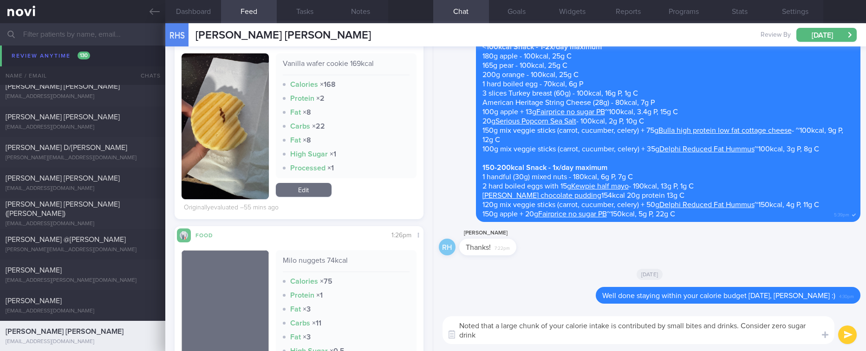
scroll to position [0, 0]
click at [502, 334] on textarea "Noted that a large chunk of your calorie intake is contributed by small bites a…" at bounding box center [638, 330] width 392 height 28
type textarea "Noted that a large chunk of your calorie intake is contributed by small bites a…"
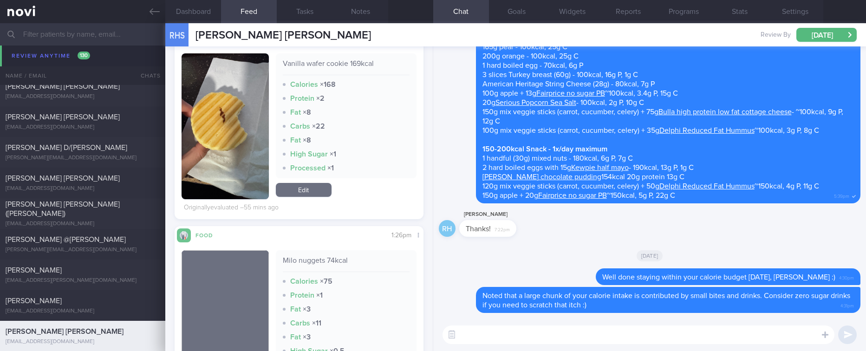
click at [504, 343] on textarea at bounding box center [638, 334] width 392 height 19
type textarea "Do stay active this week and do your regular strength training :)"
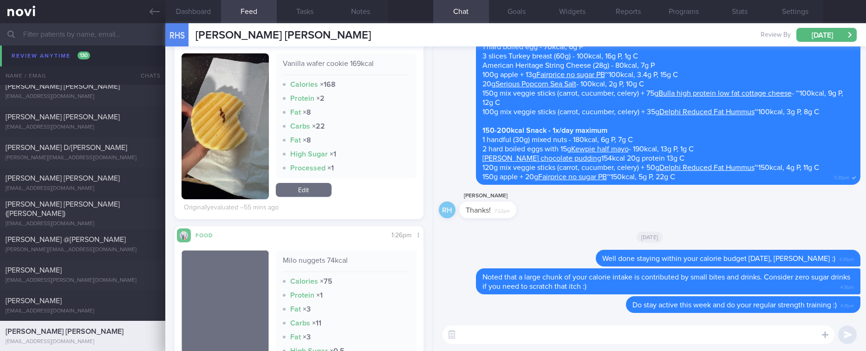
scroll to position [994, 0]
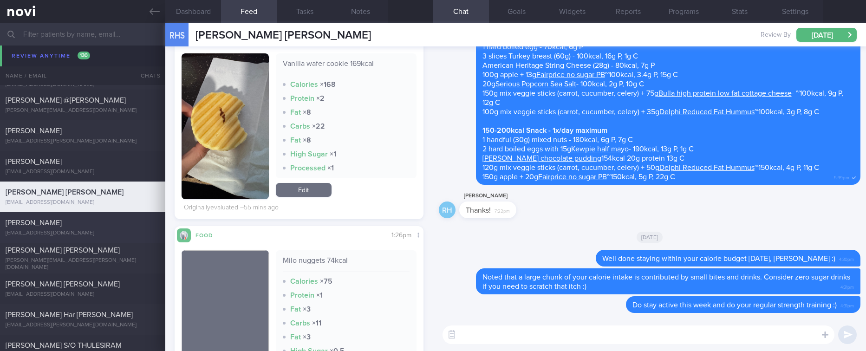
click at [110, 231] on div "mahfudzyasin@gmail.com" at bounding box center [83, 233] width 154 height 7
type input "Tracked. Not compliant to diet. Metformin 500mg BD"
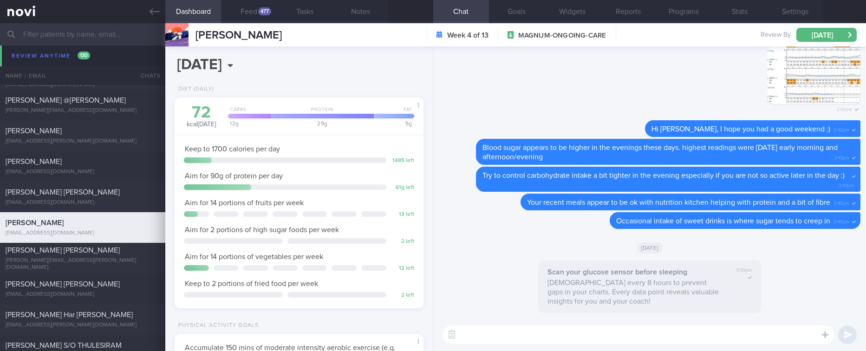
scroll to position [112, 225]
click at [266, 12] on div "477" at bounding box center [264, 11] width 13 height 8
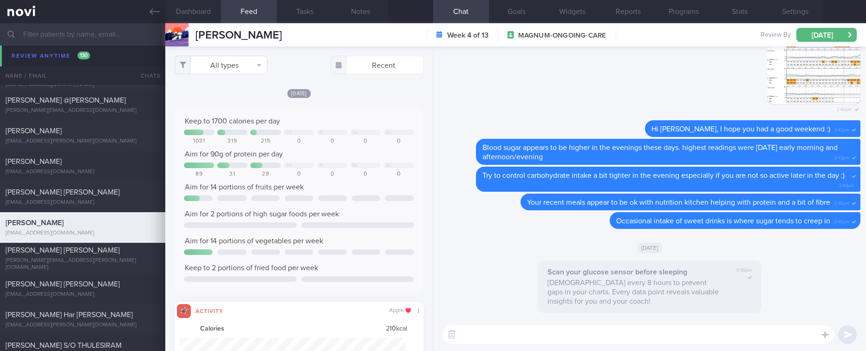
scroll to position [56, 226]
click at [244, 61] on button "All types" at bounding box center [221, 65] width 93 height 19
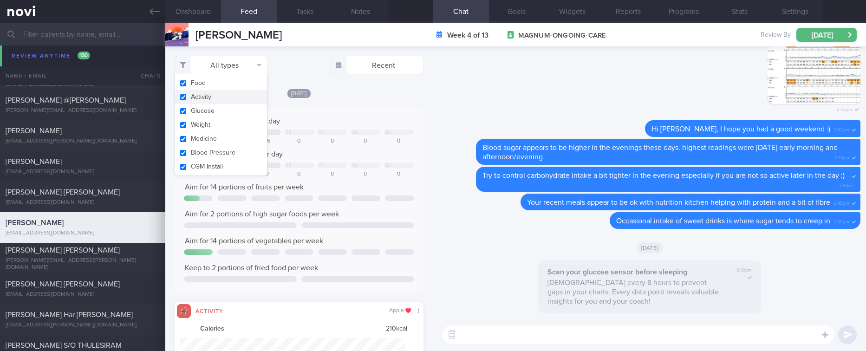
click at [207, 99] on button "Activity" at bounding box center [221, 97] width 92 height 14
click at [319, 117] on div "Keep to 1700 calories per day" at bounding box center [299, 121] width 230 height 9
checkbox input "false"
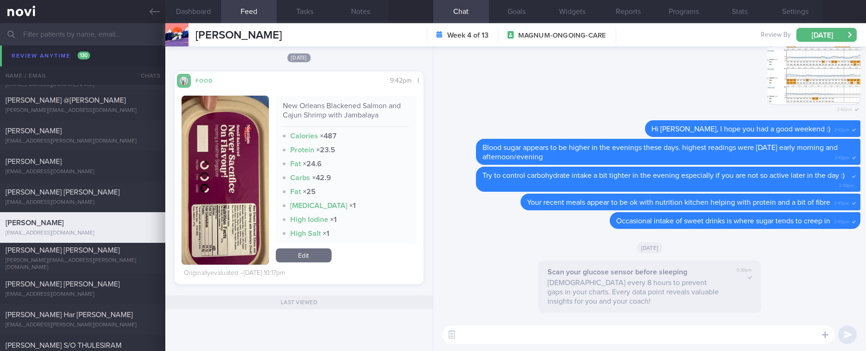
scroll to position [279, 0]
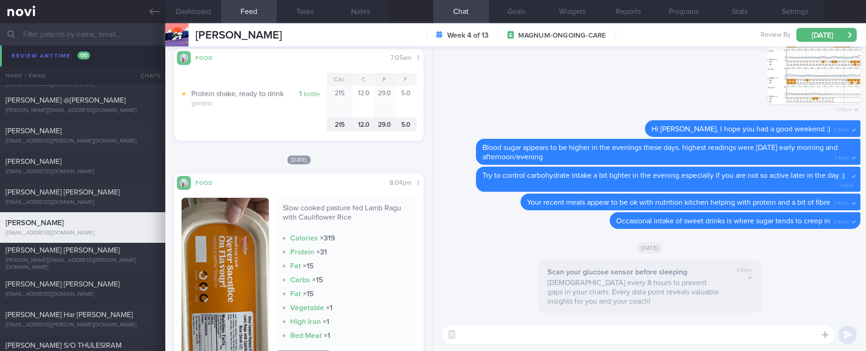
click at [227, 273] on button "button" at bounding box center [225, 282] width 87 height 169
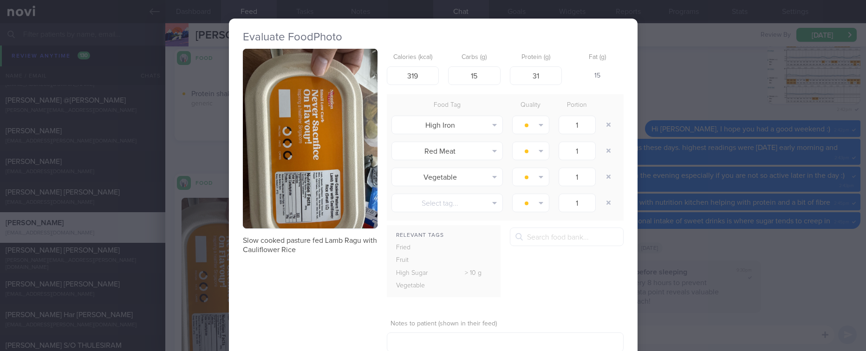
click at [312, 134] on button "button" at bounding box center [310, 139] width 135 height 180
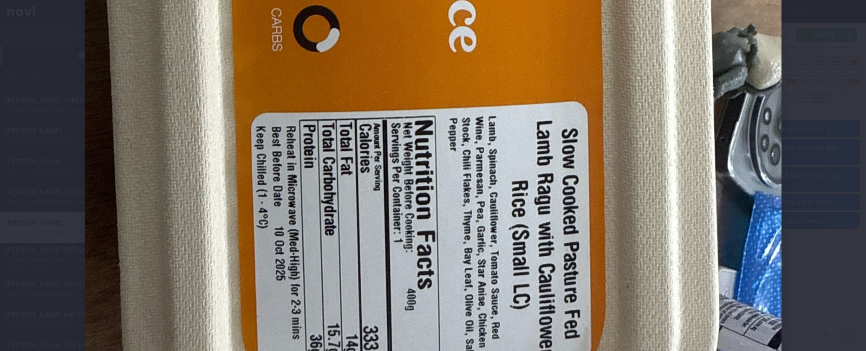
scroll to position [627, 0]
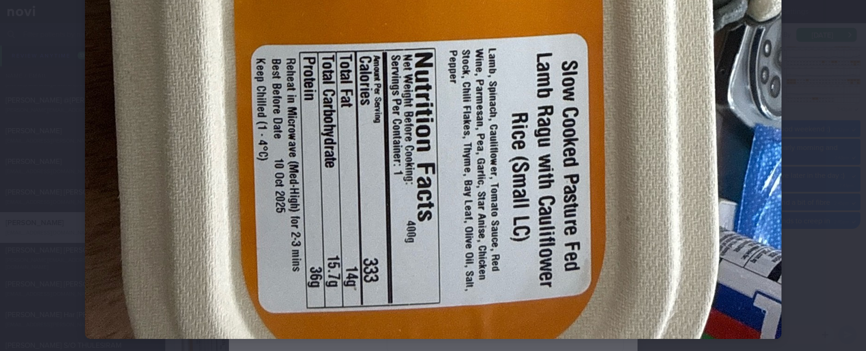
drag, startPoint x: 566, startPoint y: 273, endPoint x: 585, endPoint y: 271, distance: 20.1
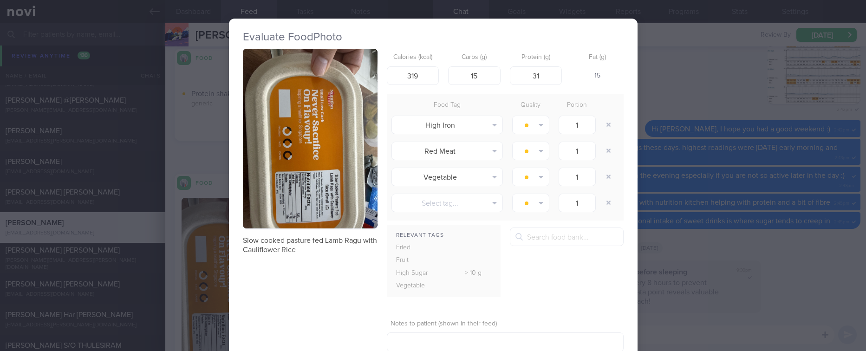
click at [714, 271] on div "Evaluate Food Photo Slow cooked pasture fed Lamb Ragu with Cauliflower Rice Cal…" at bounding box center [433, 175] width 866 height 351
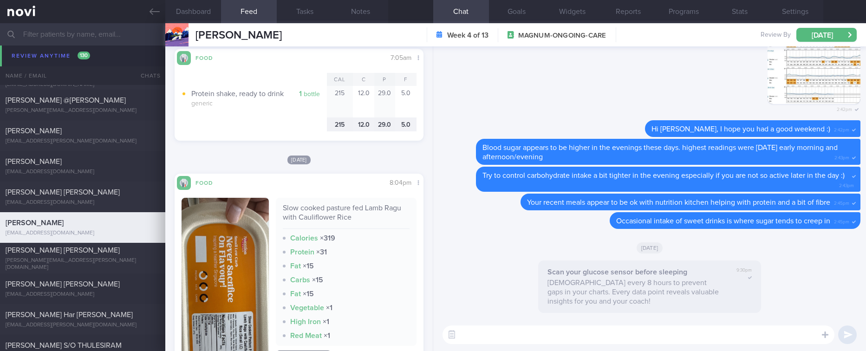
drag, startPoint x: 622, startPoint y: 337, endPoint x: 616, endPoint y: 335, distance: 6.8
click at [621, 337] on textarea at bounding box center [638, 334] width 392 height 19
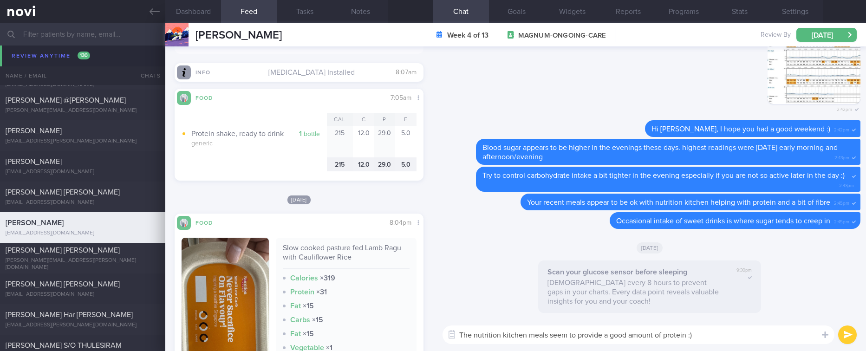
scroll to position [279, 0]
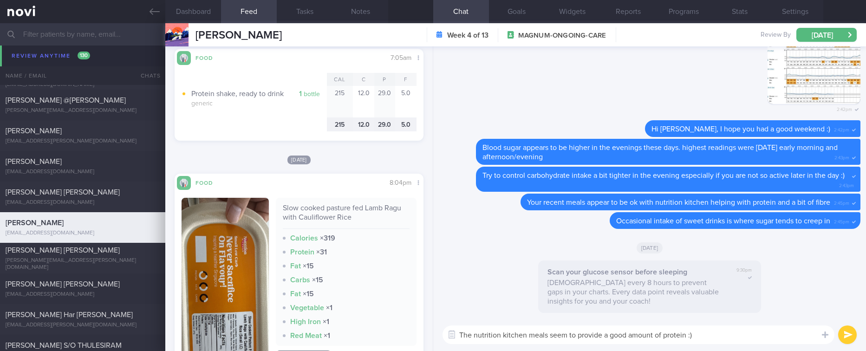
type textarea "The nutrition kitchen meals seem to provide a good amount of protein :)"
click at [239, 240] on img "button" at bounding box center [225, 282] width 87 height 169
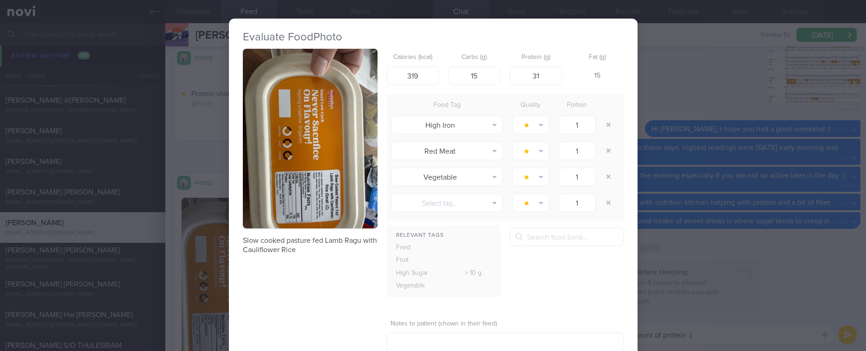
click at [329, 198] on img "button" at bounding box center [310, 139] width 135 height 180
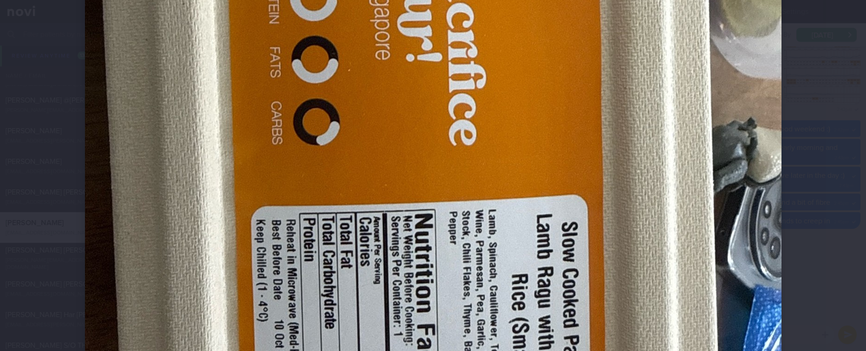
scroll to position [488, 0]
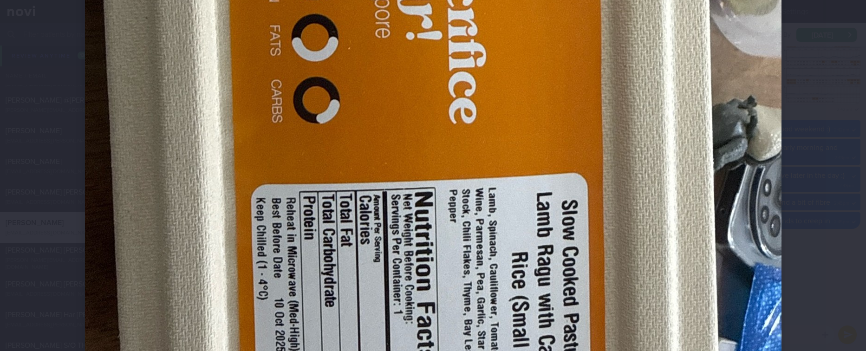
click at [649, 263] on img at bounding box center [433, 14] width 696 height 929
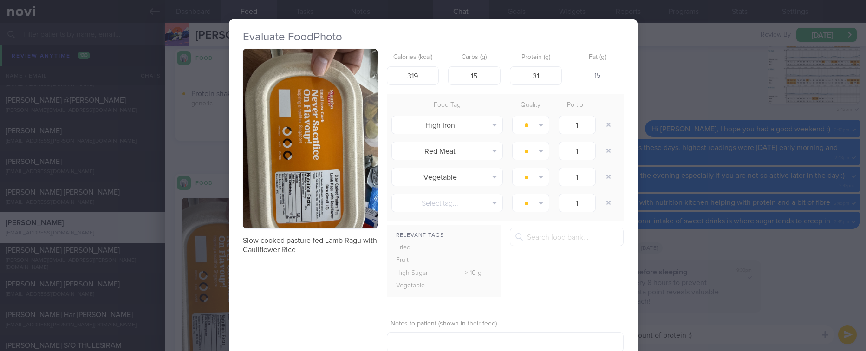
click at [688, 305] on div "Evaluate Food Photo Slow cooked pasture fed Lamb Ragu with Cauliflower Rice Cal…" at bounding box center [433, 175] width 866 height 351
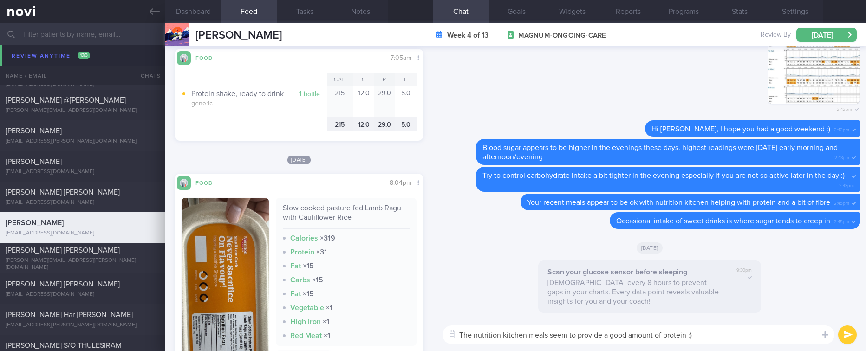
click at [710, 323] on div "The nutrition kitchen meals seem to provide a good amount of protein :) The nut…" at bounding box center [649, 335] width 433 height 33
click at [705, 336] on textarea "The nutrition kitchen meals seem to provide a good amount of protein :)" at bounding box center [638, 334] width 392 height 19
drag, startPoint x: 212, startPoint y: 283, endPoint x: 408, endPoint y: 225, distance: 204.8
click at [213, 283] on button "button" at bounding box center [225, 282] width 87 height 169
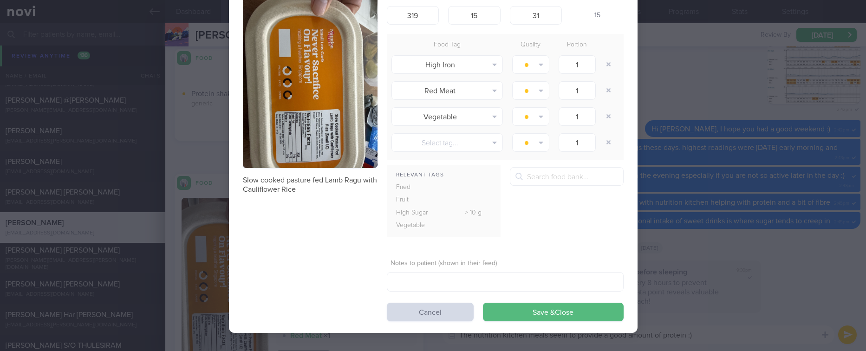
scroll to position [61, 0]
click at [335, 145] on button "button" at bounding box center [310, 78] width 135 height 180
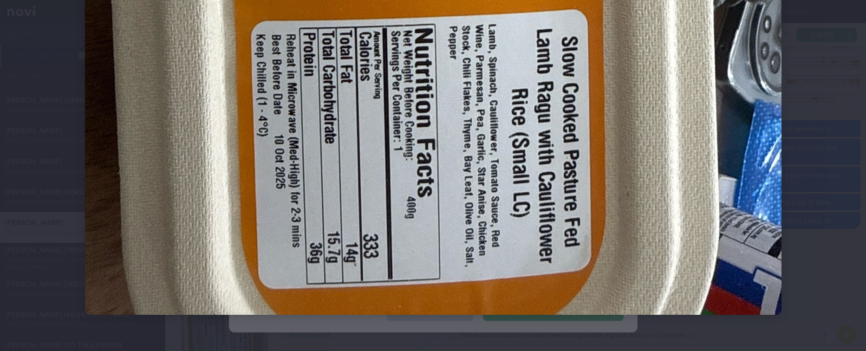
scroll to position [652, 0]
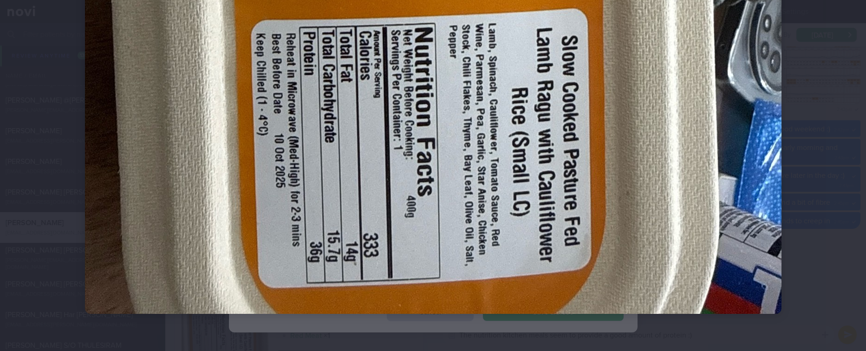
drag, startPoint x: 603, startPoint y: 228, endPoint x: 677, endPoint y: 238, distance: 75.4
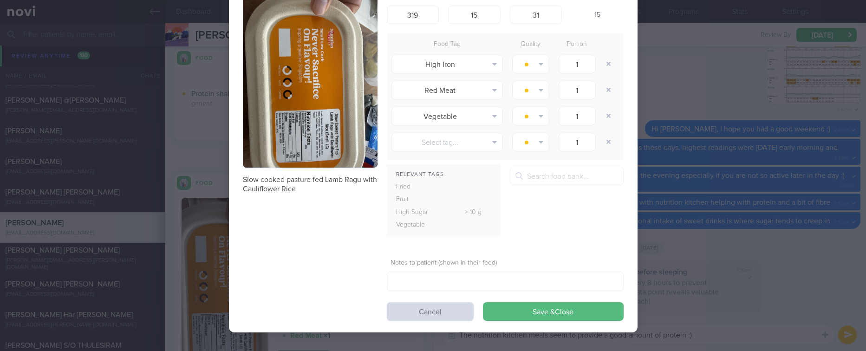
click at [720, 283] on div "Evaluate Food Photo Slow cooked pasture fed Lamb Ragu with Cauliflower Rice Cal…" at bounding box center [433, 175] width 866 height 351
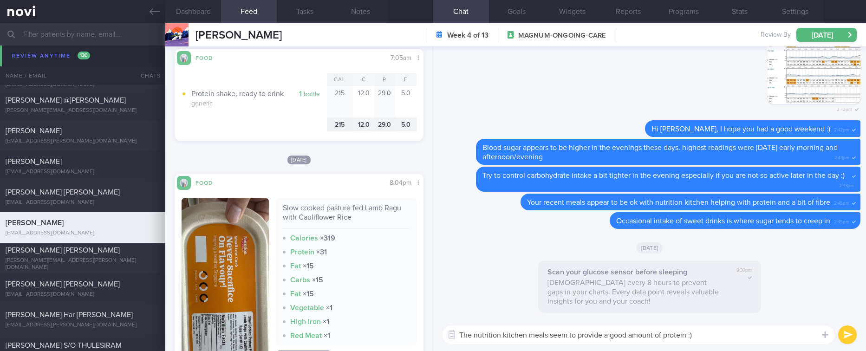
click at [716, 336] on textarea "The nutrition kitchen meals seem to provide a good amount of protein :)" at bounding box center [638, 334] width 392 height 19
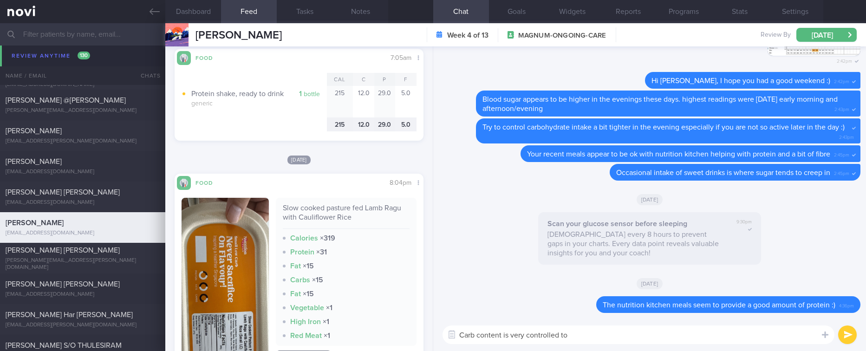
type textarea "Carb content is very controlled too"
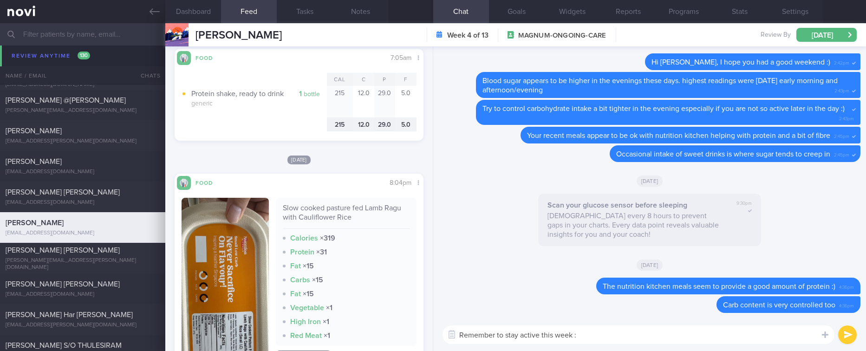
type textarea "Remember to stay active this week :)"
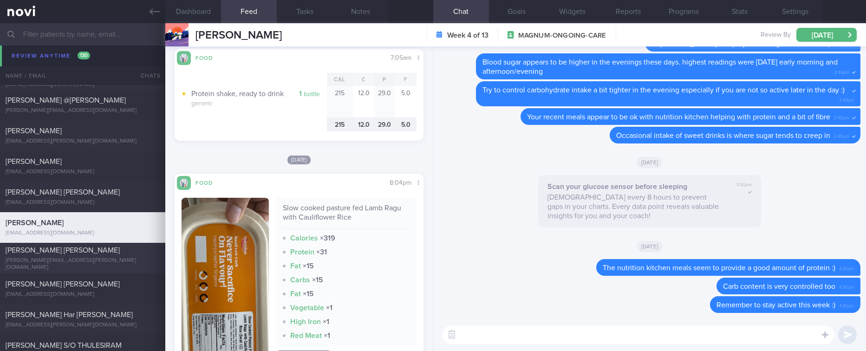
click at [104, 251] on div "Leong Kwai Chen" at bounding box center [82, 250] width 152 height 9
type input "Tracked. Weight maintenance 50kg. Shirley. Now on Buzud"
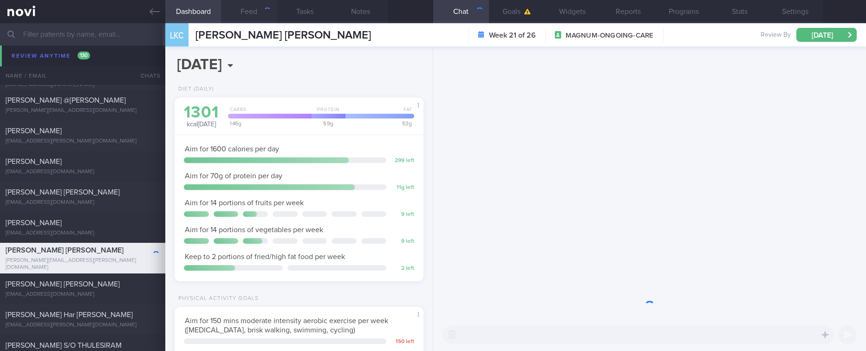
scroll to position [112, 225]
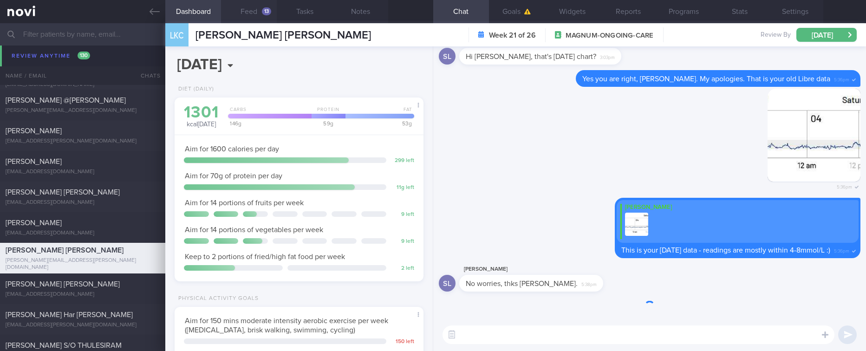
click at [264, 19] on button "Feed 13" at bounding box center [249, 11] width 56 height 23
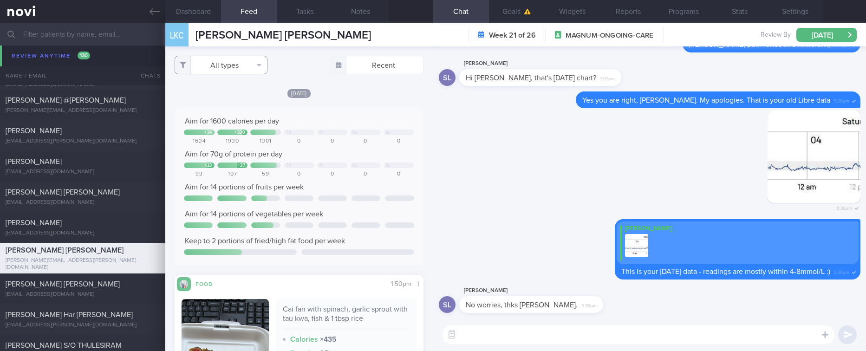
click at [256, 60] on button "All types" at bounding box center [221, 65] width 93 height 19
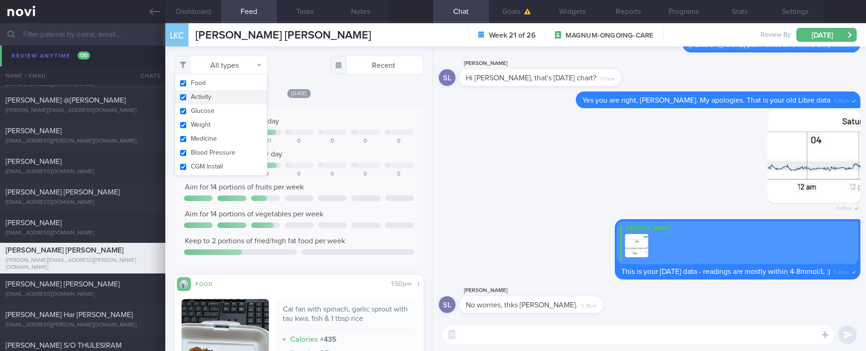
click at [252, 102] on button "Activity" at bounding box center [221, 97] width 92 height 14
checkbox input "false"
click at [327, 130] on div at bounding box center [332, 133] width 31 height 6
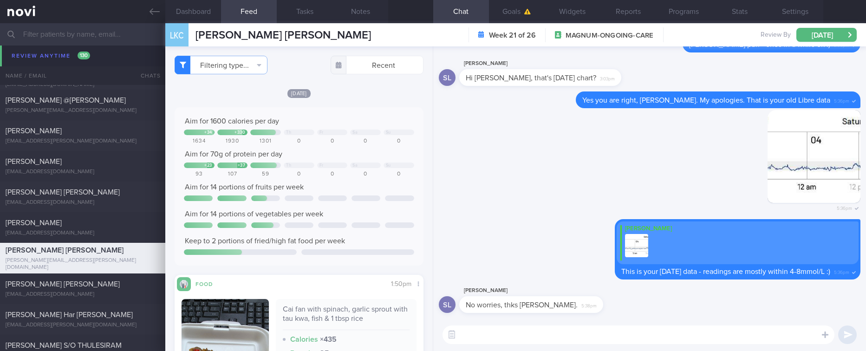
scroll to position [112, 225]
click at [378, 190] on div "Aim for 14 portions of fruits per week" at bounding box center [299, 186] width 230 height 9
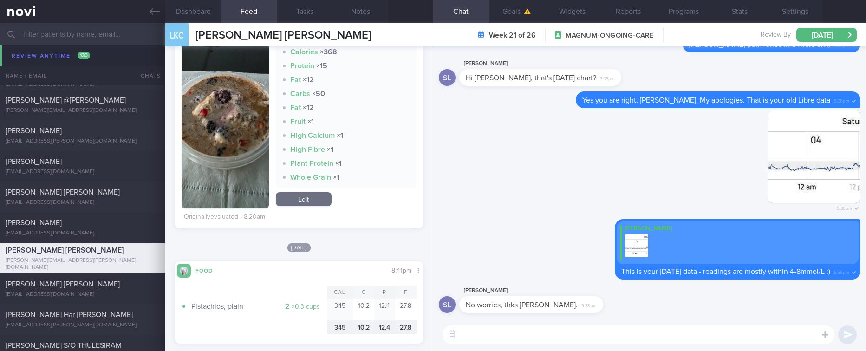
scroll to position [905, 0]
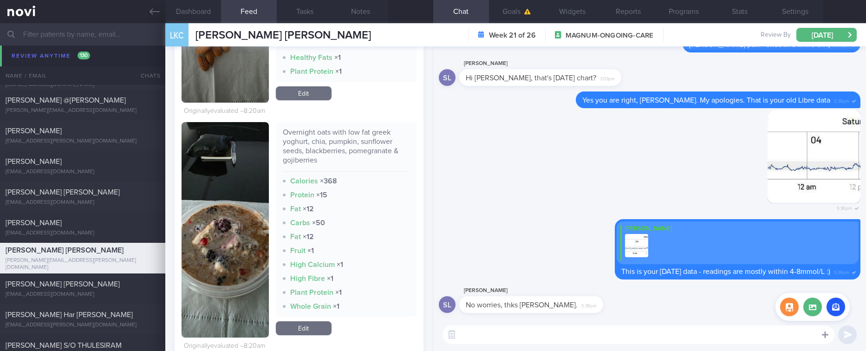
click at [828, 330] on div at bounding box center [825, 334] width 17 height 18
click at [819, 306] on label at bounding box center [812, 307] width 19 height 19
click at [0, 0] on input "file" at bounding box center [0, 0] width 0 height 0
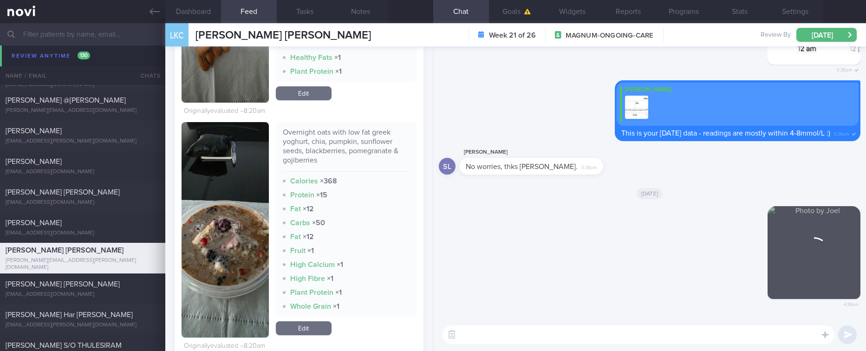
click at [529, 329] on textarea at bounding box center [638, 334] width 392 height 19
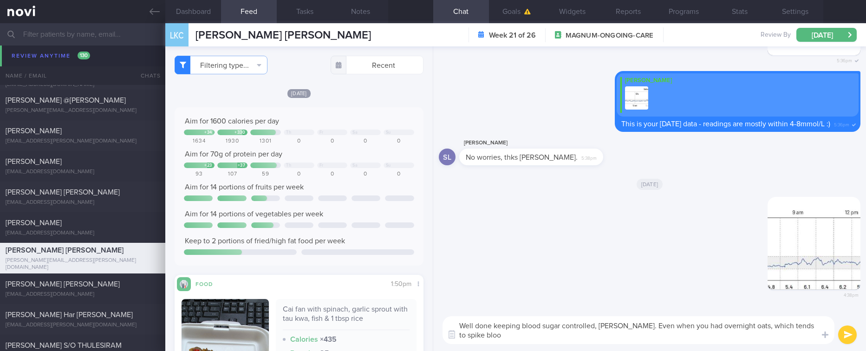
scroll to position [0, 0]
click at [374, 14] on button "Notes" at bounding box center [360, 11] width 56 height 23
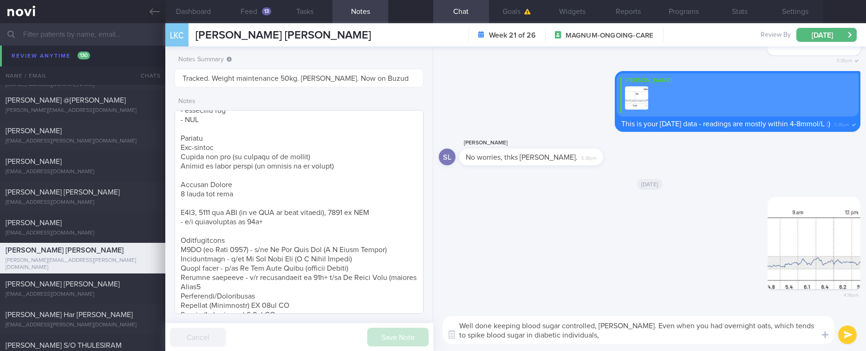
scroll to position [209, 0]
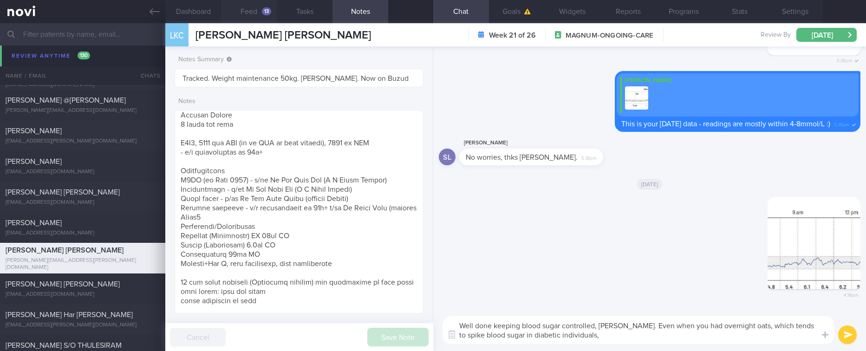
click at [242, 14] on button "Feed 13" at bounding box center [249, 11] width 56 height 23
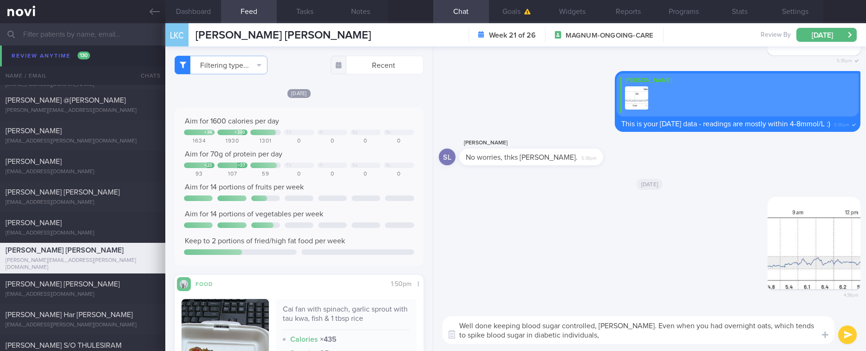
click at [589, 339] on textarea "Well done keeping blood sugar controlled, Shirley. Even when you had overnight …" at bounding box center [638, 330] width 392 height 28
type textarea "Well done keeping blood sugar controlled, Shirley. Even when you had overnight …"
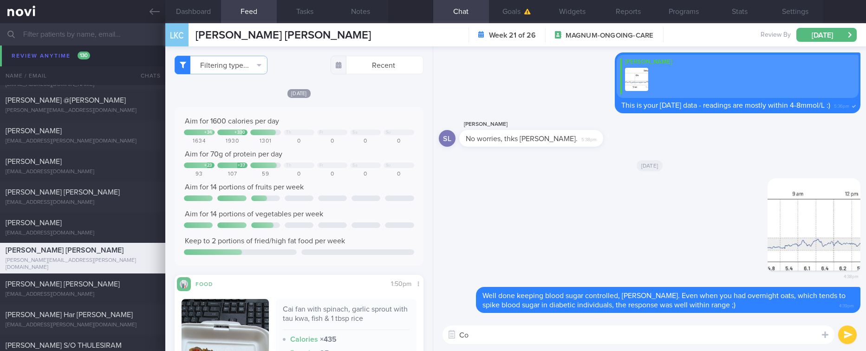
type textarea "C"
type textarea "Keep up the consistency :)"
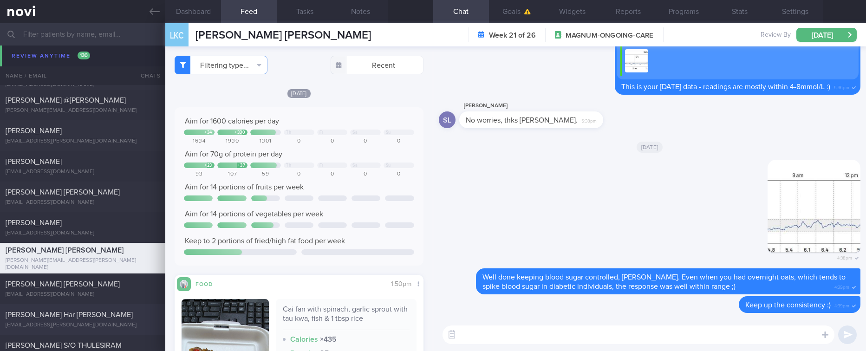
scroll to position [1063, 0]
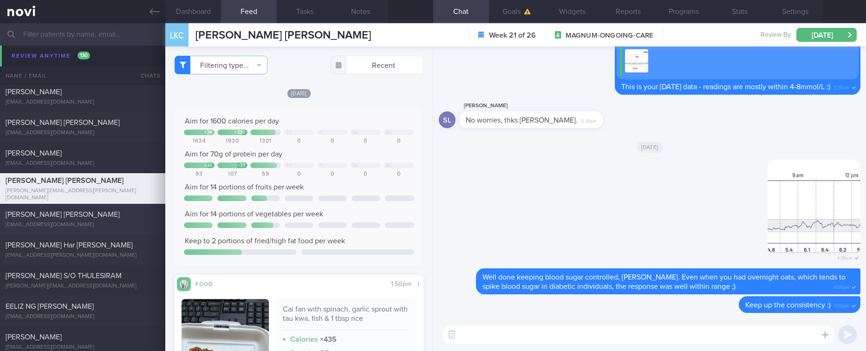
click at [104, 218] on div "ANGELINA ONG YIN FONG" at bounding box center [82, 214] width 152 height 9
type input "tracked"
type textarea "48F Dyslipidemia Hepatic steatosis Simvastatin 10mg ON Mounjaro sedentary"
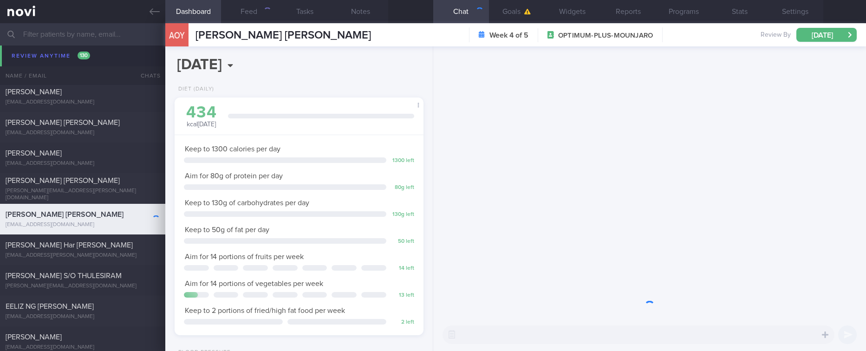
scroll to position [124, 221]
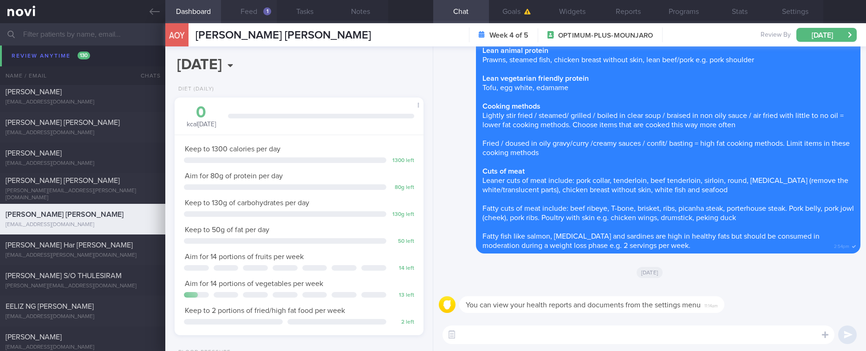
click at [260, 9] on button "Feed 1" at bounding box center [249, 11] width 56 height 23
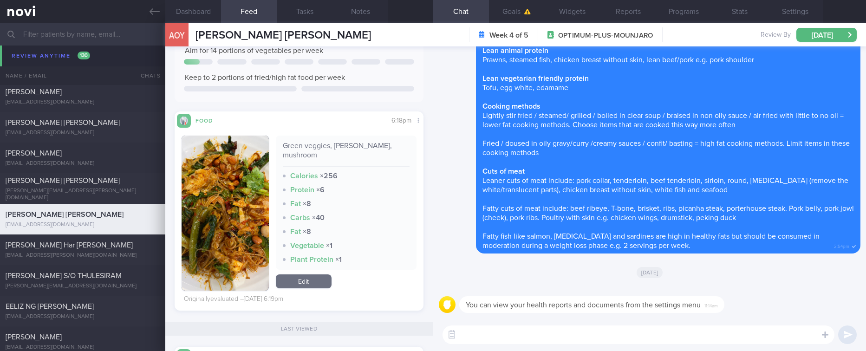
scroll to position [209, 0]
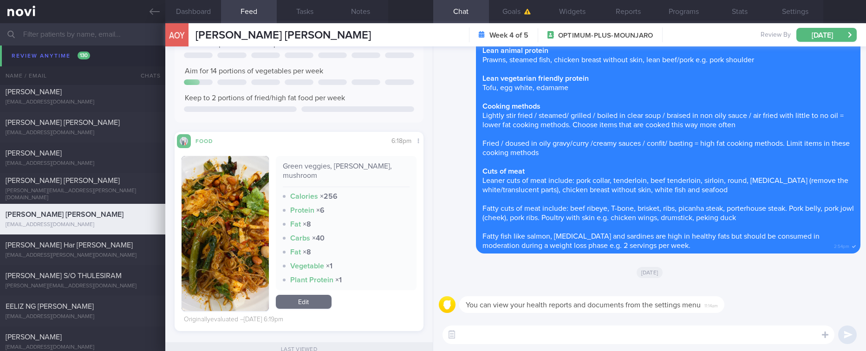
click at [565, 327] on textarea at bounding box center [638, 334] width 392 height 19
type textarea "J"
type textarea "Hi Angelina, remember to log your meals regularly to make the most out of the p…"
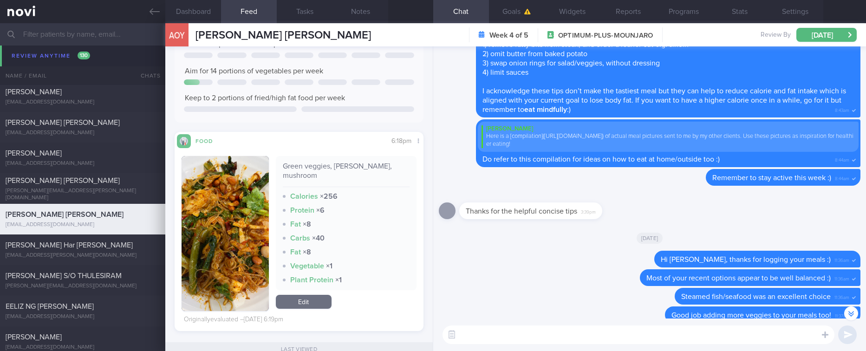
scroll to position [-766, 0]
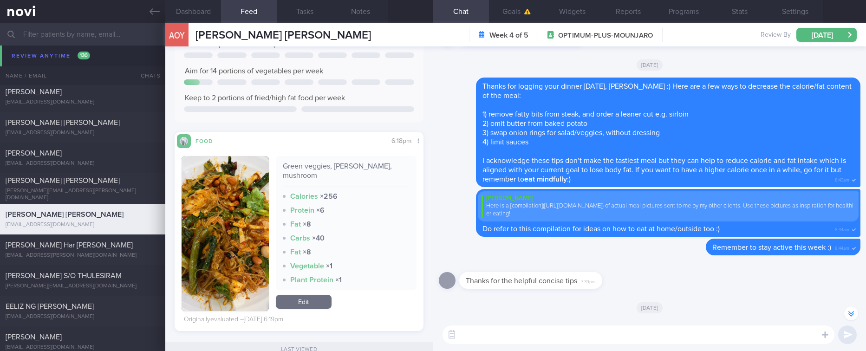
click at [572, 341] on textarea at bounding box center [638, 334] width 392 height 19
paste textarea "The purpose of logging your meals is to: 1) Increase your awareness of what you…"
type textarea "The purpose of logging your meals is to: 1) Increase your awareness of what you…"
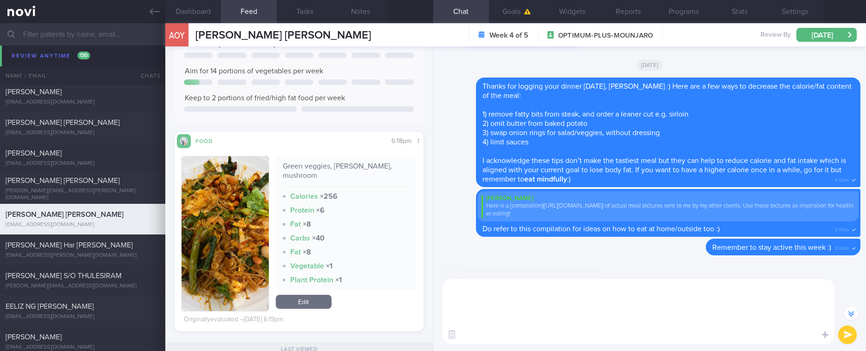
scroll to position [0, 0]
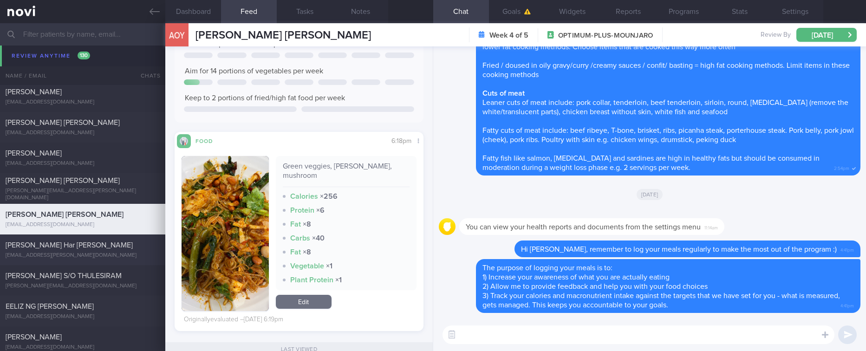
click at [97, 246] on div "Wendy Har Chun Jing" at bounding box center [82, 245] width 152 height 9
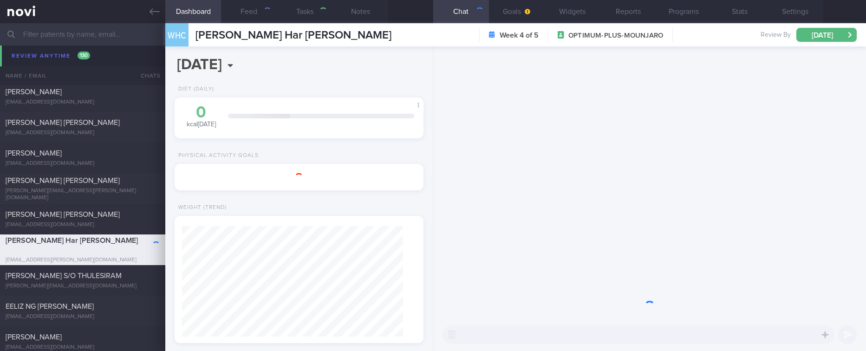
type textarea "43F Dyslipidemia PCOS Ovarian cyst s/p cystectomy Mounjrao run 10km every other…"
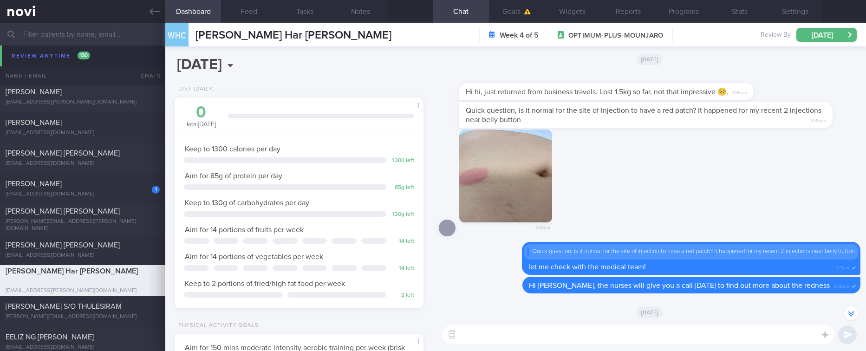
scroll to position [-348, 0]
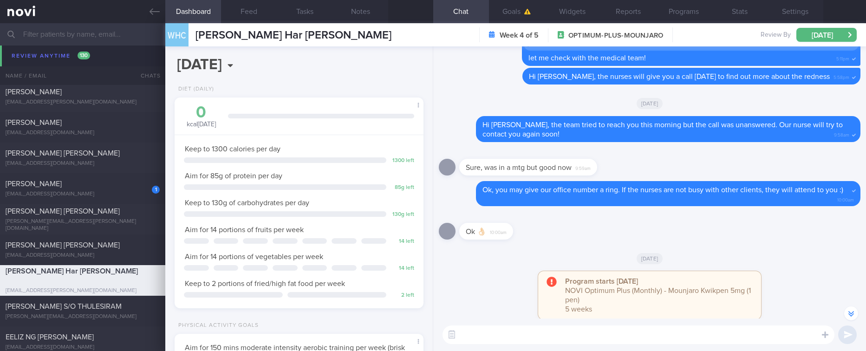
click at [636, 341] on textarea at bounding box center [638, 334] width 392 height 19
paste textarea "Hi, we noticed there haven’t been any food logs recently, and we’ve missed hear…"
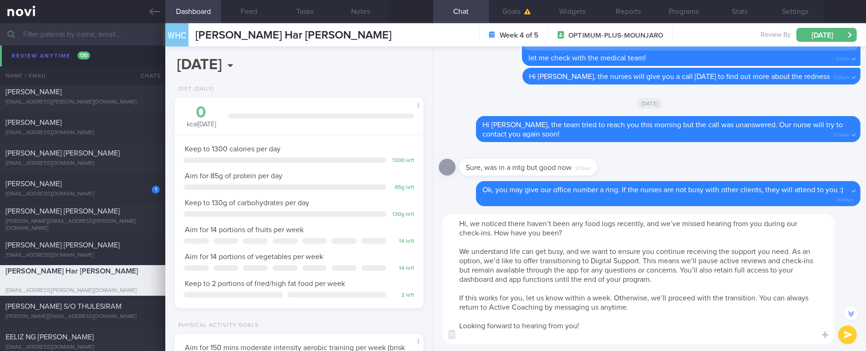
click at [465, 226] on textarea "Hi, we noticed there haven’t been any food logs recently, and we’ve missed hear…" at bounding box center [638, 279] width 392 height 130
type textarea "Hi Wendy, we noticed there haven’t been any food logs recently, and we’ve misse…"
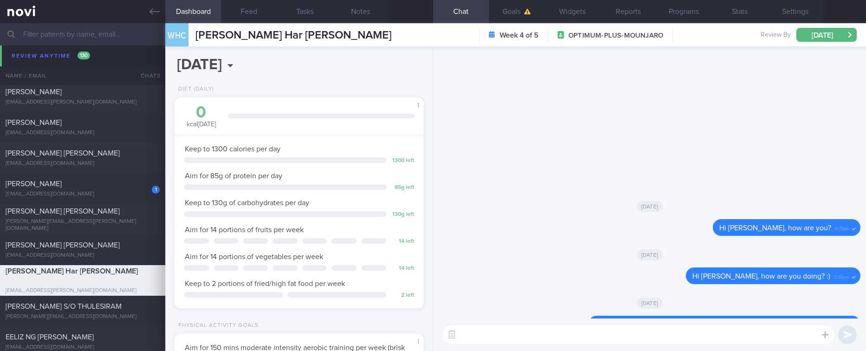
scroll to position [0, 0]
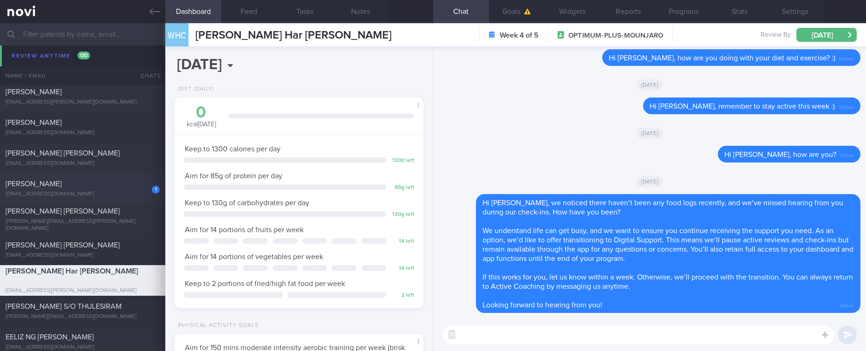
click at [98, 186] on div "Mahfudz Bin Mohd Yasin" at bounding box center [82, 183] width 152 height 9
type input "Tracked. Not compliant to diet. Metformin 500mg BD"
type textarea "39 year old Gentleman (Magnum 3 months Premier) Ops WFO Metformin 500mg BD HbA1…"
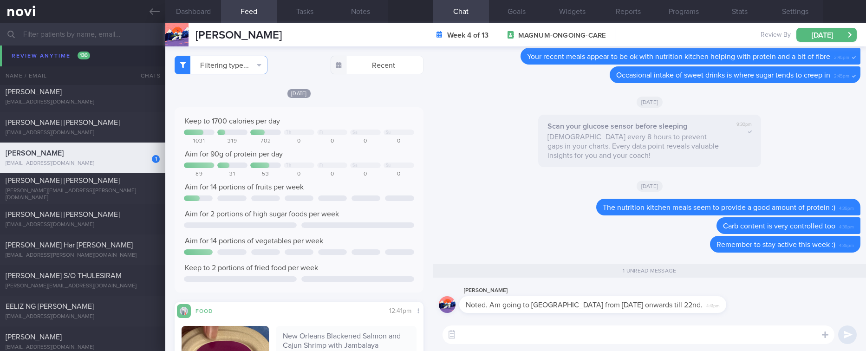
scroll to position [1033, 0]
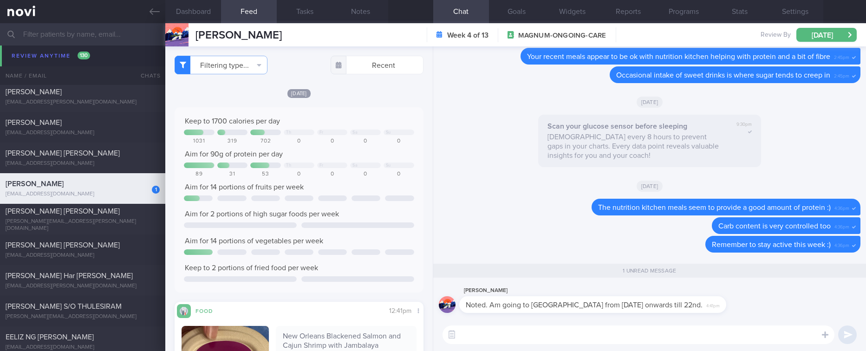
click at [661, 321] on div "​ ​" at bounding box center [649, 335] width 433 height 33
click at [625, 329] on textarea at bounding box center [638, 334] width 392 height 19
click at [699, 327] on textarea at bounding box center [638, 334] width 392 height 19
type textarea "Ok, is this for work? :)"
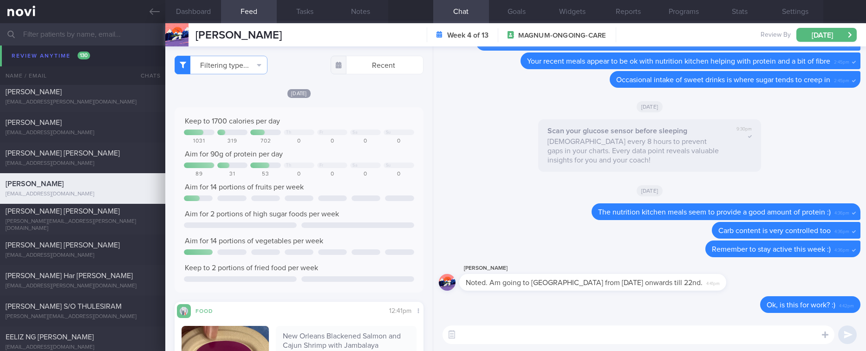
click at [632, 331] on textarea at bounding box center [638, 334] width 392 height 19
click at [512, 332] on textarea "Do eat mindfully and keep steps high during your trip :)" at bounding box center [638, 334] width 392 height 19
type textarea "Do eat mindfully, avoid liquid calories/sugar and keep steps high during your t…"
click at [839, 336] on button "submit" at bounding box center [847, 334] width 19 height 19
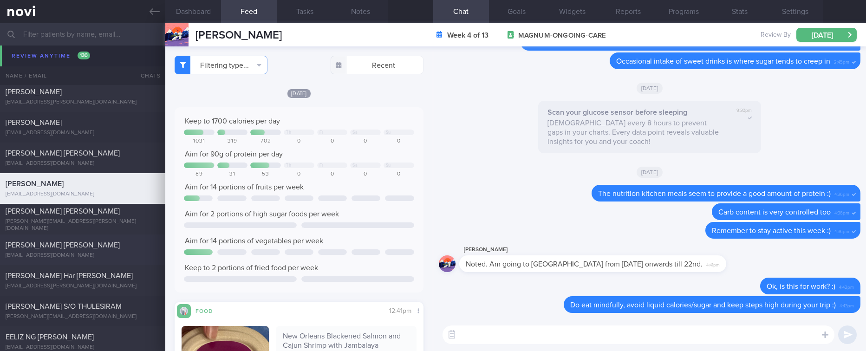
click at [128, 249] on div "ANGELINA ONG YIN FONG" at bounding box center [82, 245] width 152 height 9
click at [113, 319] on div "gururaj.thulesiram@gmail.com" at bounding box center [83, 316] width 154 height 7
type input "Tracked"
type textarea "NRIC: S8204858H Name: GURURAJ S/O THULESIRAM Gender: Male DOB: 7 Feb 1982 Age: …"
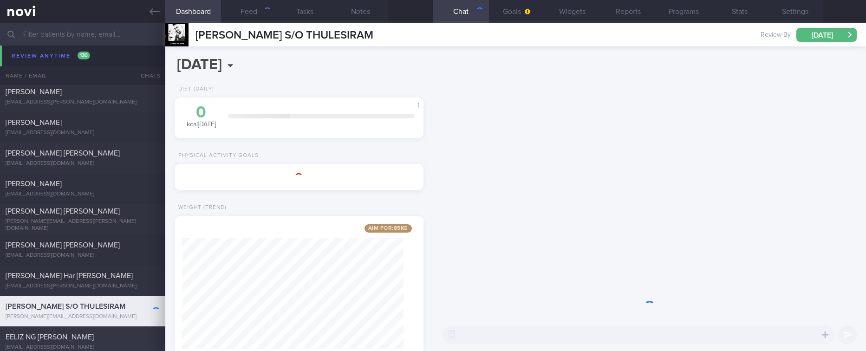
scroll to position [1172, 0]
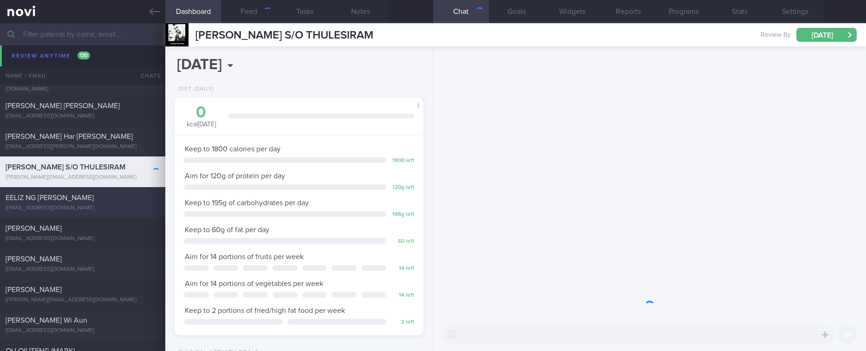
click at [100, 202] on div "EELIZ NG HUI PENG" at bounding box center [82, 197] width 152 height 9
type input "tracked."
type textarea "Ms EELIZ NG HUI PENG S1697618J 10 Dec 1965 eelizng@wdsdesign.sg +6597966927 59 …"
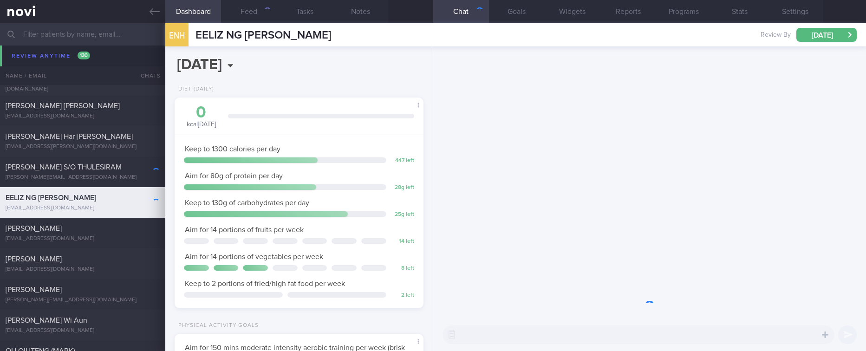
scroll to position [124, 221]
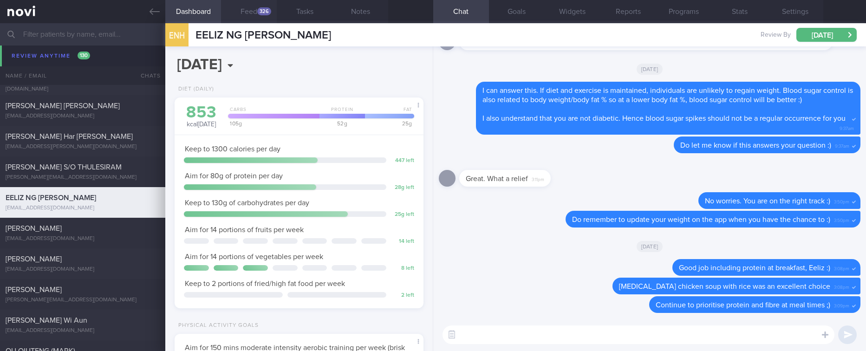
click at [259, 12] on div "326" at bounding box center [264, 11] width 14 height 8
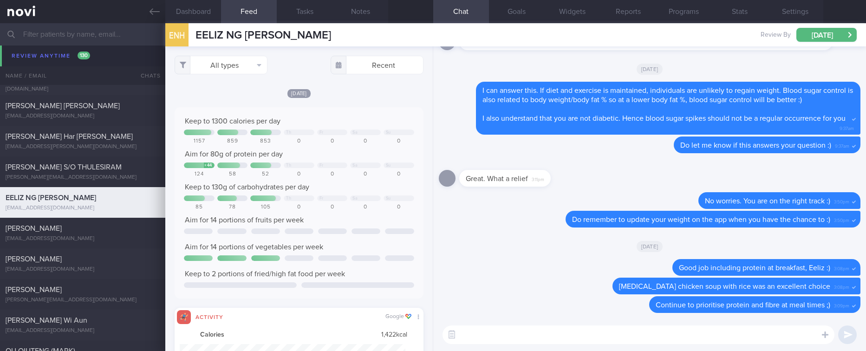
scroll to position [56, 226]
click at [244, 64] on button "All types" at bounding box center [221, 65] width 93 height 19
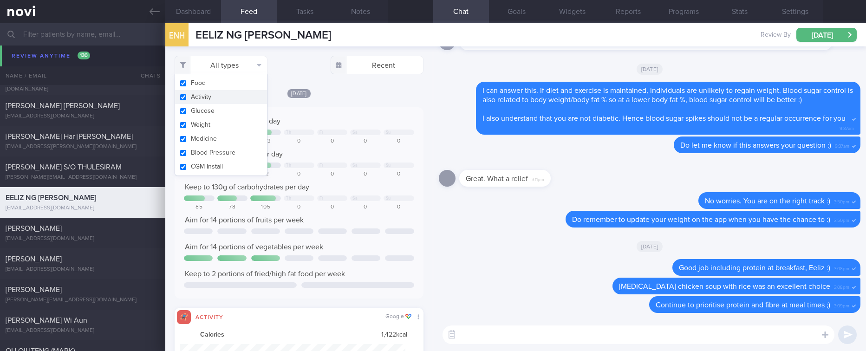
click at [235, 91] on button "Activity" at bounding box center [221, 97] width 92 height 14
click at [303, 119] on div "Keep to 1300 calories per day" at bounding box center [299, 121] width 230 height 9
checkbox input "false"
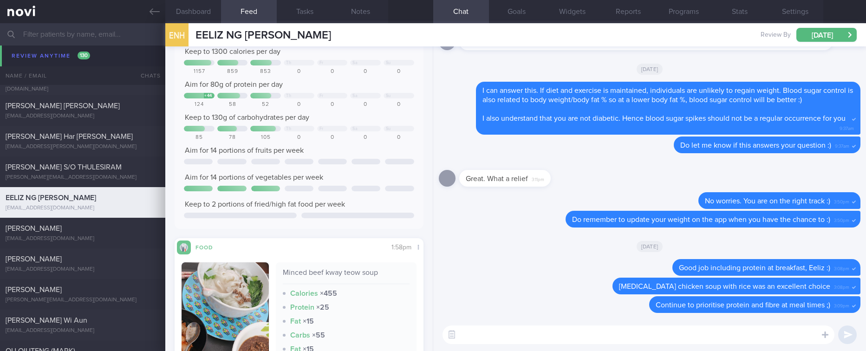
click at [485, 333] on textarea at bounding box center [638, 334] width 392 height 19
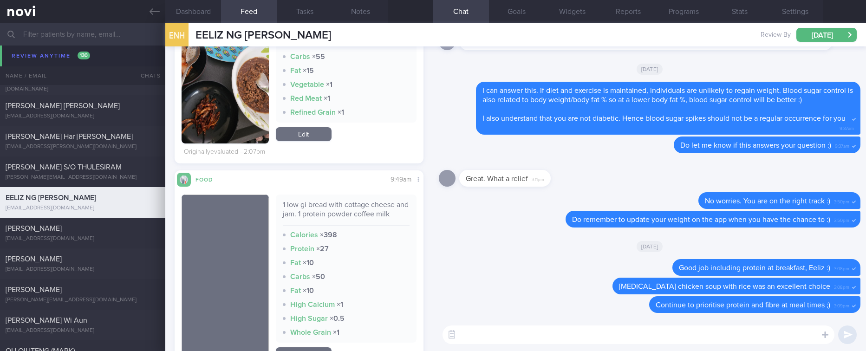
click at [470, 330] on textarea at bounding box center [638, 334] width 392 height 19
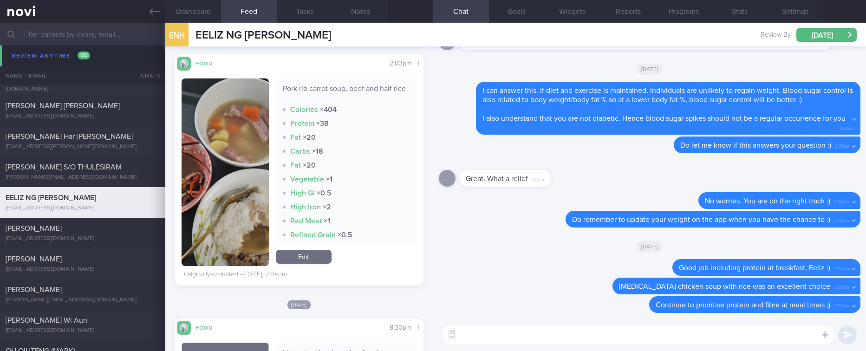
scroll to position [975, 0]
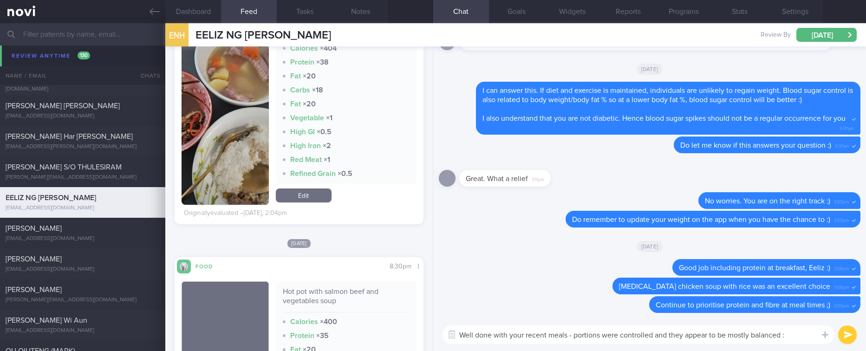
type textarea "Well done with your recent meals - portions were controlled and they appear to …"
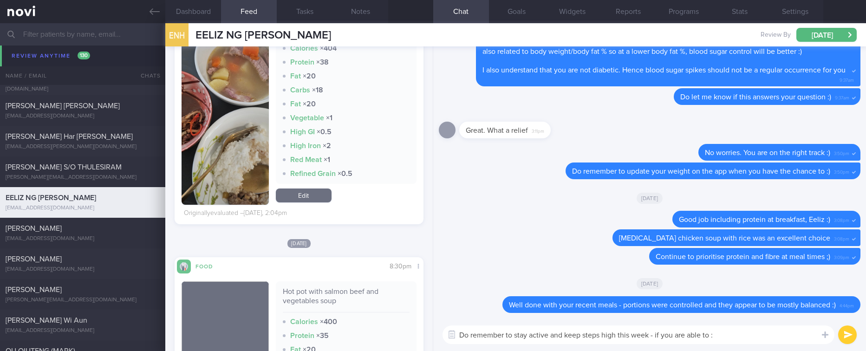
type textarea "Do remember to stay active and keep steps high this week - if you are able to :)"
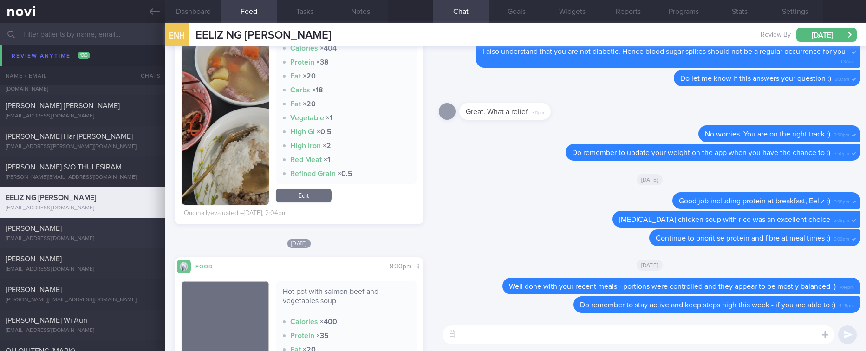
click at [103, 239] on div "kk0510mas@gmail.com" at bounding box center [83, 238] width 154 height 7
type input "tracked. lacto vegetarian"
type textarea "Mr Kamlesh Kumar S2680581C 04 June 2024 24 Feb 1953 Co-Trimoxazole kk0510mas@gm…"
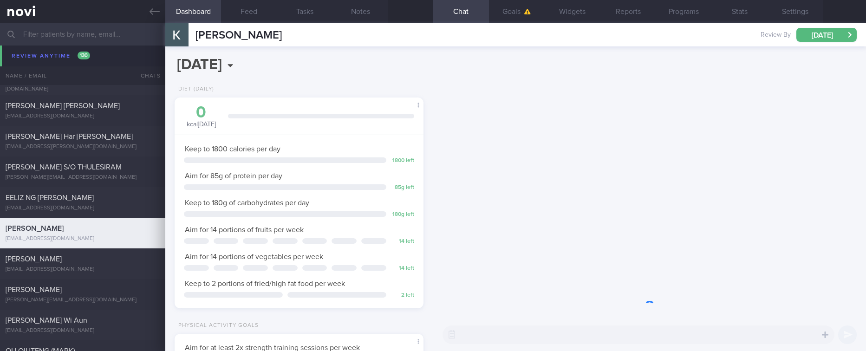
scroll to position [112, 225]
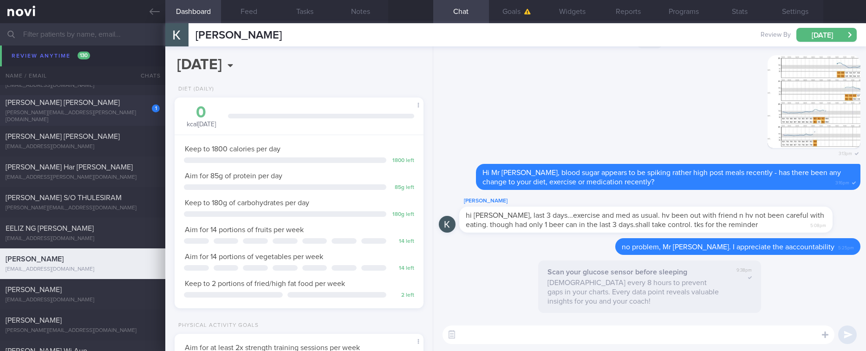
click at [108, 107] on div "Leong Kwai Chen" at bounding box center [82, 102] width 152 height 9
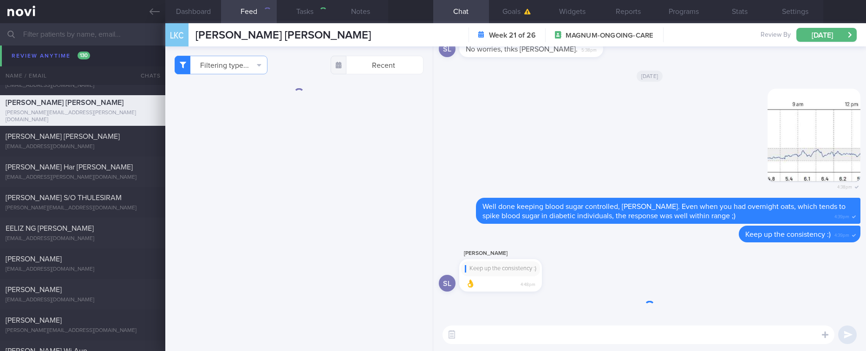
type input "Tracked. Weight maintenance 50kg. Shirley. Now on Buzud"
type textarea "Mdm Leong Kwai Chen S1287999G 21 August 2024 7 Aug 1958 shirley.leong@biocare.c…"
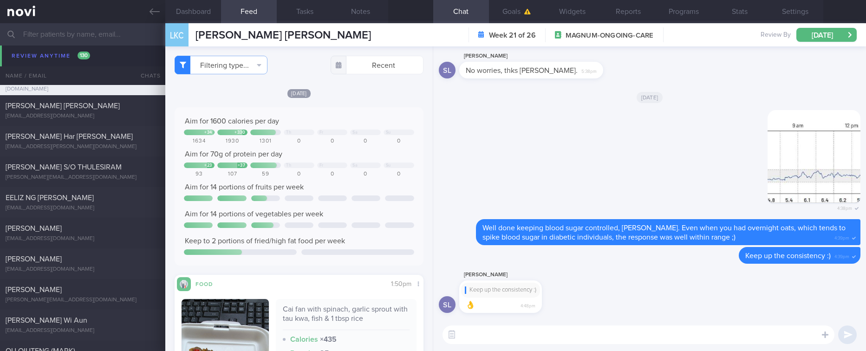
scroll to position [1141, 0]
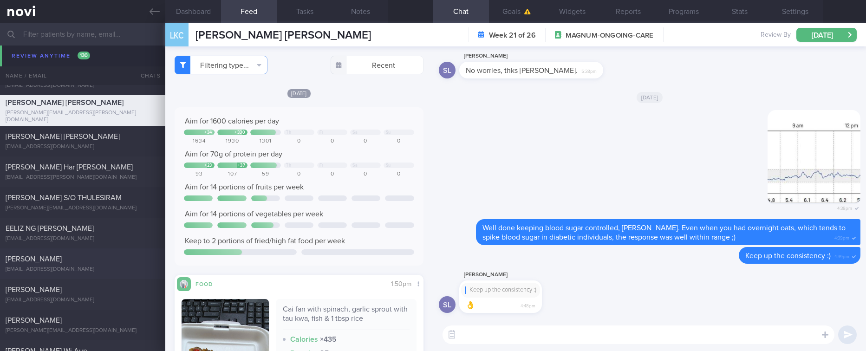
click at [117, 268] on div "kk0510mas@gmail.com" at bounding box center [83, 269] width 154 height 7
type input "tracked. lacto vegetarian"
type textarea "Mr Kamlesh Kumar S2680581C 04 June 2024 24 Feb 1953 Co-Trimoxazole kk0510mas@gm…"
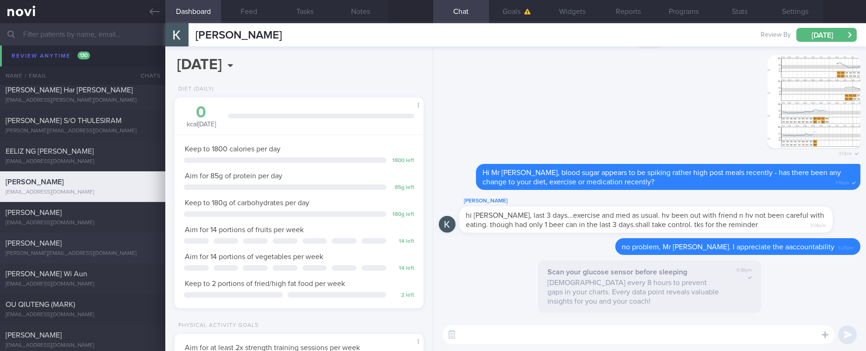
scroll to position [1281, 0]
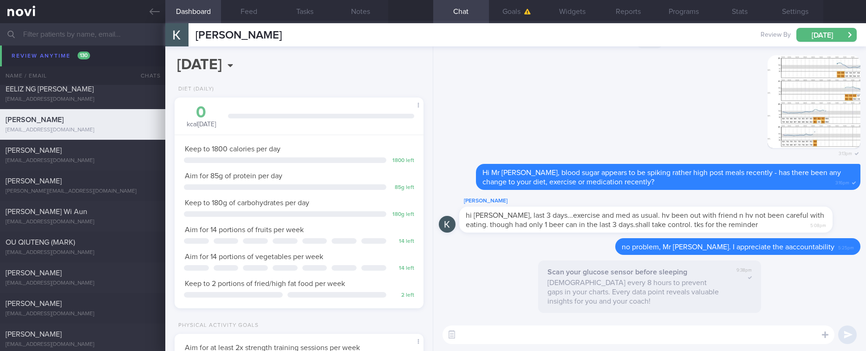
click at [530, 330] on textarea at bounding box center [638, 334] width 392 height 19
type textarea "HI Mr Kamlesh, do continue to stay active this week :)"
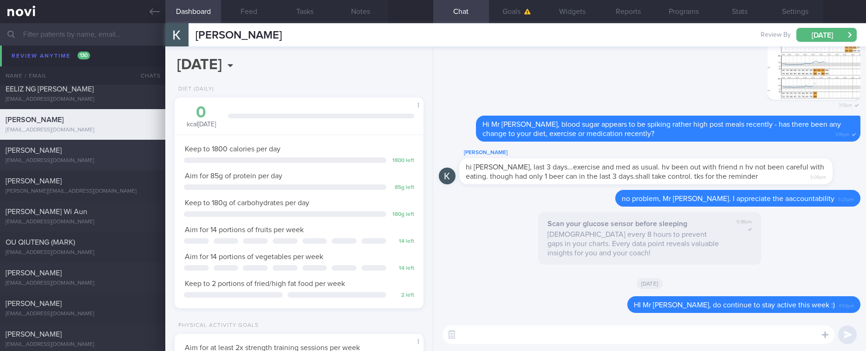
click at [107, 144] on div "SKYLAR TEO MAN LING skylarteoml@gmail.com Mon, 13 Oct 3 days ago tracked" at bounding box center [433, 155] width 866 height 31
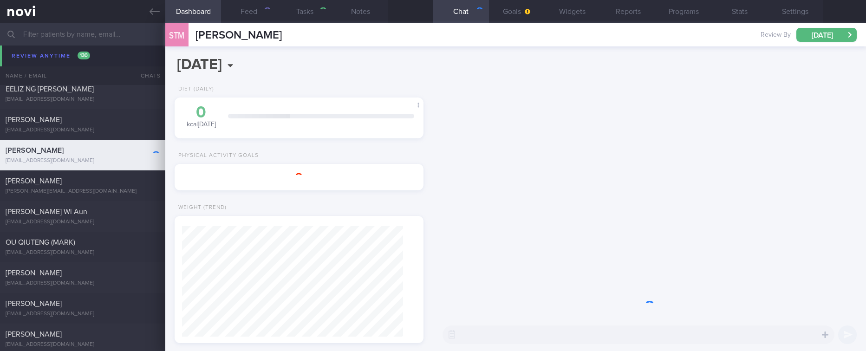
type input "tracked"
type textarea "Mounjaro Condo gym - not using Step count 7-8K/day Apple Watch"
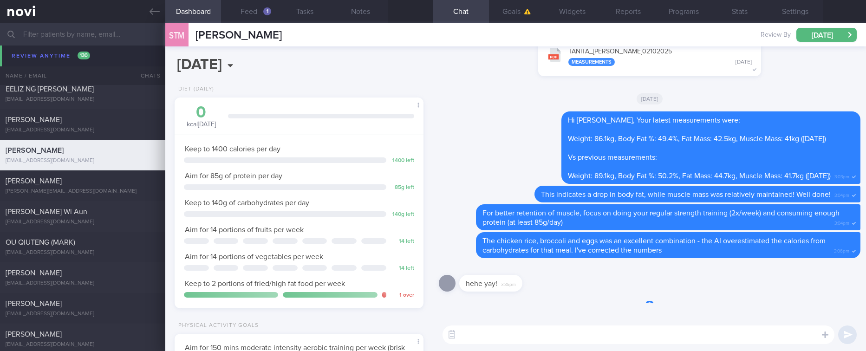
scroll to position [124, 221]
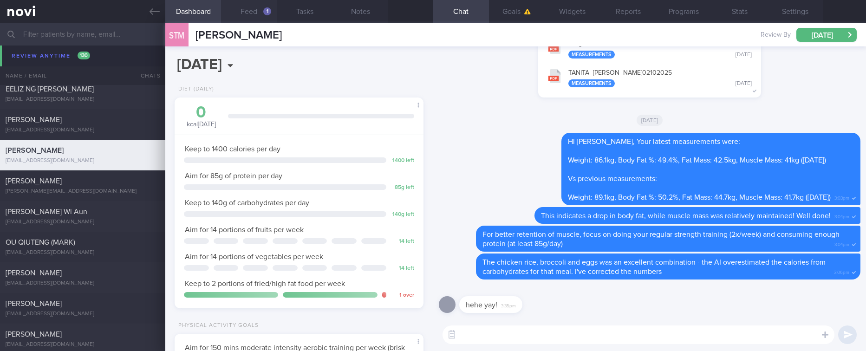
click at [260, 13] on button "Feed 1" at bounding box center [249, 11] width 56 height 23
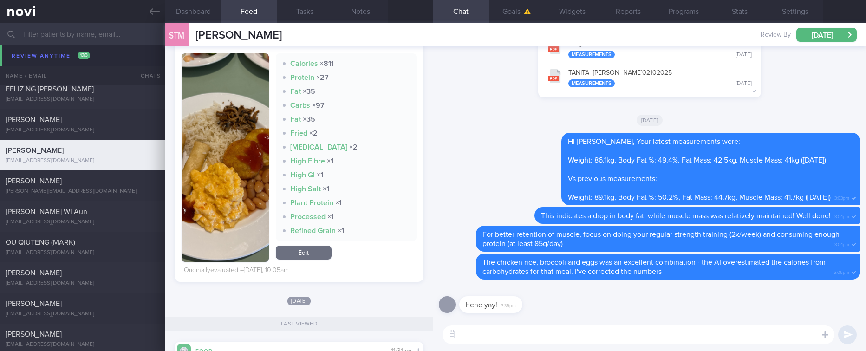
scroll to position [209, 0]
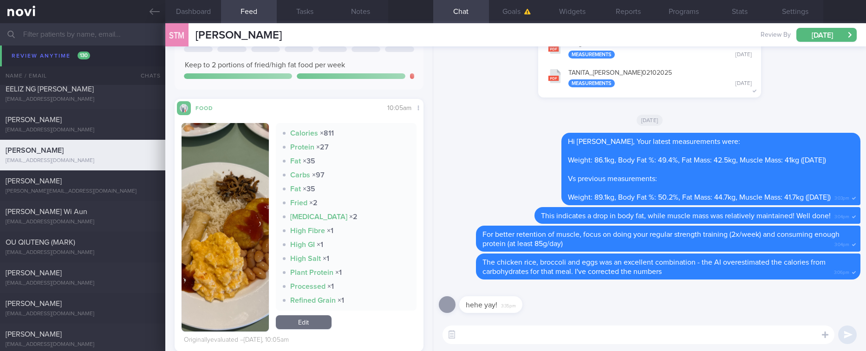
click at [247, 245] on img "button" at bounding box center [225, 227] width 87 height 208
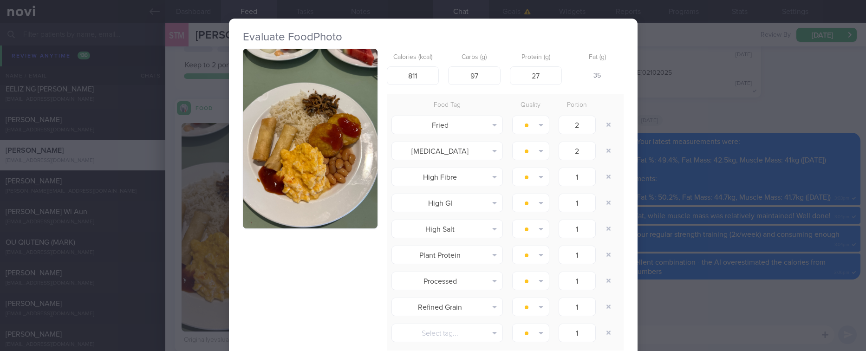
click at [323, 147] on button "button" at bounding box center [310, 139] width 135 height 180
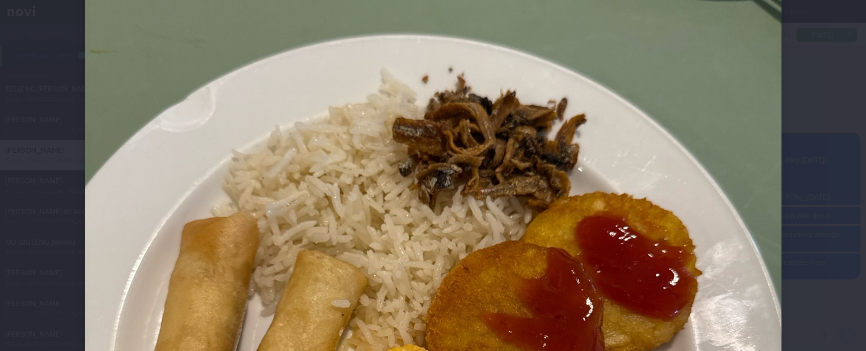
scroll to position [348, 0]
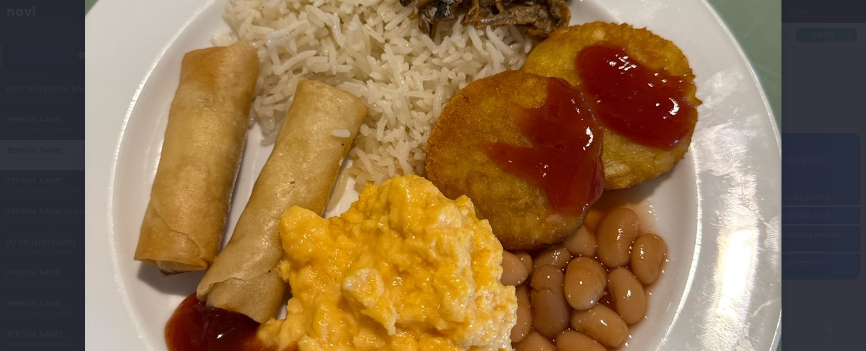
click at [742, 230] on img at bounding box center [433, 153] width 696 height 929
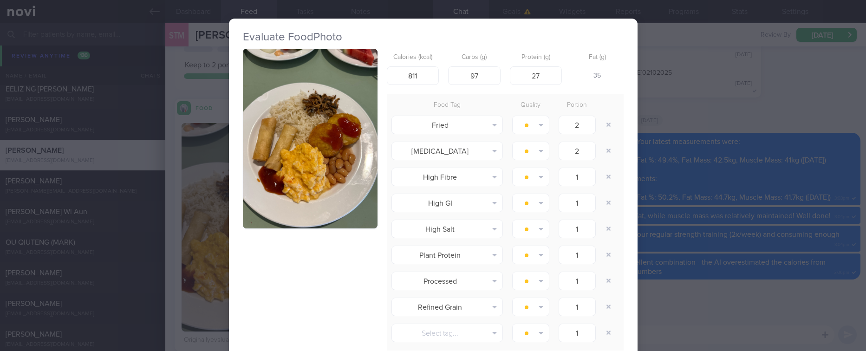
click at [730, 265] on div "Evaluate Food Photo Calories (kcal) 811 Carbs (g) 97 Protein (g) 27 Fat (g) 35 …" at bounding box center [433, 175] width 866 height 351
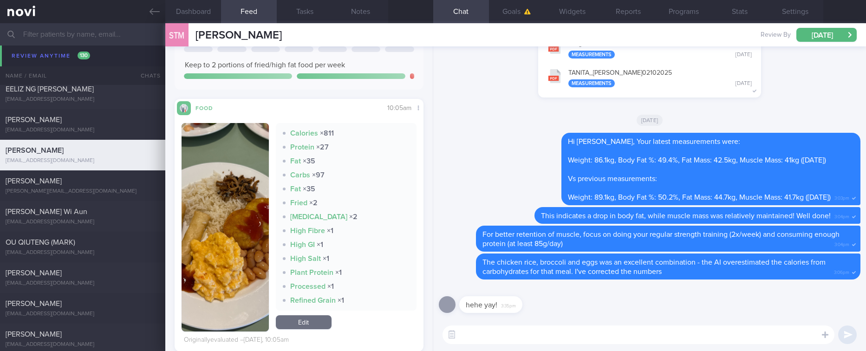
click at [551, 336] on textarea at bounding box center [638, 334] width 392 height 19
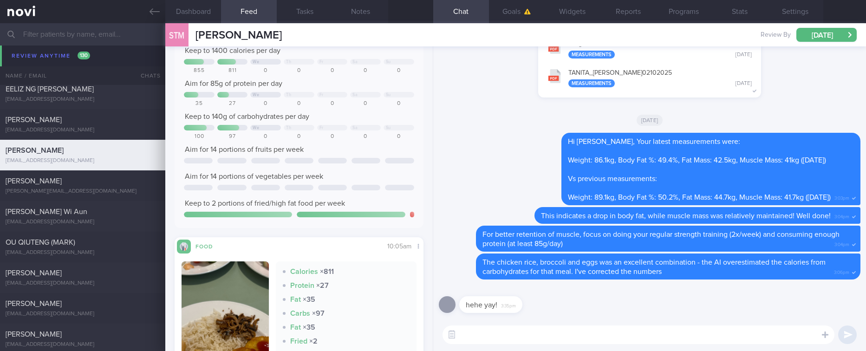
scroll to position [139, 0]
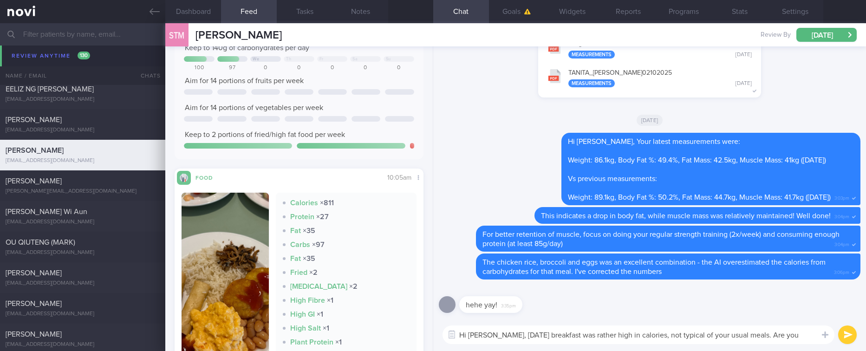
type textarea "Hi Skylar, yesterday's breakfast was rather high in calories, not typical of yo…"
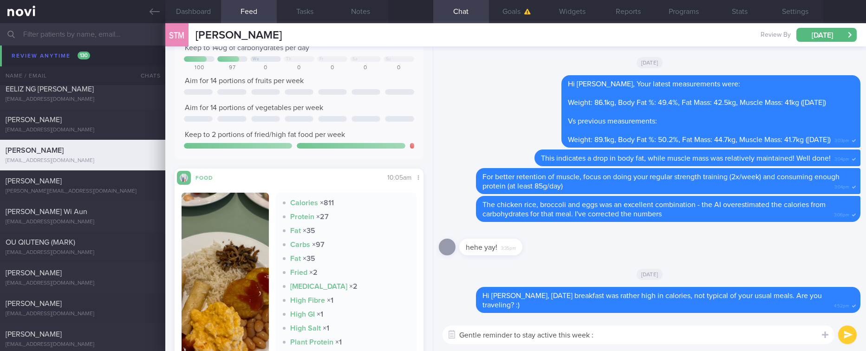
type textarea "Gentle reminder to stay active this week :)"
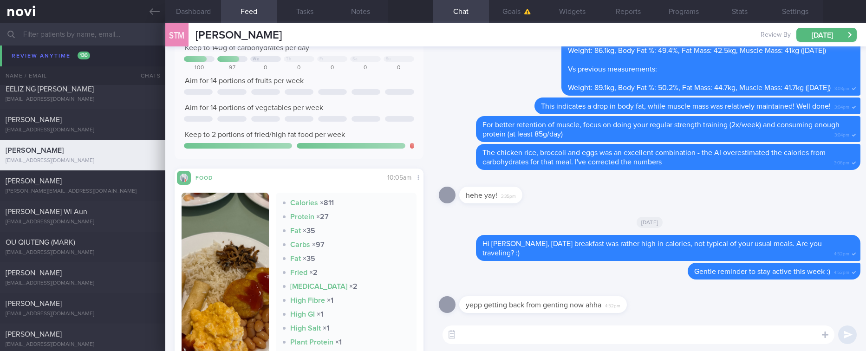
click at [511, 338] on textarea at bounding box center [638, 334] width 392 height 19
click at [511, 348] on div "​ ​" at bounding box center [649, 335] width 433 height 33
click at [511, 340] on textarea at bounding box center [638, 334] width 392 height 19
type textarea "Haha ok safe travels! I hope you had fun :)"
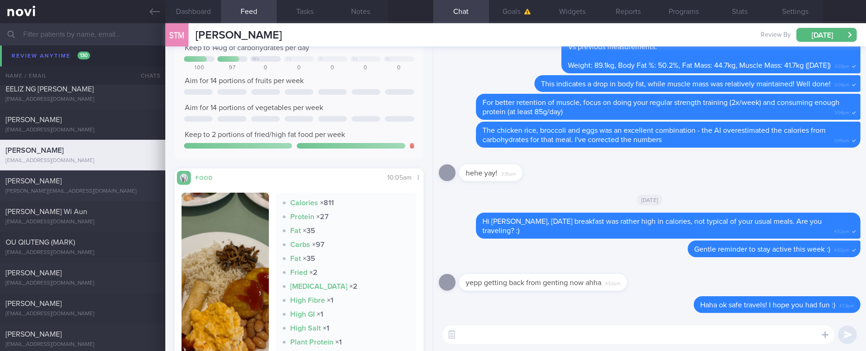
click at [158, 193] on div "Dragu Camelia camelia.dragu10@gmail.com" at bounding box center [82, 185] width 165 height 19
type input "Tracked"
type textarea "NRIC: S7061193G Name: Dragu Camelia (Romanian) Gender: Female DOB: 10 Oct 1970 …"
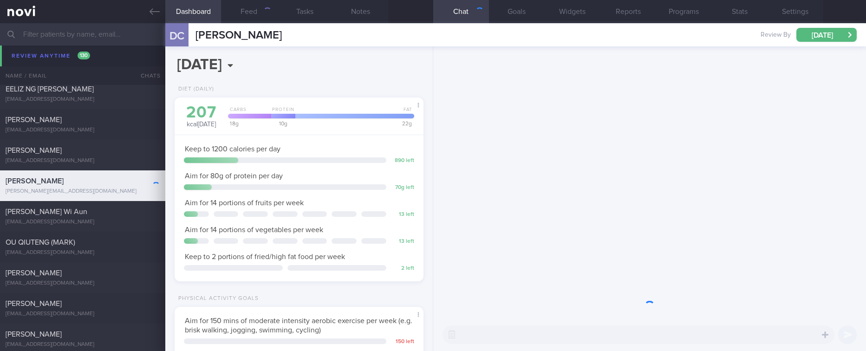
scroll to position [124, 221]
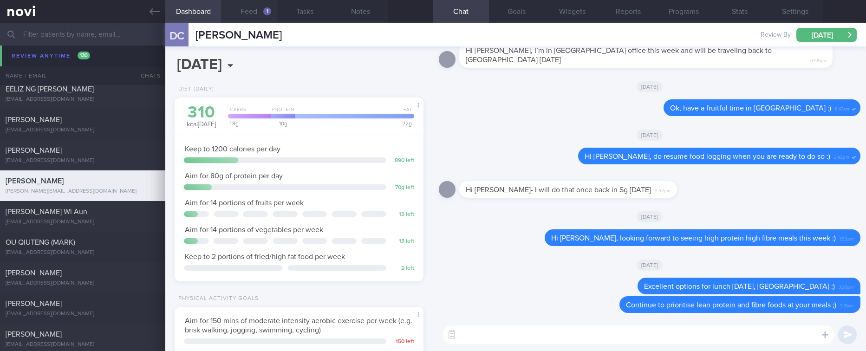
click at [259, 12] on button "Feed 1" at bounding box center [249, 11] width 56 height 23
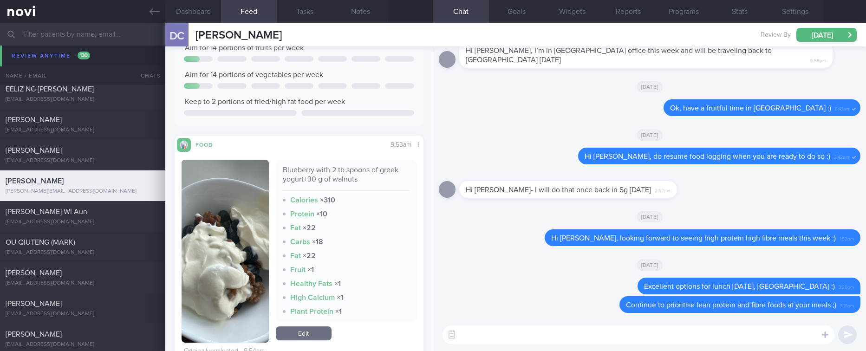
scroll to position [209, 0]
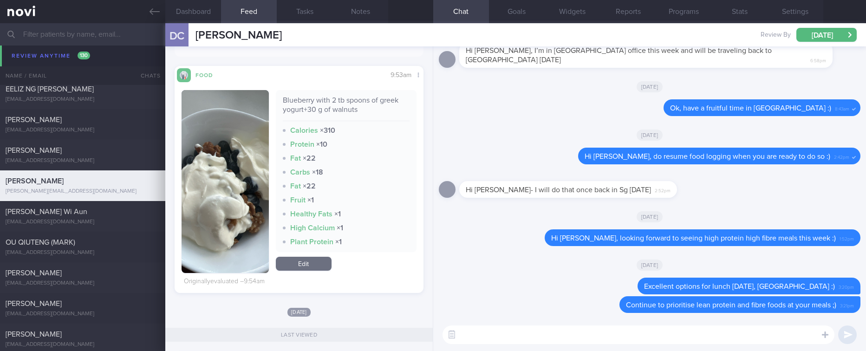
click at [488, 343] on textarea at bounding box center [638, 334] width 392 height 19
type textarea "Well done with breakfast this morning, Camelia :)"
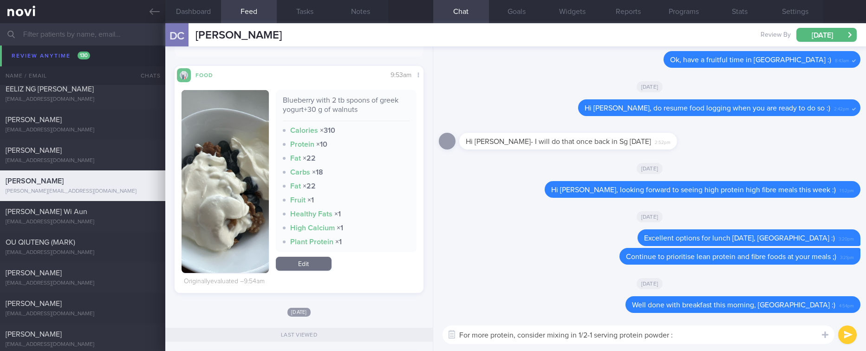
type textarea "For more protein, consider mixing in 1/2-1 serving protein powder :)"
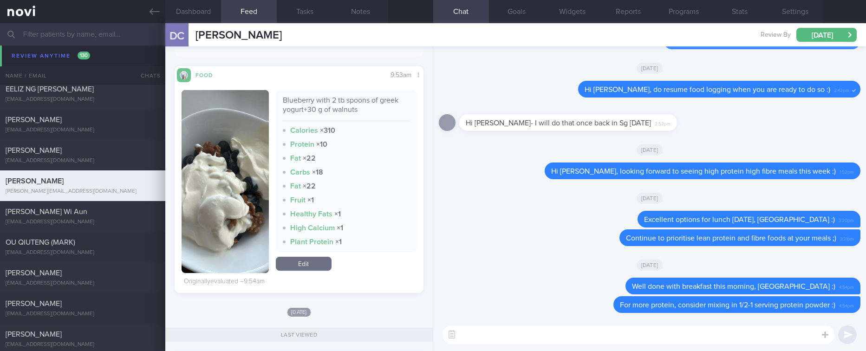
click at [647, 331] on textarea at bounding box center [638, 334] width 392 height 19
click at [576, 336] on textarea at bounding box center [638, 334] width 392 height 19
type textarea "Do stay active this week and remember to do your regular strength training :)"
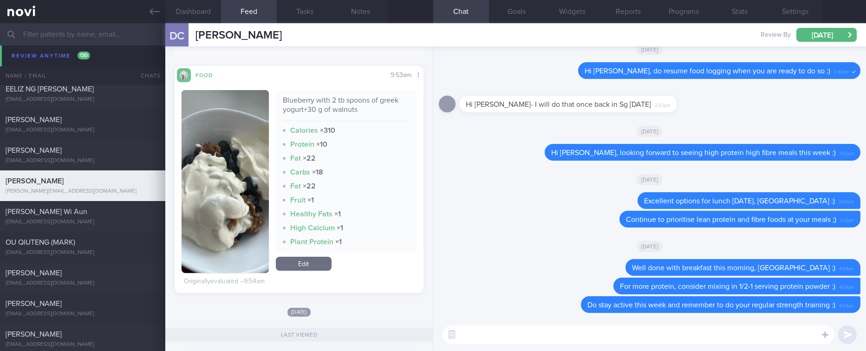
click at [132, 204] on div "Ivan Lim Wi Aun ivanlimwiaun@gmail.com Mon, 13 Oct 3 days ago Tracked. Ozempic.…" at bounding box center [433, 216] width 866 height 31
type input "Tracked. Ozempic. DM HbA1c 10%"
type textarea "Mr IVAN LIM WI AUN ivanlimwiaun@gmail.com +6597737848 50 year old Gentleman non…"
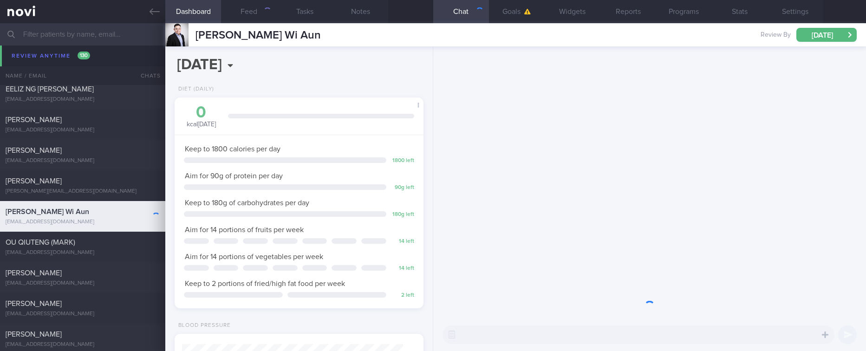
scroll to position [112, 225]
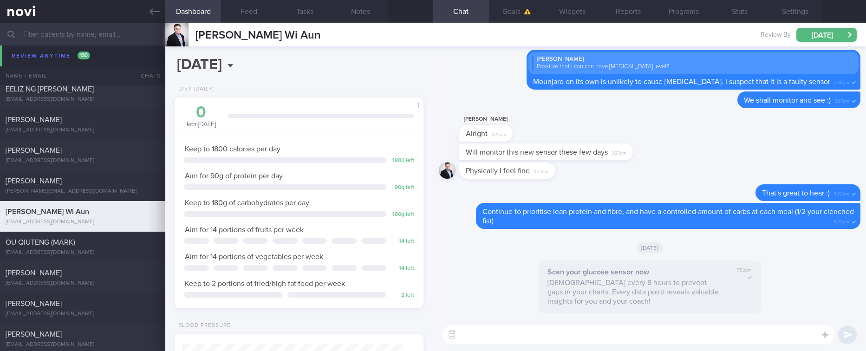
click at [528, 340] on textarea at bounding box center [638, 334] width 392 height 19
click at [529, 336] on textarea at bounding box center [638, 334] width 392 height 19
type textarea "Hi Ivan, do stay active this week and remember to do your regular strength trai…"
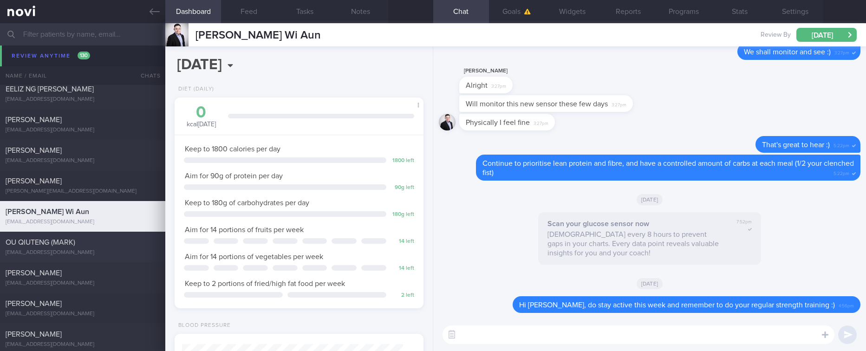
click at [135, 240] on div "OU QIUTENG (MARK)" at bounding box center [82, 242] width 152 height 9
type input "Tracked"
type textarea "DM Hba1c 10% 1/9/25 HTN Low testosterone Metformin (Glucophage XR) 1000mg Rybel…"
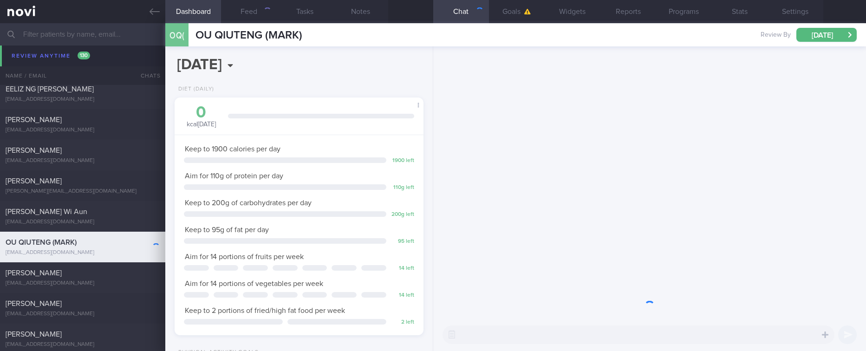
scroll to position [112, 225]
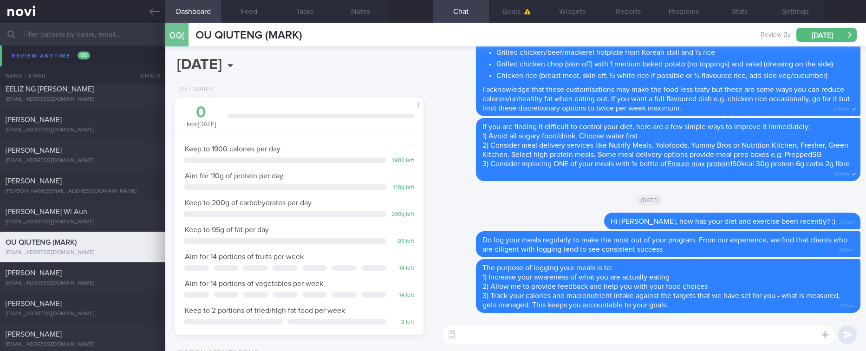
click at [603, 342] on textarea at bounding box center [638, 334] width 392 height 19
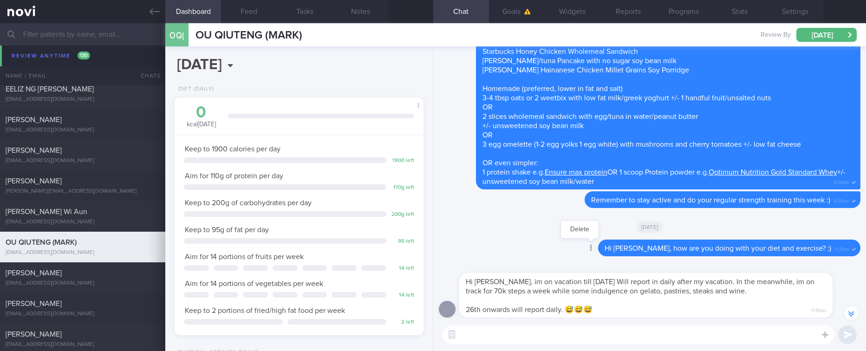
scroll to position [-1116, 0]
click at [591, 337] on textarea at bounding box center [638, 334] width 392 height 19
click at [702, 336] on textarea at bounding box center [638, 334] width 392 height 19
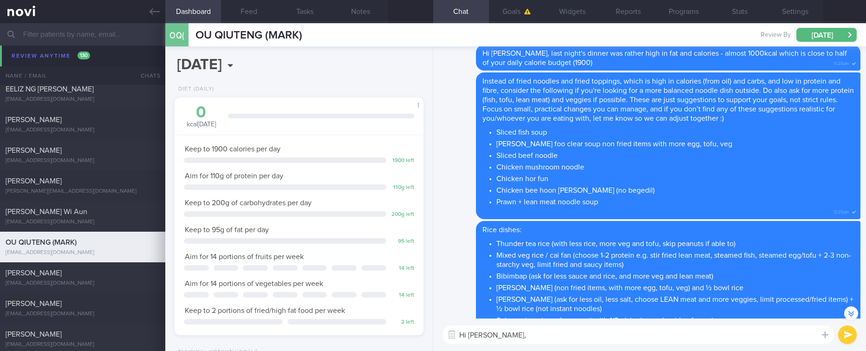
scroll to position [0, 0]
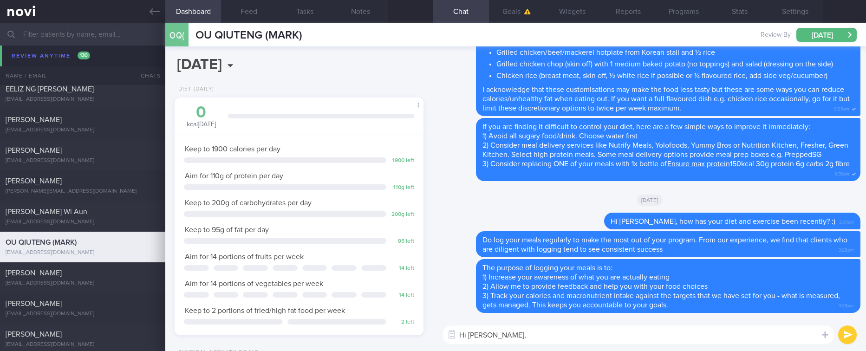
click at [605, 333] on textarea "Hi Mark," at bounding box center [638, 334] width 392 height 19
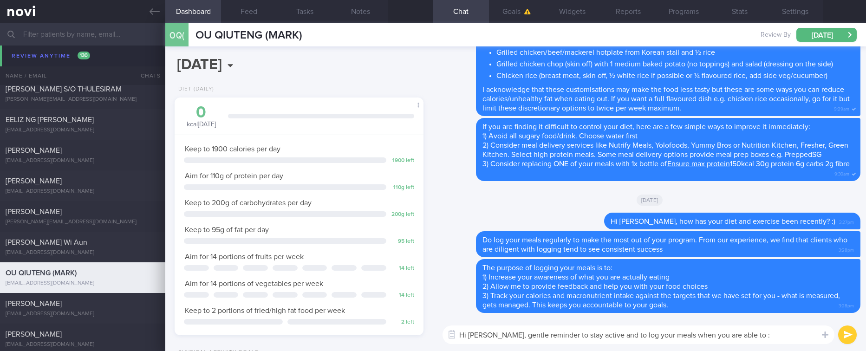
type textarea "Hi Mark, gentle reminder to stay active and to log your meals when you are able…"
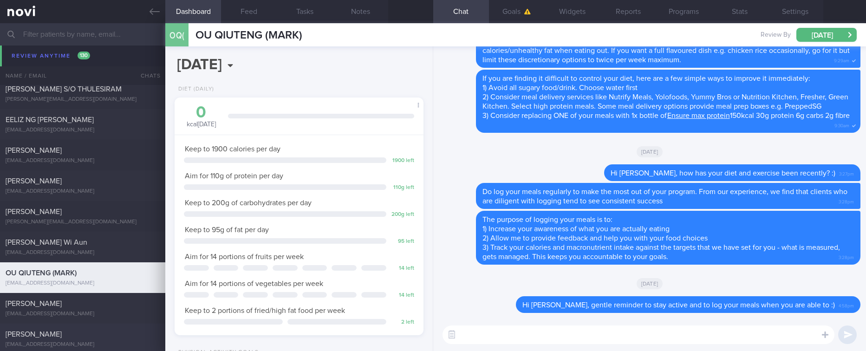
scroll to position [1350, 0]
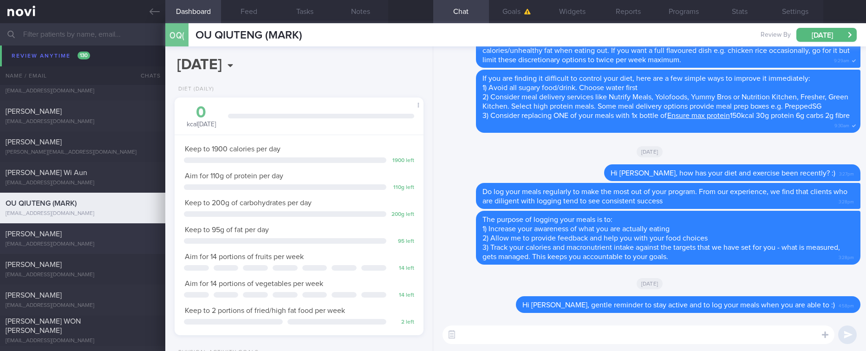
click at [99, 247] on div "erinaljh@gmail.com" at bounding box center [83, 244] width 154 height 7
type input "tracked"
type textarea "Insulin resistance Dyslipidemia (Suboptimal Tg and HDL) Hyperuricemia sedentary…"
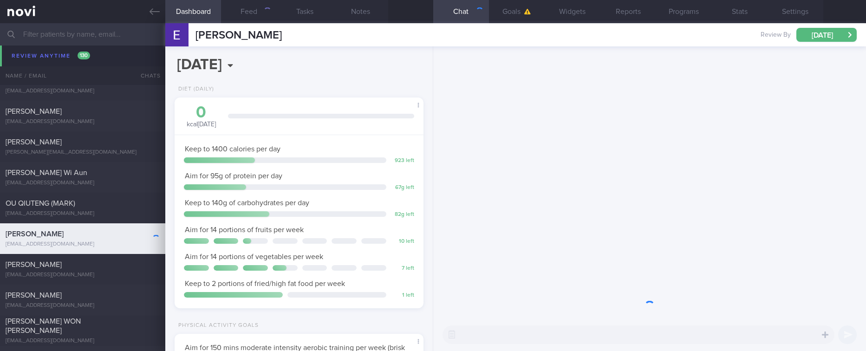
scroll to position [124, 221]
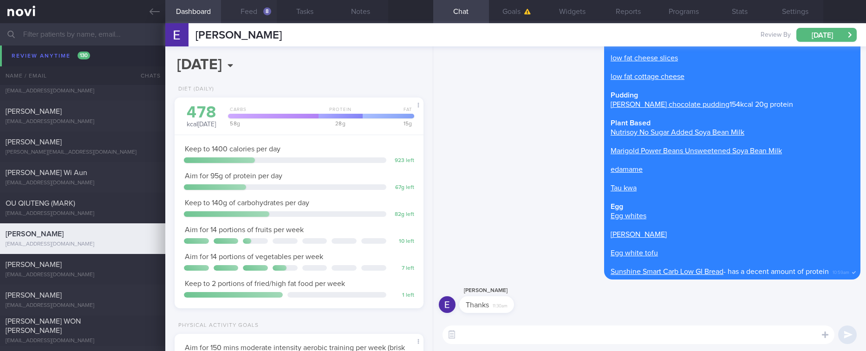
click at [262, 4] on button "Feed 8" at bounding box center [249, 11] width 56 height 23
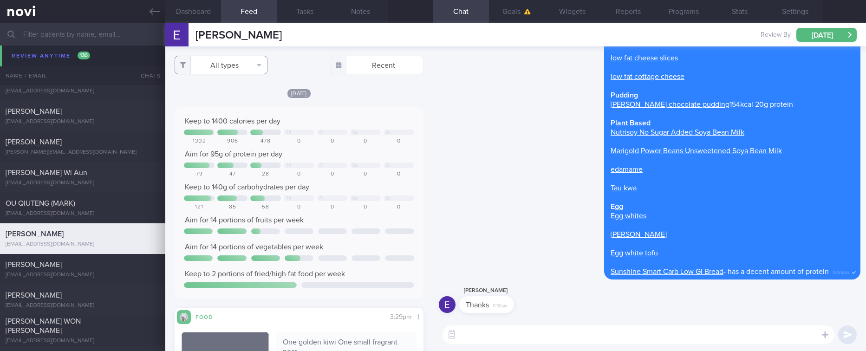
click at [231, 64] on button "All types" at bounding box center [221, 65] width 93 height 19
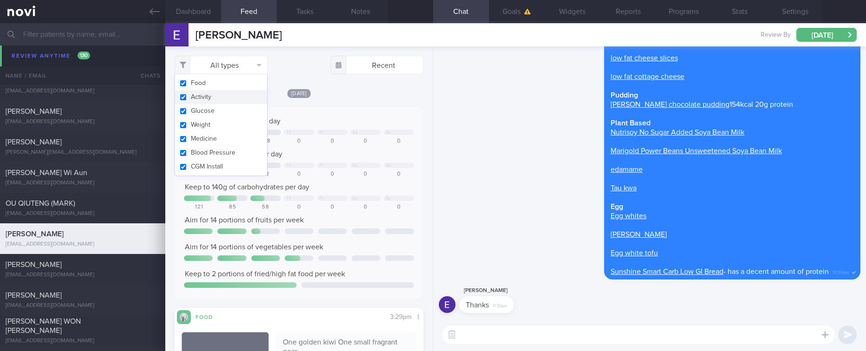
click at [213, 96] on button "Activity" at bounding box center [221, 97] width 92 height 14
click at [350, 135] on div at bounding box center [365, 133] width 31 height 6
checkbox input "false"
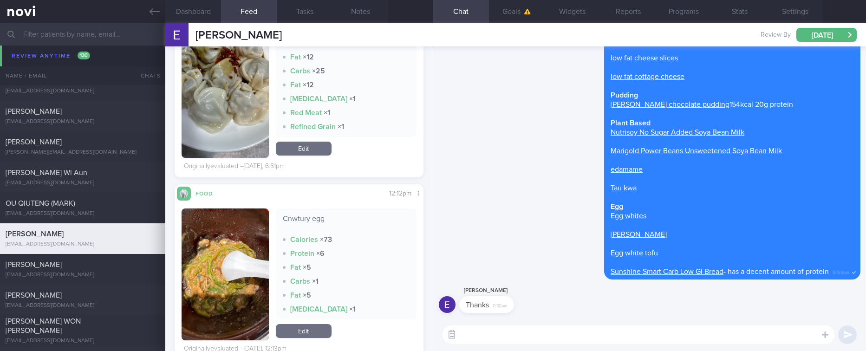
scroll to position [1323, 0]
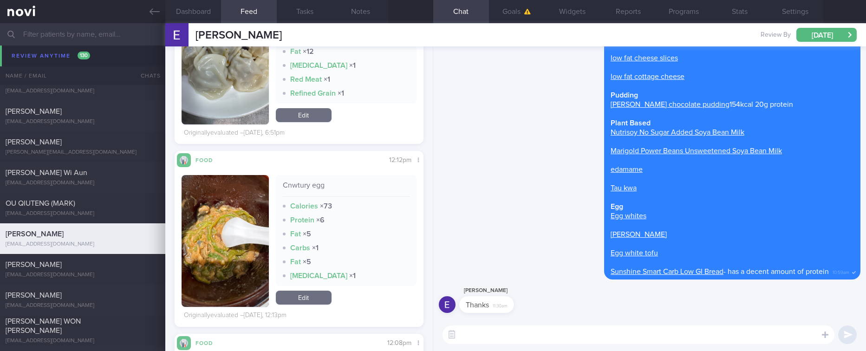
click at [468, 338] on textarea at bounding box center [638, 334] width 392 height 19
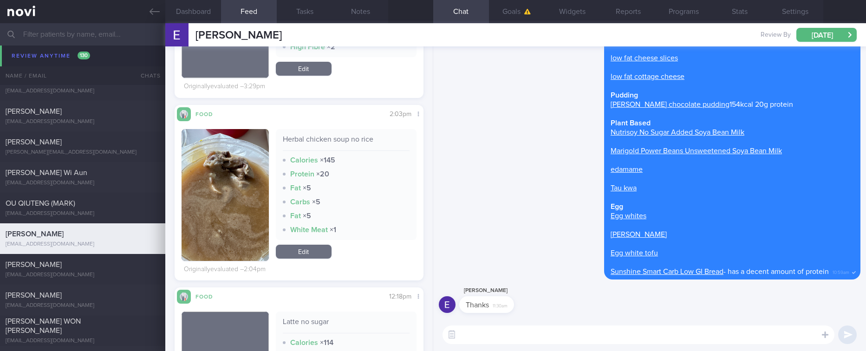
scroll to position [418, 0]
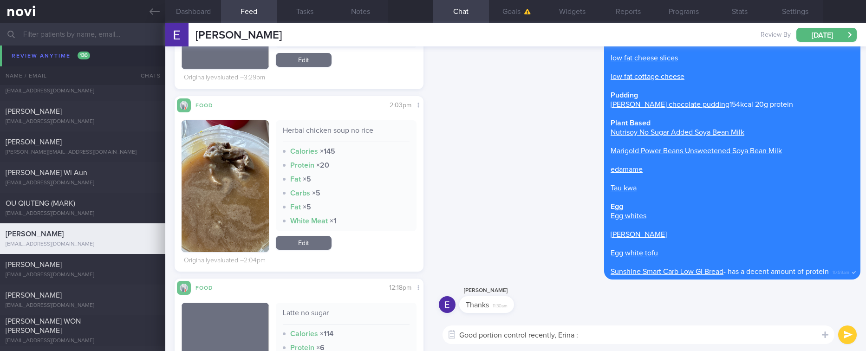
type textarea "Good portion control recently, Erina :)"
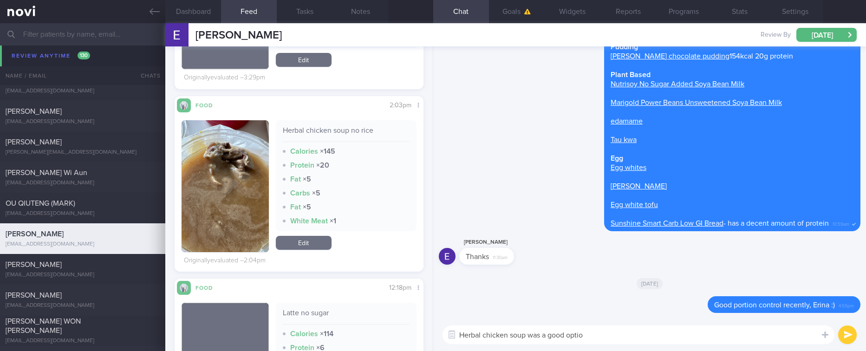
type textarea "Herbal chicken soup was a good option"
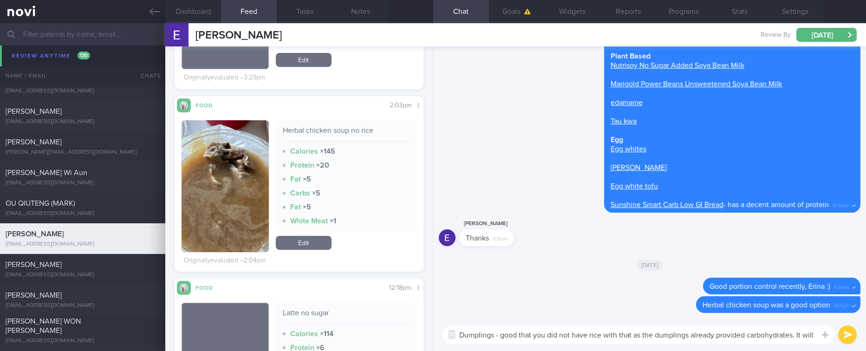
scroll to position [0, 0]
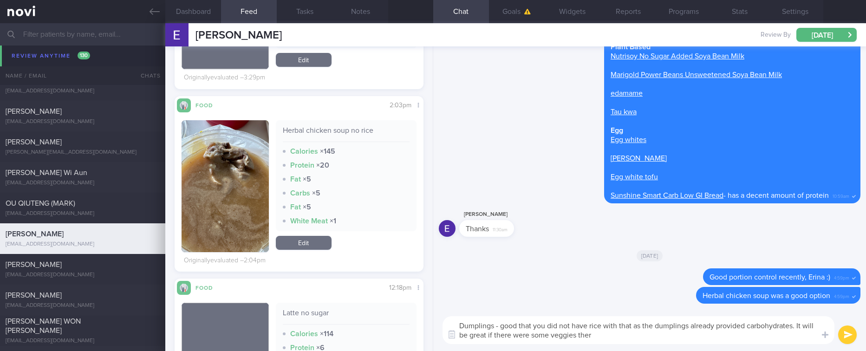
type textarea "Dumplings - good that you did not have rice with that as the dumplings already …"
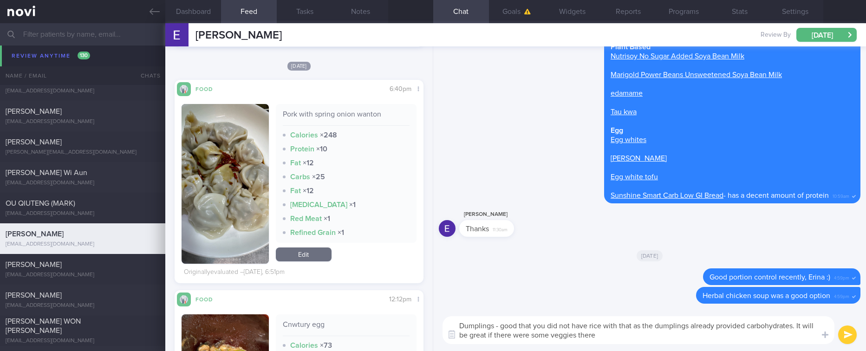
scroll to position [1323, 0]
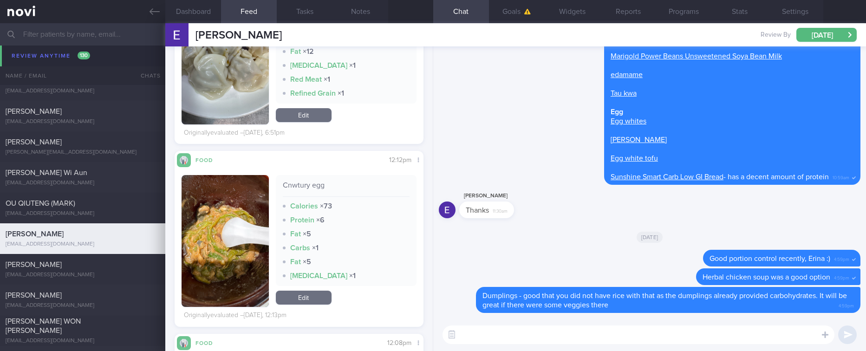
click at [546, 343] on textarea at bounding box center [638, 334] width 392 height 19
type textarea "Remember to stay active this week :)"
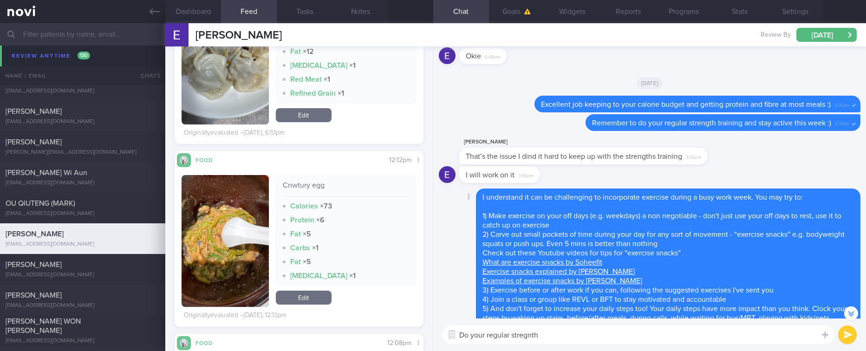
scroll to position [-3691, 0]
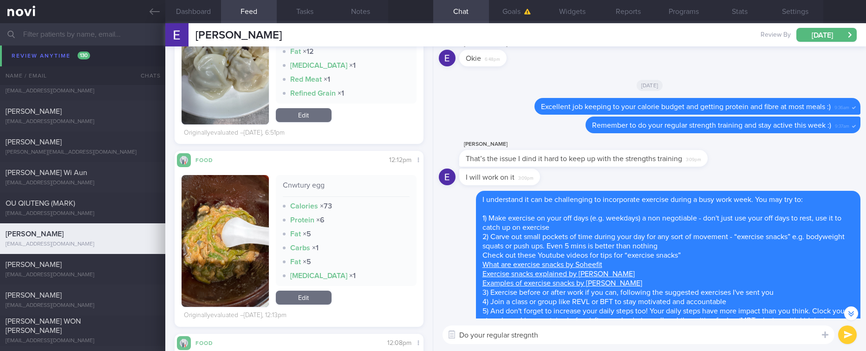
drag, startPoint x: 507, startPoint y: 330, endPoint x: 517, endPoint y: 334, distance: 10.4
click at [517, 334] on textarea "Do your regular stregnth" at bounding box center [638, 334] width 392 height 19
type textarea "Do your regular exercise - even 5 mins is good :)"
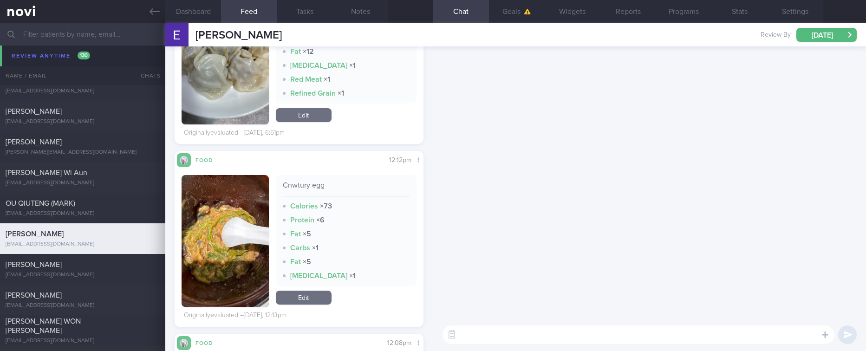
scroll to position [0, 0]
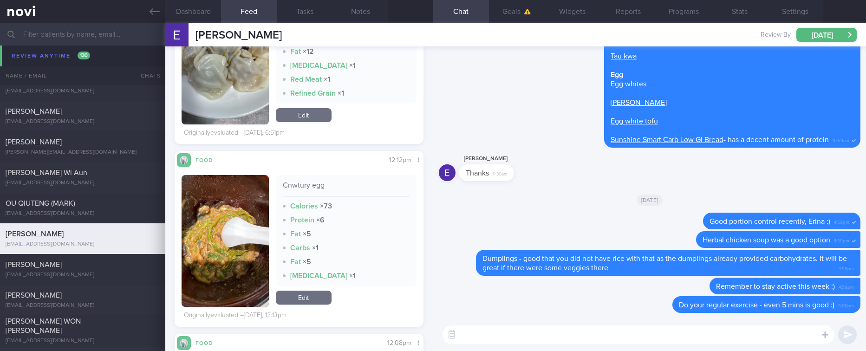
click at [97, 266] on div "Dawn Lee" at bounding box center [82, 264] width 152 height 9
type textarea "47F Fatty liver HLD HTN Mounjaro nil other meds Google breakfast and lunch buff…"
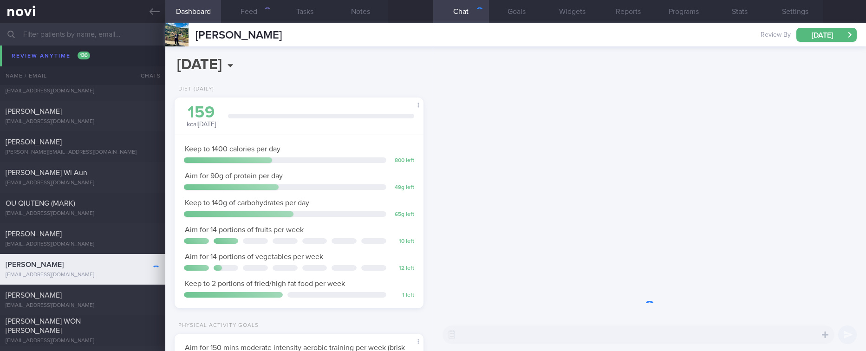
scroll to position [124, 221]
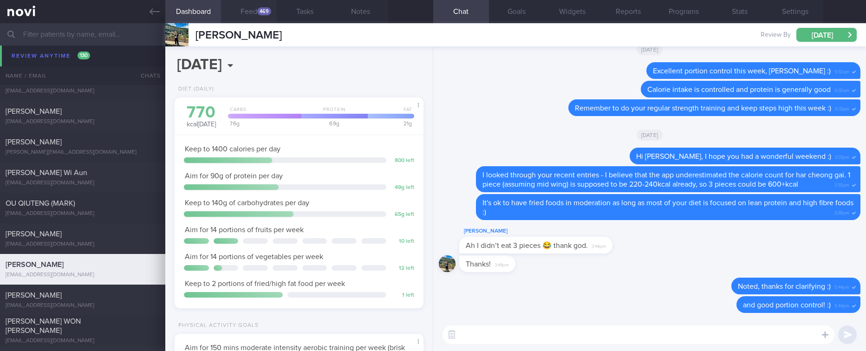
click at [260, 15] on button "Feed 469" at bounding box center [249, 11] width 56 height 23
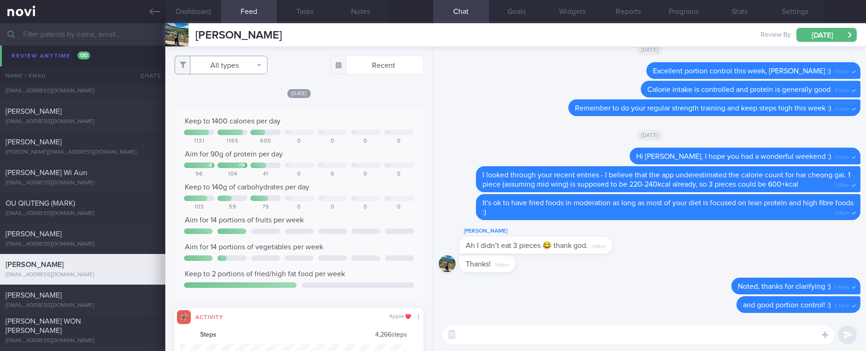
click at [235, 59] on button "All types" at bounding box center [221, 65] width 93 height 19
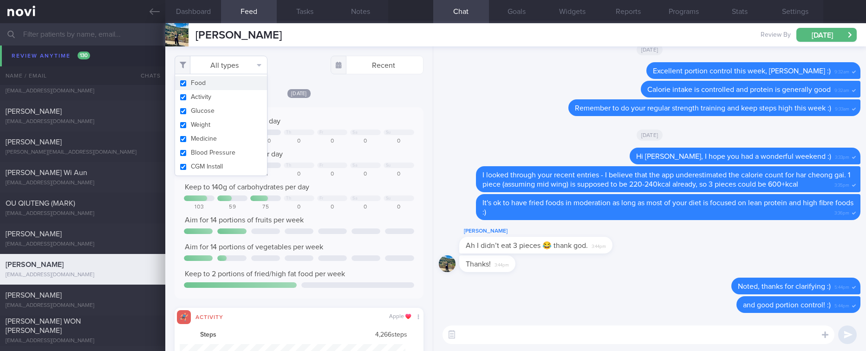
scroll to position [56, 226]
click at [211, 105] on button "Glucose" at bounding box center [221, 111] width 92 height 14
checkbox input "false"
click at [216, 98] on button "Activity" at bounding box center [221, 97] width 92 height 14
checkbox input "false"
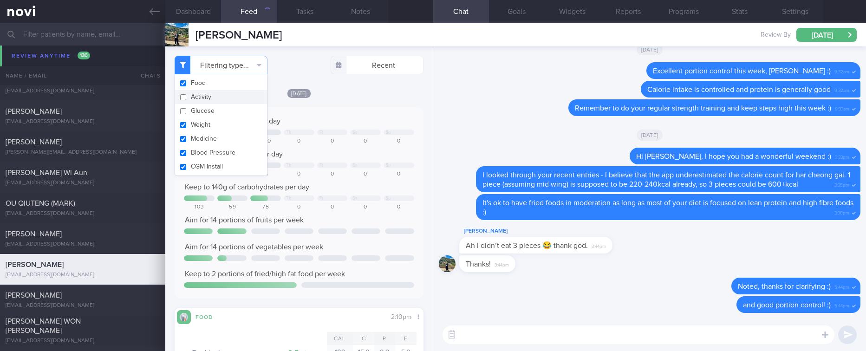
click at [314, 105] on div "Today Keep to 1400 calories per day Th Fr Sa Su 1131 1165 600 0 0 0 0 Aim for 9…" at bounding box center [299, 249] width 248 height 322
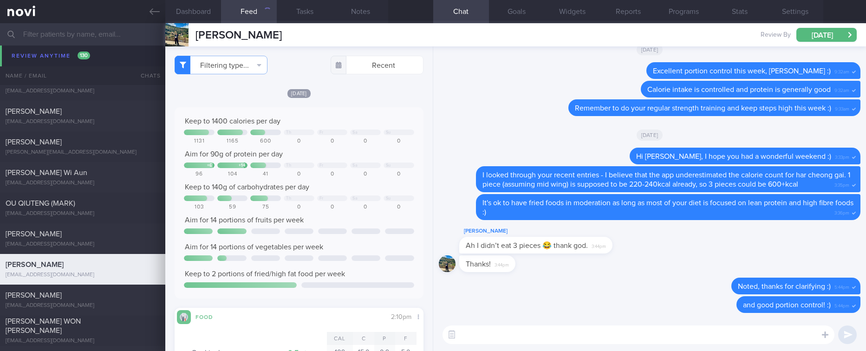
click at [479, 330] on textarea at bounding box center [638, 334] width 392 height 19
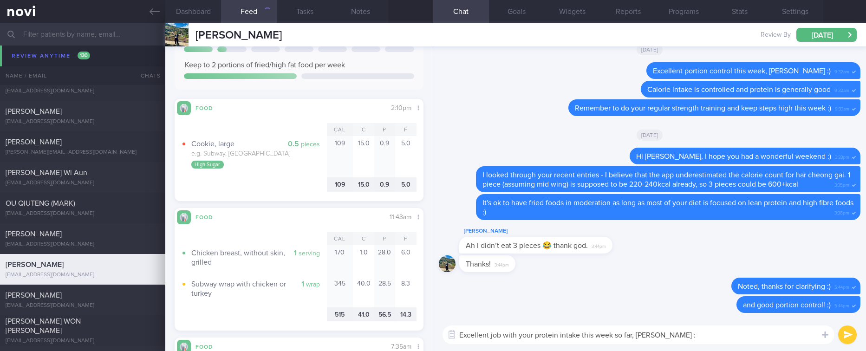
type textarea "Excellent job with your protein intake this week so far, Dawn :)"
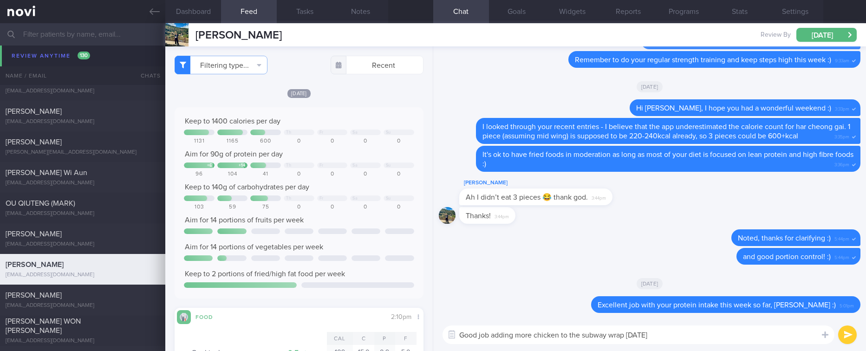
scroll to position [279, 0]
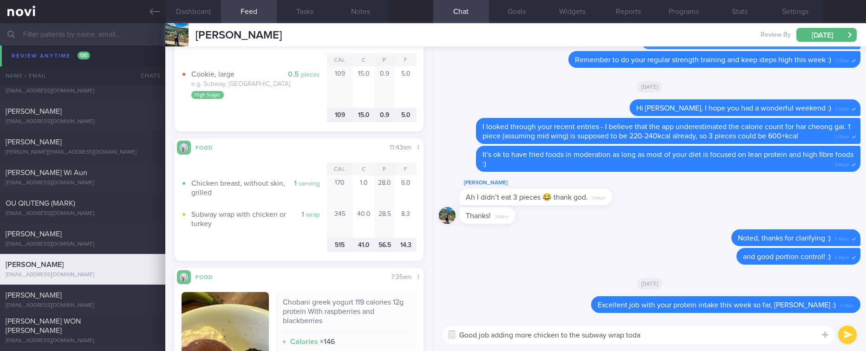
type textarea "Good job adding more chicken to the subway wrap today"
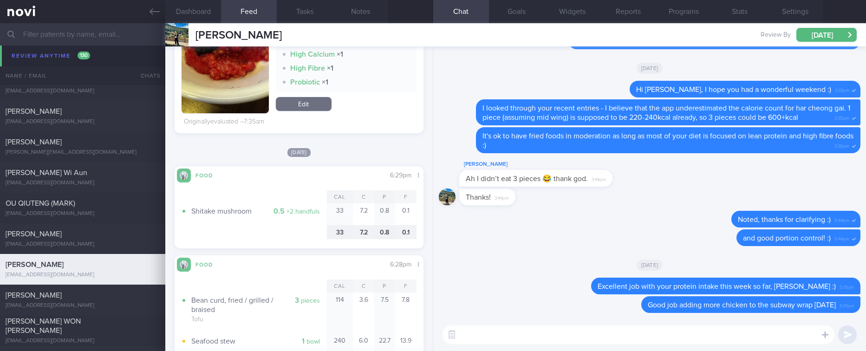
scroll to position [766, 0]
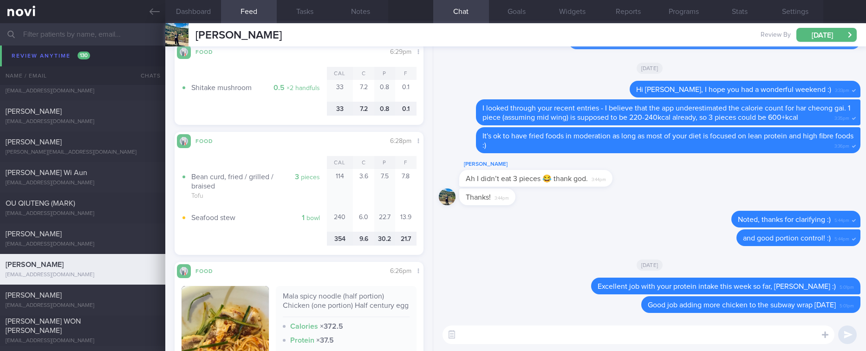
click at [492, 328] on textarea at bounding box center [638, 334] width 392 height 19
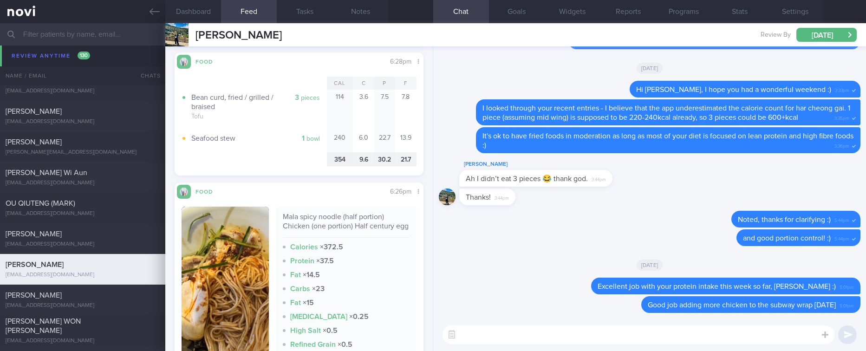
scroll to position [905, 0]
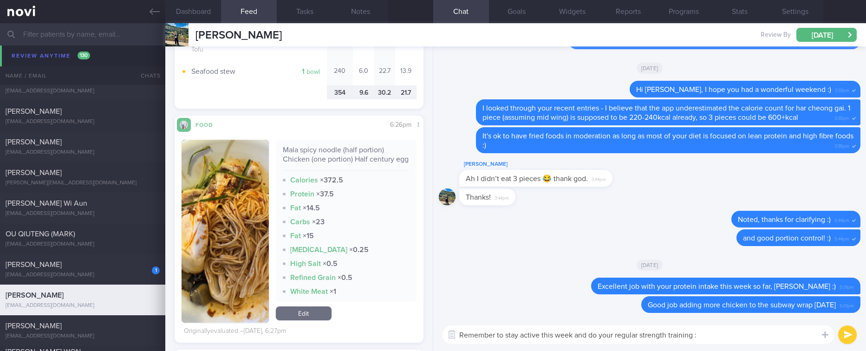
type textarea "Remember to stay active this week and do your regular strength training :)"
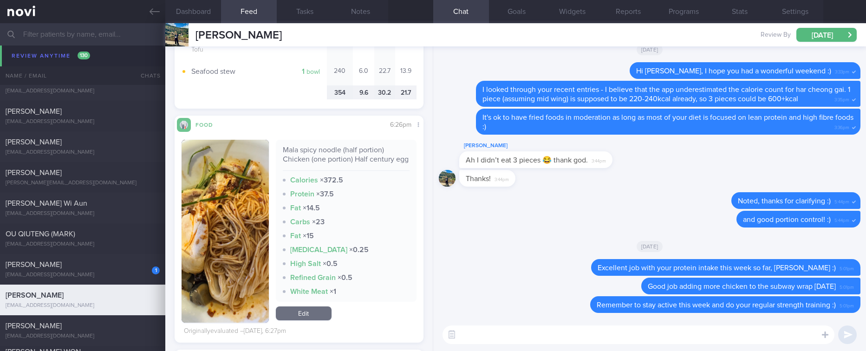
click at [51, 289] on div "Dawn Lee dawnlee1923@gmail.com Mon, 13 Oct 3 days ago tracked" at bounding box center [433, 300] width 866 height 31
click at [72, 274] on div "erinaljh@gmail.com" at bounding box center [83, 275] width 154 height 7
type textarea "Insulin resistance Dyslipidemia (Suboptimal Tg and HDL) Hyperuricemia sedentary…"
checkbox input "true"
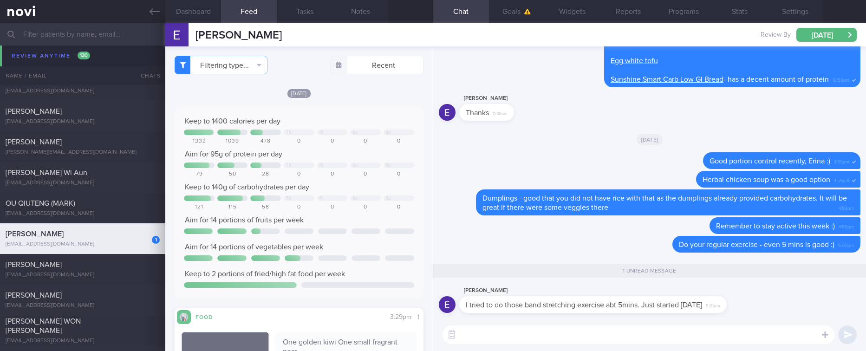
scroll to position [1320, 0]
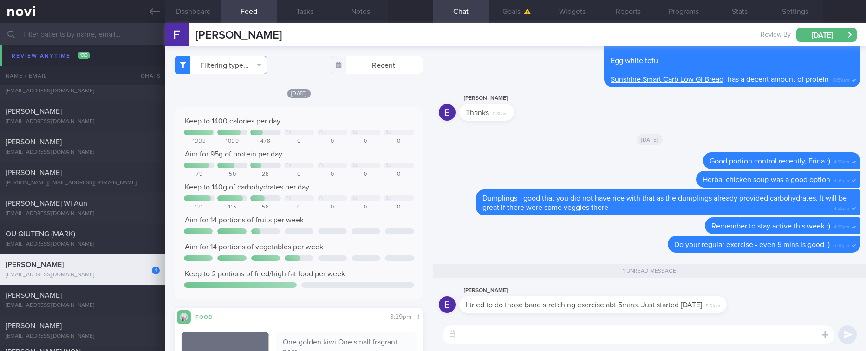
click at [581, 332] on textarea at bounding box center [638, 334] width 392 height 19
type textarea "Excellent!"
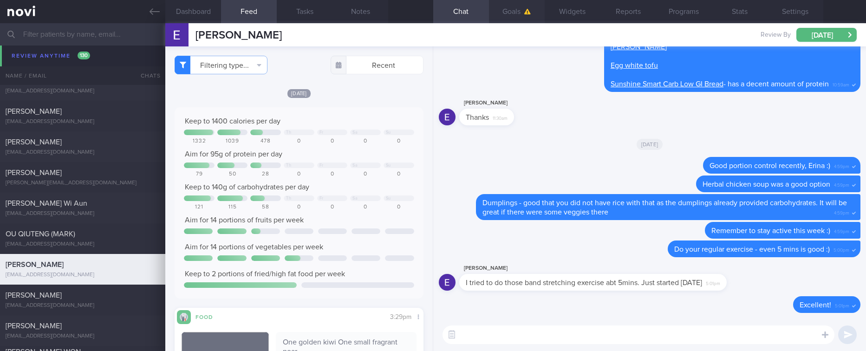
click at [529, 15] on button "Goals" at bounding box center [517, 11] width 56 height 23
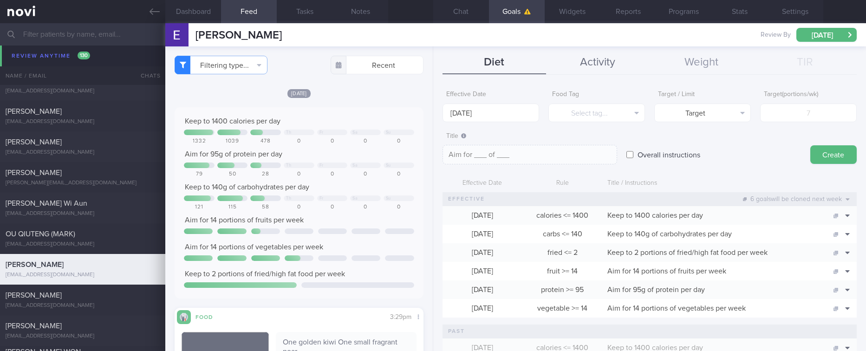
click at [610, 60] on button "Activity" at bounding box center [598, 62] width 104 height 23
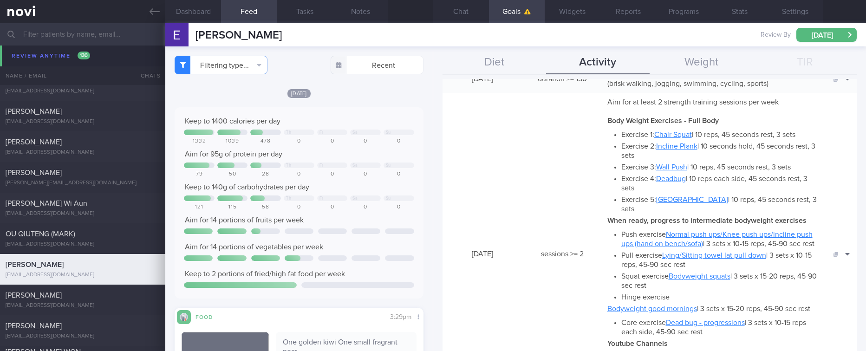
scroll to position [209, 0]
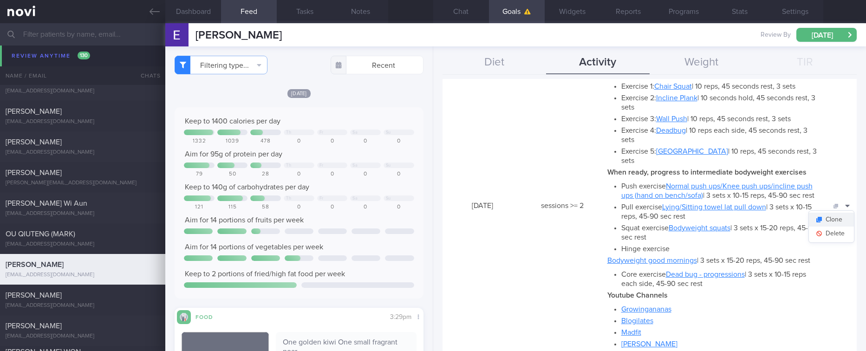
click at [830, 224] on button "Clone" at bounding box center [831, 220] width 45 height 14
type input "2"
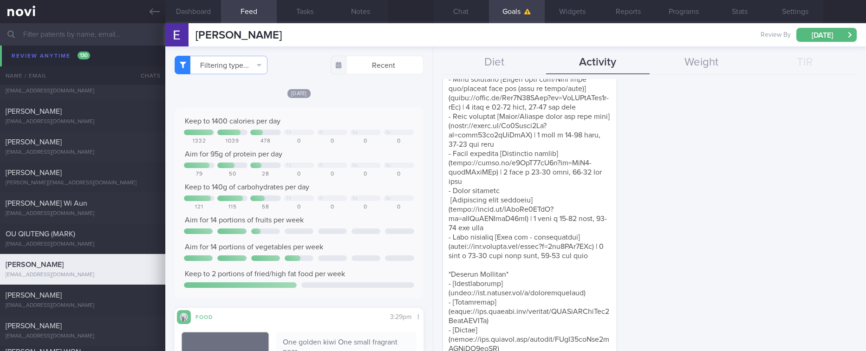
scroll to position [390, 0]
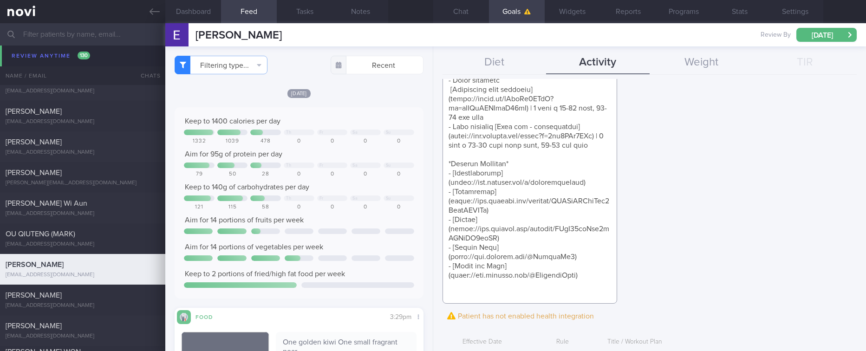
click at [567, 141] on textarea at bounding box center [529, 29] width 175 height 549
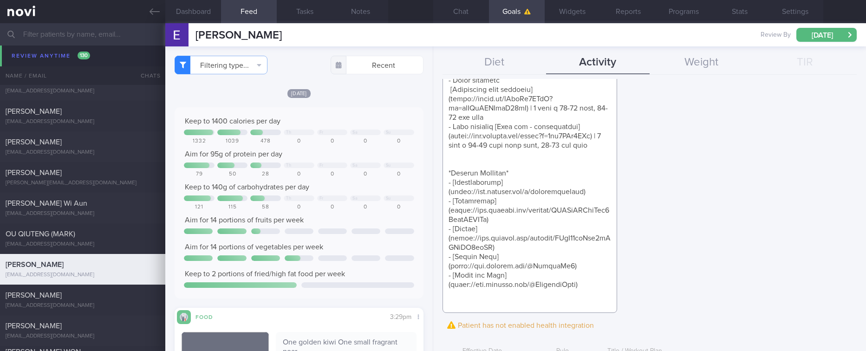
paste textarea "*Home Resistance Band Exercises* - Exercise 1: [Resistance Band Chest Press](ht…"
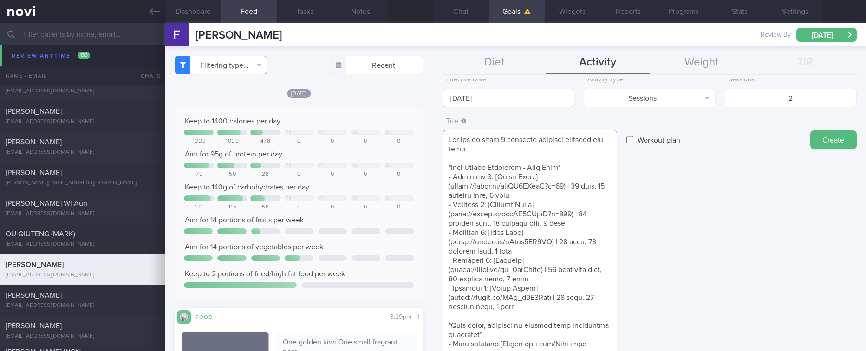
scroll to position [0, 0]
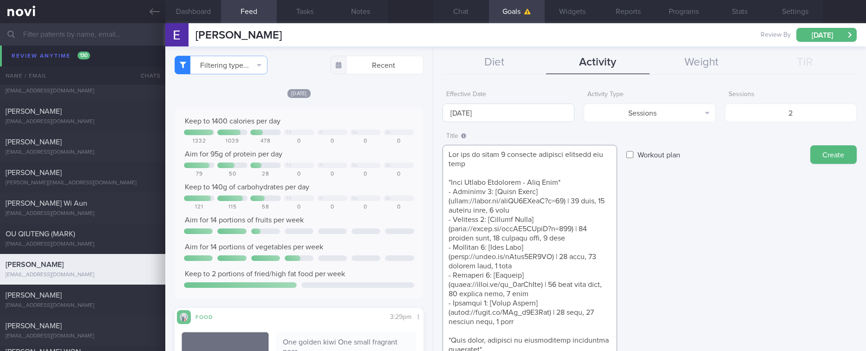
type textarea "Aim for at least 2 strength training sessions per week *Body Weight Exercises -…"
click at [485, 104] on input "[DATE]" at bounding box center [508, 113] width 132 height 19
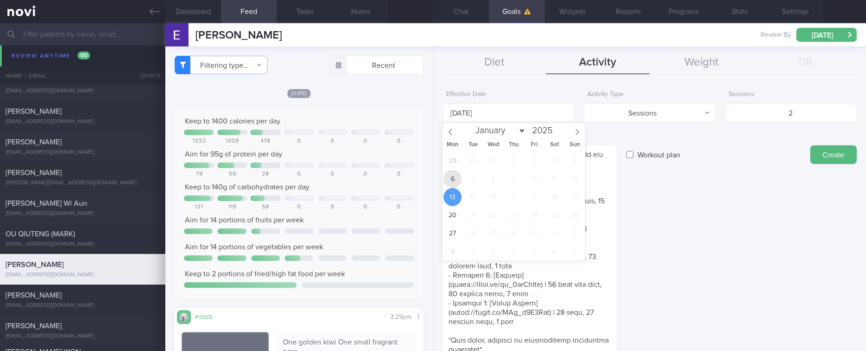
click at [458, 176] on span "6" at bounding box center [452, 179] width 18 height 18
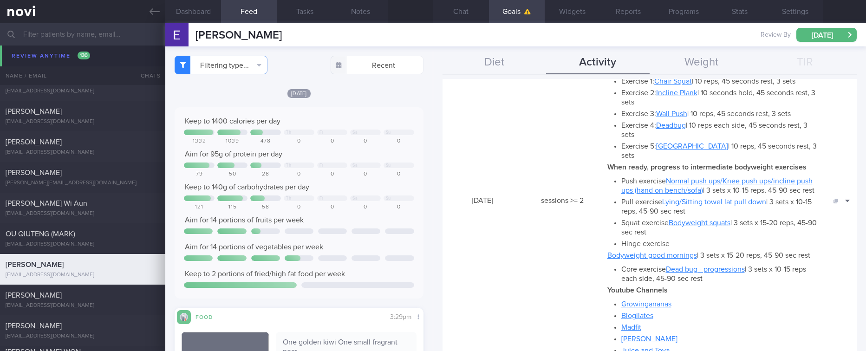
scroll to position [1045, 0]
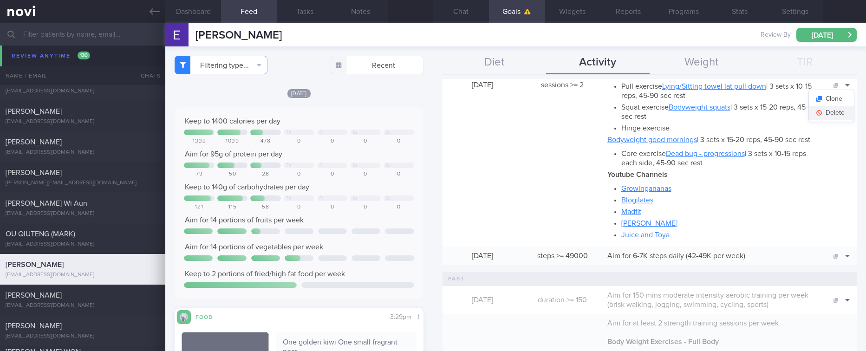
click at [820, 118] on button "Delete" at bounding box center [831, 113] width 45 height 14
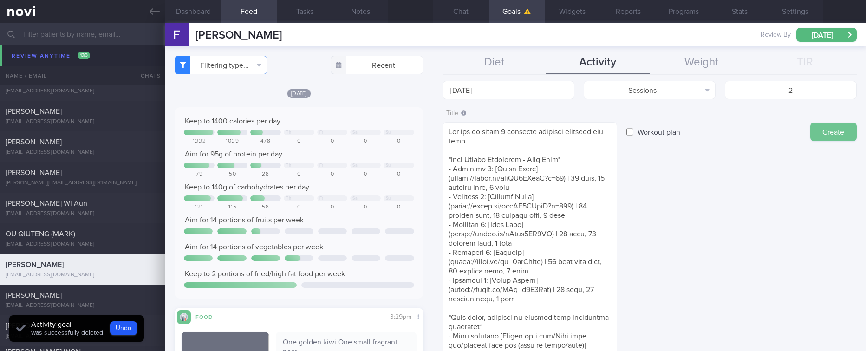
scroll to position [0, 0]
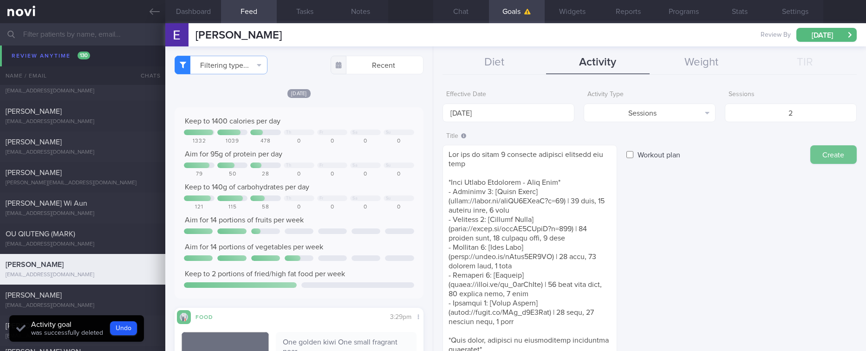
click at [821, 149] on button "Create" at bounding box center [833, 154] width 46 height 19
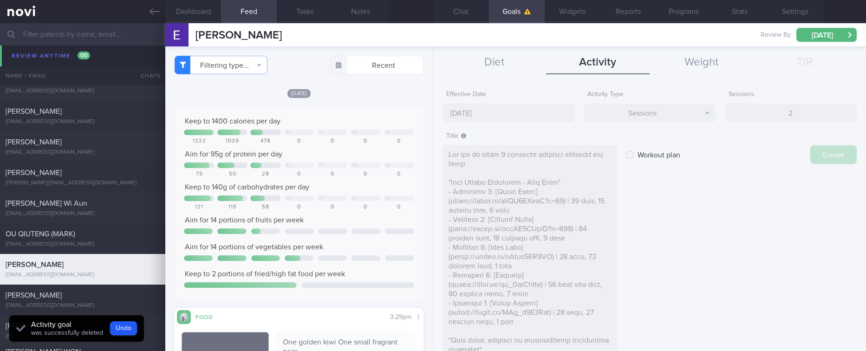
type input "[DATE]"
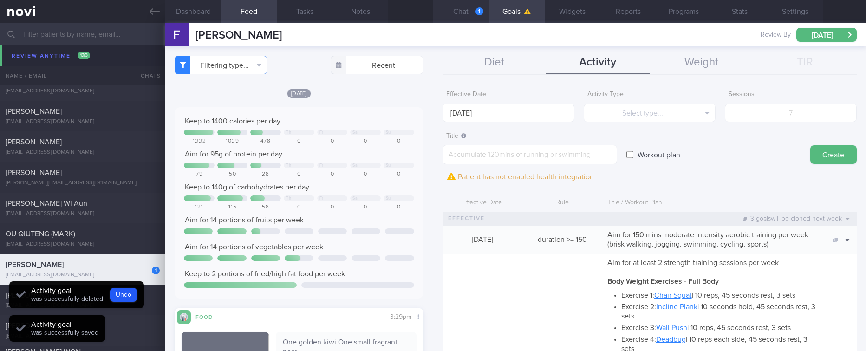
click at [466, 15] on button "Chat 1" at bounding box center [461, 11] width 56 height 23
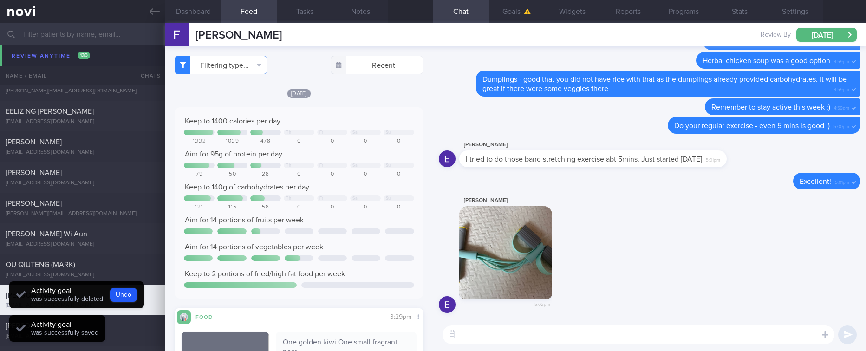
click at [632, 331] on textarea at bounding box center [638, 334] width 392 height 19
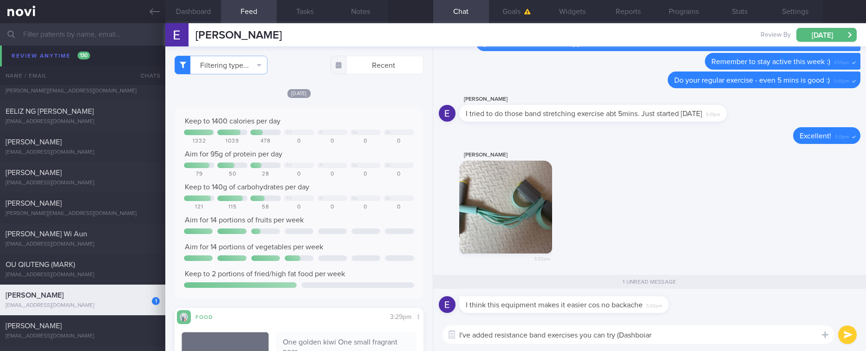
scroll to position [1258, 0]
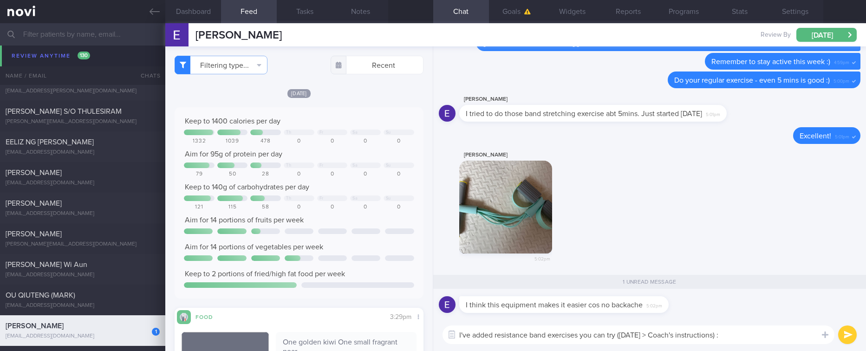
type textarea "I've added resistance band exercises you can try (Today > Coach's instructions)…"
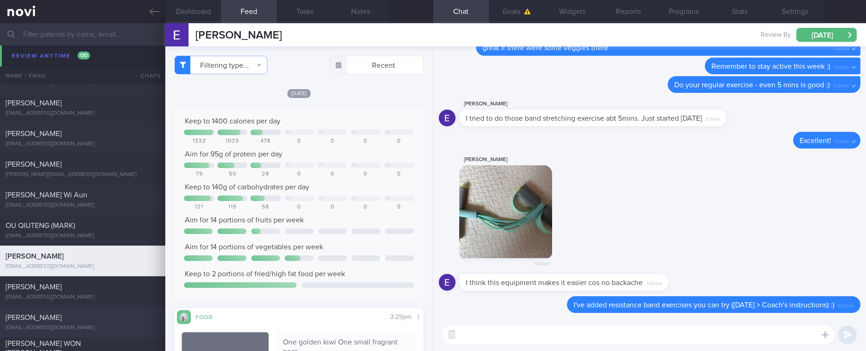
scroll to position [1398, 0]
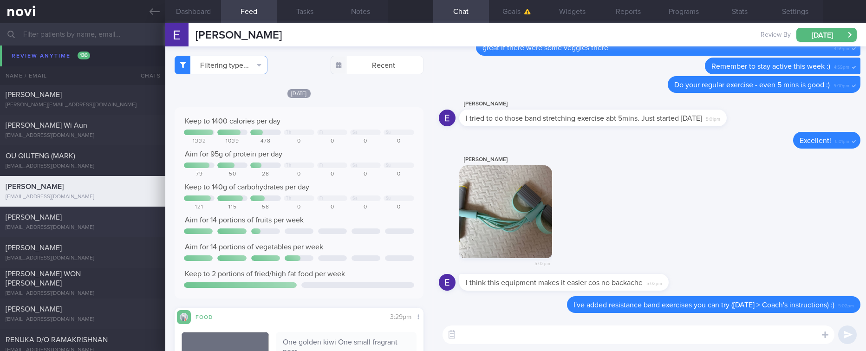
click at [118, 219] on div "Dawn Lee" at bounding box center [82, 217] width 152 height 9
type textarea "47F Fatty liver HLD HTN Mounjaro nil other meds Google breakfast and lunch buff…"
checkbox input "false"
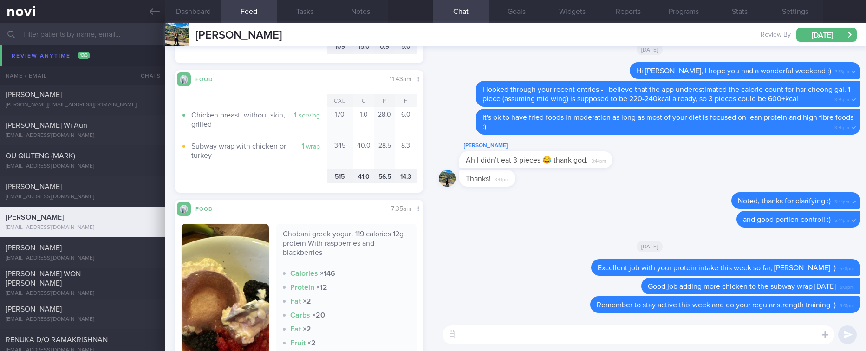
scroll to position [348, 0]
click at [119, 260] on div "jelenalmero@yahoo.com" at bounding box center [83, 258] width 154 height 7
type textarea "45F Fatty Liver sedentary 2h walk every weekend nil access to gym/equipment"
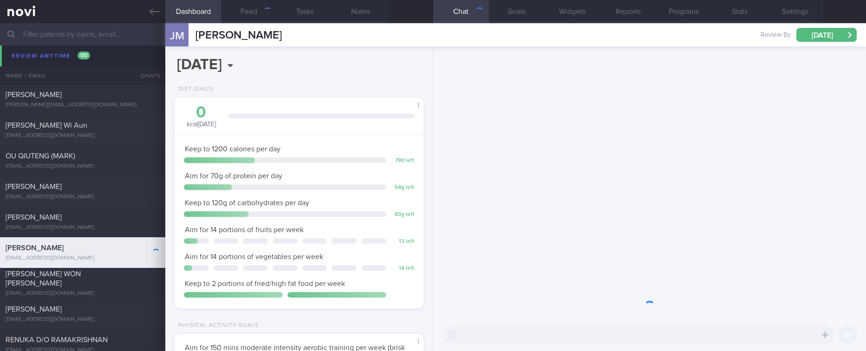
scroll to position [124, 221]
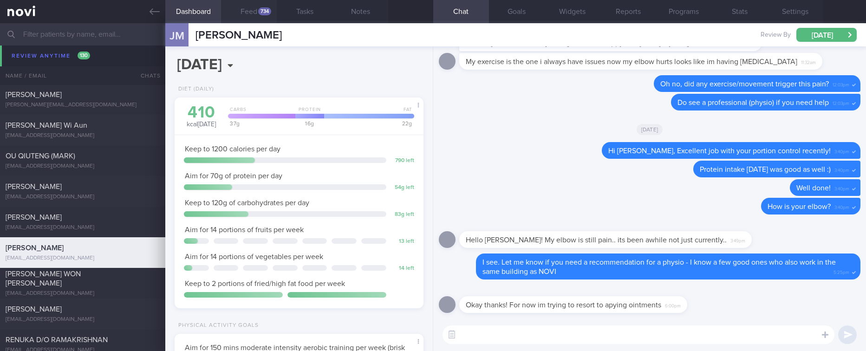
click at [266, 6] on button "Feed 734" at bounding box center [249, 11] width 56 height 23
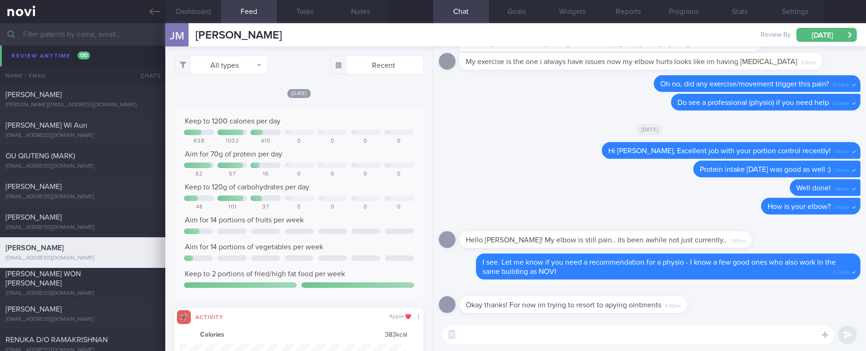
scroll to position [56, 226]
click at [233, 66] on button "All types" at bounding box center [221, 65] width 93 height 19
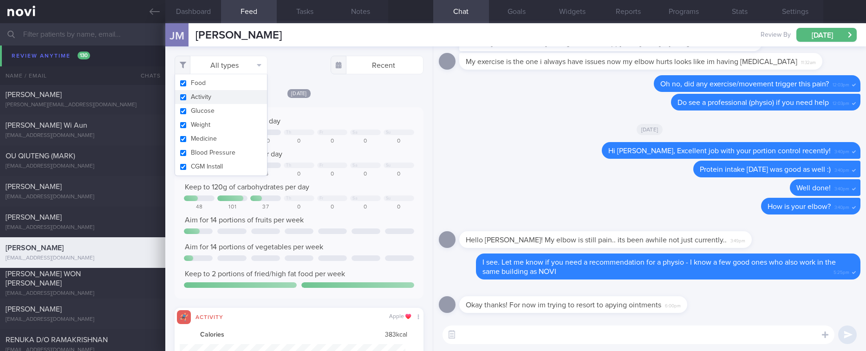
click at [207, 98] on button "Activity" at bounding box center [221, 97] width 92 height 14
click at [327, 140] on div "0" at bounding box center [332, 141] width 31 height 7
checkbox input "false"
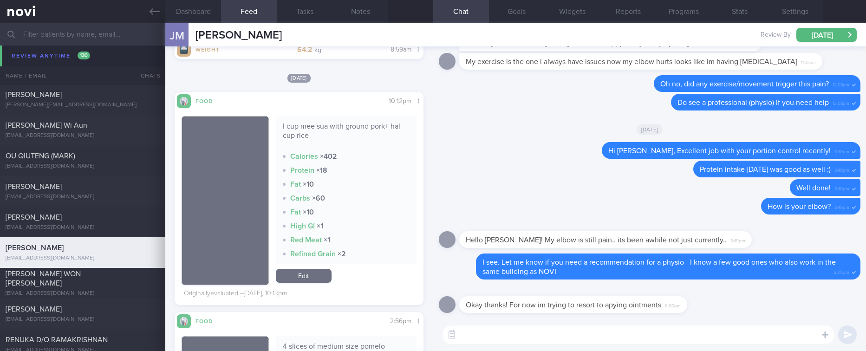
scroll to position [348, 0]
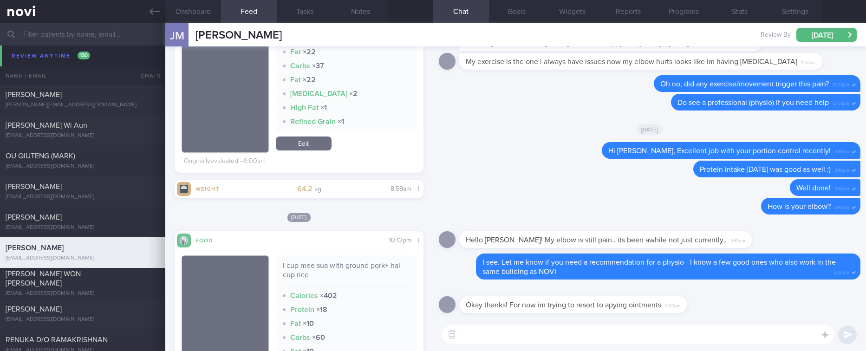
click at [486, 332] on textarea at bounding box center [638, 334] width 392 height 19
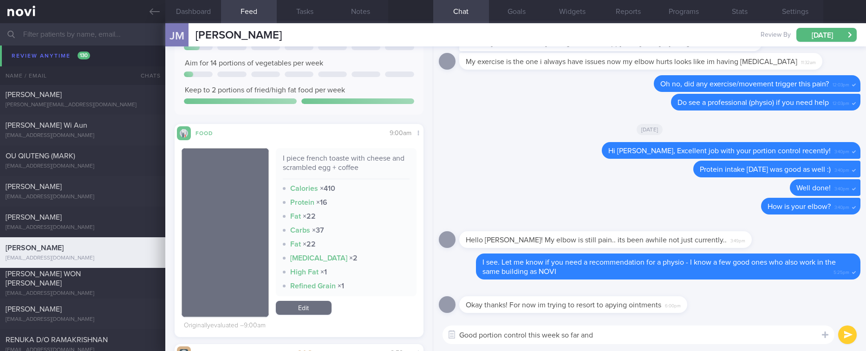
scroll to position [70, 0]
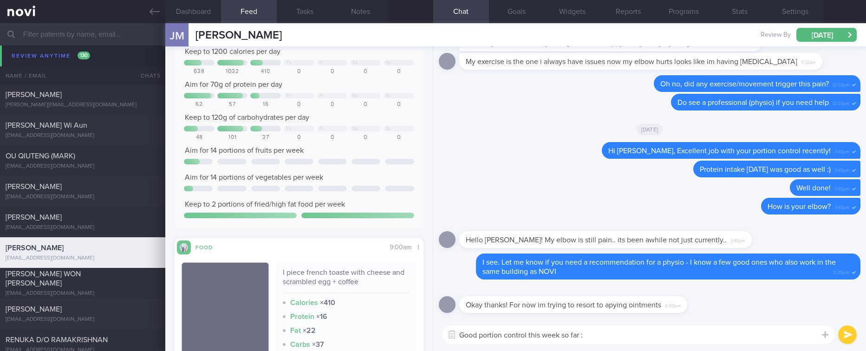
type textarea "Good portion control this week so far :)"
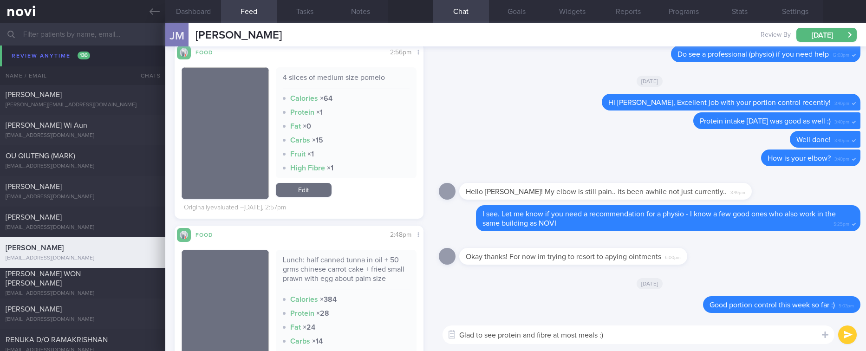
scroll to position [766, 0]
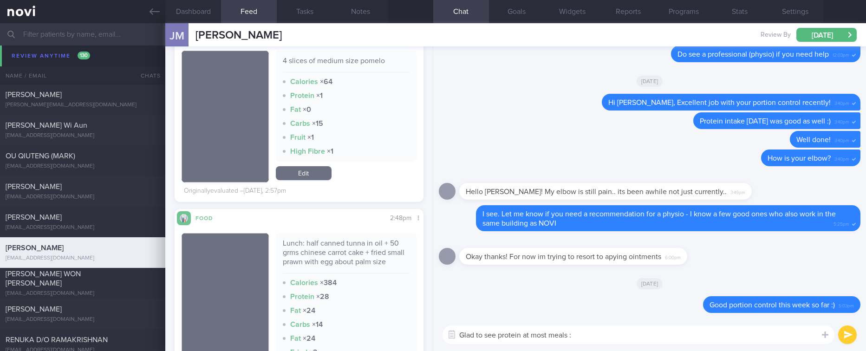
type textarea "Glad to see protein at most meals :)"
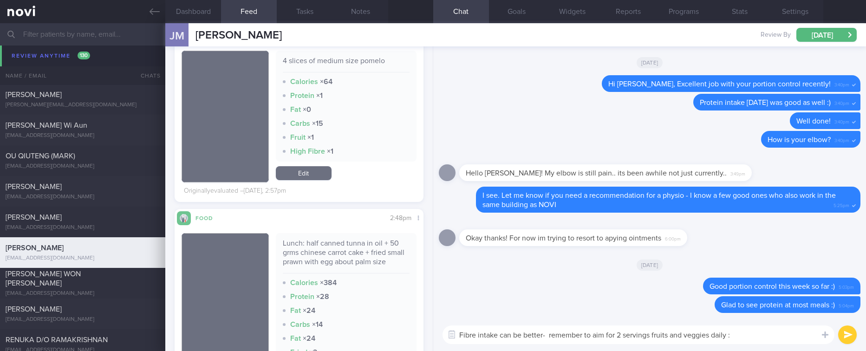
type textarea "Fibre intake can be better- remember to aim for 2 servings fruits and veggies d…"
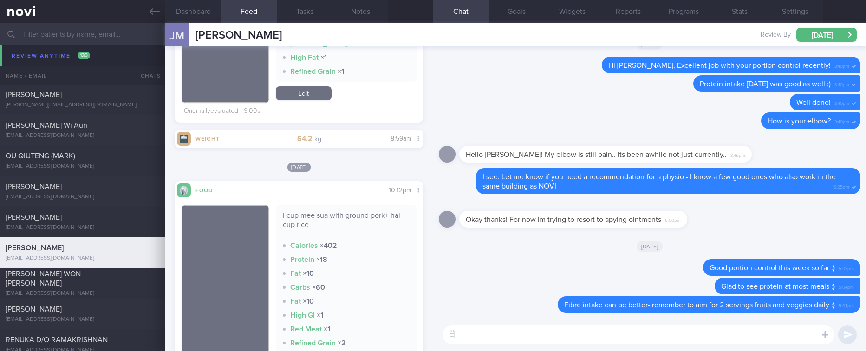
scroll to position [209, 0]
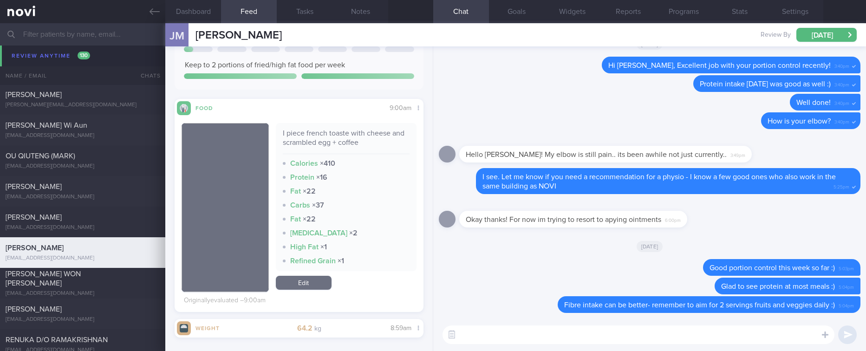
click at [604, 330] on textarea at bounding box center [638, 334] width 392 height 19
type textarea "Do remember to do your regular strength training this week too :)"
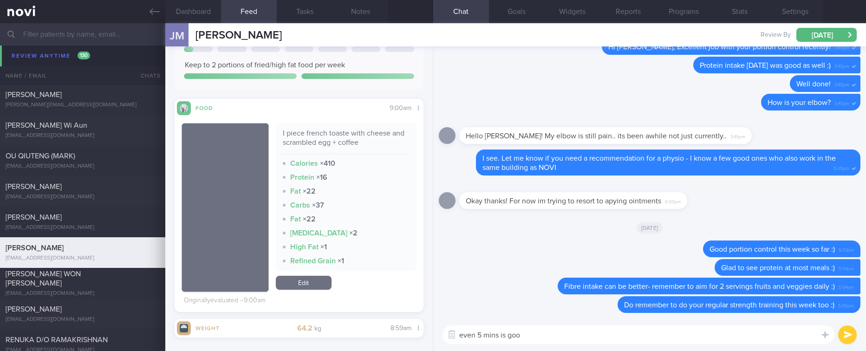
type textarea "even 5 mins is good"
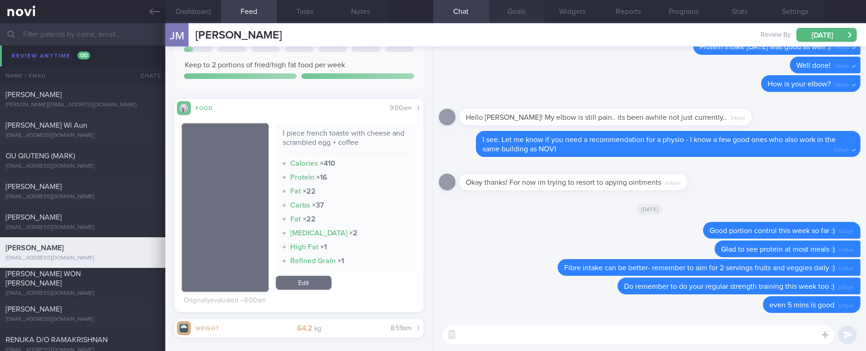
click at [518, 13] on button "Goals" at bounding box center [517, 11] width 56 height 23
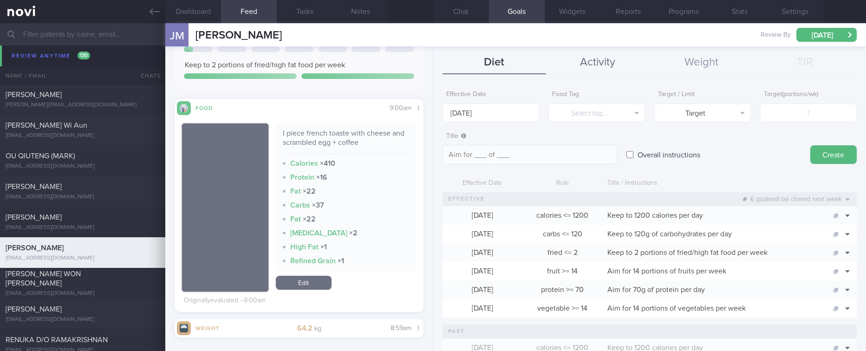
click at [584, 61] on button "Activity" at bounding box center [598, 62] width 104 height 23
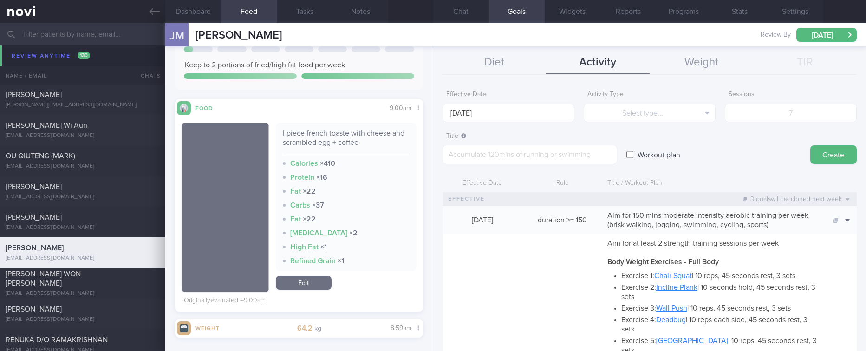
scroll to position [209, 0]
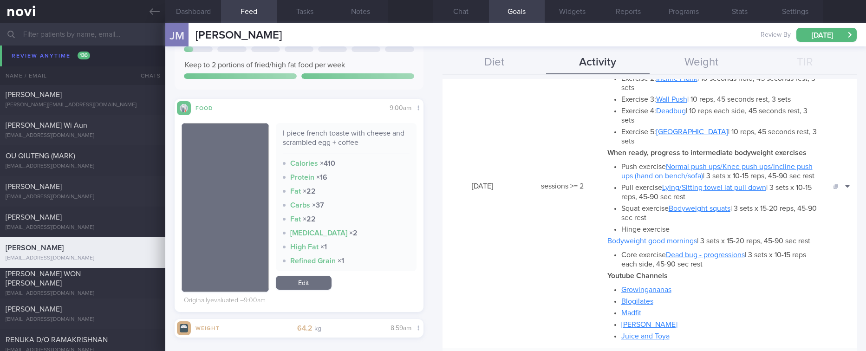
drag, startPoint x: 454, startPoint y: 7, endPoint x: 601, endPoint y: 265, distance: 296.8
click at [455, 7] on button "Chat" at bounding box center [461, 11] width 56 height 23
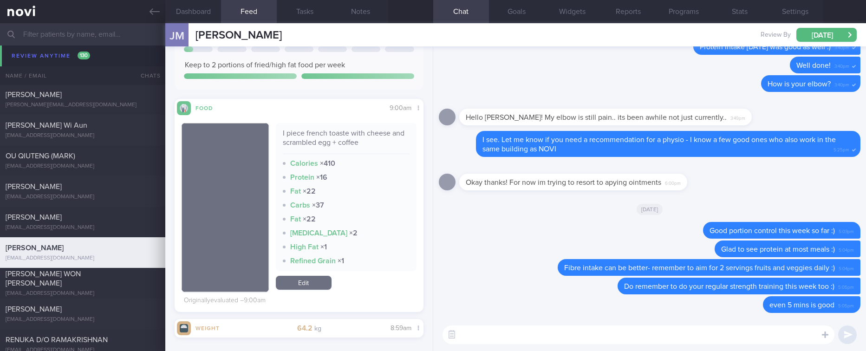
click at [589, 338] on textarea at bounding box center [638, 334] width 392 height 19
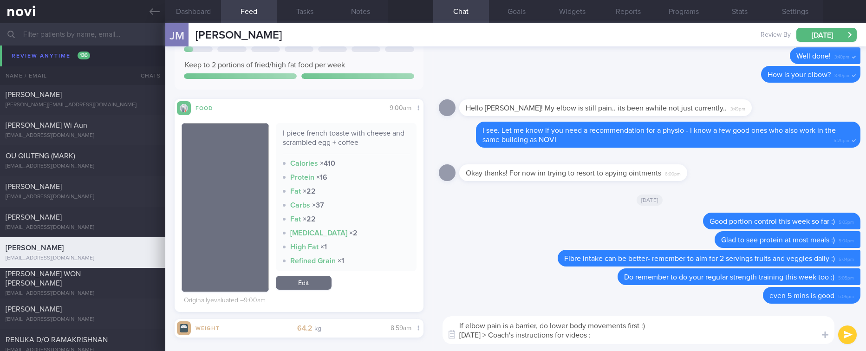
type textarea "If elbow pain is a barrier, do lower body movements first :) Today > Coach's in…"
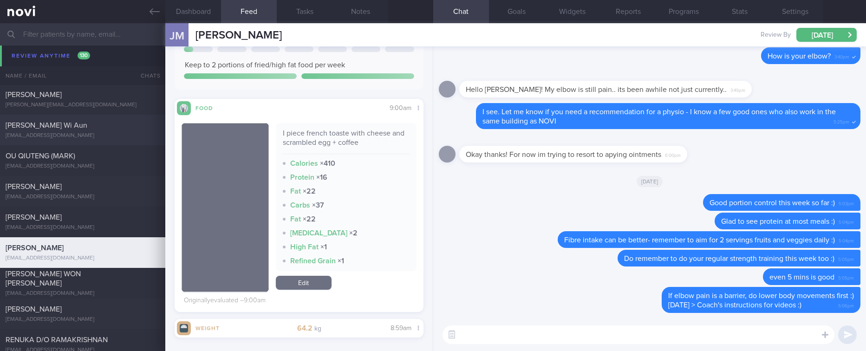
scroll to position [1467, 0]
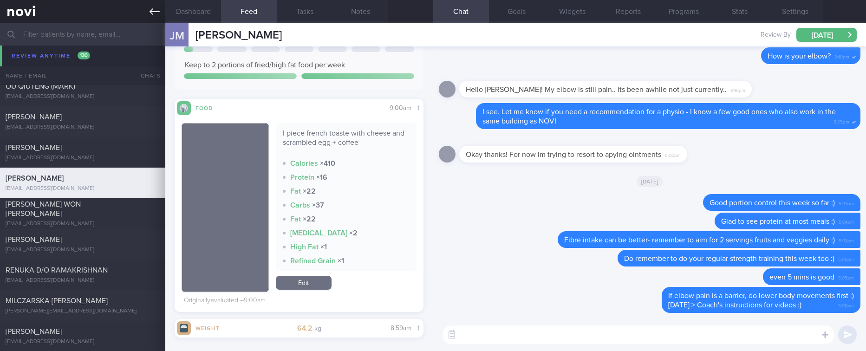
click at [152, 18] on link at bounding box center [82, 11] width 165 height 23
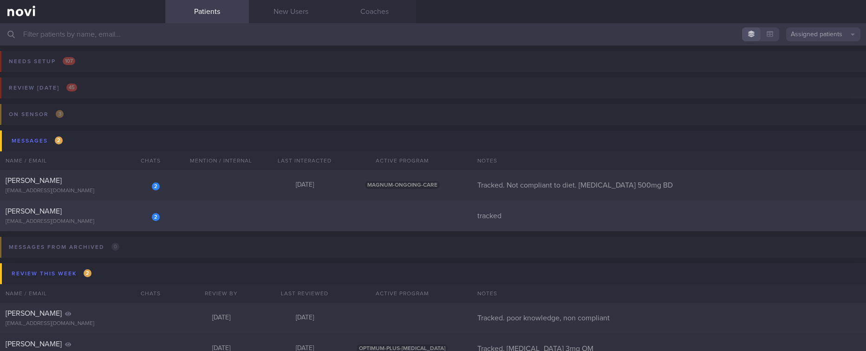
click at [182, 210] on div "2 Kar Wei Goh kwyt90@gmail.com tracked" at bounding box center [433, 216] width 866 height 31
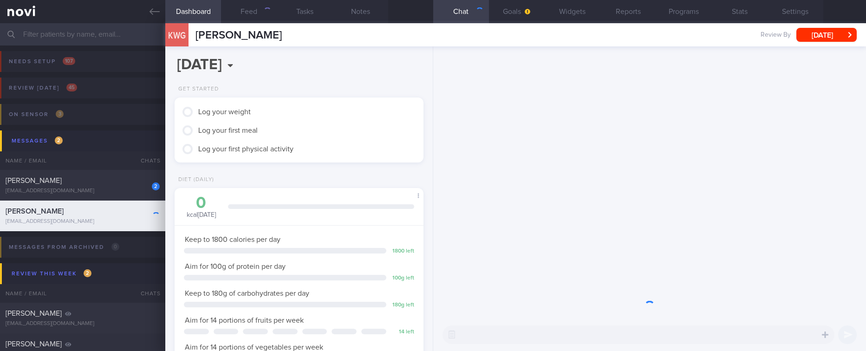
scroll to position [112, 225]
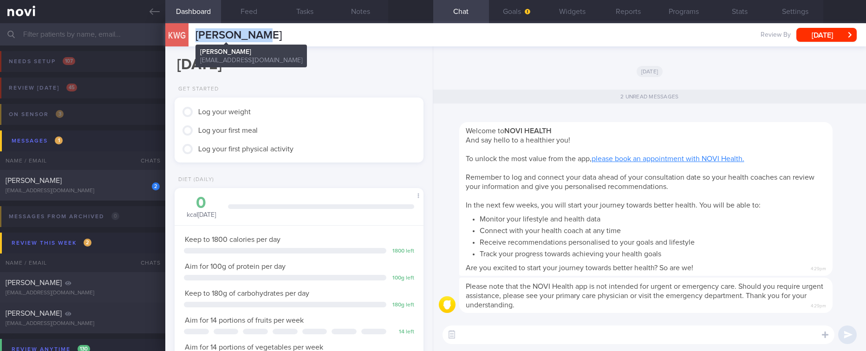
drag, startPoint x: 277, startPoint y: 33, endPoint x: 198, endPoint y: 31, distance: 79.0
click at [195, 31] on div "KWG Kar Wei Goh Kar Wei Goh kwyt90@gmail.com Review By Wed, 8 Oct Set Next Revi…" at bounding box center [515, 34] width 701 height 23
click at [520, 7] on button "Goals" at bounding box center [517, 11] width 56 height 23
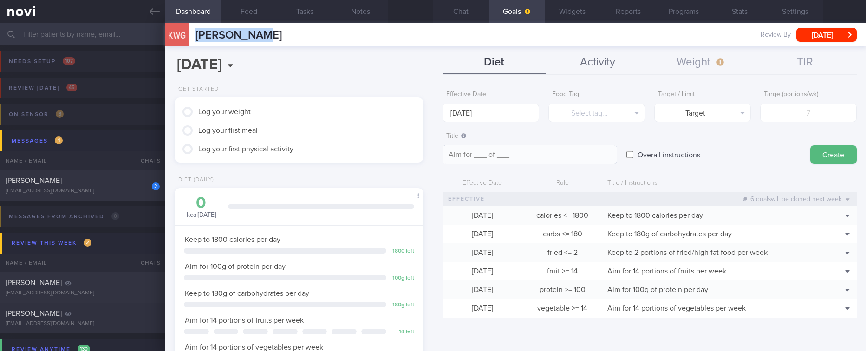
click at [589, 65] on button "Activity" at bounding box center [598, 62] width 104 height 23
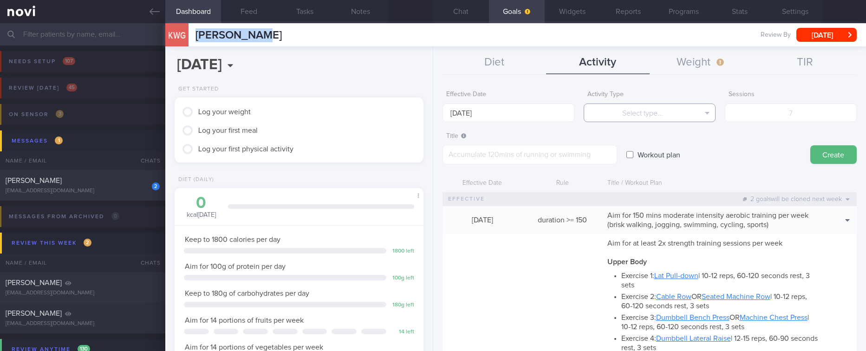
drag, startPoint x: 646, startPoint y: 118, endPoint x: 659, endPoint y: 130, distance: 17.1
click at [646, 118] on button "Select type..." at bounding box center [650, 113] width 132 height 19
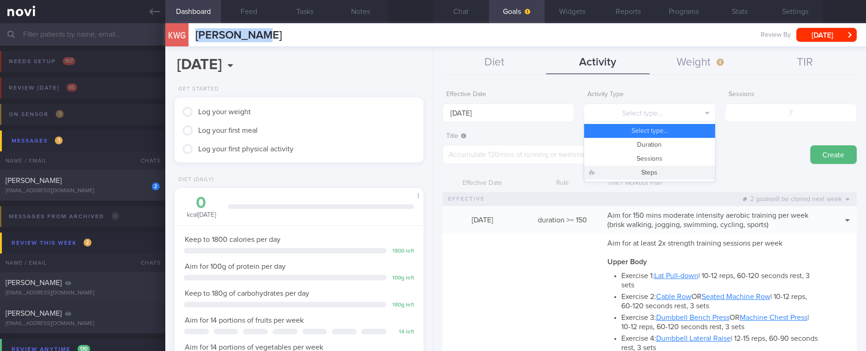
click at [675, 177] on button "Steps" at bounding box center [649, 173] width 131 height 14
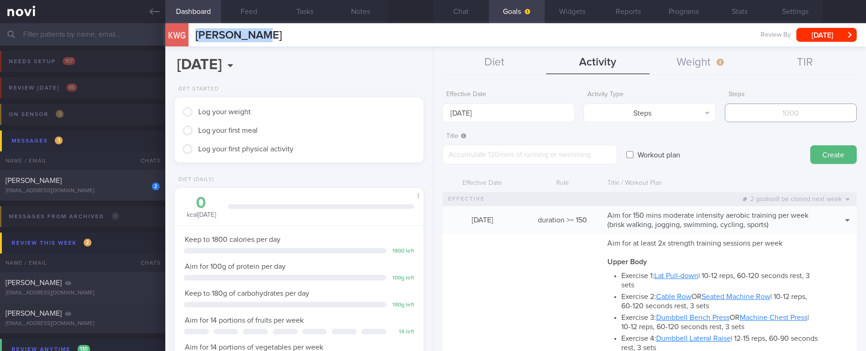
click at [774, 105] on input "number" at bounding box center [791, 113] width 132 height 19
type input "70000"
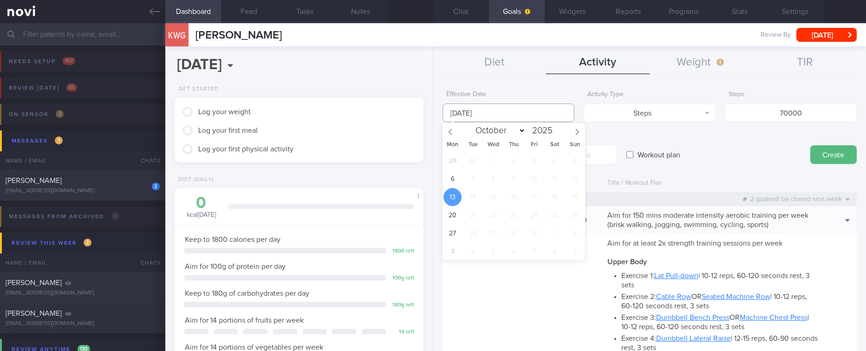
click at [523, 116] on input "[DATE]" at bounding box center [508, 113] width 132 height 19
click at [452, 175] on span "6" at bounding box center [452, 179] width 18 height 18
type input "6 Oct 2025"
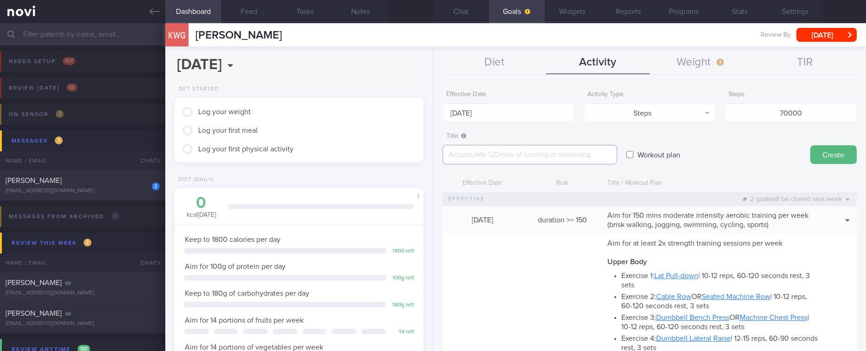
click at [522, 159] on textarea at bounding box center [529, 155] width 175 height 20
click at [528, 156] on textarea at bounding box center [529, 155] width 175 height 20
type textarea "Aim for 10K steps dail"
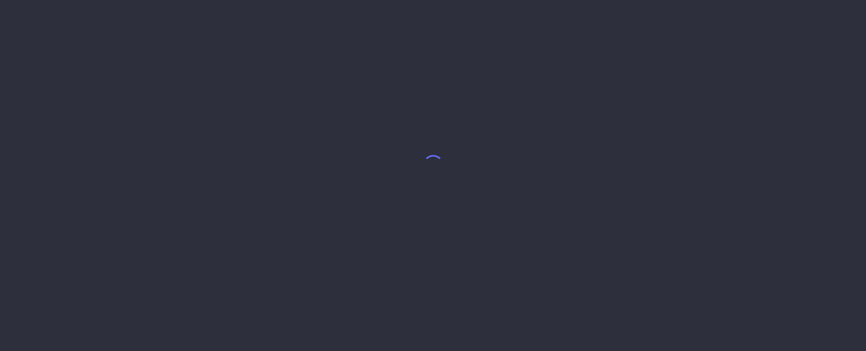
select select "11"
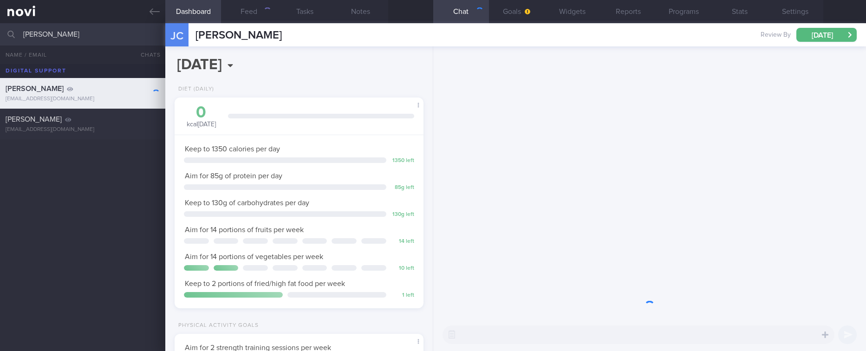
scroll to position [112, 225]
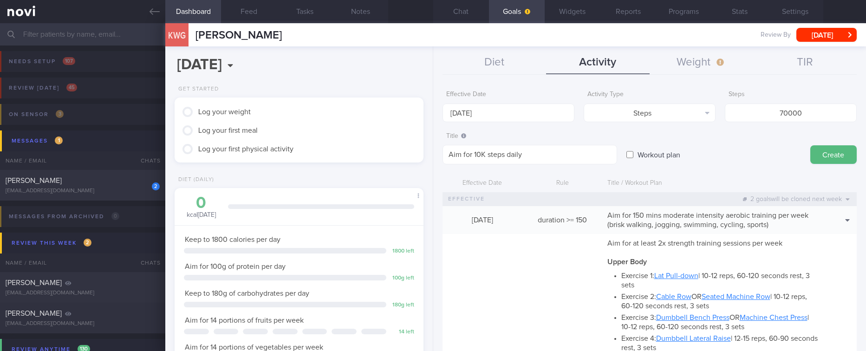
scroll to position [111, 221]
click at [473, 154] on textarea "Aim for 10K steps daily (70K per week)" at bounding box center [529, 155] width 175 height 20
click at [533, 157] on textarea "Aim for 8-10K steps daily (70K per week)" at bounding box center [529, 155] width 175 height 20
type textarea "Aim for 8-10K steps daily (56-70K per week)"
click at [811, 154] on button "Create" at bounding box center [833, 154] width 46 height 19
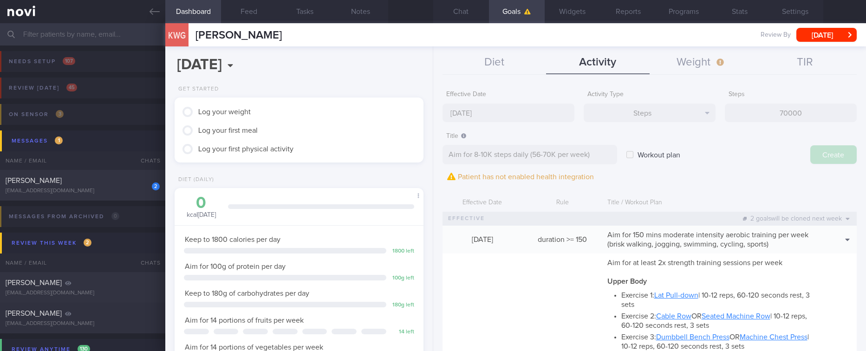
type input "[DATE]"
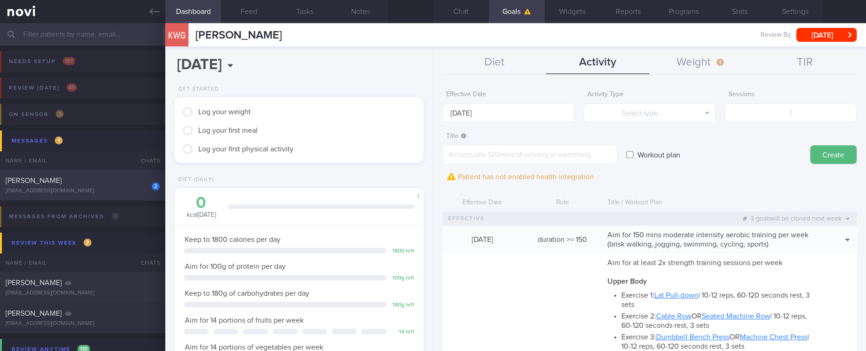
click at [120, 177] on div "Mahfudz Bin Mohd Yasin" at bounding box center [82, 180] width 152 height 9
type input "Tracked. Not compliant to diet. Metformin 500mg BD"
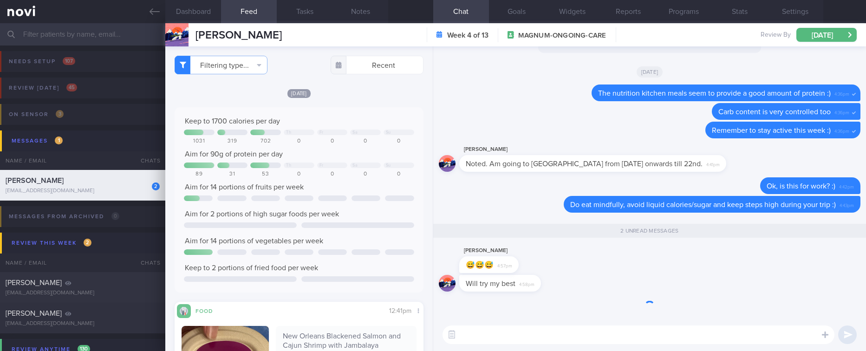
scroll to position [0, 0]
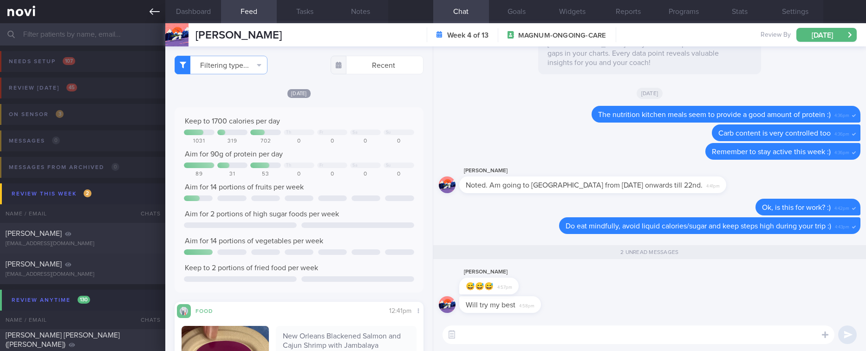
click at [156, 15] on icon at bounding box center [155, 12] width 10 height 10
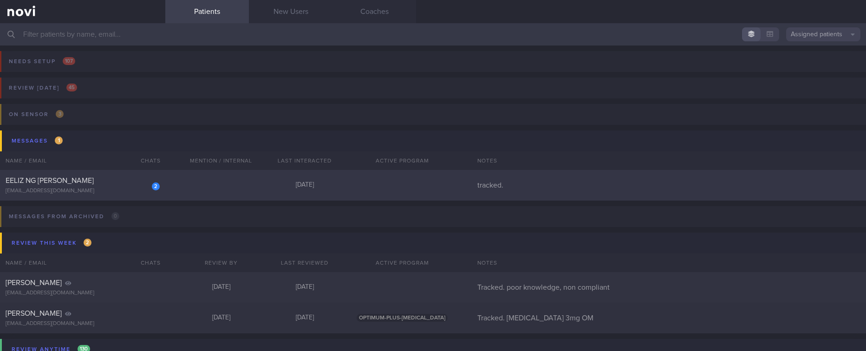
click at [295, 186] on div "[DATE]" at bounding box center [305, 185] width 84 height 8
select select "9"
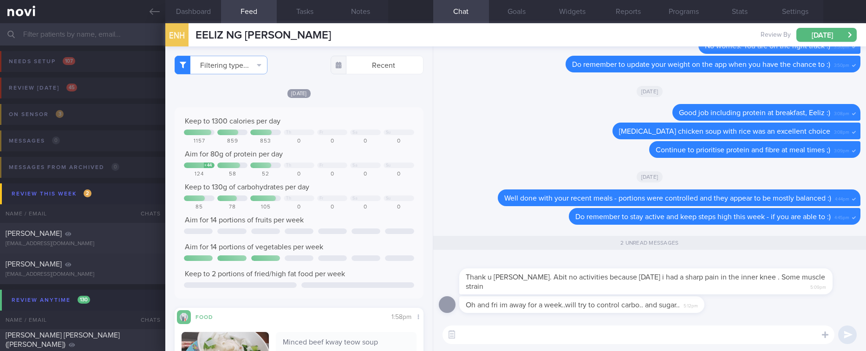
click at [636, 336] on textarea at bounding box center [638, 334] width 392 height 19
click at [634, 336] on textarea at bounding box center [638, 334] width 392 height 19
type textarea "Ok, have a great trip! :)"
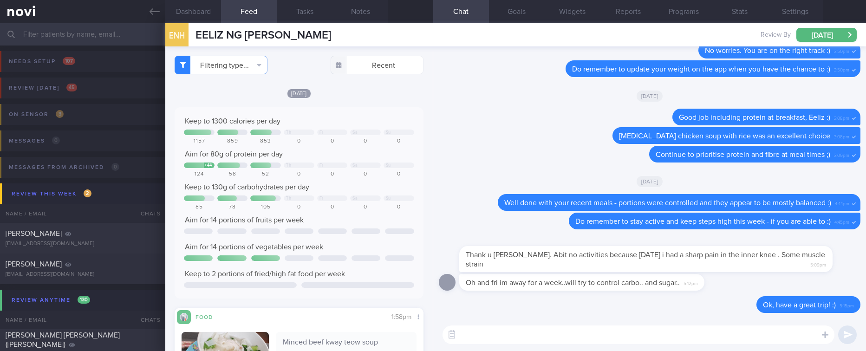
click at [681, 337] on textarea at bounding box center [638, 334] width 392 height 19
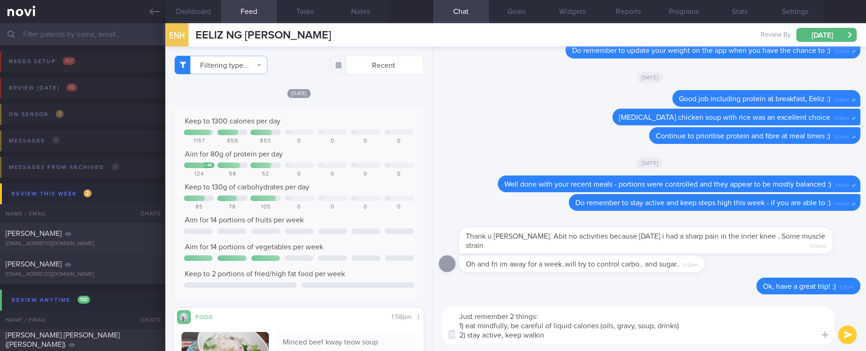
type textarea "Just remember 2 things: 1) eat mindfully, be careful of liquid calories (oils, …"
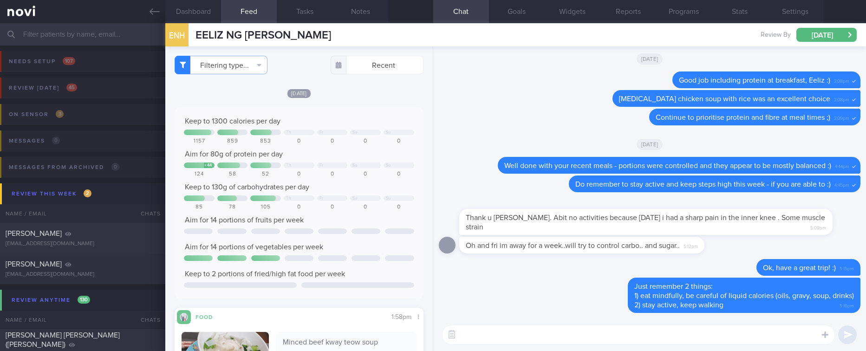
click at [139, 32] on input "text" at bounding box center [433, 34] width 866 height 22
click at [148, 16] on link at bounding box center [82, 11] width 165 height 23
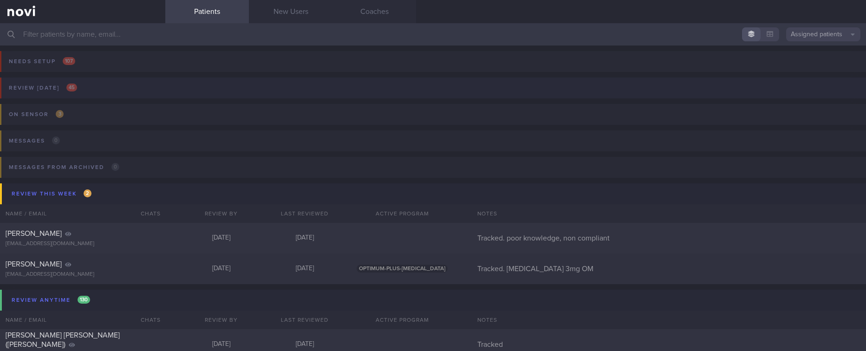
click at [156, 82] on button "Review today 45" at bounding box center [431, 91] width 869 height 26
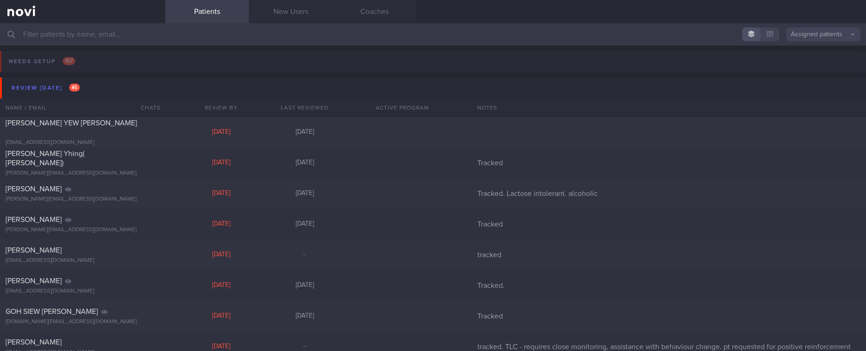
click at [85, 40] on input "text" at bounding box center [433, 34] width 866 height 22
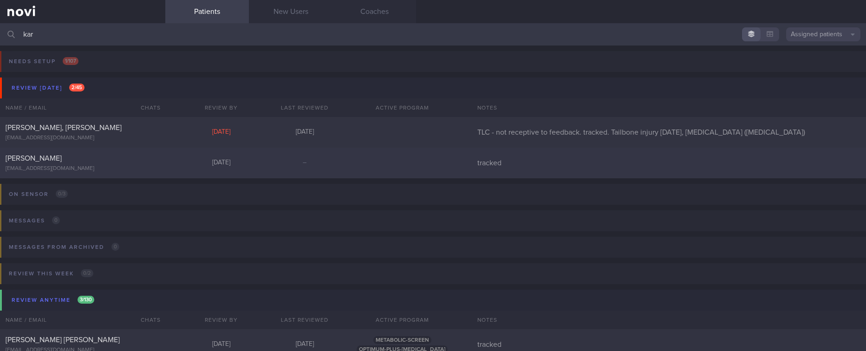
type input "kar"
click at [100, 155] on div "Kar Wei Goh" at bounding box center [82, 158] width 152 height 9
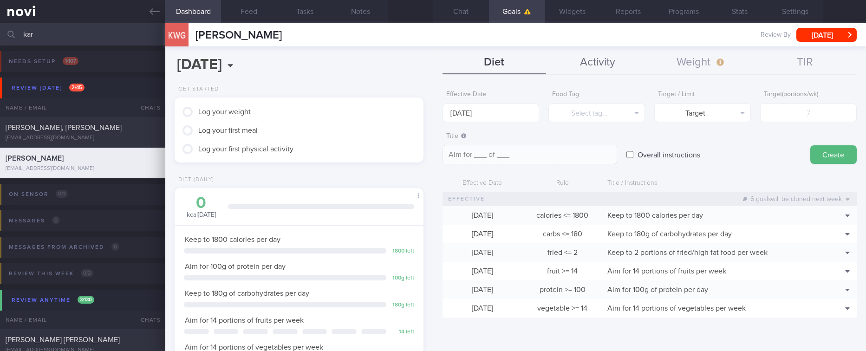
scroll to position [112, 225]
click at [840, 304] on button "Clone" at bounding box center [831, 304] width 45 height 14
type input "100"
type textarea "Aim for 100g of protein per day"
click at [839, 319] on button "Delete" at bounding box center [831, 318] width 45 height 14
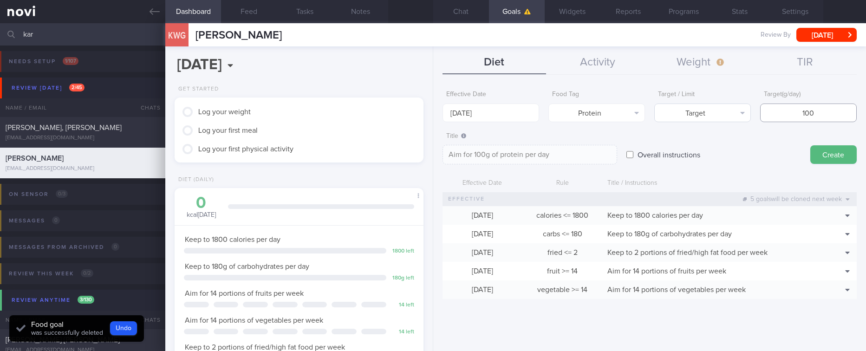
drag, startPoint x: 800, startPoint y: 107, endPoint x: 749, endPoint y: 106, distance: 51.1
click at [747, 107] on div "Effective Date 13 Oct 2025 Food Tag Protein Select tag... Calories Carbs Protei…" at bounding box center [649, 104] width 414 height 36
type input "1"
type textarea "Aim for 1g of protein per day"
type input "10"
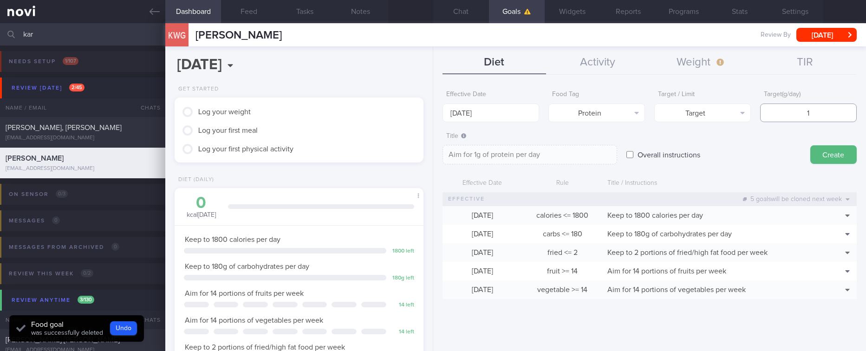
type textarea "Aim for 10g of protein per day"
type input "1"
type textarea "Aim for 1g of protein per day"
type input "13"
type textarea "Aim for 13g of protein per day"
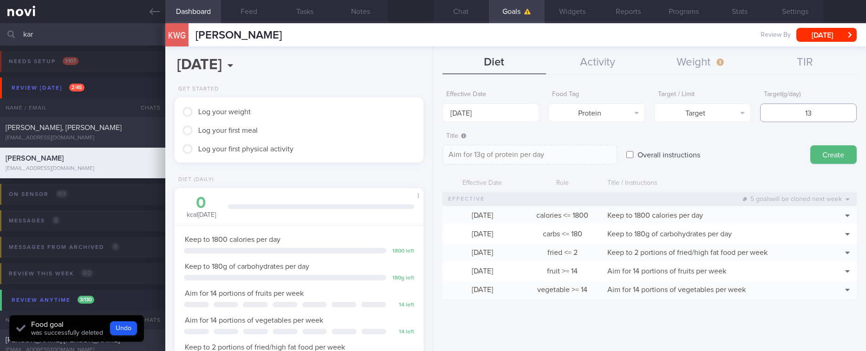
type input "130"
type textarea "Aim for 130g of protein per day"
type input "130"
click at [500, 117] on input "[DATE]" at bounding box center [490, 113] width 97 height 19
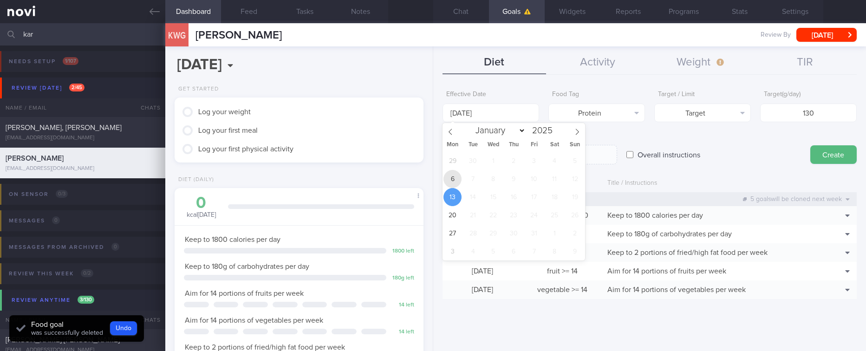
click at [452, 177] on span "6" at bounding box center [452, 179] width 18 height 18
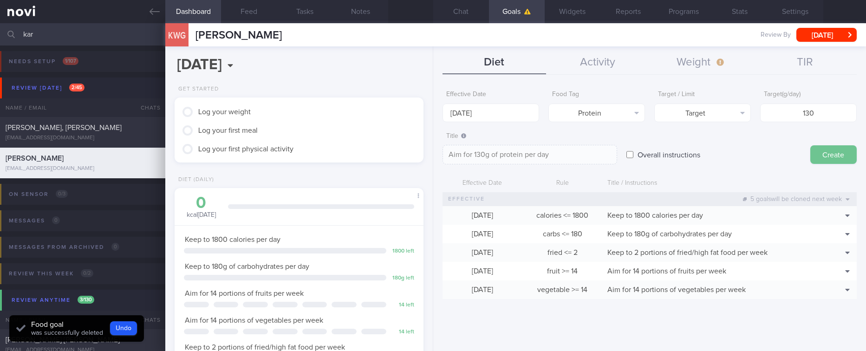
click at [821, 150] on button "Create" at bounding box center [833, 154] width 46 height 19
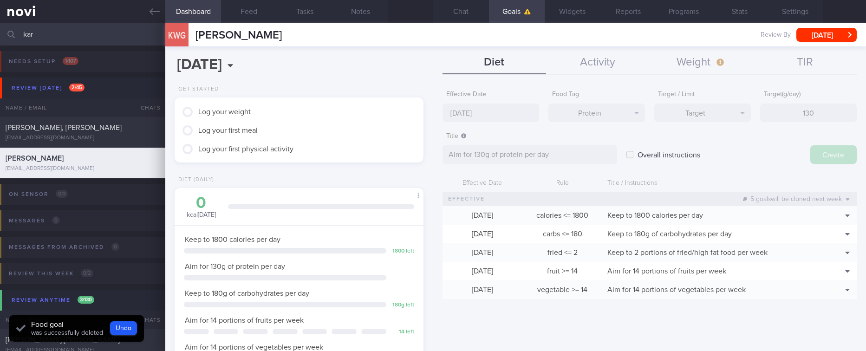
type input "[DATE]"
type textarea "Aim for ___ of ___"
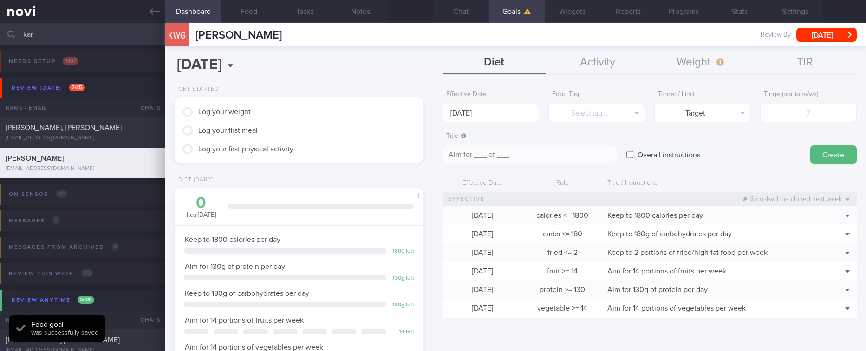
click at [471, 7] on button "Chat" at bounding box center [461, 11] width 56 height 23
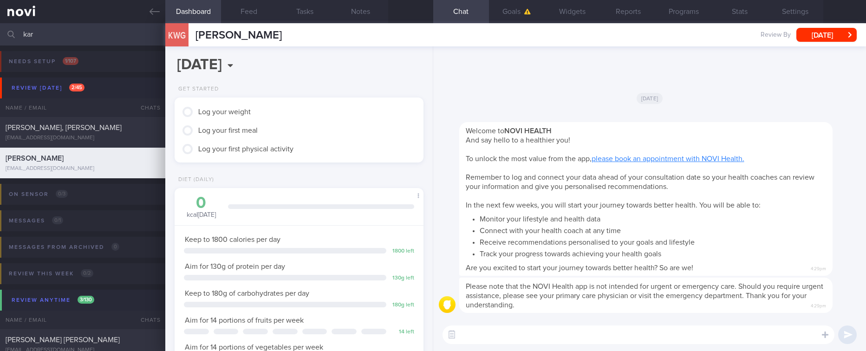
click at [153, 11] on icon at bounding box center [155, 11] width 10 height 7
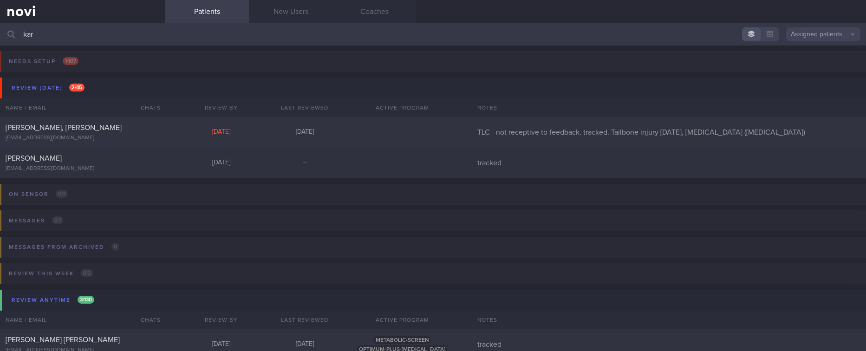
drag, startPoint x: 206, startPoint y: 38, endPoint x: -15, endPoint y: 44, distance: 221.1
click at [0, 44] on html "You are offline! Some functionality will be unavailable Patients New Users Coac…" at bounding box center [433, 175] width 866 height 351
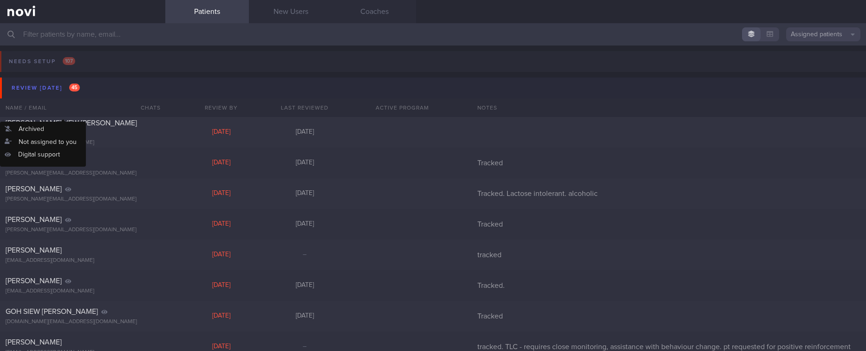
click at [87, 87] on button "Review today 45" at bounding box center [434, 88] width 869 height 21
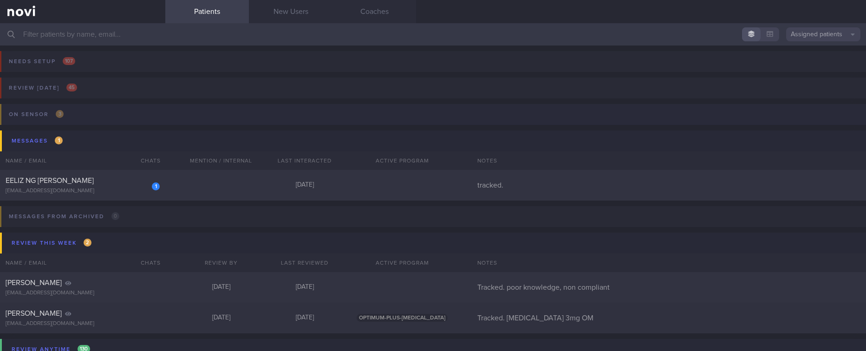
click at [99, 120] on button "On sensor 3" at bounding box center [431, 117] width 869 height 26
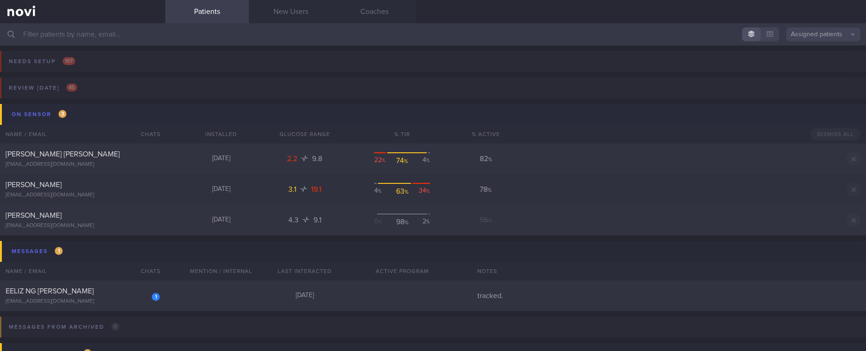
click at [101, 113] on button "On sensor 3" at bounding box center [434, 114] width 869 height 21
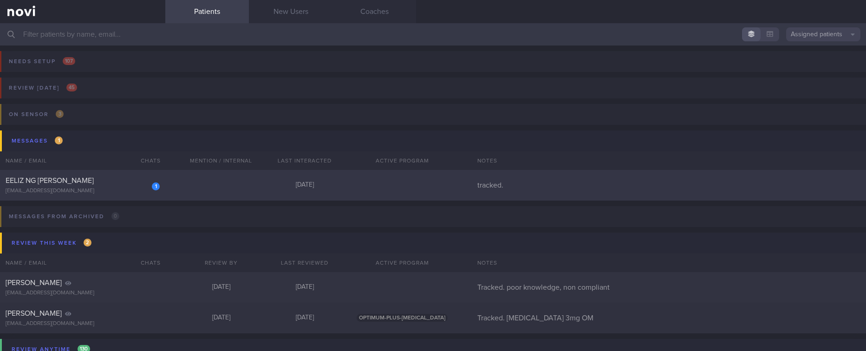
click at [209, 186] on div "1 EELIZ NG HUI PENG eelizng@wdsdesign.sg Today tracked." at bounding box center [433, 185] width 866 height 31
select select "9"
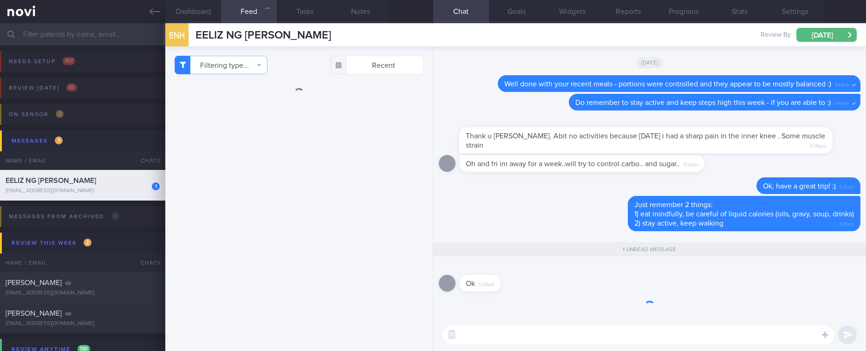
click at [88, 148] on button "Messages 1" at bounding box center [434, 140] width 869 height 21
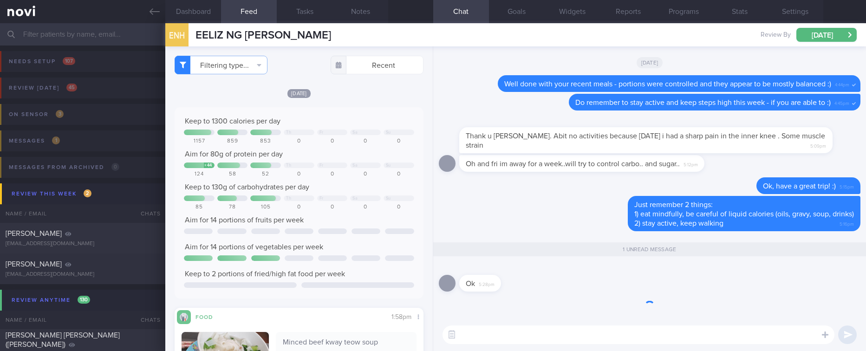
click at [140, 12] on link at bounding box center [82, 11] width 165 height 23
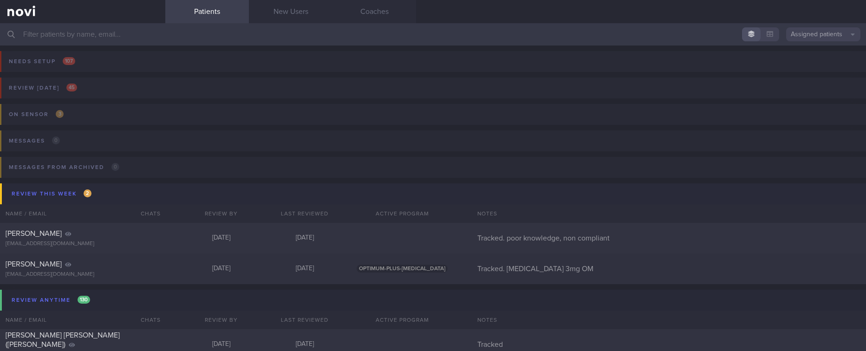
click at [151, 194] on button "Review this week 2" at bounding box center [434, 193] width 869 height 21
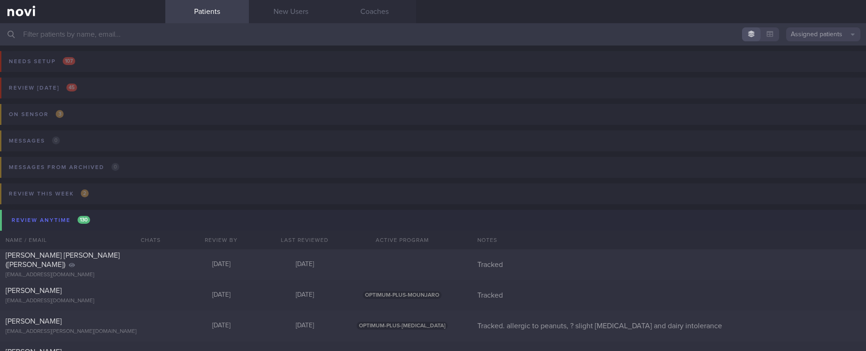
click at [101, 224] on button "Review anytime 130" at bounding box center [434, 220] width 869 height 21
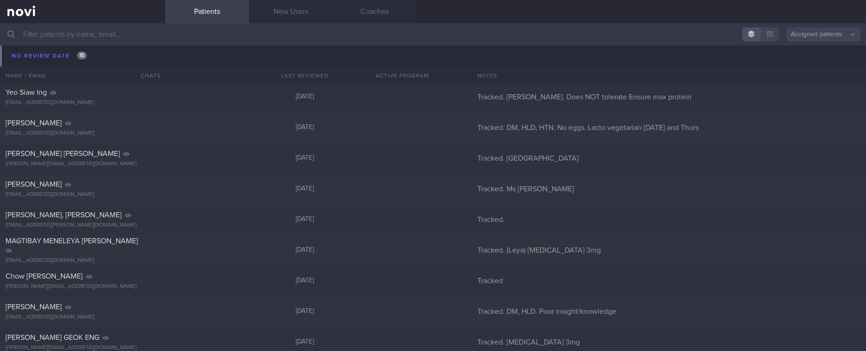
scroll to position [70, 0]
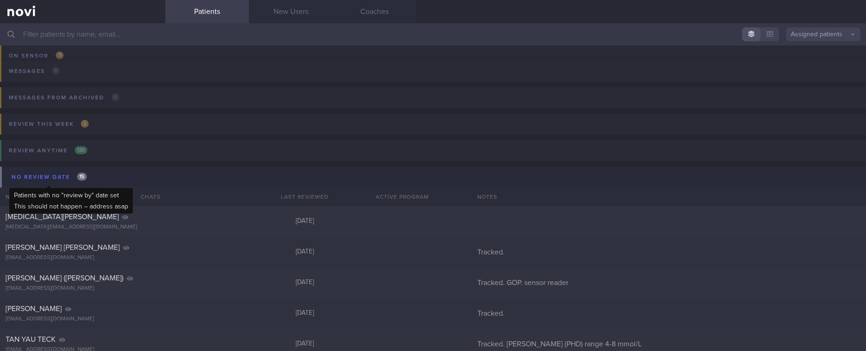
click at [87, 180] on div "No review date 15" at bounding box center [49, 177] width 80 height 13
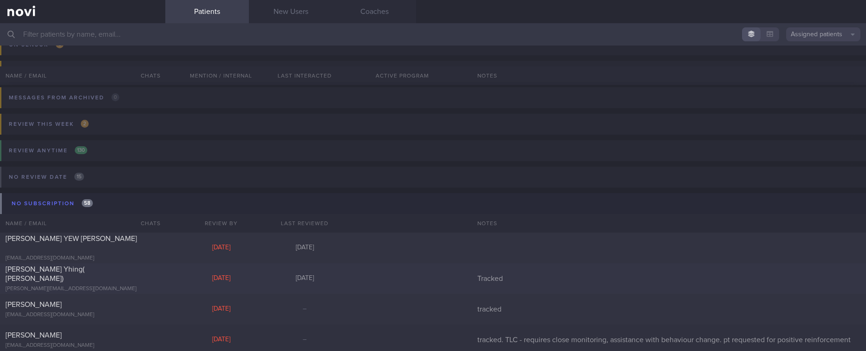
scroll to position [139, 0]
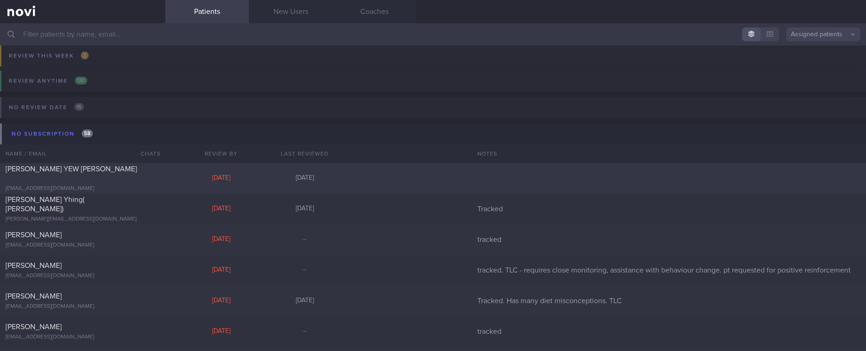
click at [182, 176] on div "[DATE]" at bounding box center [221, 178] width 84 height 8
select select "1"
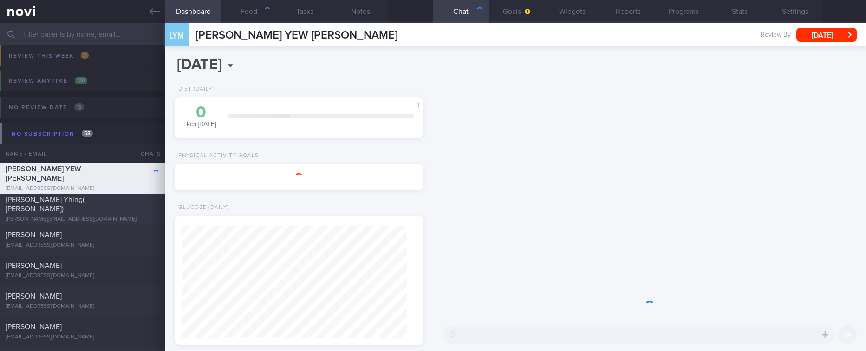
scroll to position [111, 221]
click at [93, 216] on div "[PERSON_NAME][EMAIL_ADDRESS][DOMAIN_NAME]" at bounding box center [83, 219] width 154 height 7
type input "Tracked"
select select "4"
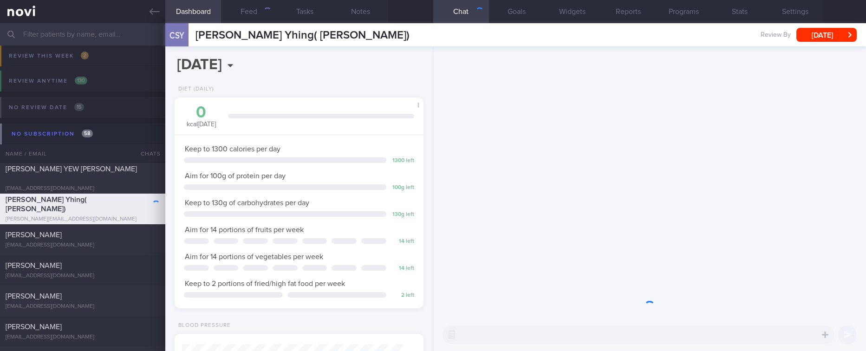
scroll to position [124, 221]
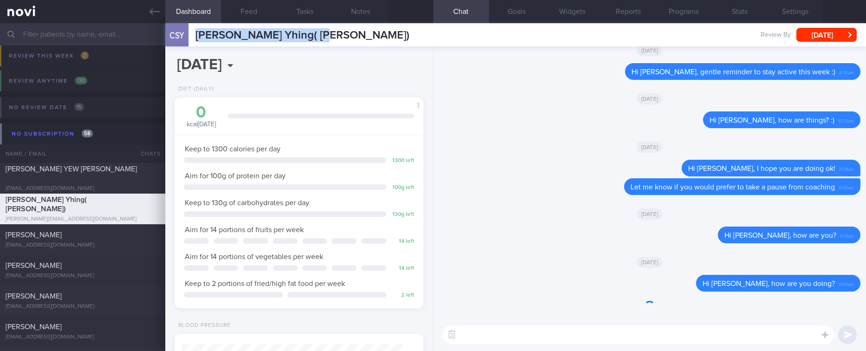
drag, startPoint x: 208, startPoint y: 35, endPoint x: 192, endPoint y: 34, distance: 15.8
click at [192, 34] on div "CSY Chen Shean Yhing( Anna) Chen Shean Yhing( Anna) s.y.chen@u.nus.edu Review B…" at bounding box center [515, 34] width 701 height 23
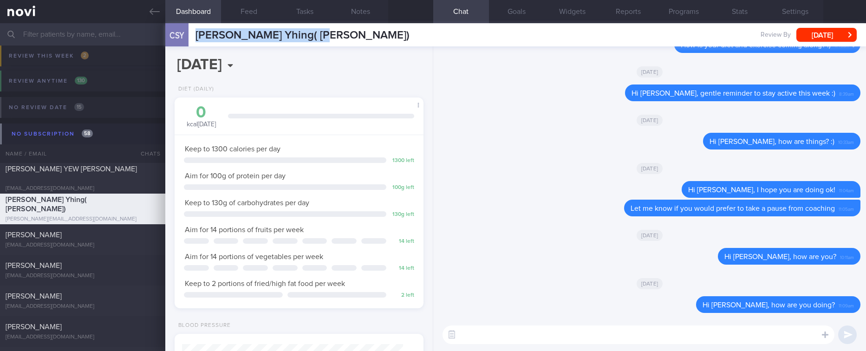
click at [687, 337] on textarea at bounding box center [638, 334] width 392 height 19
click at [676, 332] on textarea at bounding box center [638, 334] width 392 height 19
paste textarea "Hi, we noticed your program has ended, and there are no upcoming appointments s…"
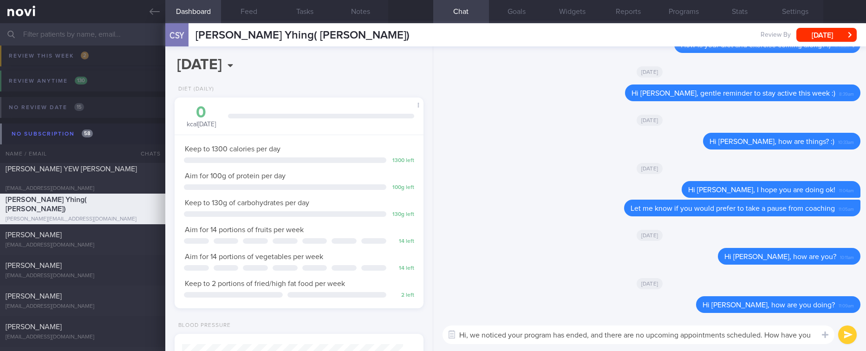
scroll to position [0, 0]
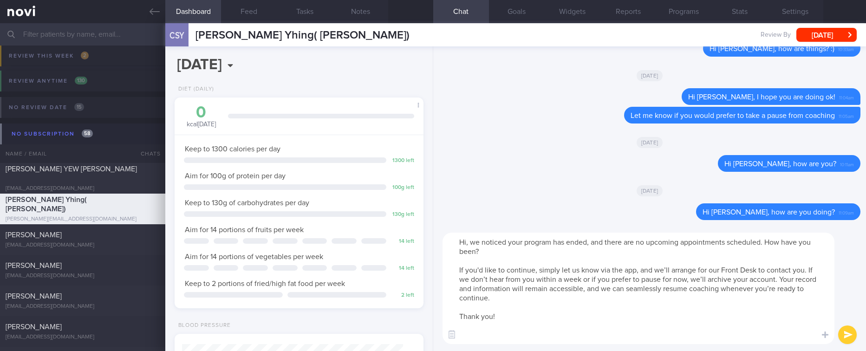
click at [465, 245] on textarea "Hi, we noticed your program has ended, and there are no upcoming appointments s…" at bounding box center [638, 288] width 392 height 111
type textarea "Hi Anna, we noticed your program has ended, and there are no upcoming appointme…"
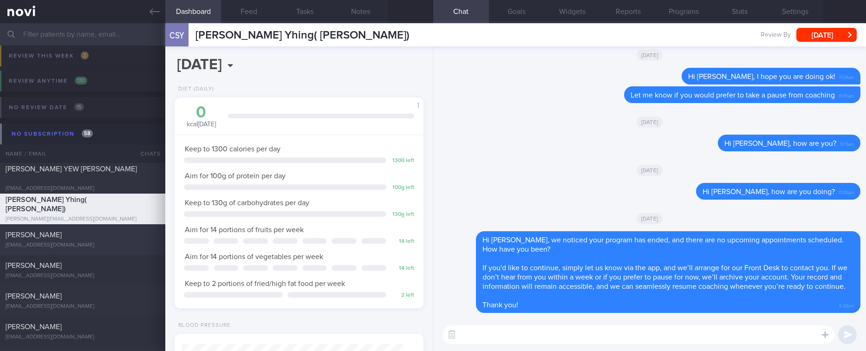
click at [154, 235] on div at bounding box center [149, 232] width 20 height 5
type input "tracked"
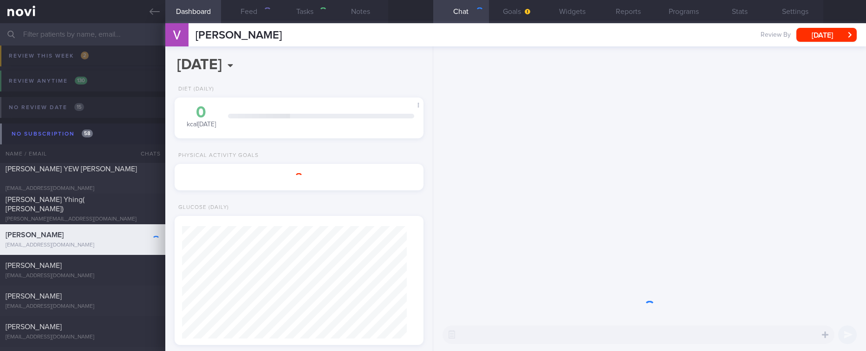
select select "9"
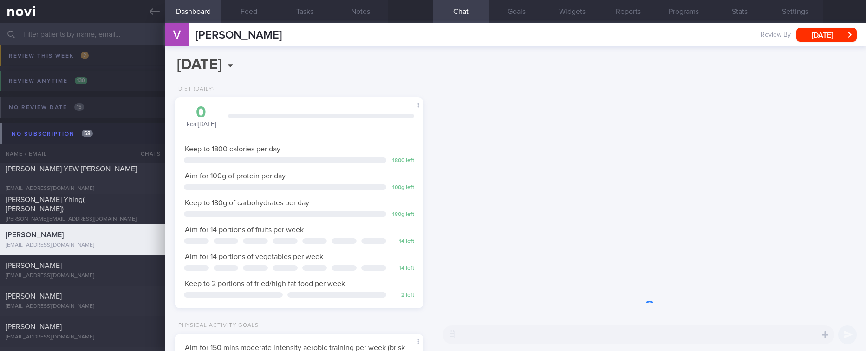
scroll to position [112, 225]
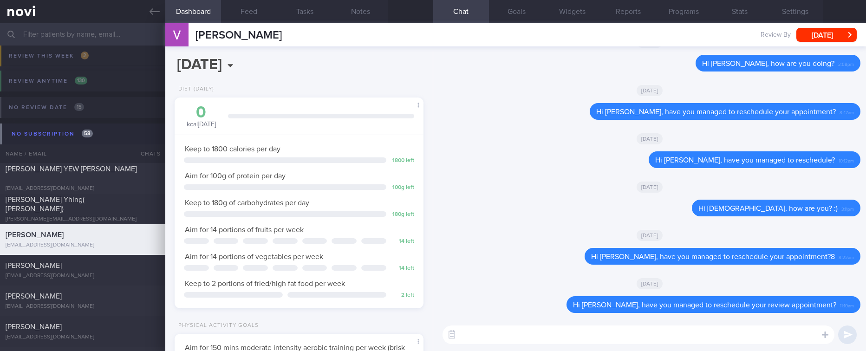
click at [643, 339] on textarea at bounding box center [638, 334] width 392 height 19
click at [642, 338] on textarea at bounding box center [638, 334] width 392 height 19
click at [640, 337] on textarea at bounding box center [638, 334] width 392 height 19
drag, startPoint x: 281, startPoint y: 44, endPoint x: 197, endPoint y: 35, distance: 84.9
click at [197, 35] on div "Vishnu Jeffery Vishnu Jeffery vishnujeffery@gmail.com Review By Thu, 3 Jul Set …" at bounding box center [515, 34] width 701 height 23
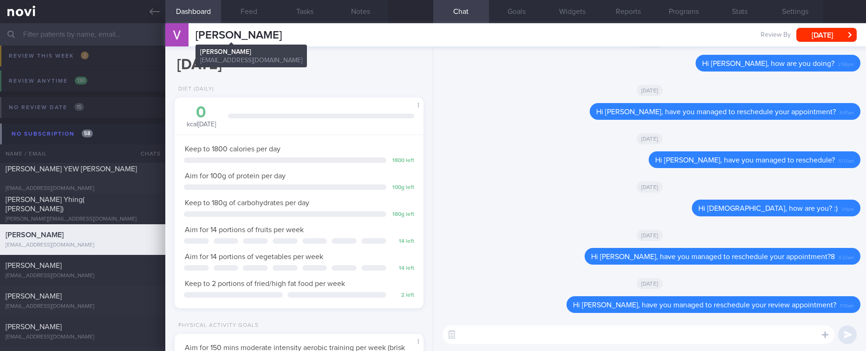
copy span "[PERSON_NAME]"
click at [739, 187] on div "[DATE]" at bounding box center [650, 187] width 422 height 26
click at [129, 269] on div "[PERSON_NAME]" at bounding box center [82, 265] width 152 height 9
type input "tracked. TLC - requires close monitoring, assistance with behaviour change. pt …"
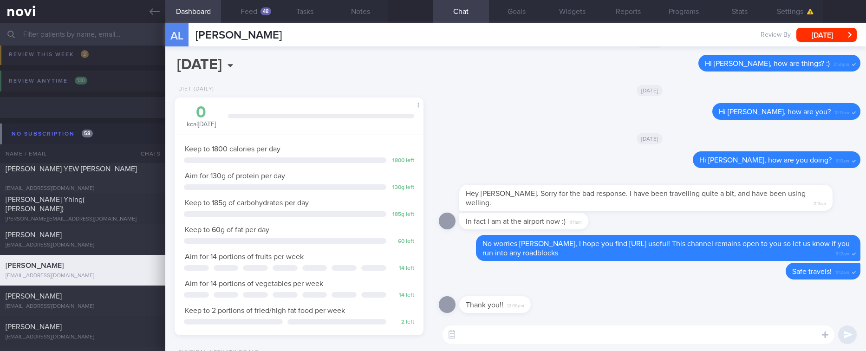
scroll to position [279, 0]
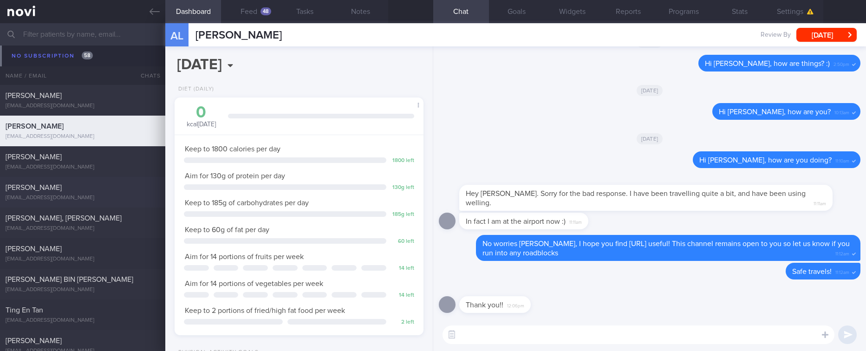
click at [108, 200] on div "[EMAIL_ADDRESS][DOMAIN_NAME]" at bounding box center [83, 198] width 154 height 7
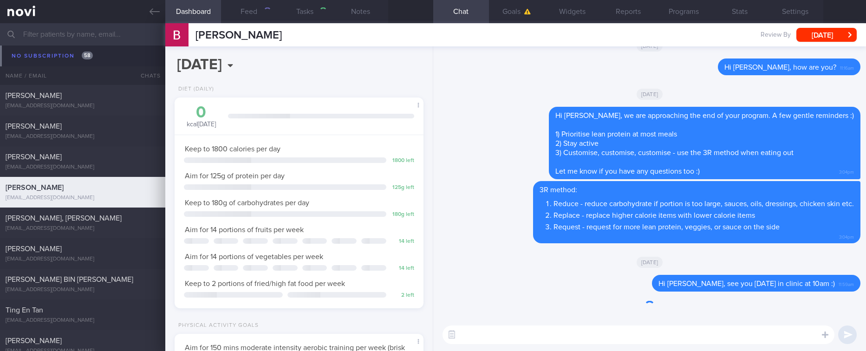
select select "7"
type input "tracked"
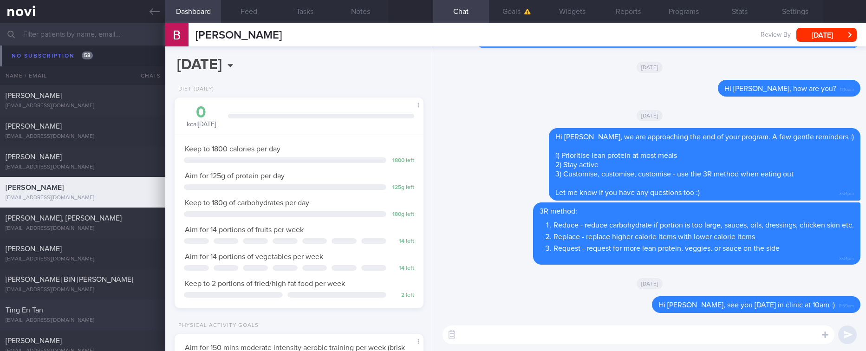
scroll to position [348, 0]
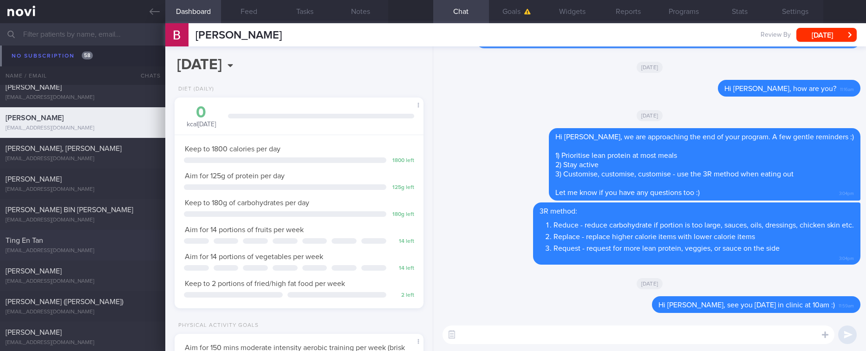
click at [104, 239] on div "Ting En Tan" at bounding box center [82, 240] width 152 height 9
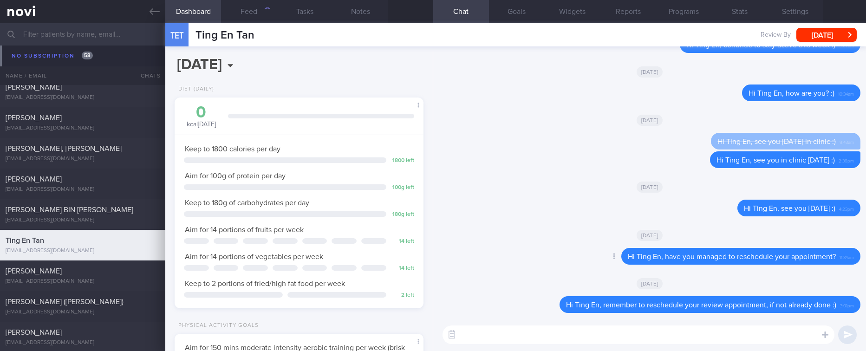
scroll to position [112, 225]
drag, startPoint x: 280, startPoint y: 33, endPoint x: 192, endPoint y: 35, distance: 87.8
click at [192, 35] on div "TET Ting En Tan Ting En Tan tingen555@gmail.com Review By Thu, 11 Sep Set Next …" at bounding box center [515, 34] width 701 height 23
copy span "Ting En Tan"
click at [732, 116] on div "[DATE]" at bounding box center [650, 120] width 422 height 26
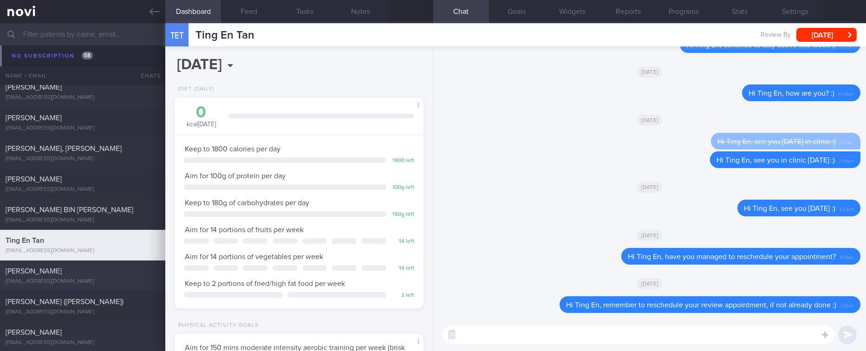
click at [94, 277] on div "Kar Wei Goh kwyt90@gmail.com" at bounding box center [82, 276] width 165 height 19
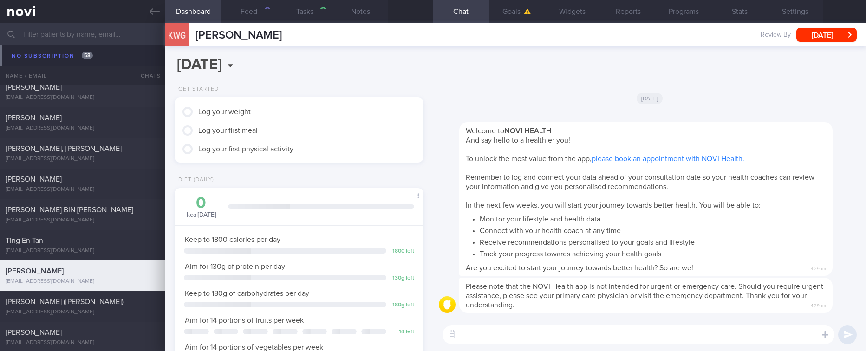
select select "9"
click at [91, 314] on div "[EMAIL_ADDRESS][DOMAIN_NAME]" at bounding box center [83, 312] width 154 height 7
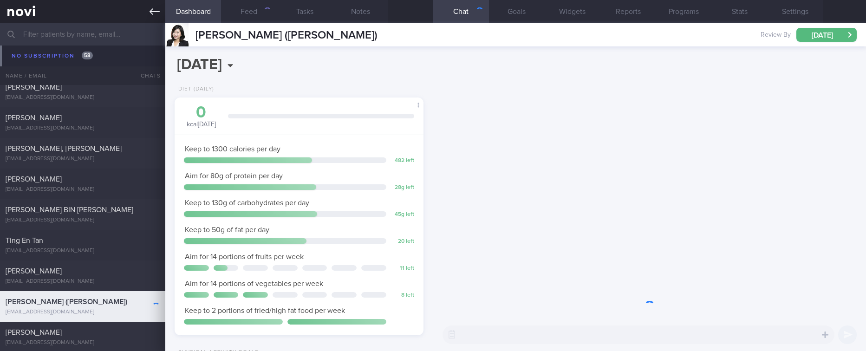
scroll to position [124, 221]
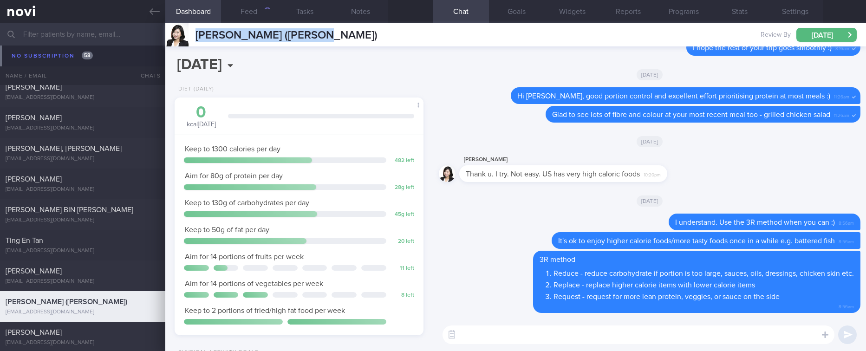
drag, startPoint x: 291, startPoint y: 33, endPoint x: 191, endPoint y: 33, distance: 99.4
click at [191, 33] on div "TEO PEIRU (ZHAO PEIRU) TEO PEIRU (ZHAO PEIRU) teopeiru@gmail.com Review By Mon,…" at bounding box center [515, 34] width 701 height 23
copy div "[PERSON_NAME] ([PERSON_NAME])"
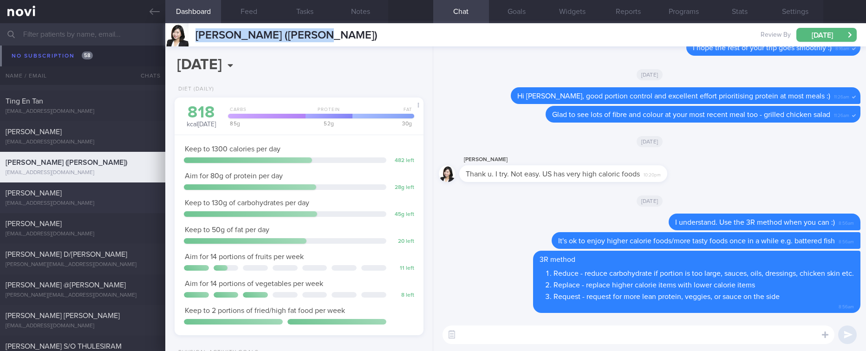
click at [105, 200] on div "[EMAIL_ADDRESS][DOMAIN_NAME]" at bounding box center [83, 203] width 154 height 7
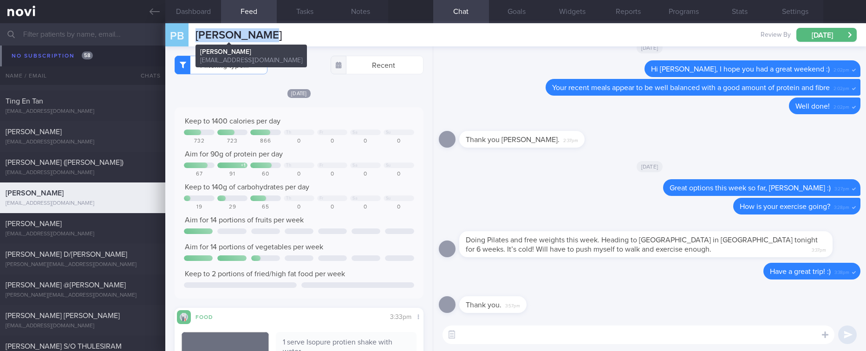
drag, startPoint x: 268, startPoint y: 42, endPoint x: 196, endPoint y: 37, distance: 72.1
click at [196, 37] on div "PB Peta Bromley Peta Bromley petabromley@gmail.com Review By Mon, 13 Oct Set Ne…" at bounding box center [515, 34] width 701 height 23
copy span "[PERSON_NAME]"
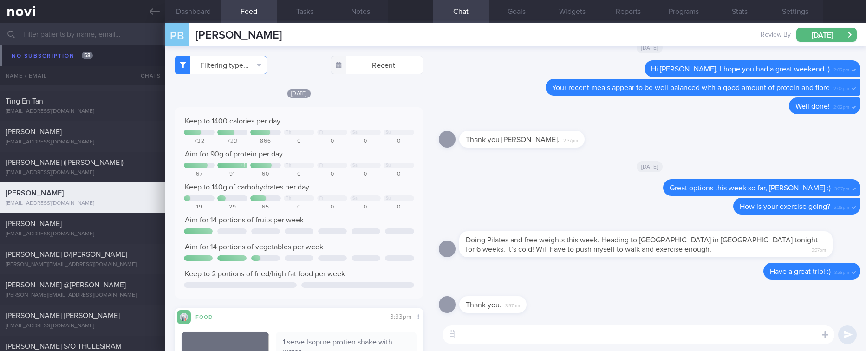
click at [840, 143] on div "Thank you Joel. 2:37pm" at bounding box center [650, 136] width 422 height 33
click at [792, 8] on button "Settings" at bounding box center [795, 11] width 56 height 23
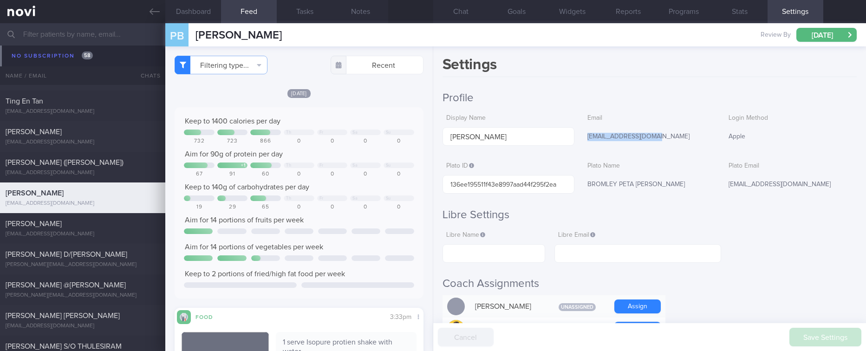
drag, startPoint x: 629, startPoint y: 137, endPoint x: 582, endPoint y: 138, distance: 46.4
click at [584, 138] on div "[EMAIL_ADDRESS][DOMAIN_NAME]" at bounding box center [650, 137] width 132 height 20
copy div "[EMAIL_ADDRESS][DOMAIN_NAME]"
click at [827, 144] on div "Apple" at bounding box center [791, 137] width 132 height 20
click at [125, 244] on div "Kasturi D/O Gunasegaran kasturi.guna45@gmail.com Mon, 13 Oct 3 days ago Tracked" at bounding box center [433, 259] width 866 height 31
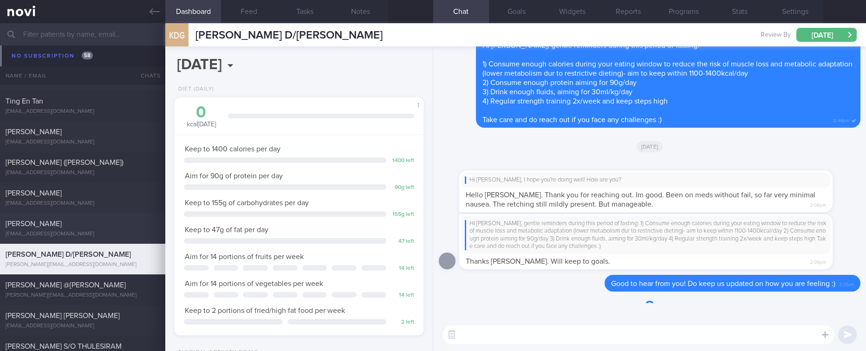
scroll to position [124, 221]
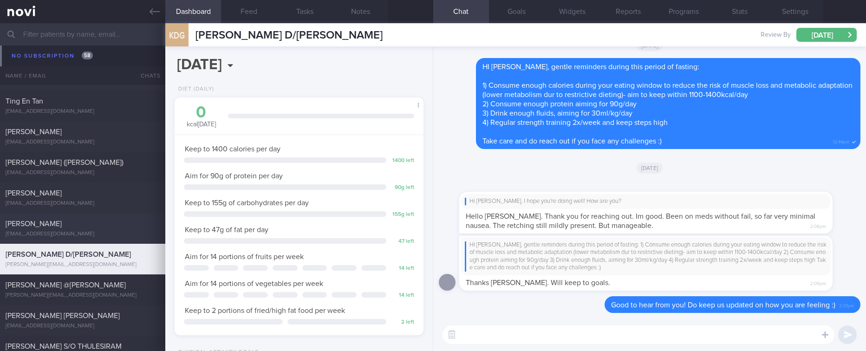
click at [122, 224] on div "[PERSON_NAME]" at bounding box center [82, 223] width 152 height 9
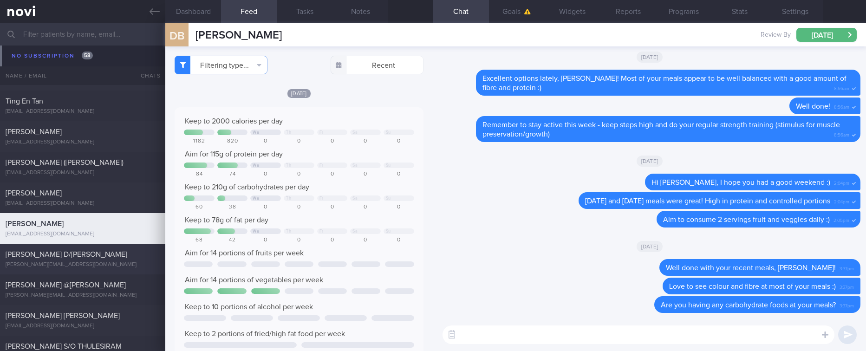
click at [101, 260] on div "Kasturi D/O Gunasegaran kasturi.guna45@gmail.com" at bounding box center [82, 259] width 165 height 19
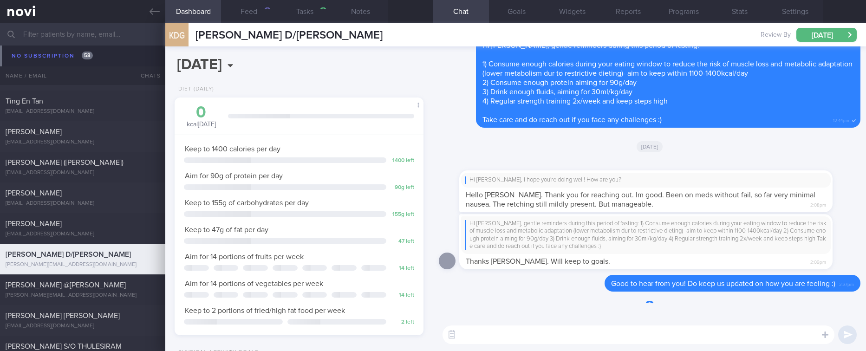
type input "Tracked"
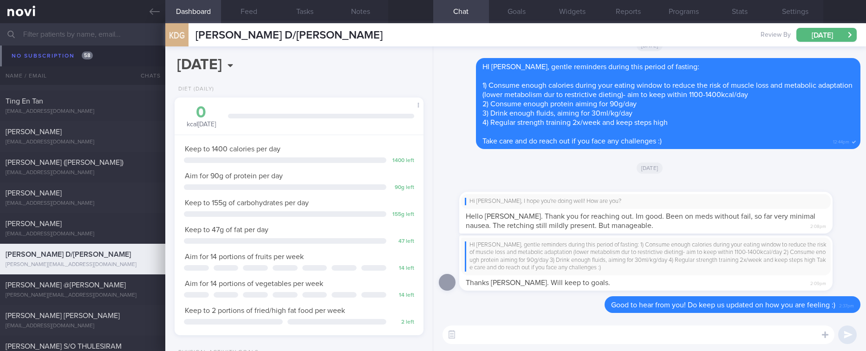
scroll to position [124, 221]
click at [68, 295] on div "SRIRAM PILLAI @BRENDAN ASHER PILLAI brendan.pillai@gmail.com" at bounding box center [82, 289] width 165 height 19
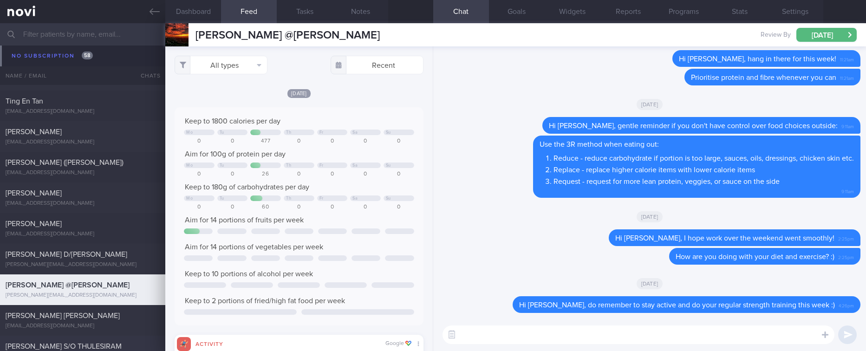
scroll to position [557, 0]
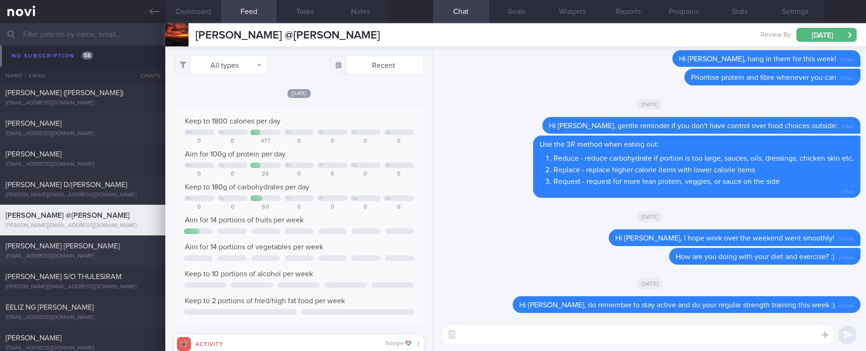
click at [111, 242] on div "RACHEL HO SZE YINN" at bounding box center [82, 245] width 152 height 9
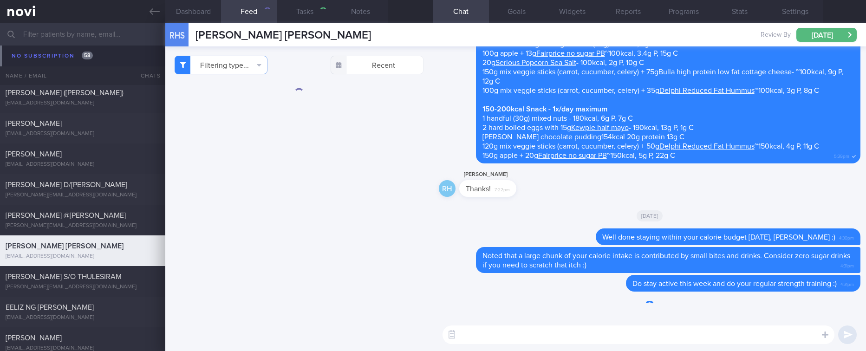
checkbox input "false"
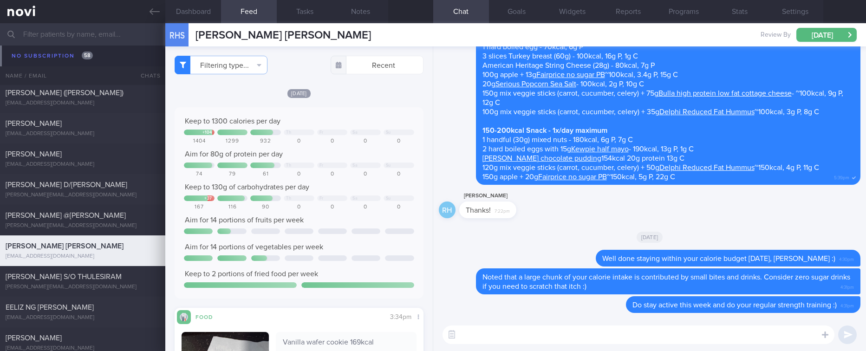
scroll to position [696, 0]
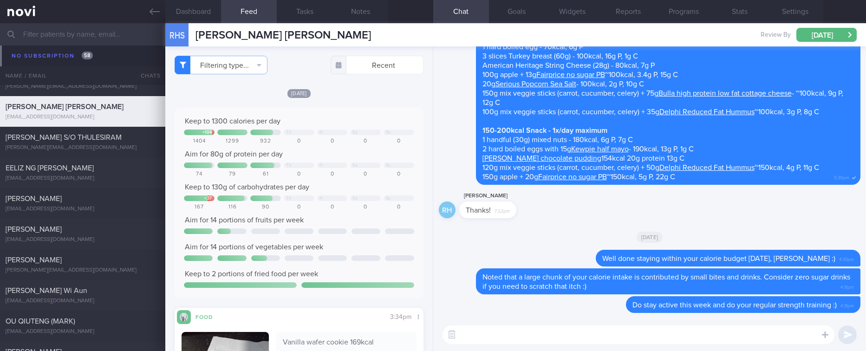
drag, startPoint x: 101, startPoint y: 181, endPoint x: 330, endPoint y: 327, distance: 271.6
click at [101, 181] on div "eelizng@wdsdesign.sg" at bounding box center [83, 178] width 154 height 7
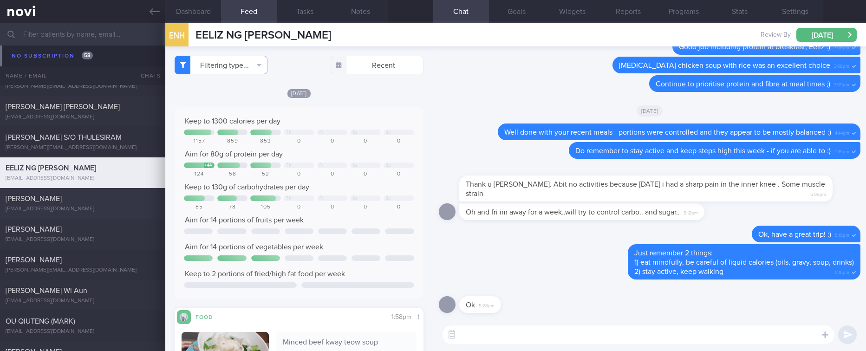
click at [106, 211] on div "kk0510mas@gmail.com" at bounding box center [83, 209] width 154 height 7
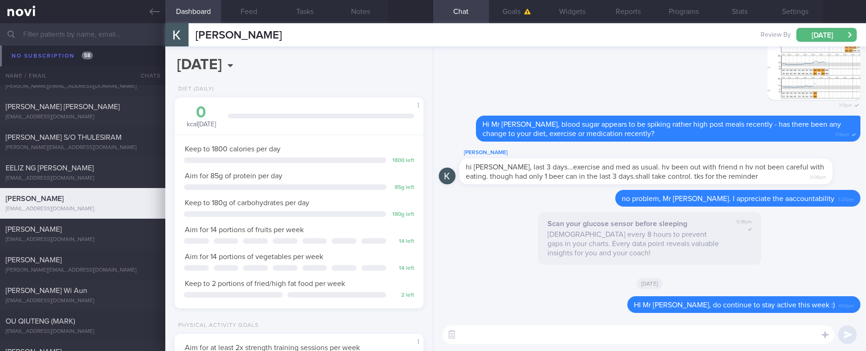
scroll to position [766, 0]
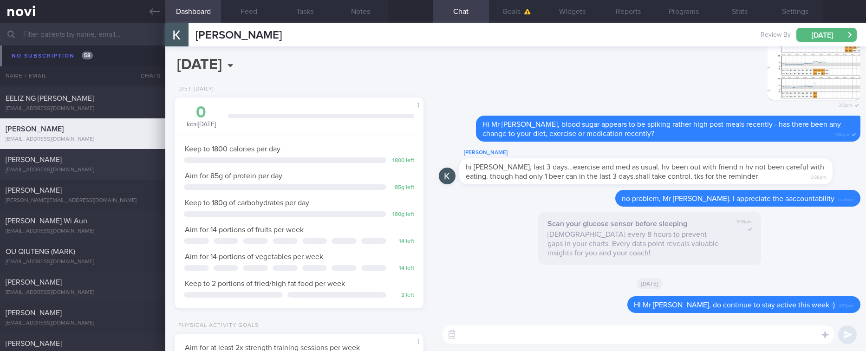
click at [117, 165] on div "SKYLAR TEO MAN LING skylarteoml@gmail.com" at bounding box center [82, 164] width 165 height 19
type input "tracked"
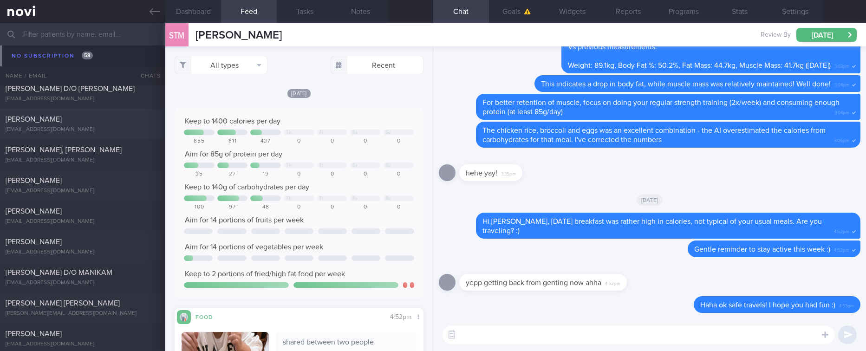
scroll to position [1411, 0]
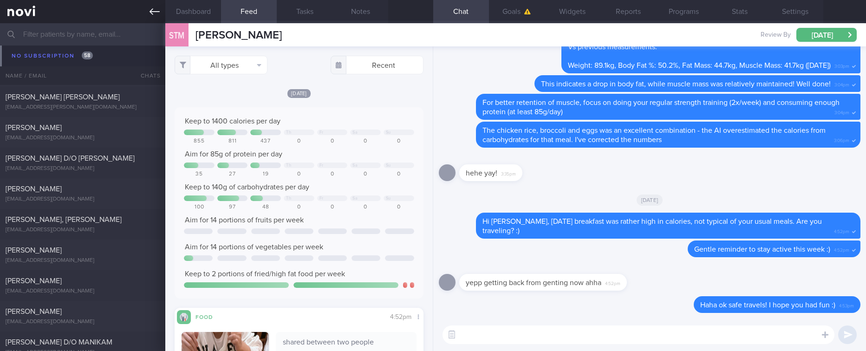
click at [112, 17] on link at bounding box center [82, 11] width 165 height 23
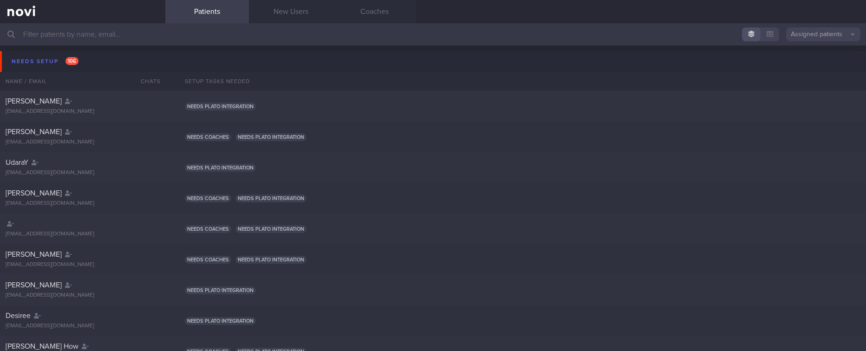
click at [177, 40] on input "text" at bounding box center [433, 34] width 866 height 22
click at [176, 33] on input "text" at bounding box center [433, 34] width 866 height 22
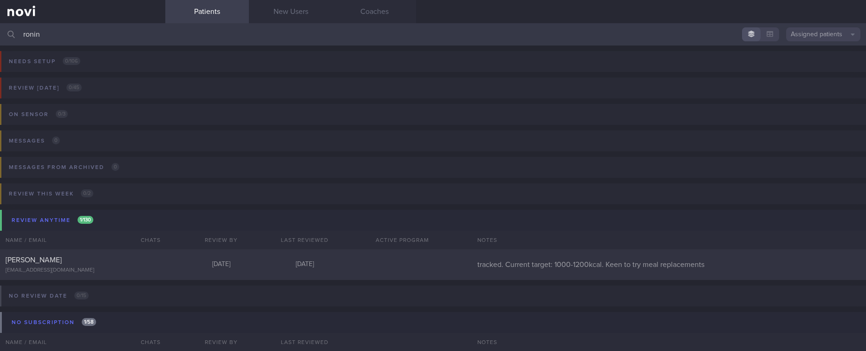
type input "ronin"
click at [356, 280] on div "No review date 0 / 15 Name / Email Chats Review By Last Reviewed Active Program…" at bounding box center [433, 302] width 866 height 45
click at [396, 264] on div at bounding box center [401, 264] width 111 height 8
select select "9"
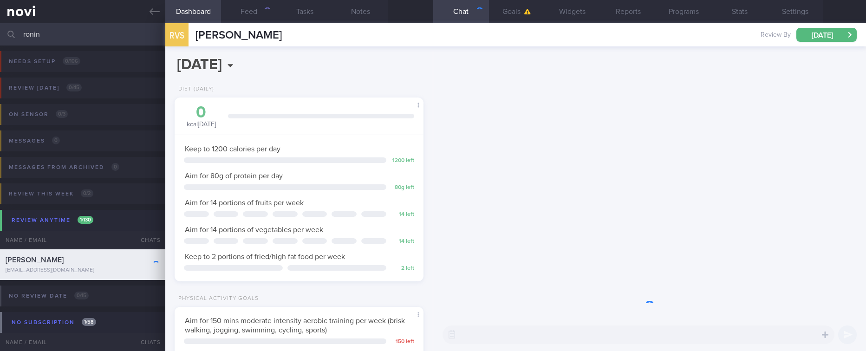
scroll to position [111, 221]
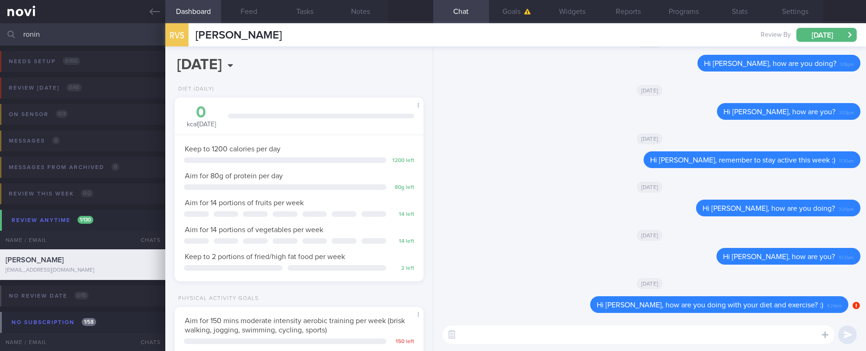
click at [547, 325] on textarea at bounding box center [638, 334] width 392 height 19
paste textarea "Hi, we noticed your program has ended, and there are no upcoming appointments s…"
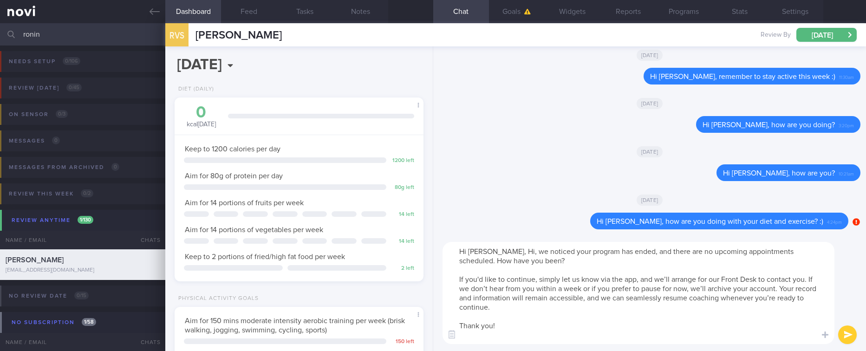
scroll to position [0, 0]
click at [513, 255] on textarea "Hi Dr Ronina, Hi, we noticed your program has ended, and there are no upcoming …" at bounding box center [638, 293] width 392 height 102
type textarea "Hi Dr Ronina, we noticed your program has ended, and there are no upcoming appo…"
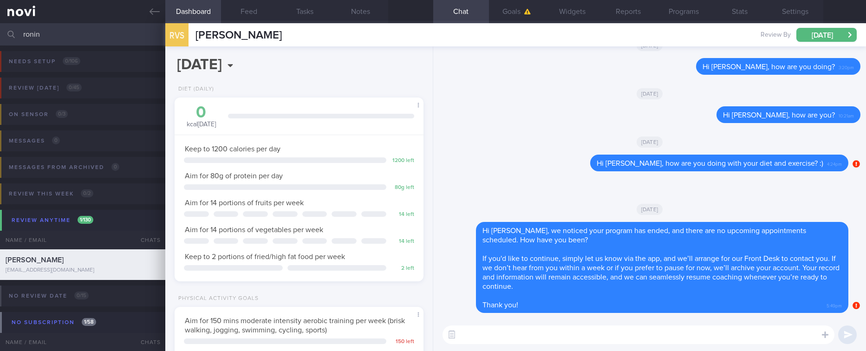
click at [107, 26] on input "ronin" at bounding box center [433, 34] width 866 height 22
click at [88, 28] on input "ronin" at bounding box center [433, 34] width 866 height 22
drag, startPoint x: 87, startPoint y: 38, endPoint x: -15, endPoint y: 38, distance: 101.7
click at [0, 38] on html "You are offline! Some functionality will be unavailable Patients New Users Coac…" at bounding box center [433, 175] width 866 height 351
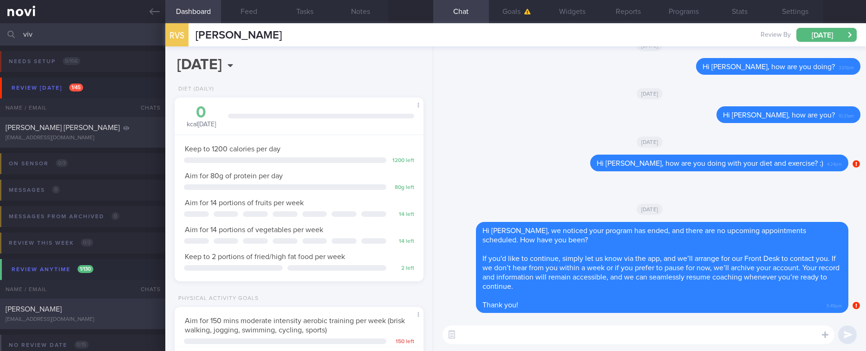
type input "viv"
drag, startPoint x: 86, startPoint y: 312, endPoint x: 511, endPoint y: 296, distance: 425.6
click at [86, 312] on div "Vivien Ang" at bounding box center [82, 309] width 152 height 9
type input "tracked. On Buzud. poor diet understanding"
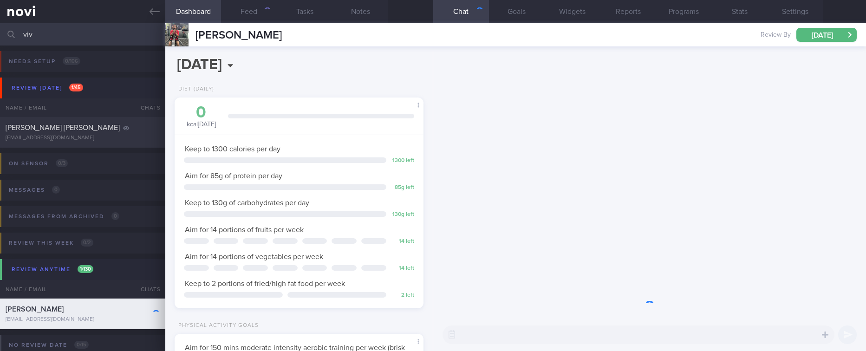
scroll to position [112, 225]
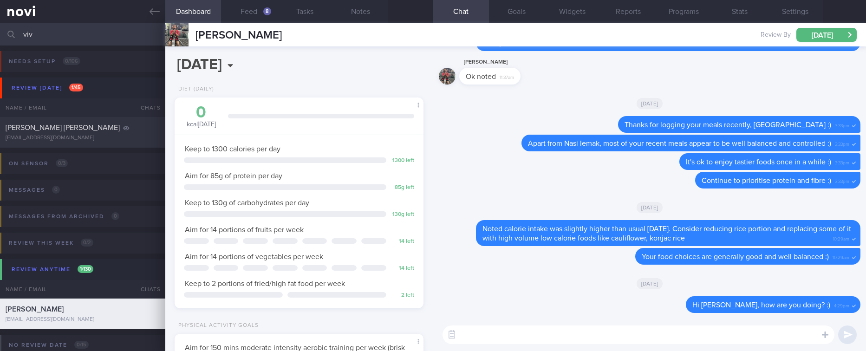
click at [638, 331] on textarea at bounding box center [638, 334] width 392 height 19
paste textarea "Hi, we noticed your program has ended, and there are no upcoming appointments s…"
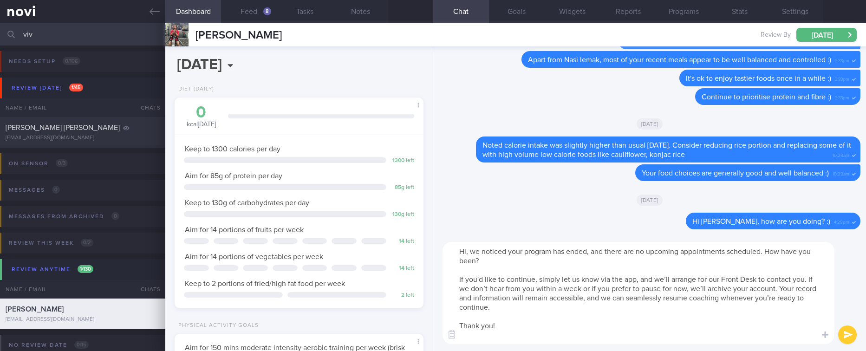
click at [468, 254] on textarea "Hi, we noticed your program has ended, and there are no upcoming appointments s…" at bounding box center [638, 293] width 392 height 102
type textarea "Hi Vivien, we noticed your program has ended, and there are no upcoming appoint…"
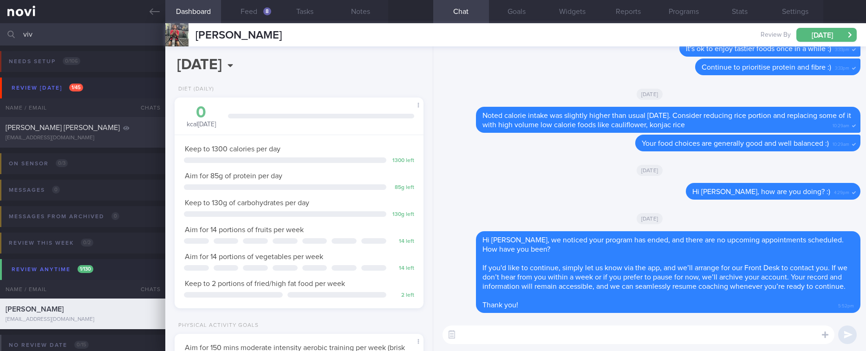
drag, startPoint x: 105, startPoint y: 31, endPoint x: 0, endPoint y: 37, distance: 105.6
click at [0, 37] on input "viv" at bounding box center [433, 34] width 866 height 22
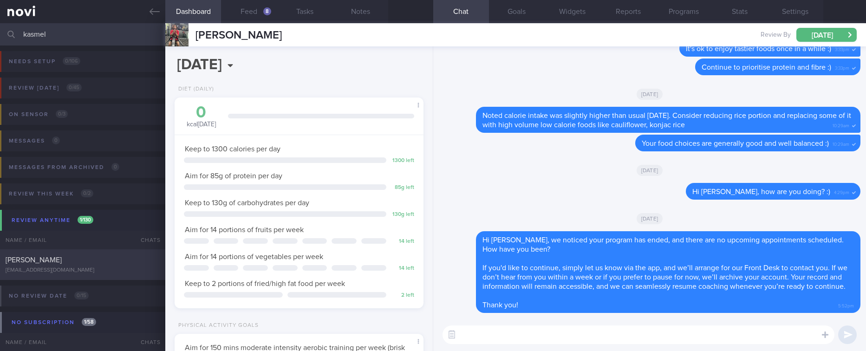
type input "kasmel"
click at [101, 265] on div "Lily Kasmel lilyk@hiramotins.com" at bounding box center [82, 264] width 165 height 19
type input "Tracked. Insulin. IBS. Anxious+++."
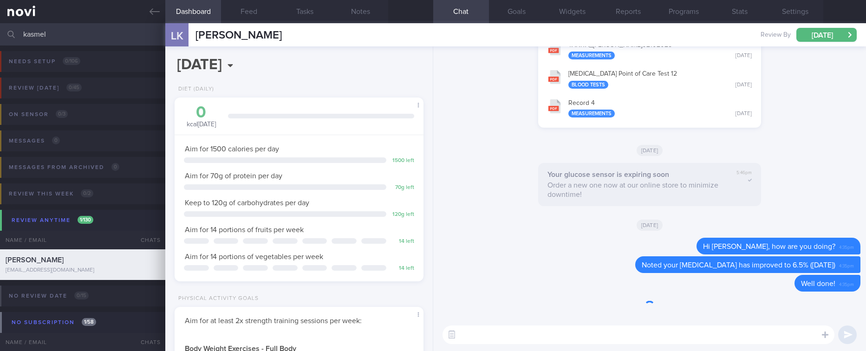
scroll to position [112, 225]
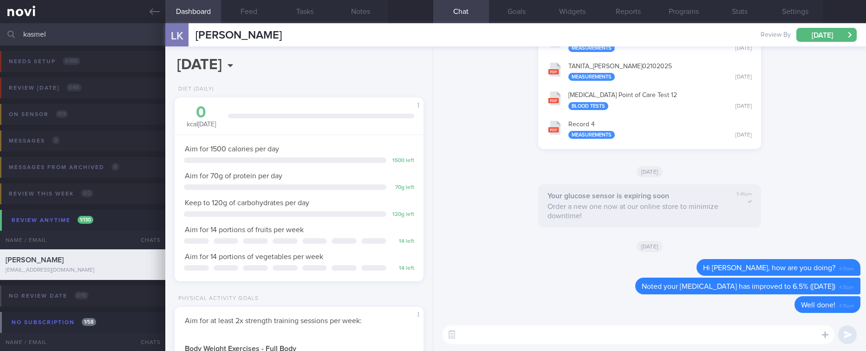
click at [590, 340] on textarea at bounding box center [638, 334] width 392 height 19
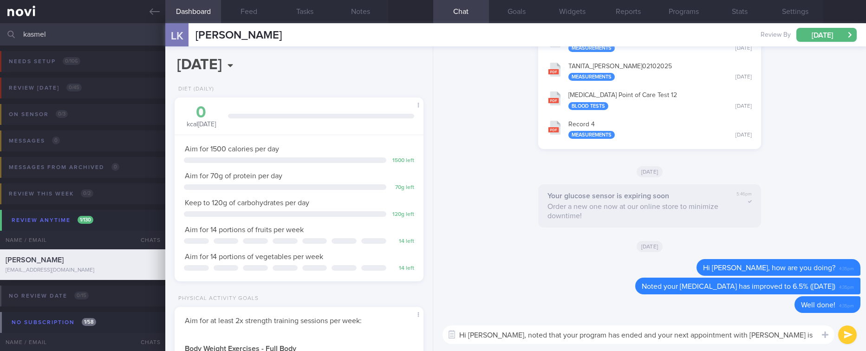
click at [741, 336] on textarea "Hi Lily, noted that your program has ended and your next appointment with Dr Ky…" at bounding box center [638, 334] width 392 height 19
click at [806, 334] on textarea "Hi Lily, noted that your program has ended and your next appointment with Dr Ky…" at bounding box center [638, 334] width 392 height 19
paste textarea "transitioning to Digital Support. This means we’ll pause active reviews and che…"
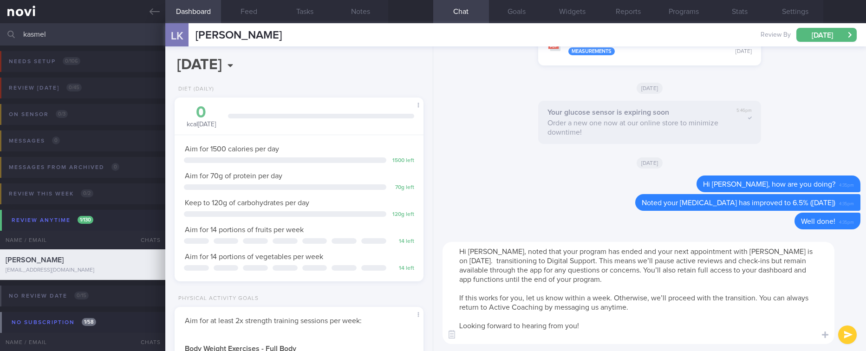
click at [462, 258] on textarea "Hi Lily, noted that your program has ended and your next appointment with Dr Ky…" at bounding box center [638, 293] width 392 height 102
click at [456, 260] on textarea "Hi Lily, noted that your program has ended and your next appointment with Dr Ky…" at bounding box center [638, 293] width 392 height 102
click at [520, 259] on textarea "Hi Lily, noted that your program has ended and your next appointment with Dr Ky…" at bounding box center [638, 293] width 392 height 102
type textarea "Hi Lily, noted that your program has ended and your next appointment with Dr Ky…"
click at [610, 334] on textarea "Hi Lily, noted that your program has ended and your next appointment with Dr Ky…" at bounding box center [638, 293] width 392 height 102
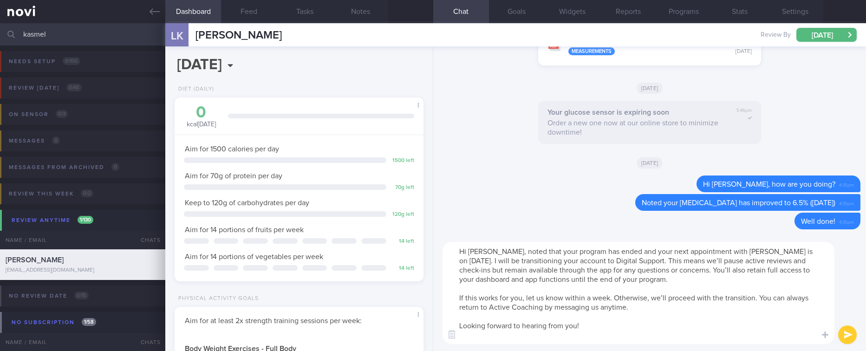
drag, startPoint x: 651, startPoint y: 278, endPoint x: 668, endPoint y: 266, distance: 20.9
click at [668, 266] on textarea "Hi Lily, noted that your program has ended and your next appointment with Dr Ky…" at bounding box center [638, 293] width 392 height 102
click at [670, 294] on textarea "Hi Lily, noted that your program has ended and your next appointment with Dr Ky…" at bounding box center [638, 293] width 392 height 102
click at [653, 326] on textarea "Hi Lily, noted that your program has ended and your next appointment with Dr Ky…" at bounding box center [638, 293] width 392 height 102
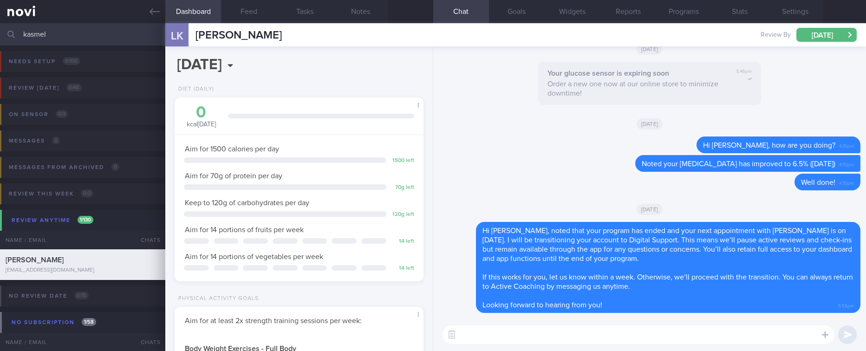
drag, startPoint x: 64, startPoint y: 40, endPoint x: -15, endPoint y: 39, distance: 78.5
click at [0, 39] on html "You are offline! Some functionality will be unavailable Patients New Users Coac…" at bounding box center [433, 175] width 866 height 351
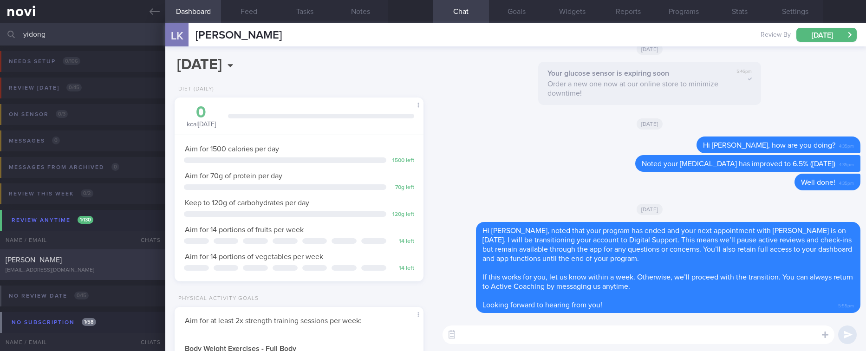
type input "yidong"
click at [135, 261] on div "Wang Yidong" at bounding box center [82, 259] width 152 height 9
type input "tracked."
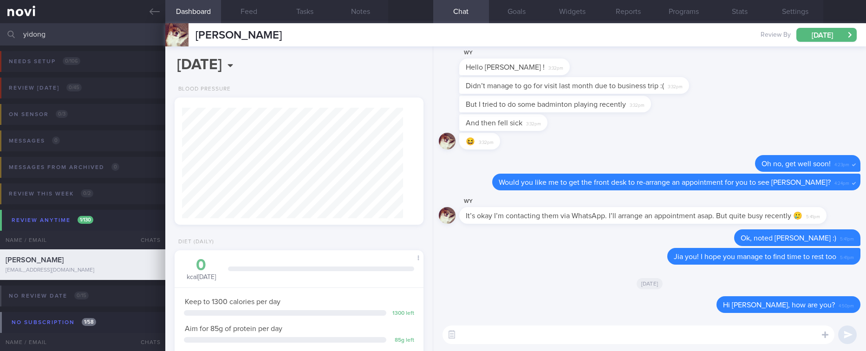
scroll to position [112, 225]
click at [528, 336] on textarea at bounding box center [638, 334] width 392 height 19
paste textarea "Hi, we noticed your program has ended, and there are no upcoming appointments s…"
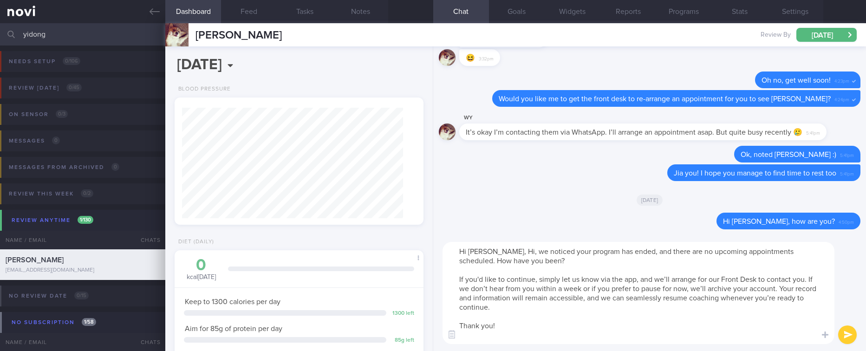
click at [505, 249] on textarea "Hi Yidong, Hi, we noticed your program has ended, and there are no upcoming app…" at bounding box center [638, 293] width 392 height 102
type textarea "Hi Yidong, we noticed your program has ended, and there are no upcoming appoint…"
